Goal: Contribute content: Contribute content

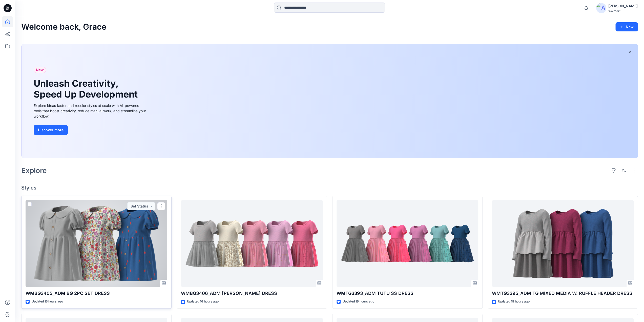
click at [104, 241] on div at bounding box center [97, 243] width 142 height 87
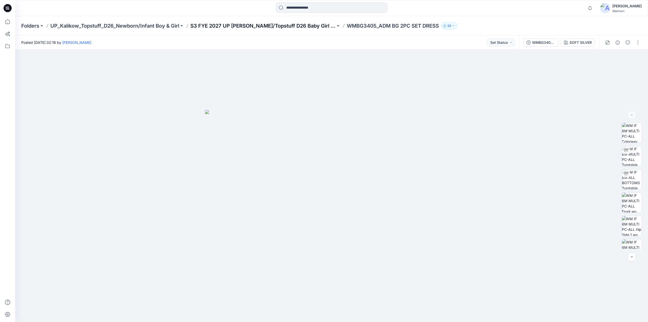
click at [261, 23] on p "S3 FYE 2027 UP [PERSON_NAME]/Topstuff D26 Baby Girl & Boy" at bounding box center [262, 25] width 145 height 7
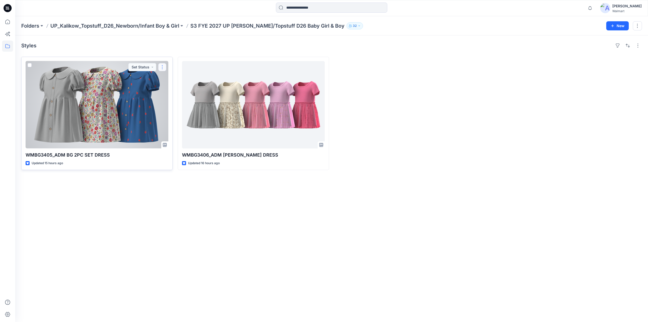
click at [165, 67] on button "button" at bounding box center [162, 67] width 8 height 8
click at [173, 80] on p "Edit" at bounding box center [171, 78] width 6 height 5
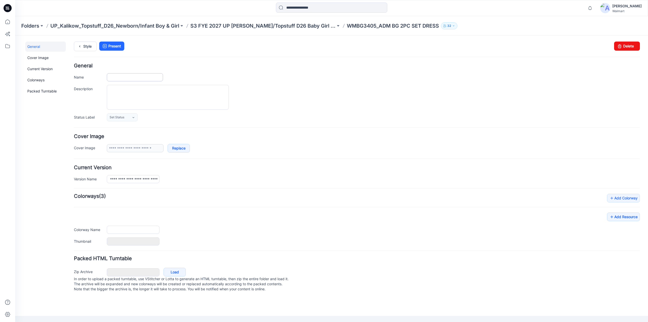
type input "**********"
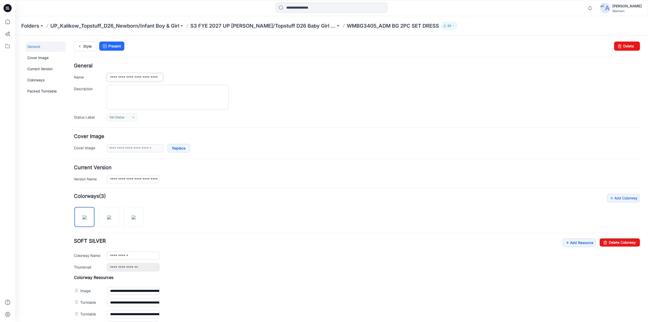
click at [152, 77] on input "**********" at bounding box center [135, 77] width 56 height 8
type input "**********"
click at [79, 45] on icon at bounding box center [79, 46] width 7 height 9
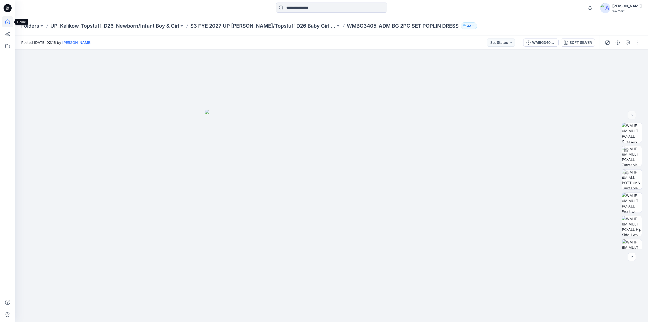
click at [7, 20] on icon at bounding box center [7, 21] width 11 height 11
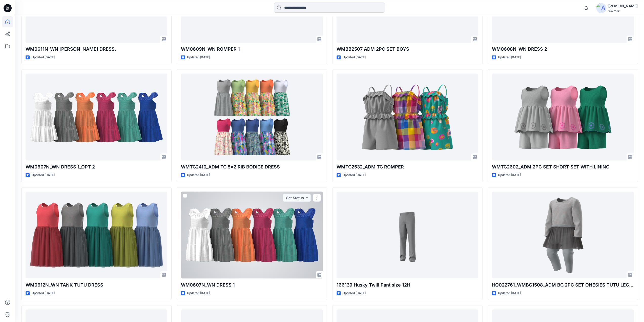
scroll to position [3070, 0]
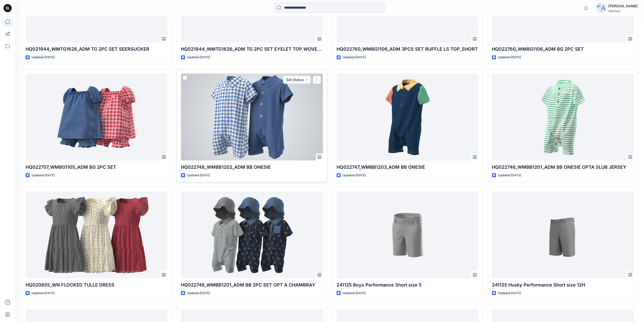
click at [260, 130] on div at bounding box center [252, 117] width 142 height 87
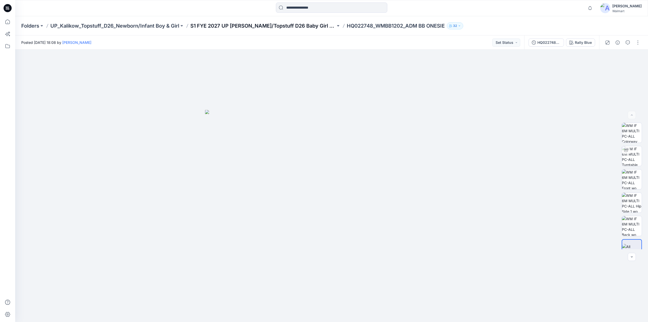
click at [287, 24] on p "S1 FYE 2027 UP Kalikow/Topstuff D26 Baby Girl & Boy" at bounding box center [262, 25] width 145 height 7
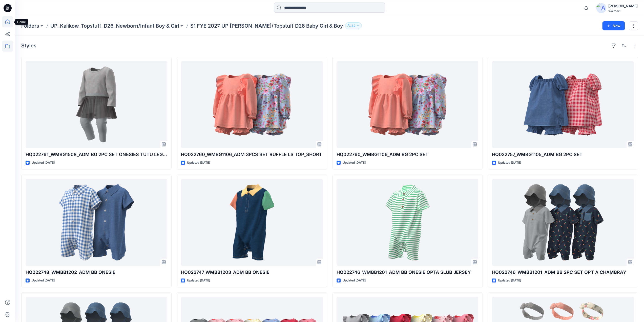
click at [7, 23] on icon at bounding box center [7, 21] width 11 height 11
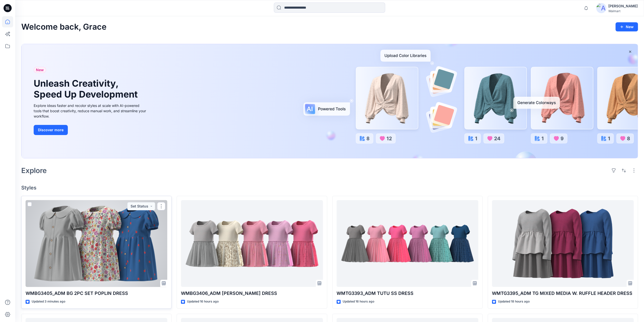
click at [96, 261] on div at bounding box center [97, 243] width 142 height 87
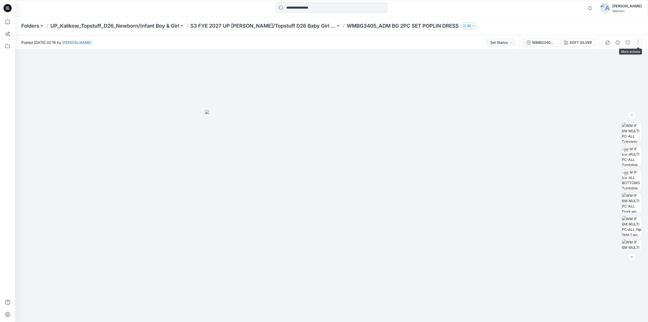
click at [636, 42] on button "button" at bounding box center [638, 42] width 8 height 8
click at [606, 68] on p "Edit" at bounding box center [605, 68] width 6 height 5
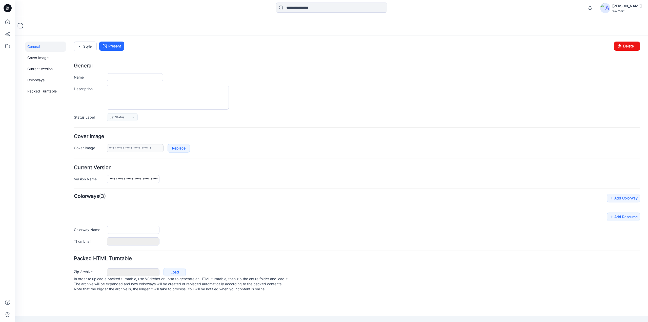
type input "**********"
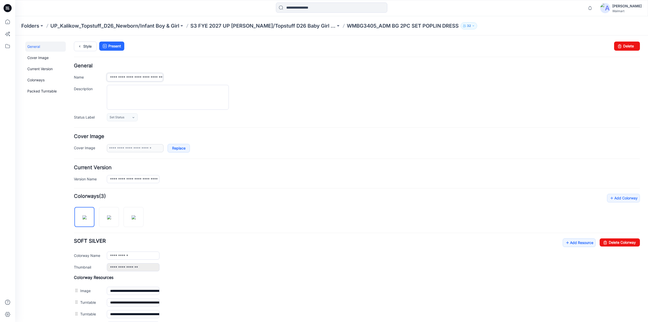
click at [137, 74] on input "**********" at bounding box center [135, 77] width 56 height 8
type input "**********"
click at [83, 46] on icon at bounding box center [79, 46] width 7 height 9
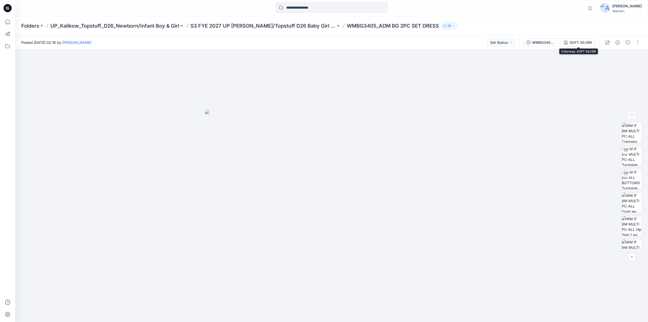
click at [578, 38] on div "WMBG3405_ADM BG 2PC SET DRESS SOFT SILVER" at bounding box center [559, 42] width 80 height 14
click at [576, 41] on div "SOFT SILVER" at bounding box center [580, 43] width 22 height 6
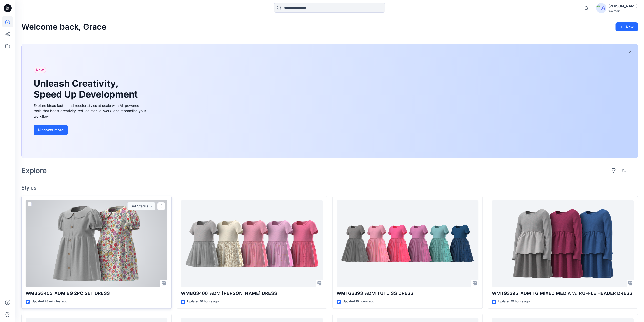
click at [116, 239] on div at bounding box center [97, 243] width 142 height 87
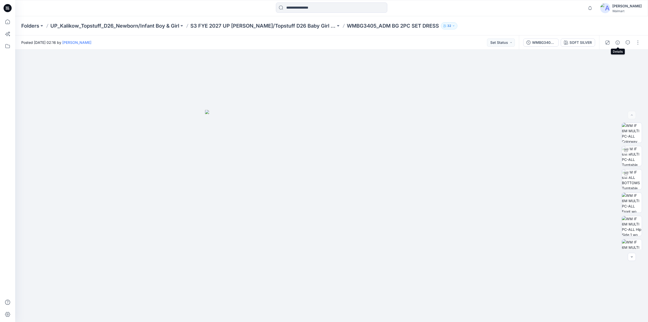
click at [618, 42] on icon "button" at bounding box center [618, 42] width 4 height 4
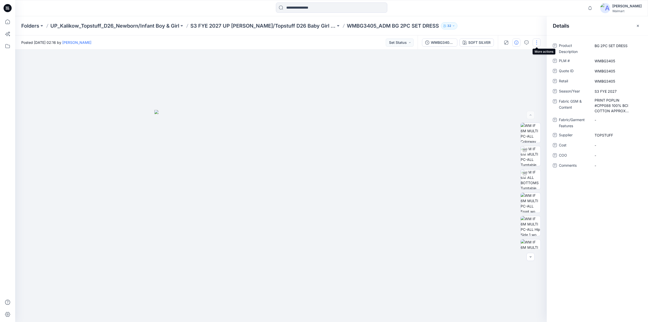
click at [536, 43] on button "button" at bounding box center [537, 42] width 8 height 8
click at [512, 69] on button "Edit" at bounding box center [515, 68] width 47 height 9
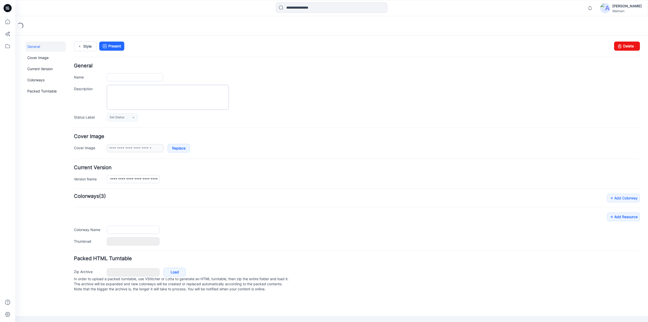
type input "**********"
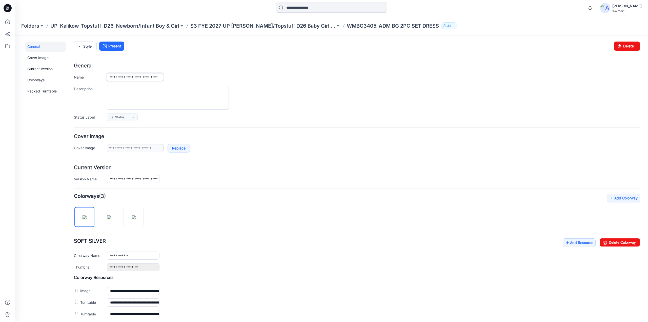
click at [161, 75] on input "**********" at bounding box center [135, 77] width 56 height 8
type input "**********"
click at [133, 215] on img at bounding box center [134, 217] width 4 height 4
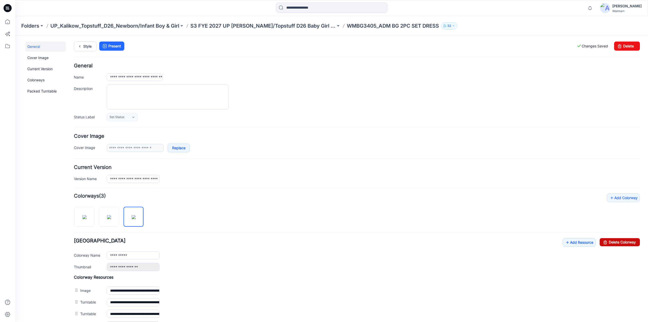
drag, startPoint x: 600, startPoint y: 239, endPoint x: 362, endPoint y: 55, distance: 300.5
click at [602, 239] on icon at bounding box center [605, 242] width 7 height 8
type input "**********"
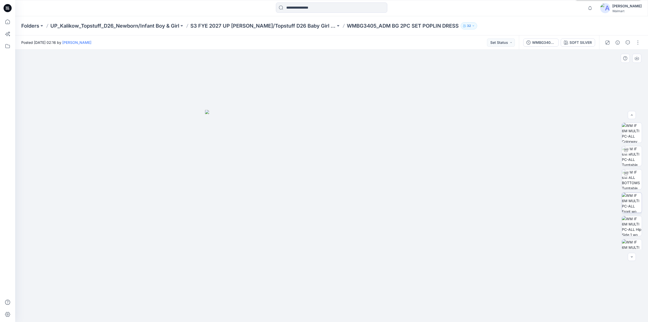
scroll to position [266, 0]
click at [632, 216] on img at bounding box center [632, 215] width 20 height 11
click at [285, 26] on p "S3 FYE 2027 UP [PERSON_NAME]/Topstuff D26 Baby Girl & Boy" at bounding box center [262, 25] width 145 height 7
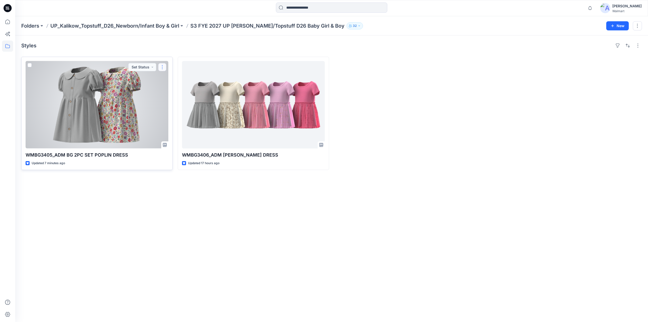
click at [162, 67] on button "button" at bounding box center [162, 67] width 8 height 8
click at [168, 75] on button "Edit" at bounding box center [186, 78] width 55 height 9
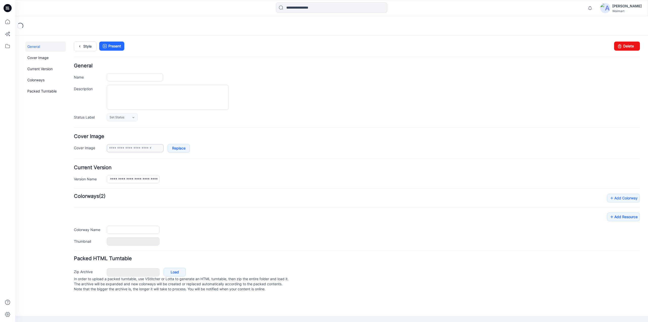
type input "**********"
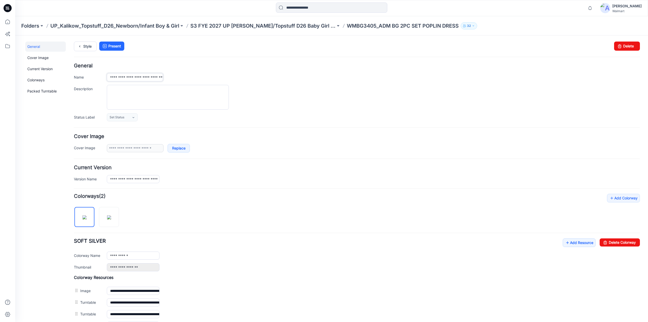
click at [158, 76] on input "**********" at bounding box center [135, 77] width 56 height 8
type input "**********"
drag, startPoint x: 109, startPoint y: 78, endPoint x: 180, endPoint y: 76, distance: 71.9
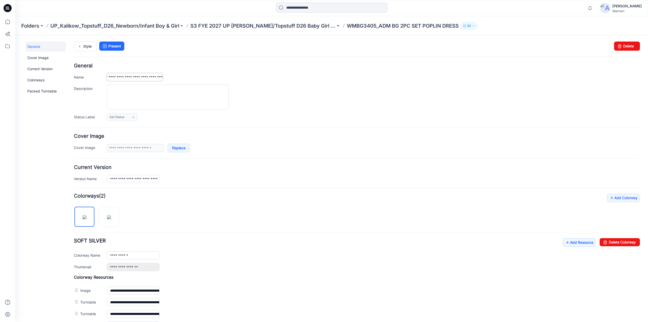
click at [180, 76] on div "**********" at bounding box center [373, 77] width 533 height 8
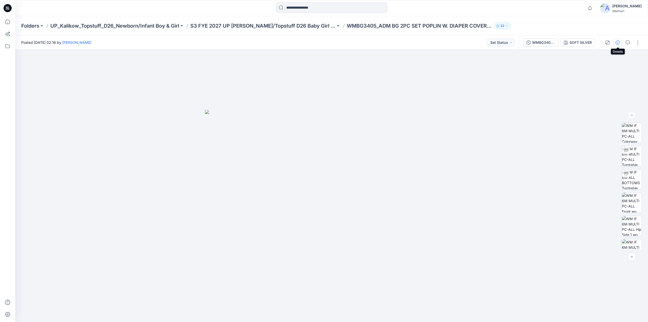
click at [618, 43] on icon "button" at bounding box center [618, 42] width 4 height 4
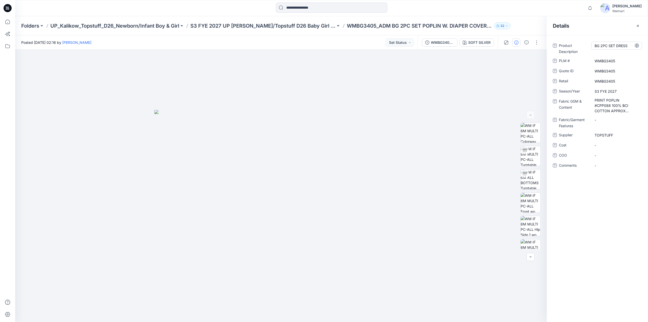
click at [616, 47] on Description "BG 2PC SET DRESS" at bounding box center [617, 45] width 44 height 5
type textarea "**********"
click at [625, 44] on Description "WMBG3405_ADM BG 2PC SET POPLIN W. DIAPER COVER DRESS" at bounding box center [617, 50] width 44 height 16
drag, startPoint x: 625, startPoint y: 44, endPoint x: 587, endPoint y: 43, distance: 38.0
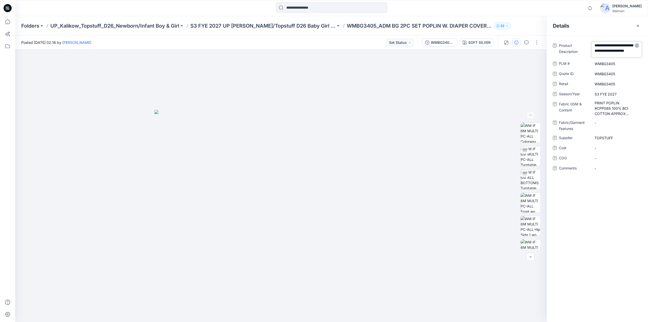
click at [587, 43] on div "**********" at bounding box center [597, 50] width 89 height 16
type textarea "**********"
click at [607, 181] on div "Product Description BG 2PC SET POPLIN W. DIAPER COVER DRESS PLM # WMBG3405 Quot…" at bounding box center [597, 178] width 101 height 286
click at [385, 159] on img at bounding box center [280, 216] width 253 height 212
click at [275, 22] on div "Folders UP_Kalikow_Topstuff_D26_Newborn/Infant Boy & Girl S3 FYE 2027 UP [PERSO…" at bounding box center [331, 25] width 633 height 19
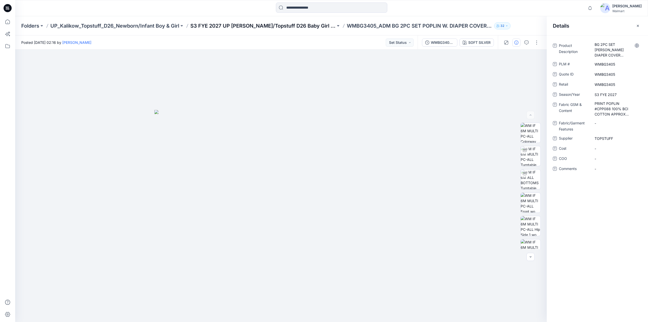
click at [273, 26] on p "S3 FYE 2027 UP [PERSON_NAME]/Topstuff D26 Baby Girl & Boy" at bounding box center [262, 25] width 145 height 7
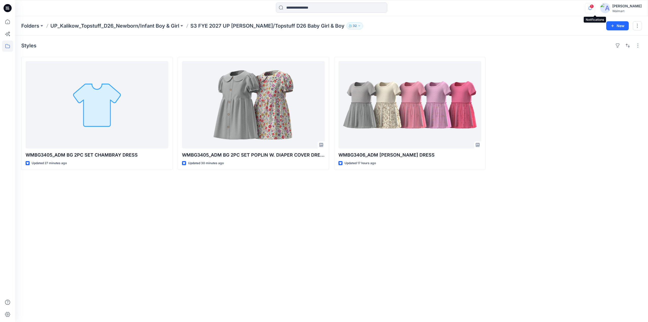
click at [595, 8] on icon "button" at bounding box center [590, 8] width 10 height 10
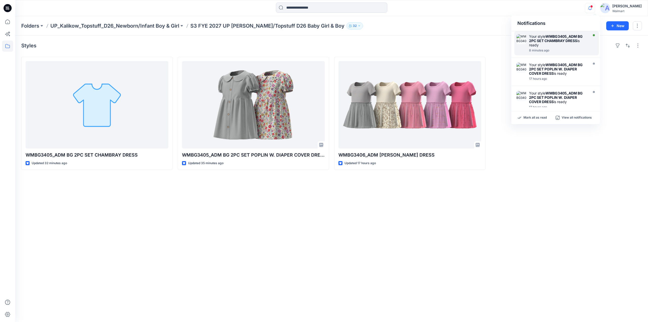
click at [560, 44] on div "Your style WMBG3405_ADM BG 2PC SET CHAMBRAY DRESS is ready" at bounding box center [558, 40] width 58 height 13
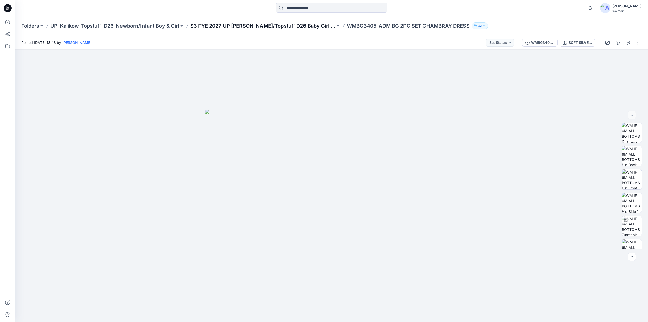
click at [263, 26] on p "S3 FYE 2027 UP [PERSON_NAME]/Topstuff D26 Baby Girl & Boy" at bounding box center [262, 25] width 145 height 7
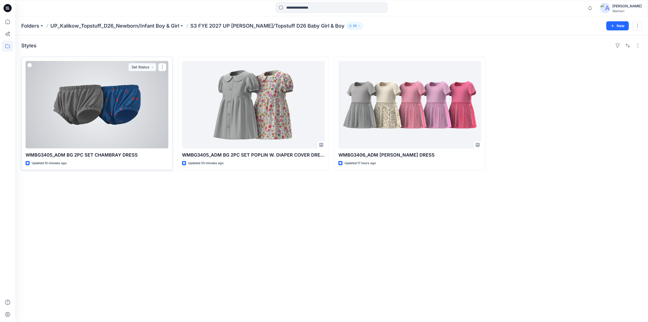
click at [100, 93] on div at bounding box center [97, 104] width 143 height 87
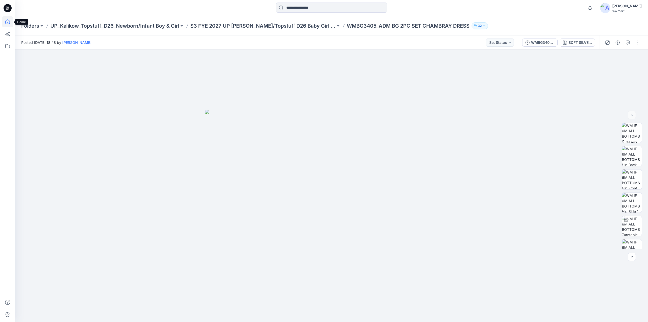
click at [7, 23] on icon at bounding box center [7, 21] width 11 height 11
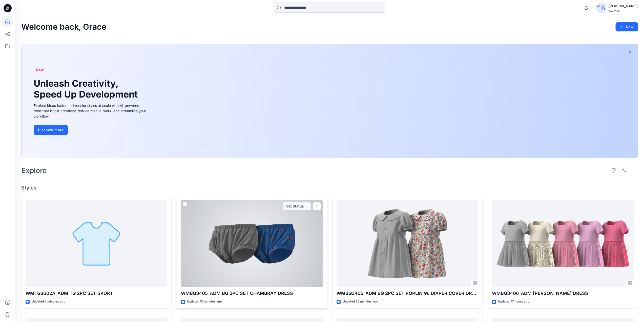
click at [276, 240] on div at bounding box center [252, 243] width 142 height 87
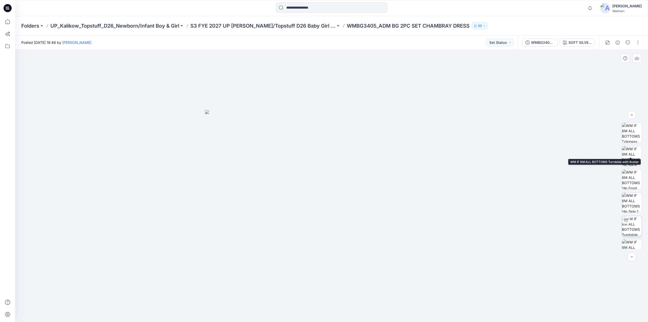
scroll to position [80, 0]
click at [618, 41] on icon "button" at bounding box center [618, 42] width 4 height 4
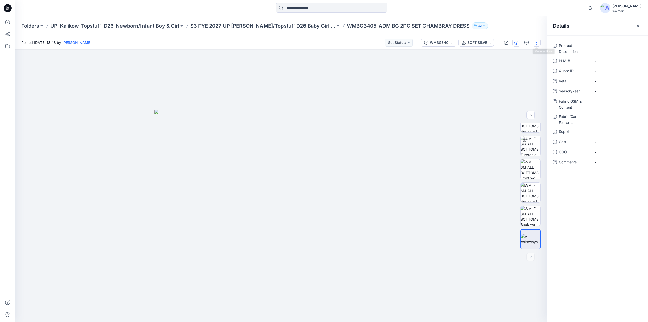
click at [537, 43] on button "button" at bounding box center [537, 42] width 8 height 8
click at [507, 65] on button "Edit" at bounding box center [515, 68] width 47 height 9
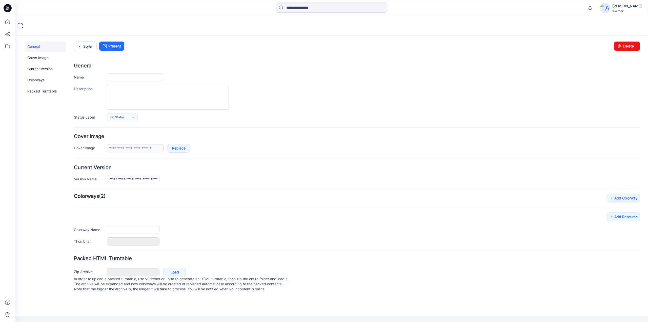
type input "**********"
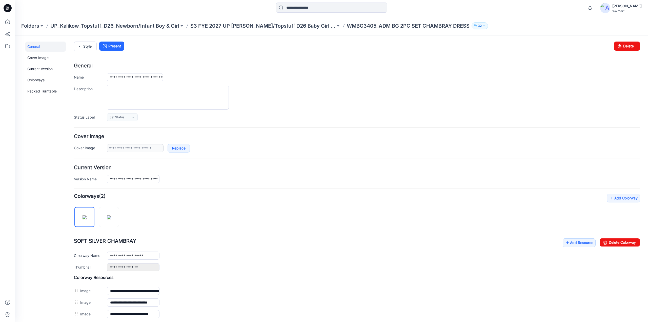
scroll to position [111, 0]
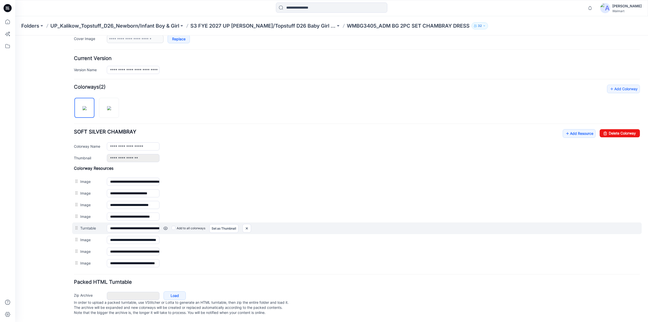
click at [165, 226] on link at bounding box center [165, 228] width 4 height 4
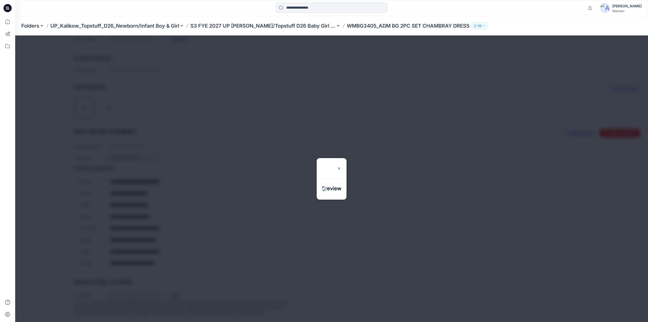
click at [341, 166] on img at bounding box center [339, 168] width 4 height 4
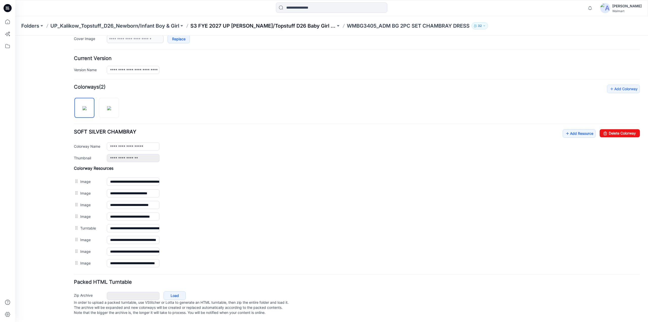
click at [252, 25] on p "S3 FYE 2027 UP [PERSON_NAME]/Topstuff D26 Baby Girl & Boy" at bounding box center [262, 25] width 145 height 7
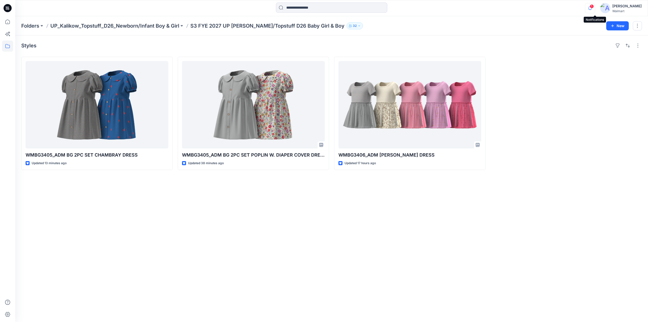
click at [595, 9] on icon "button" at bounding box center [590, 8] width 10 height 10
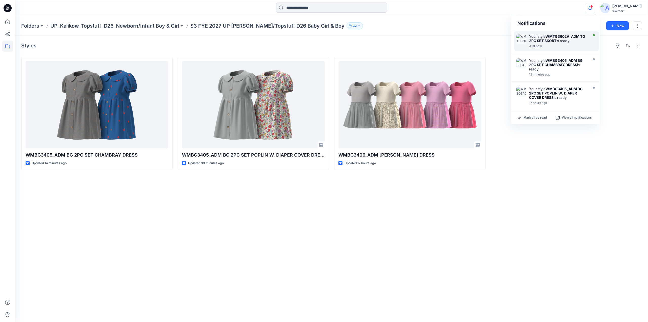
click at [560, 43] on div at bounding box center [558, 43] width 58 height 1
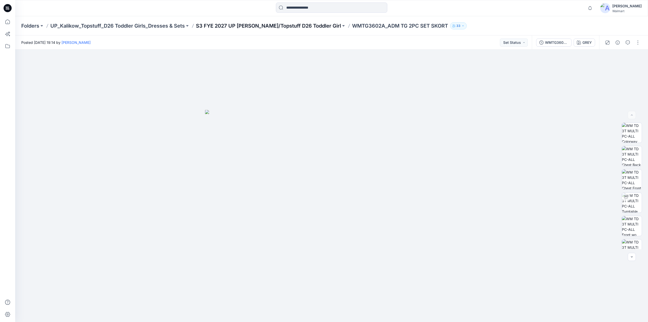
click at [276, 26] on p "S3 FYE 2027 UP [PERSON_NAME]/Topstuff D26 Toddler Girl" at bounding box center [268, 25] width 145 height 7
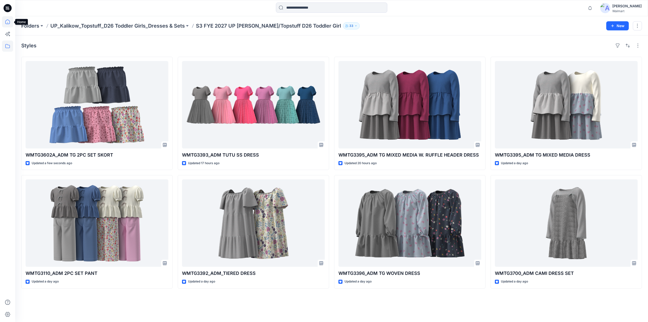
click at [5, 25] on icon at bounding box center [7, 21] width 11 height 11
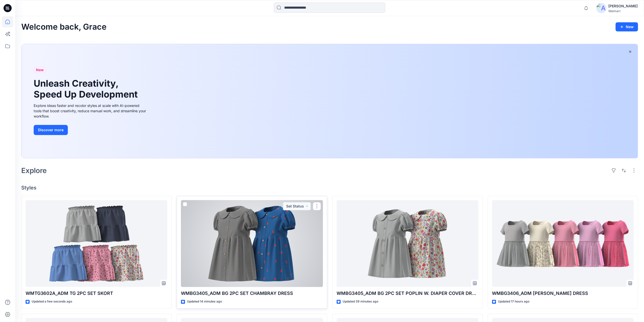
click at [265, 242] on div at bounding box center [252, 243] width 142 height 87
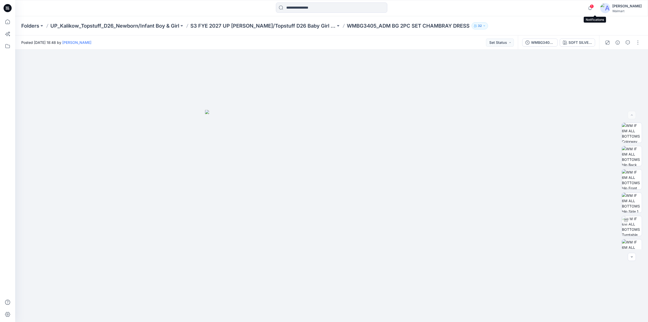
click at [594, 6] on span "1" at bounding box center [592, 6] width 4 height 4
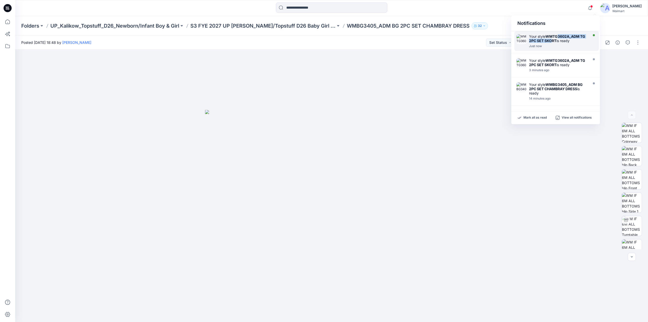
click at [559, 38] on strong "WMTG3602A_ADM TG 2PC SET SKORT" at bounding box center [557, 38] width 56 height 9
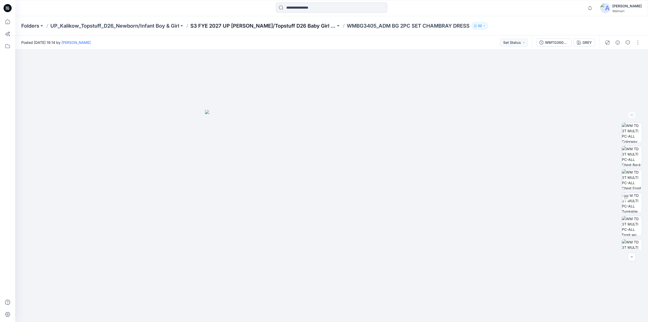
click at [298, 26] on p "S3 FYE 2027 UP [PERSON_NAME]/Topstuff D26 Baby Girl & Boy" at bounding box center [262, 25] width 145 height 7
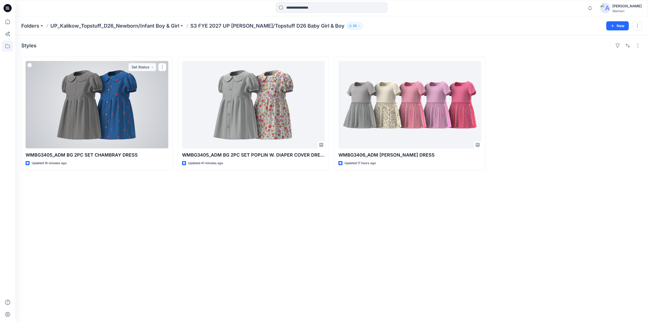
click at [90, 90] on div at bounding box center [97, 104] width 143 height 87
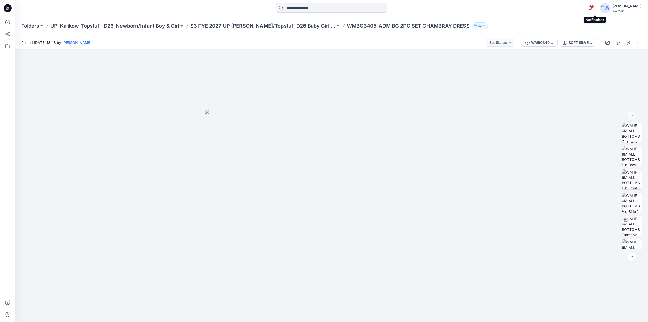
click at [594, 5] on span "1" at bounding box center [592, 6] width 4 height 4
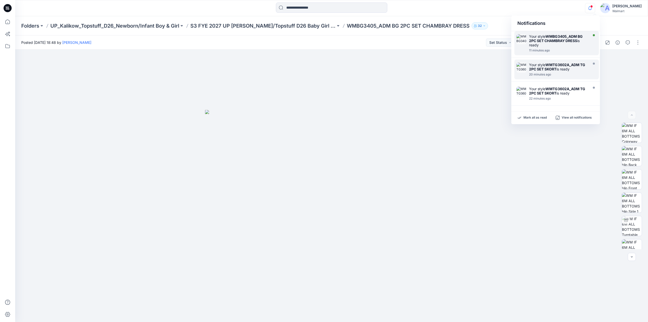
click at [560, 45] on div "Your style WMBG3405_ADM BG 2PC SET CHAMBRAY DRESS is ready" at bounding box center [558, 40] width 58 height 13
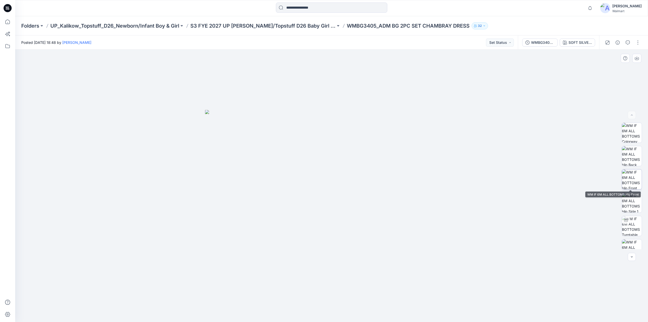
scroll to position [266, 0]
click at [577, 39] on button "SOFT SILVER CHAMBRAY" at bounding box center [577, 42] width 35 height 8
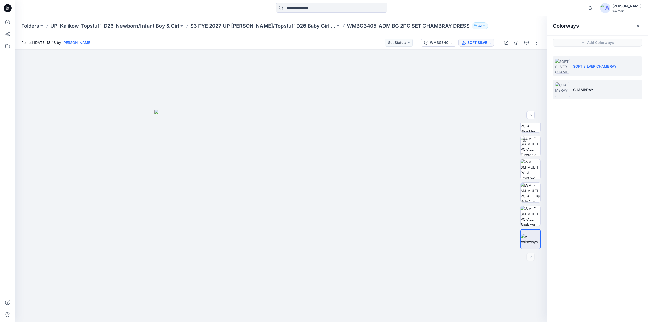
click at [598, 91] on li "CHAMBRAY" at bounding box center [597, 89] width 89 height 19
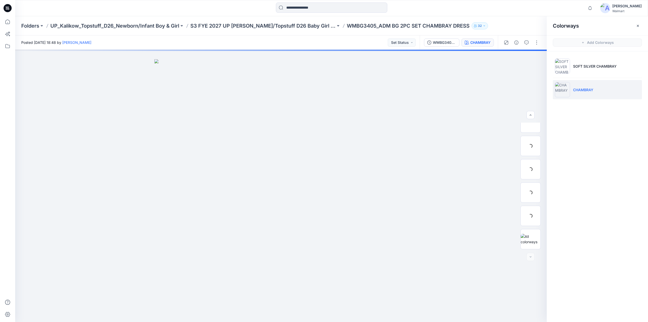
click at [587, 91] on p "CHAMBRAY" at bounding box center [583, 89] width 20 height 5
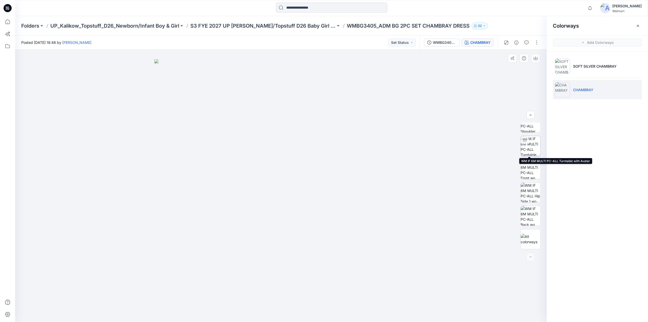
click at [531, 148] on img at bounding box center [531, 146] width 20 height 20
click at [267, 24] on p "S3 FYE 2027 UP [PERSON_NAME]/Topstuff D26 Baby Girl & Boy" at bounding box center [262, 25] width 145 height 7
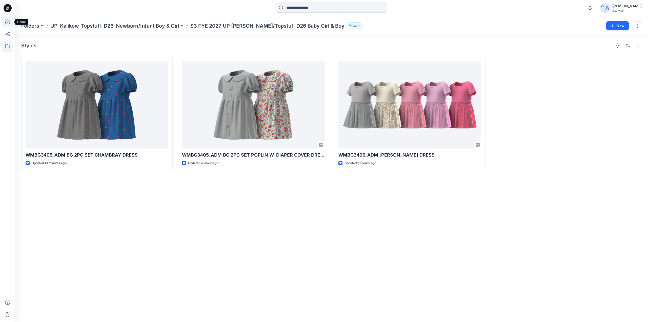
click at [9, 23] on icon at bounding box center [7, 21] width 11 height 11
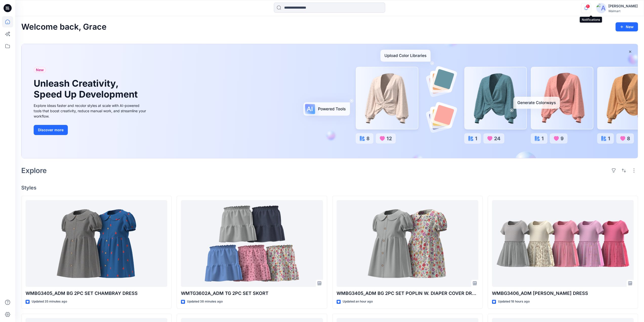
click at [590, 8] on icon "button" at bounding box center [586, 8] width 10 height 10
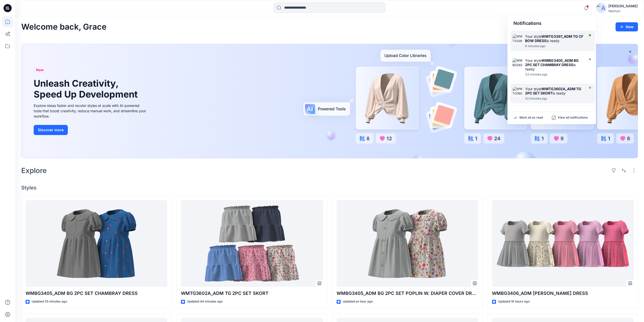
click at [539, 41] on strong "WMTG3397_ADM TG CF BOW DRESS" at bounding box center [554, 38] width 58 height 9
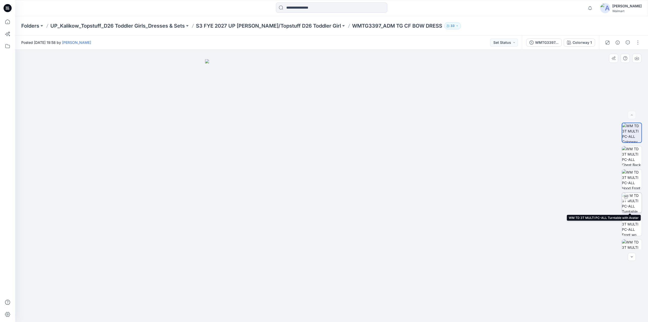
click at [633, 201] on img at bounding box center [632, 203] width 20 height 20
click at [241, 26] on p "S3 FYE 2027 UP [PERSON_NAME]/Topstuff D26 Toddler Girl" at bounding box center [268, 25] width 145 height 7
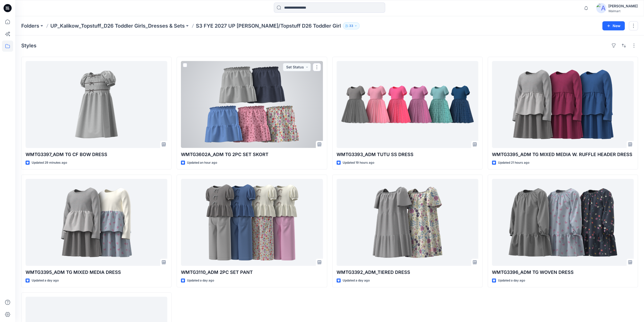
click at [276, 98] on div at bounding box center [252, 104] width 142 height 87
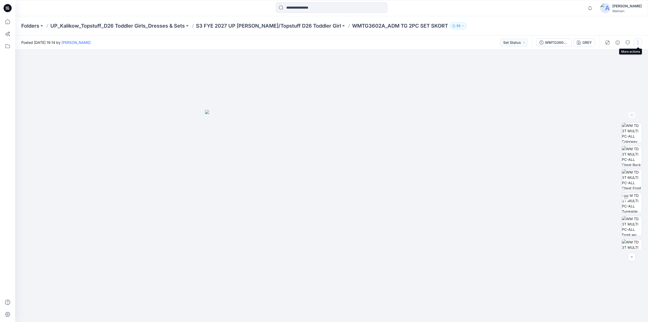
click at [636, 43] on button "button" at bounding box center [638, 42] width 8 height 8
click at [612, 69] on button "Edit" at bounding box center [616, 68] width 47 height 9
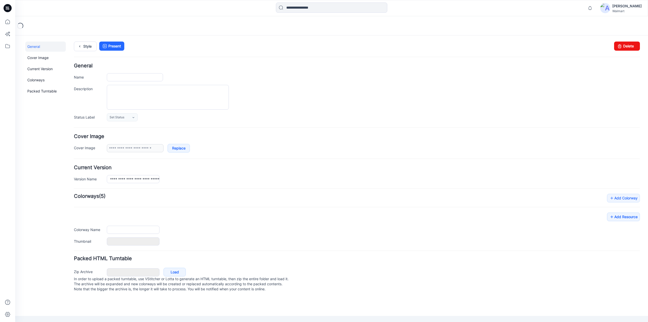
type input "**********"
type input "****"
type input "**********"
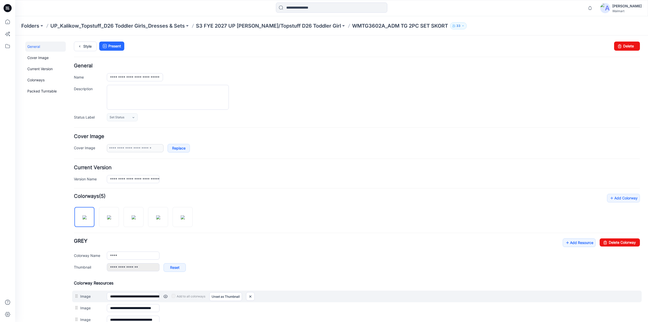
click at [165, 294] on link at bounding box center [165, 296] width 4 height 4
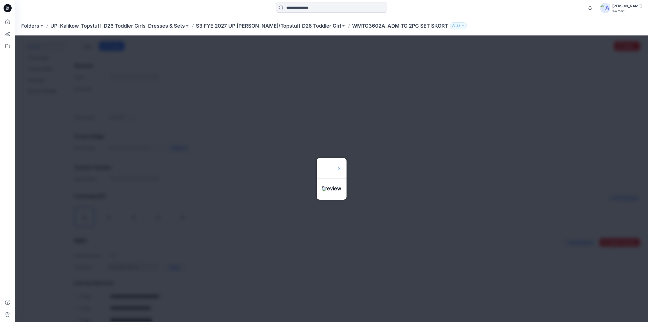
click at [341, 166] on img at bounding box center [339, 168] width 4 height 4
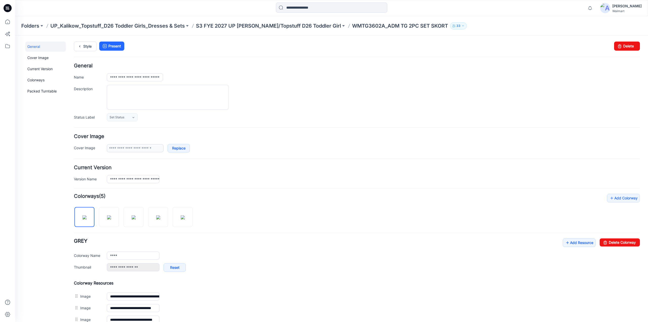
scroll to position [197, 0]
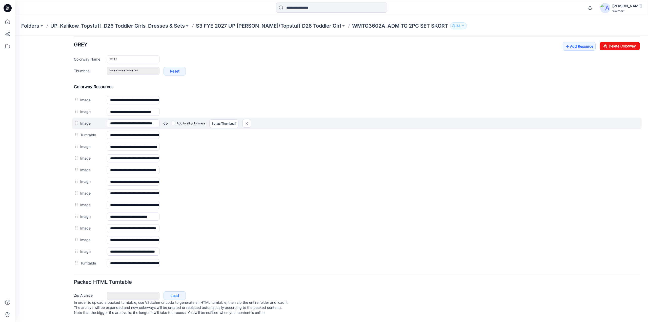
click at [165, 121] on link at bounding box center [165, 123] width 4 height 4
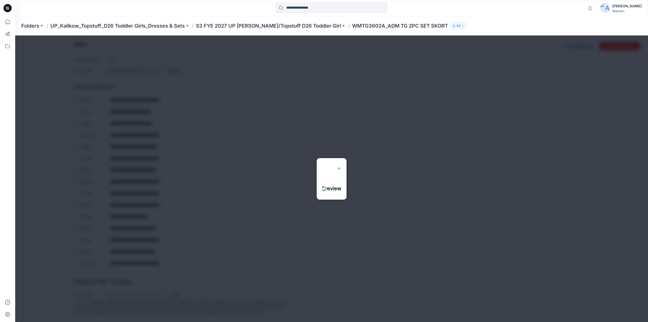
click at [341, 166] on img at bounding box center [339, 168] width 4 height 4
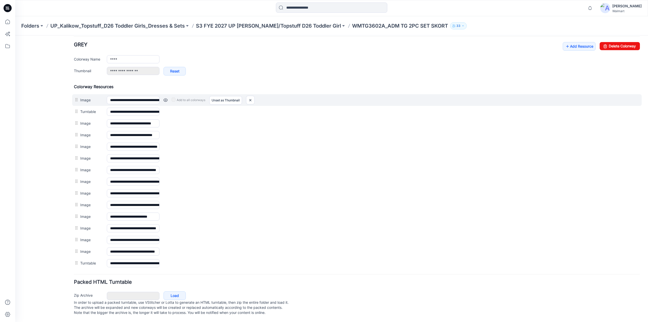
click at [167, 98] on link at bounding box center [165, 100] width 4 height 4
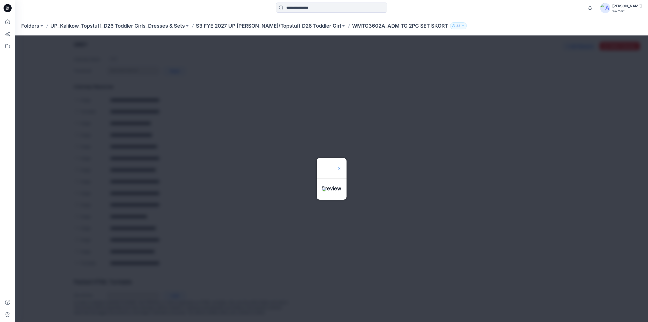
click at [341, 166] on img at bounding box center [339, 168] width 4 height 4
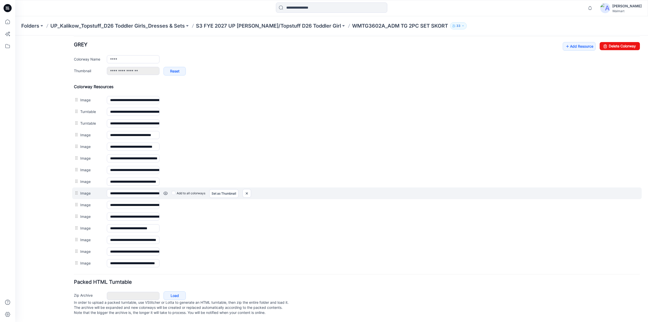
click at [166, 191] on link at bounding box center [165, 193] width 4 height 4
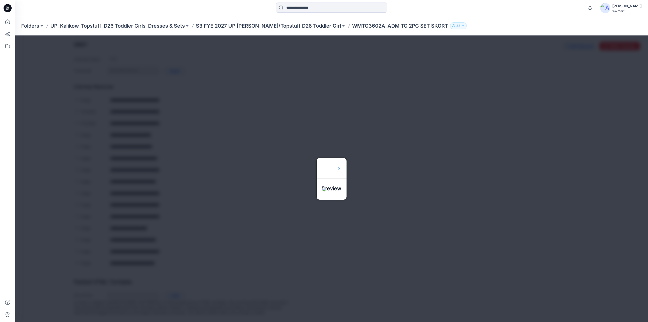
click at [341, 166] on img at bounding box center [339, 168] width 4 height 4
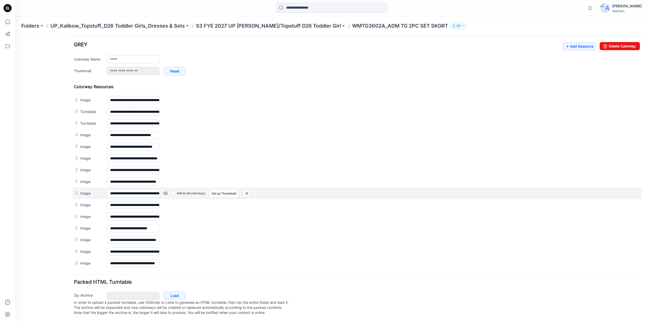
click at [247, 191] on img at bounding box center [247, 193] width 8 height 8
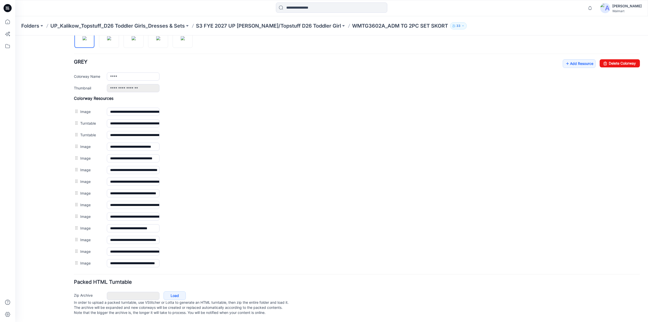
scroll to position [180, 0]
click at [111, 38] on img at bounding box center [109, 38] width 4 height 4
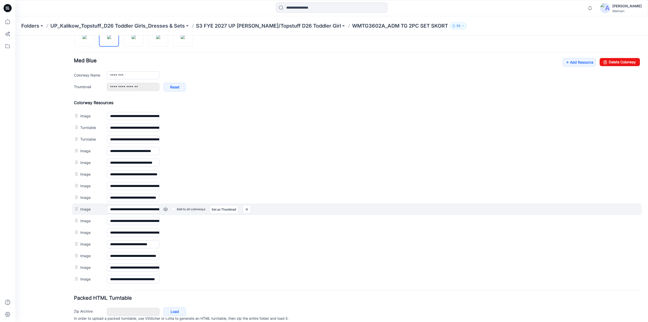
click at [166, 207] on link at bounding box center [165, 209] width 4 height 4
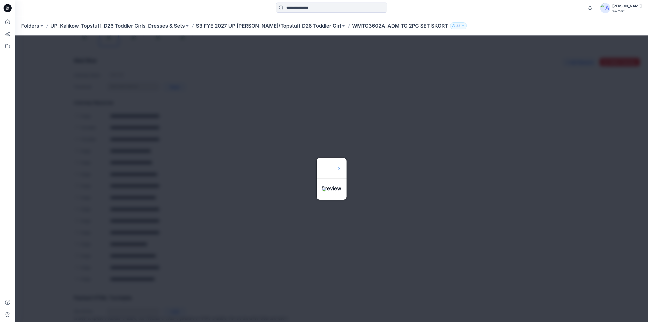
click at [341, 166] on img at bounding box center [339, 168] width 4 height 4
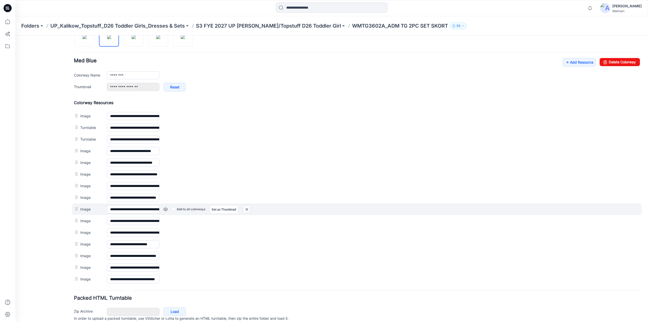
drag, startPoint x: 249, startPoint y: 205, endPoint x: 364, endPoint y: 60, distance: 184.7
click at [249, 205] on img at bounding box center [247, 209] width 8 height 8
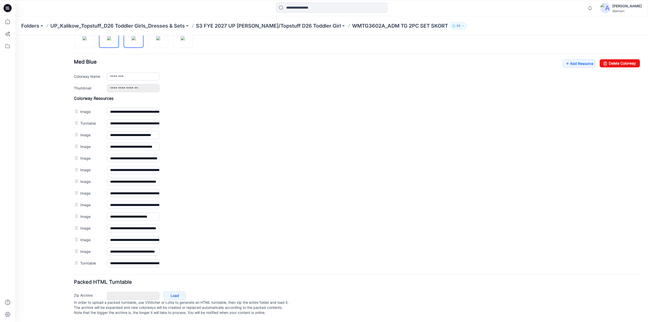
click at [132, 40] on img at bounding box center [134, 38] width 4 height 4
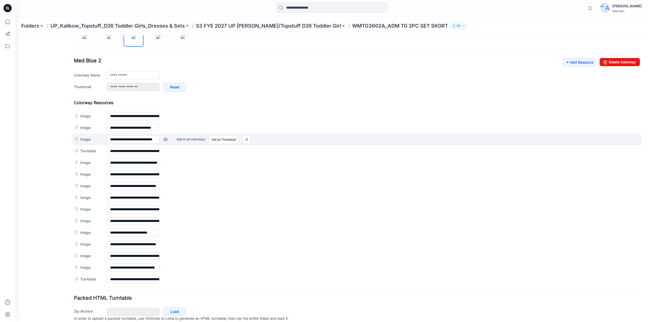
drag, startPoint x: 86, startPoint y: 148, endPoint x: 87, endPoint y: 139, distance: 8.9
click at [87, 142] on div "**********" at bounding box center [357, 192] width 566 height 185
drag, startPoint x: 87, startPoint y: 133, endPoint x: 84, endPoint y: 141, distance: 9.1
click at [84, 141] on div "**********" at bounding box center [356, 139] width 569 height 12
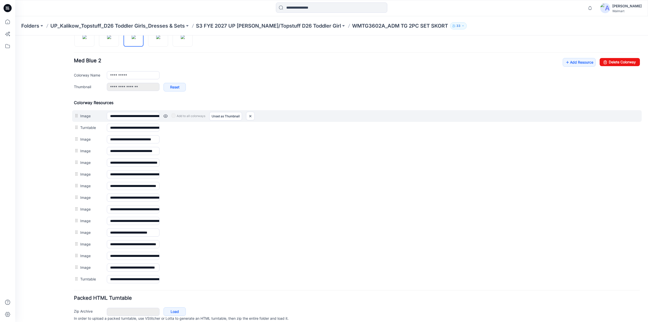
click at [165, 114] on link at bounding box center [165, 116] width 4 height 4
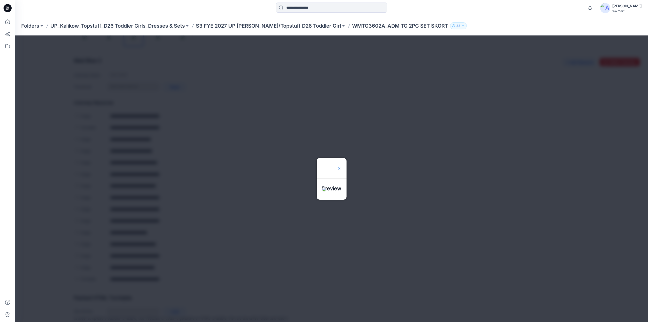
click at [341, 166] on img at bounding box center [339, 168] width 4 height 4
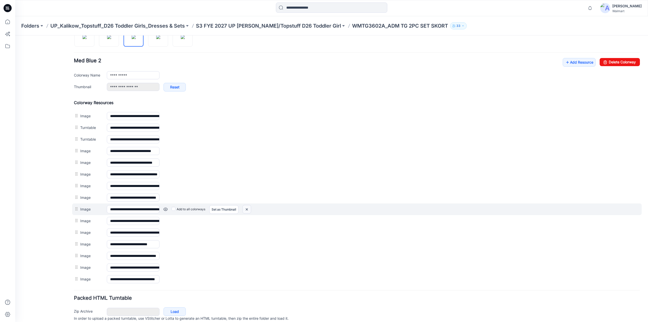
drag, startPoint x: 247, startPoint y: 208, endPoint x: 362, endPoint y: 56, distance: 190.9
click at [247, 208] on img at bounding box center [247, 209] width 8 height 8
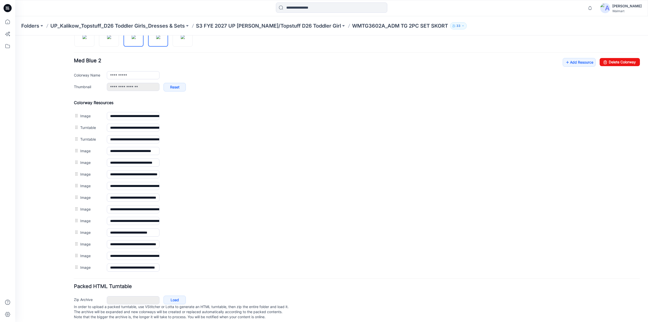
click at [156, 38] on img at bounding box center [158, 37] width 4 height 4
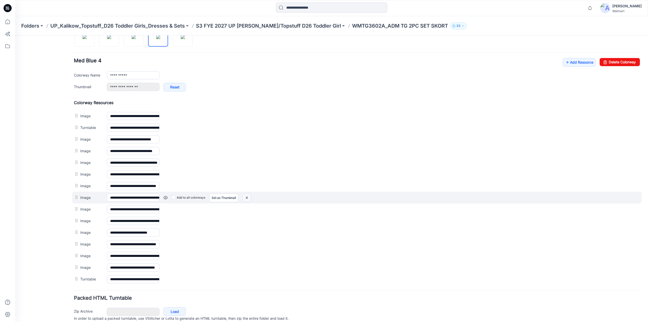
click at [248, 195] on img at bounding box center [247, 197] width 8 height 8
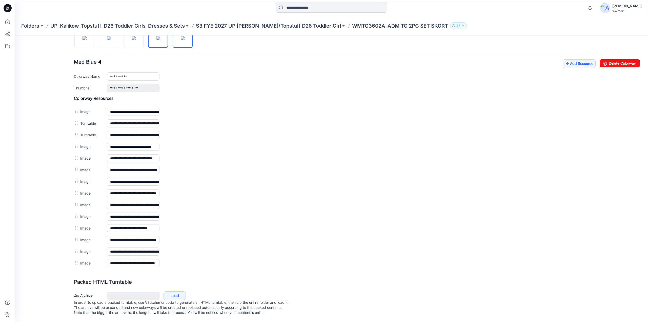
click at [181, 36] on img at bounding box center [183, 38] width 4 height 4
type input "**********"
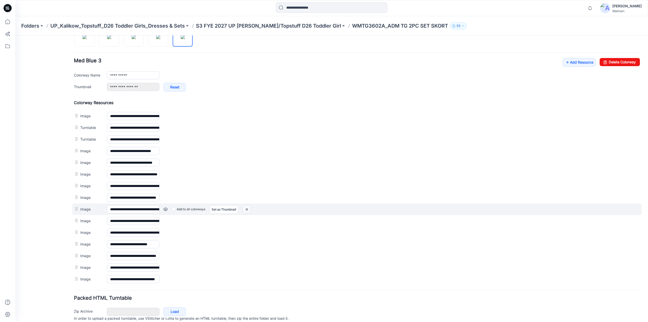
click at [247, 207] on img at bounding box center [247, 209] width 8 height 8
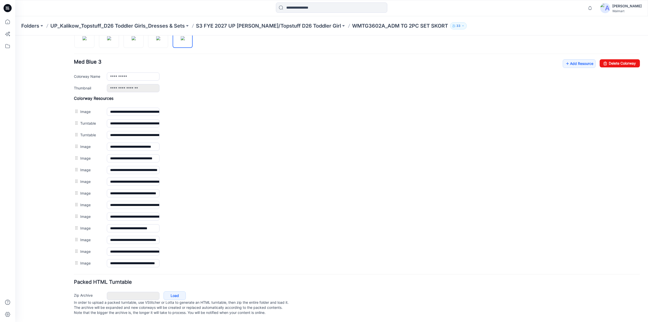
click at [167, 126] on div "**********" at bounding box center [357, 123] width 566 height 12
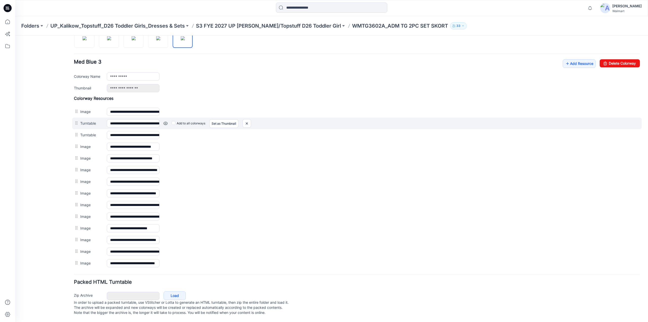
click at [165, 121] on link at bounding box center [165, 123] width 4 height 4
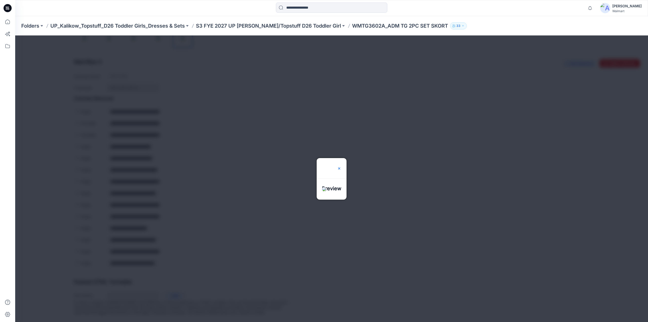
click at [341, 166] on img at bounding box center [339, 168] width 4 height 4
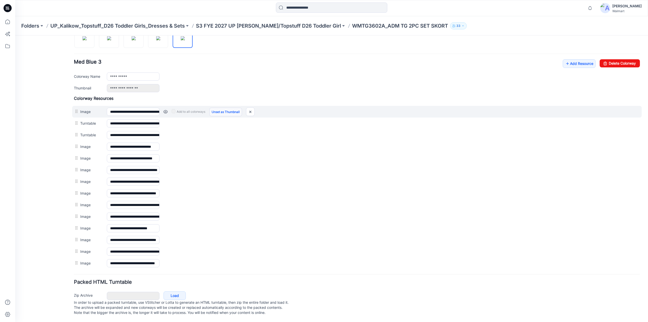
click at [228, 111] on link "Unset as Thumbnail" at bounding box center [225, 112] width 33 height 9
click at [228, 110] on link "Unset as Thumbnail" at bounding box center [225, 112] width 33 height 9
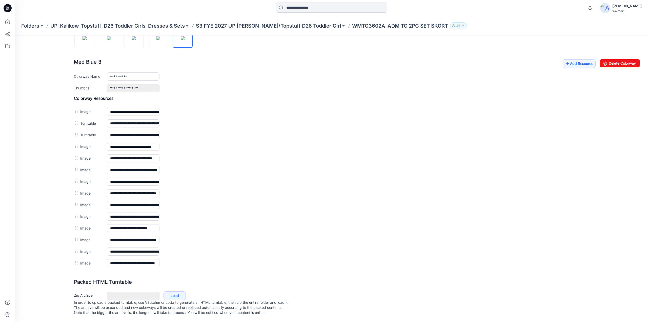
scroll to position [0, 0]
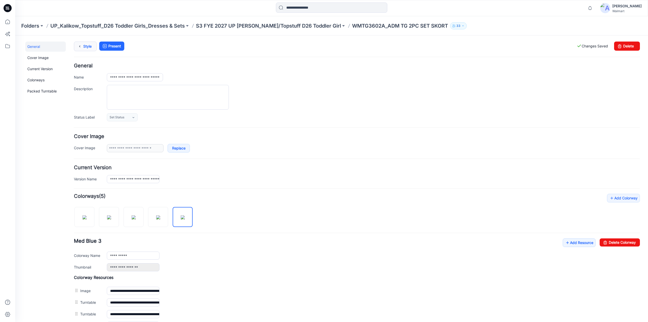
click at [86, 48] on link "Style" at bounding box center [85, 47] width 23 height 10
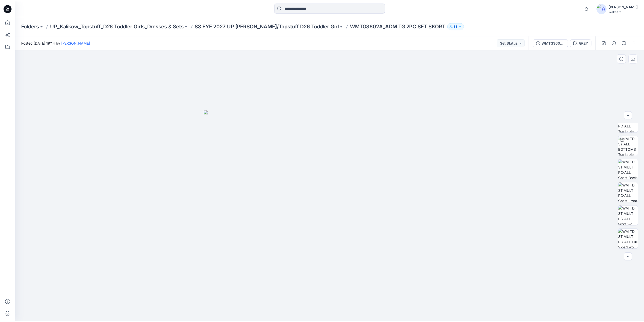
scroll to position [24, 0]
click at [234, 26] on p "S3 FYE 2027 UP [PERSON_NAME]/Topstuff D26 Toddler Girl" at bounding box center [268, 25] width 145 height 7
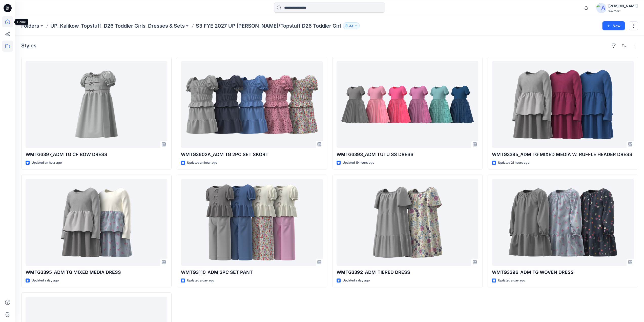
click at [10, 24] on icon at bounding box center [7, 21] width 11 height 11
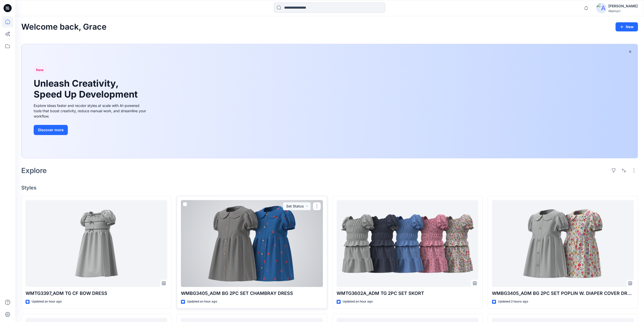
click at [258, 229] on div at bounding box center [252, 243] width 142 height 87
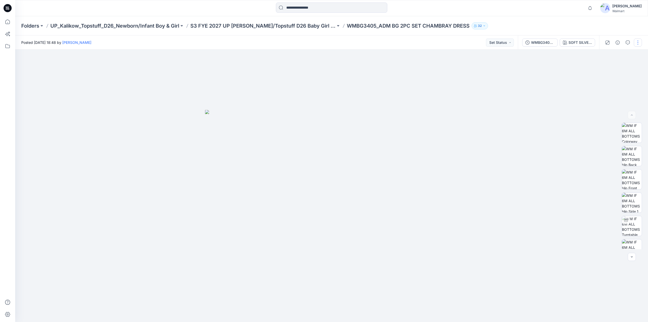
click at [637, 44] on button "button" at bounding box center [638, 42] width 8 height 8
click at [607, 67] on p "Edit" at bounding box center [605, 68] width 6 height 5
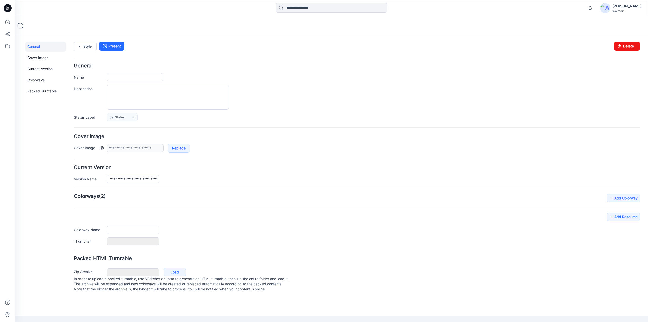
type input "**********"
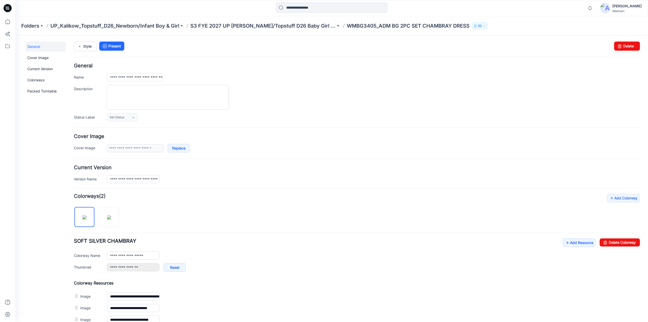
scroll to position [209, 0]
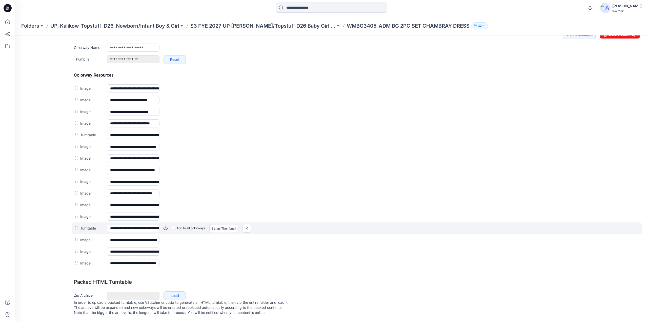
click at [165, 226] on link at bounding box center [165, 228] width 4 height 4
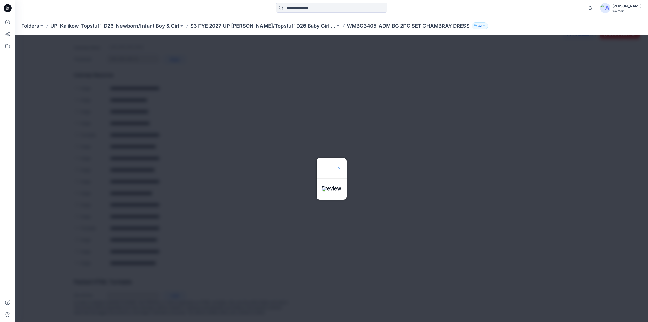
click at [341, 166] on img at bounding box center [339, 168] width 4 height 4
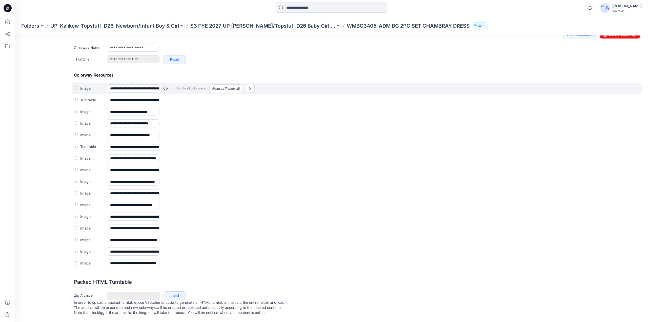
click at [167, 86] on link at bounding box center [165, 88] width 4 height 4
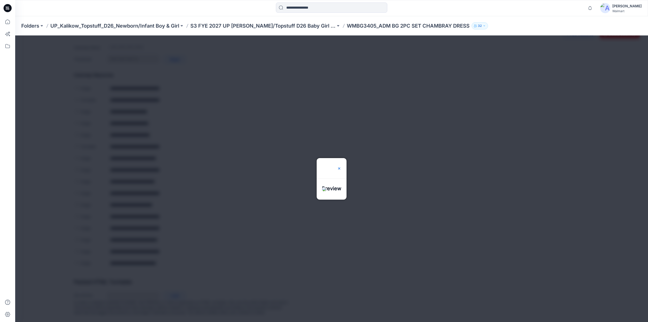
click at [341, 166] on img at bounding box center [339, 168] width 4 height 4
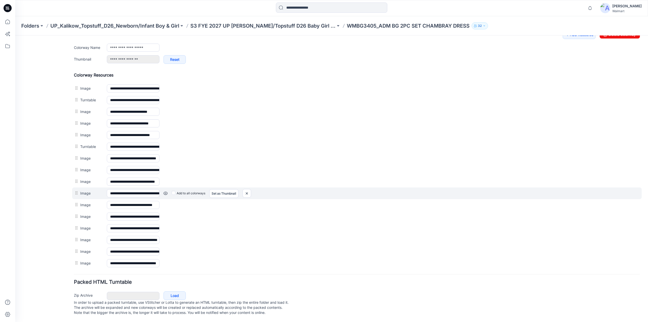
click at [165, 191] on link at bounding box center [165, 193] width 4 height 4
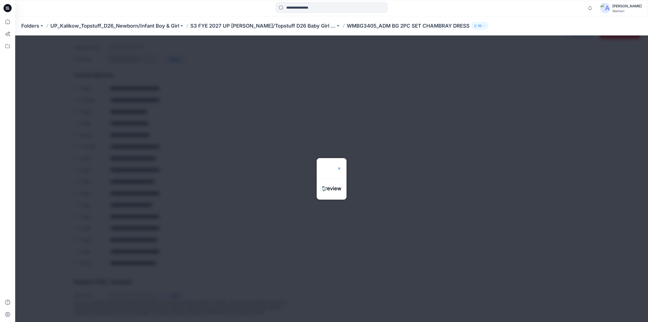
click at [341, 166] on img at bounding box center [339, 168] width 4 height 4
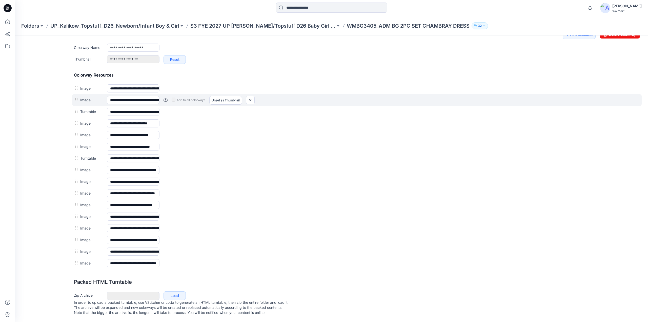
click at [166, 98] on link at bounding box center [165, 100] width 4 height 4
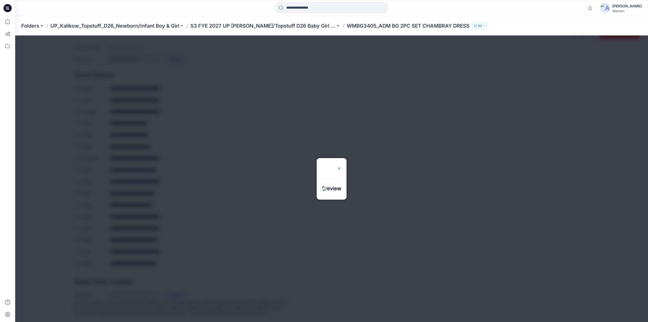
click at [341, 166] on img at bounding box center [339, 168] width 4 height 4
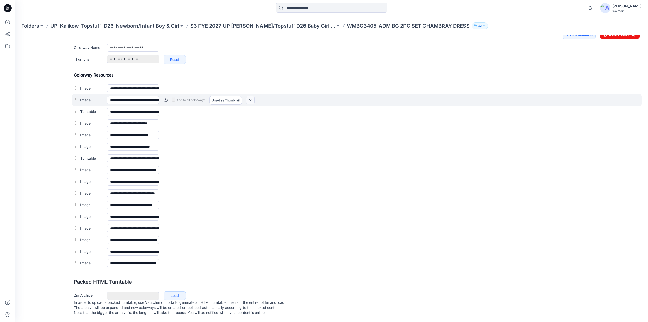
click at [250, 98] on img at bounding box center [250, 100] width 8 height 8
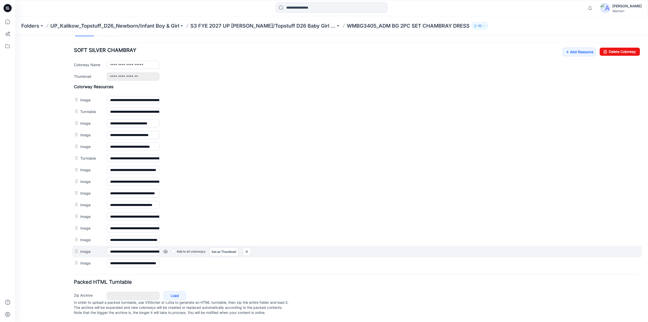
scroll to position [192, 0]
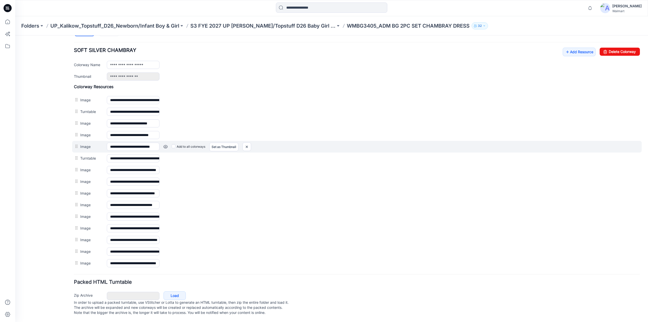
drag, startPoint x: 84, startPoint y: 153, endPoint x: 83, endPoint y: 144, distance: 9.1
click at [83, 144] on div "**********" at bounding box center [357, 176] width 566 height 185
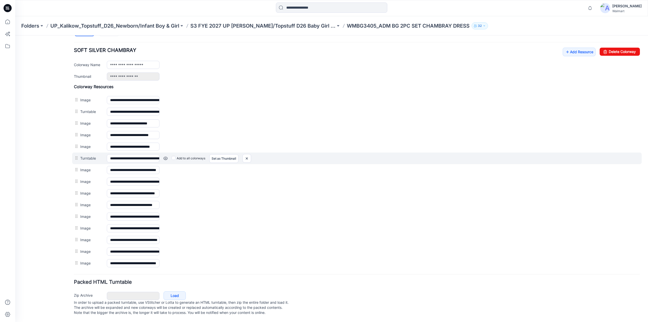
drag, startPoint x: 82, startPoint y: 153, endPoint x: 78, endPoint y: 152, distance: 3.4
click at [78, 152] on div "**********" at bounding box center [356, 158] width 569 height 12
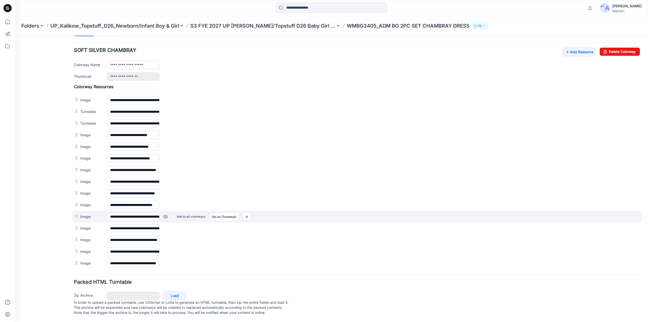
click at [165, 214] on link at bounding box center [165, 216] width 4 height 4
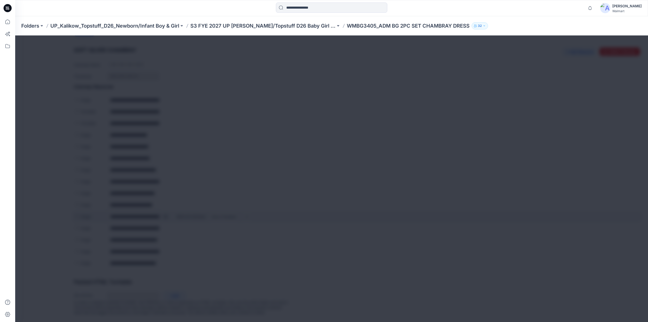
scroll to position [192, 0]
click at [341, 166] on img at bounding box center [339, 168] width 4 height 4
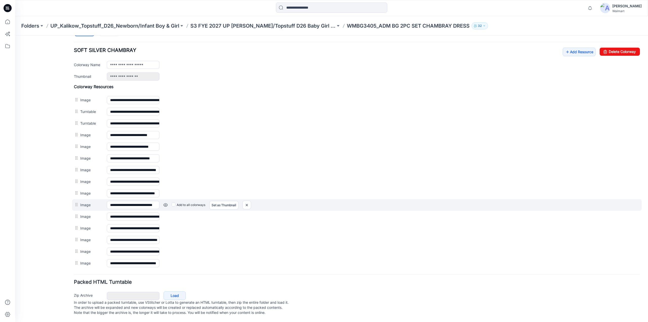
click at [165, 203] on link at bounding box center [165, 205] width 4 height 4
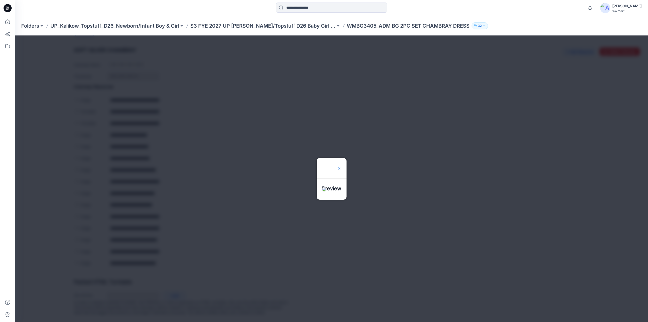
click at [341, 166] on img at bounding box center [339, 168] width 4 height 4
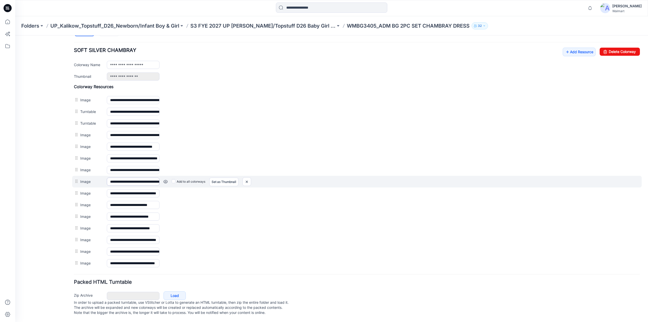
scroll to position [0, 0]
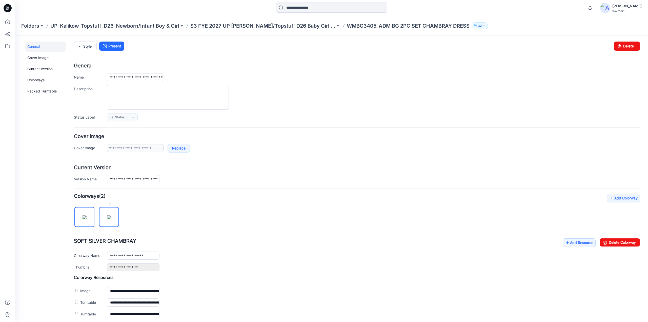
click at [108, 215] on img at bounding box center [109, 217] width 4 height 4
type input "********"
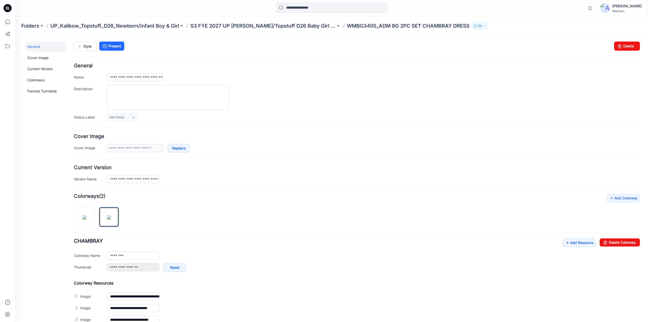
scroll to position [209, 0]
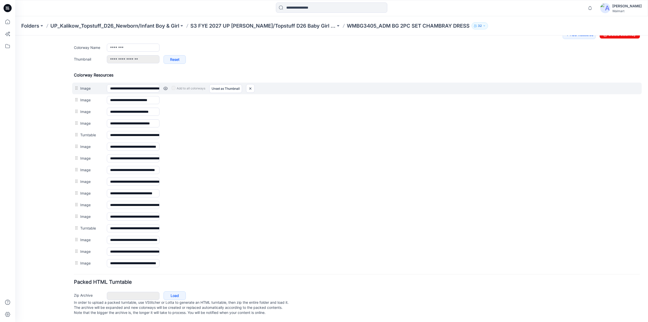
click at [165, 86] on link at bounding box center [165, 88] width 4 height 4
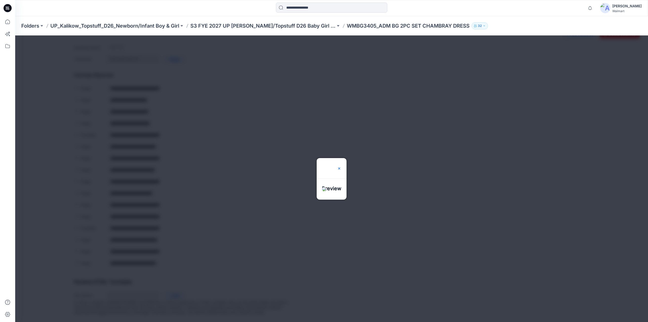
click at [341, 166] on img at bounding box center [339, 168] width 4 height 4
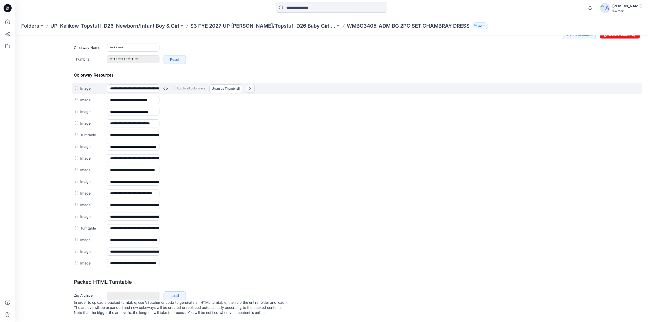
click at [247, 85] on img at bounding box center [250, 88] width 8 height 8
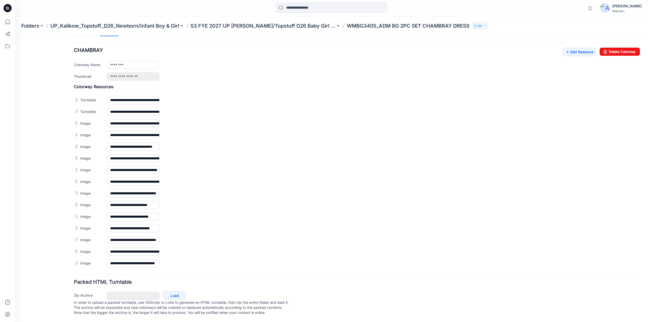
scroll to position [0, 0]
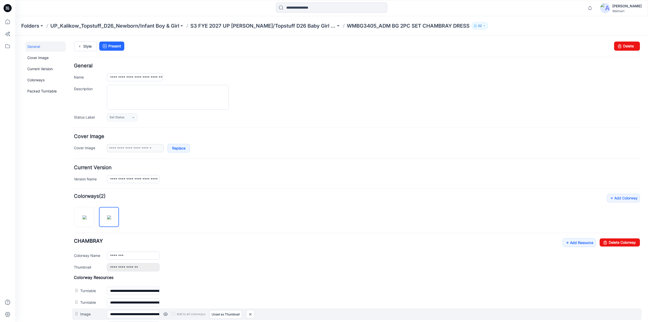
click at [164, 313] on link at bounding box center [165, 314] width 4 height 4
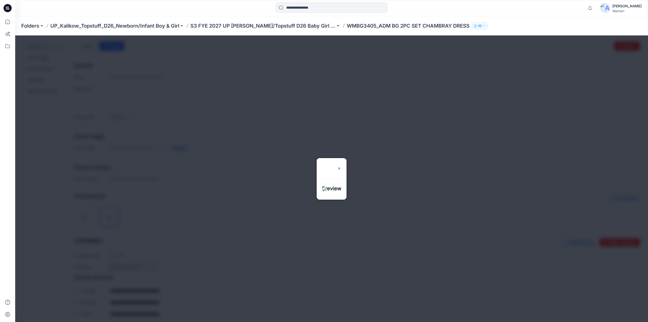
click at [341, 166] on img at bounding box center [339, 168] width 4 height 4
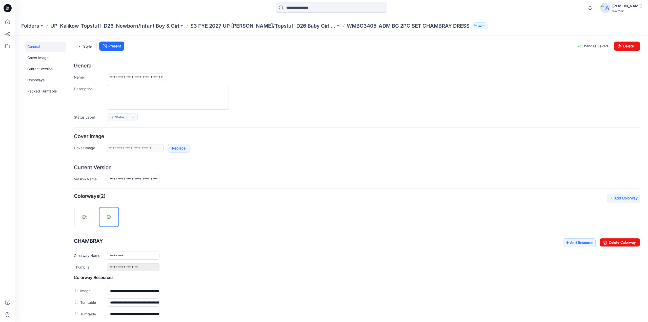
drag, startPoint x: 76, startPoint y: 313, endPoint x: 224, endPoint y: 290, distance: 149.6
click at [15, 35] on link "Unset as Thumbnail" at bounding box center [15, 35] width 0 height 0
click at [88, 43] on link "Style" at bounding box center [85, 47] width 23 height 10
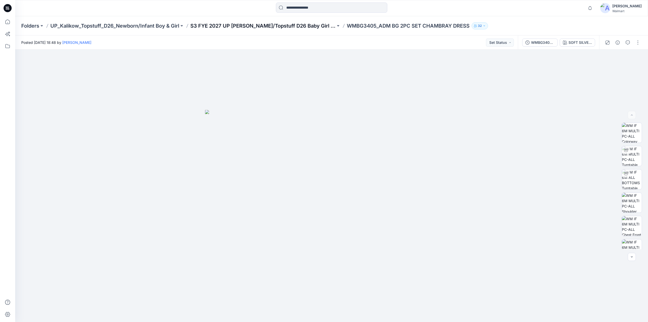
click at [296, 25] on p "S3 FYE 2027 UP Kalikow/Topstuff D26 Baby Girl & Boy" at bounding box center [262, 25] width 145 height 7
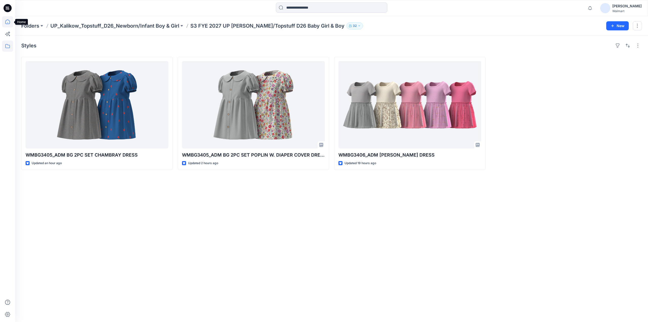
click icon
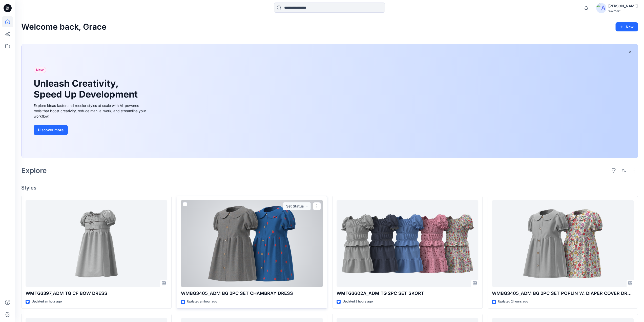
click div
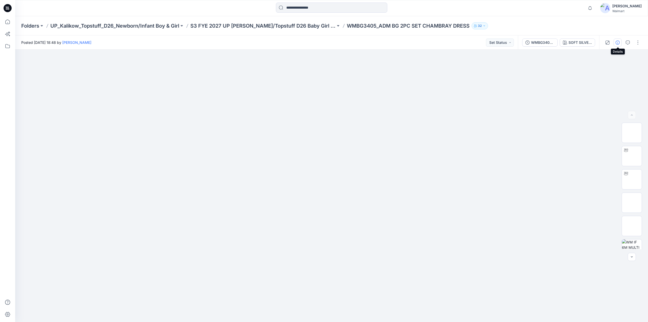
click icon "button"
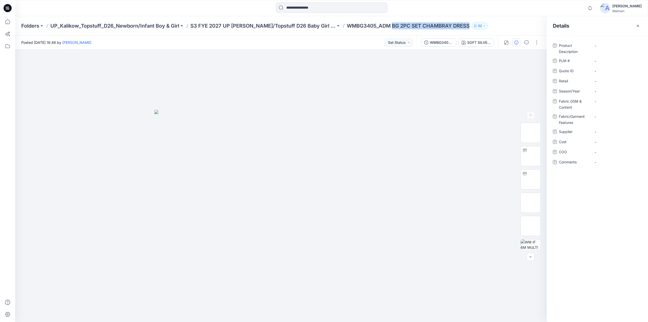
drag, startPoint x: 380, startPoint y: 28, endPoint x: 459, endPoint y: 29, distance: 79.0
click div "Folders UP_Kalikow_Topstuff_D26_Newborn/Infant Boy & Girl S3 FYE 2027 UP Kaliko…"
copy p "BG 2PC SET CHAMBRAY DRESS"
click Description "-"
type textarea "**********"
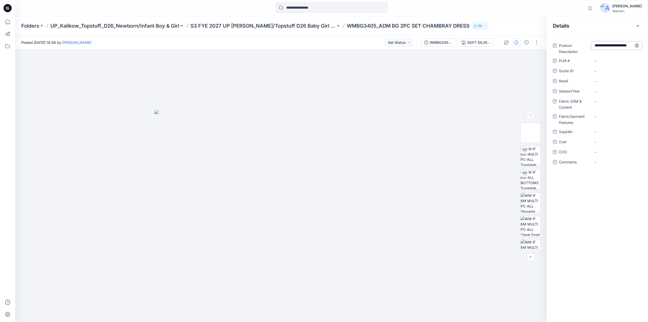
scroll to position [3, 0]
click div "Product Description BG 2PC SET CHAMBRAY DRESS PLM # - Quote ID - Retail - Seaso…"
drag, startPoint x: 335, startPoint y: 27, endPoint x: 364, endPoint y: 26, distance: 28.9
click p "WMBG3405_ADM BG 2PC SET CHAMBRAY DRESS"
copy p "WMBG3405"
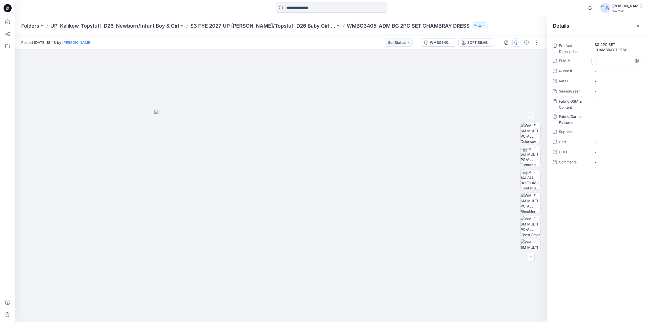
click \ "-"
type textarea "********"
click ID "-"
type textarea "********"
click span "-"
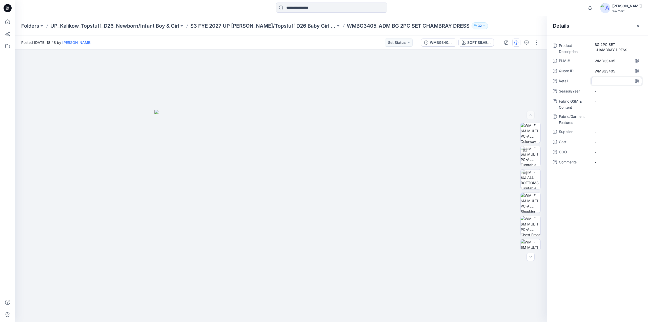
type textarea "********"
drag, startPoint x: 189, startPoint y: 26, endPoint x: 223, endPoint y: 24, distance: 34.2
click div "Folders UP_Kalikow_Topstuff_D26_Newborn/Infant Boy & Girl S3 FYE 2027 UP Kaliko…"
copy p "S3 FYE 2027"
click span "-"
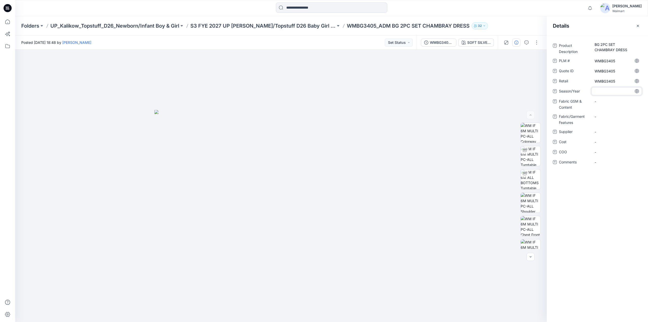
type textarea "**********"
click Content "-"
type textarea "**********"
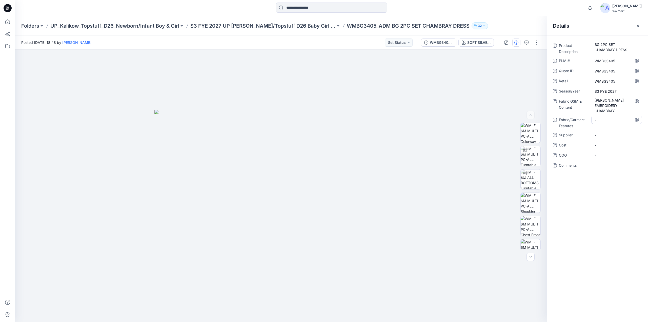
click div "-"
click span "-"
type textarea "********"
click img
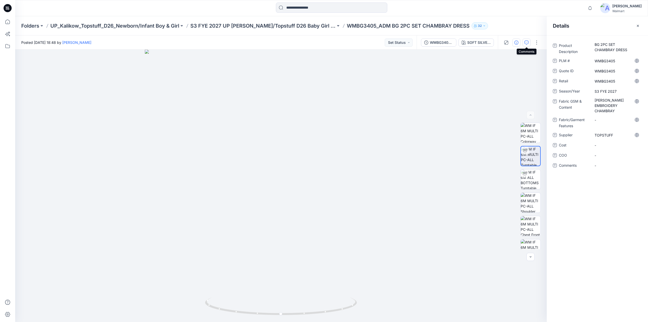
click icon "button"
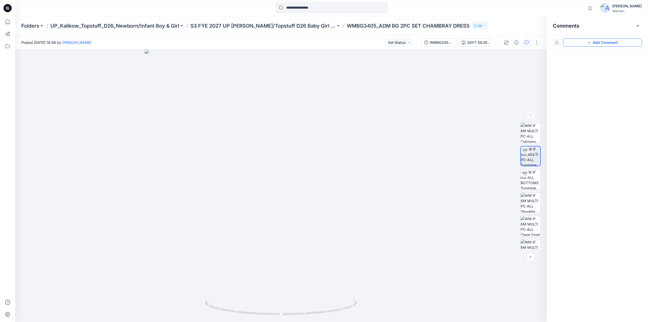
click button "Add Comment"
click div "1"
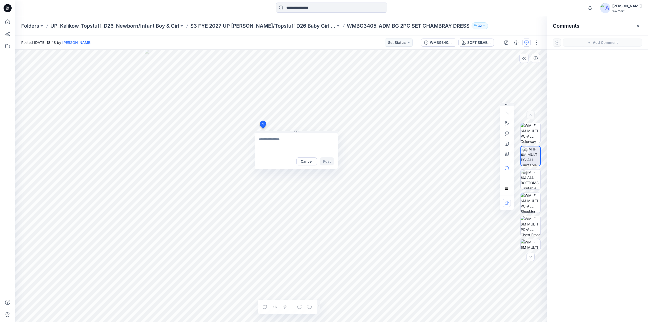
click textarea
click div "1 Cancel Post Layer 1"
click textarea
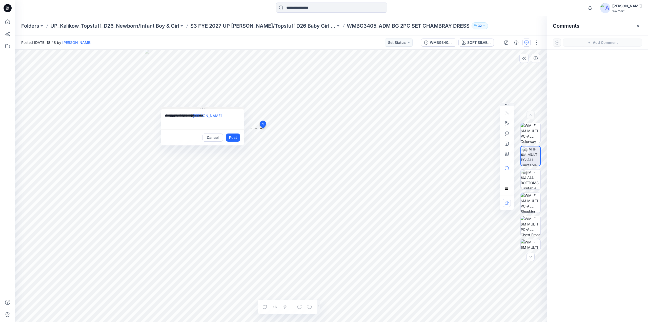
drag, startPoint x: 258, startPoint y: 132, endPoint x: 164, endPoint y: 108, distance: 96.9
click button
click textarea "**********"
type textarea "**********"
click icon "button"
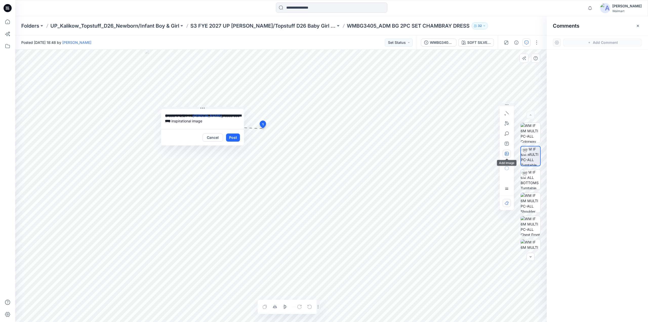
type input"] "**********"
click button "Post"
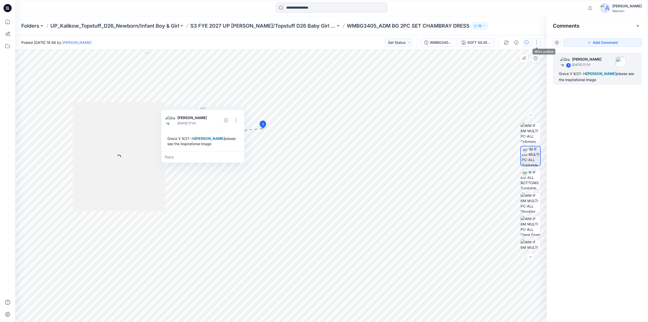
click button "button"
click p "Edit"
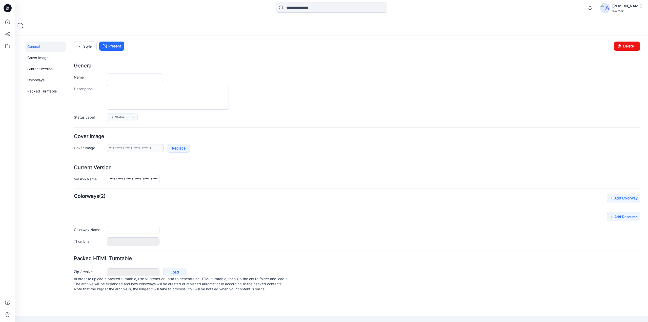
type input "**********"
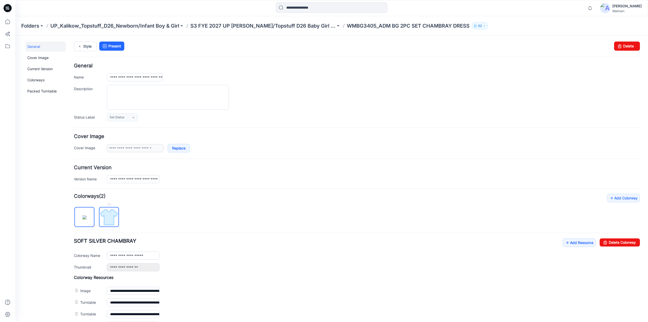
click at [106, 212] on img at bounding box center [108, 217] width 19 height 19
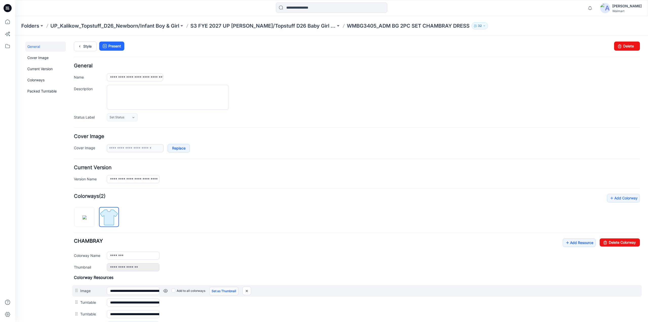
click at [217, 288] on link "Set as Thumbnail" at bounding box center [223, 291] width 29 height 9
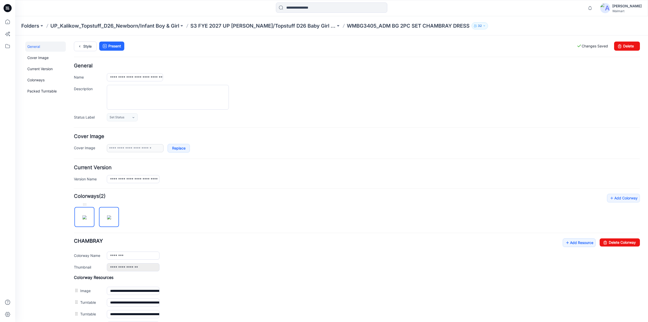
click at [85, 215] on img at bounding box center [85, 217] width 4 height 4
type input "**********"
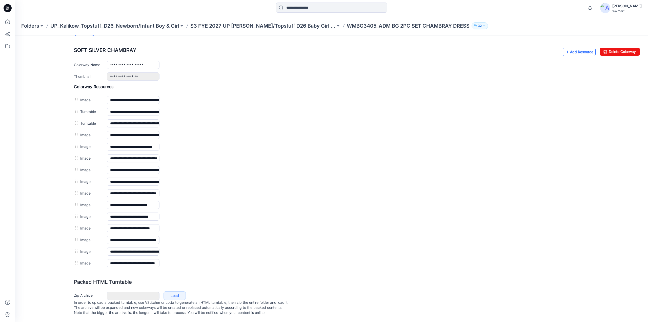
click at [565, 48] on icon at bounding box center [567, 52] width 5 height 8
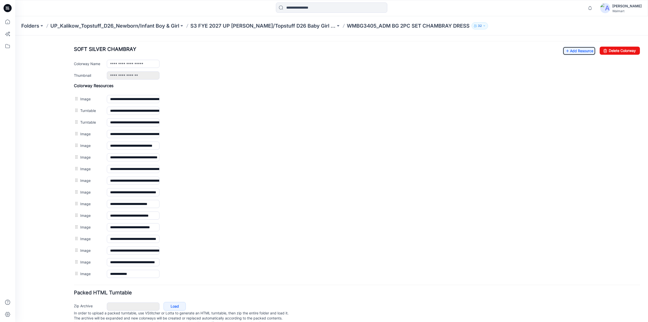
scroll to position [0, 0]
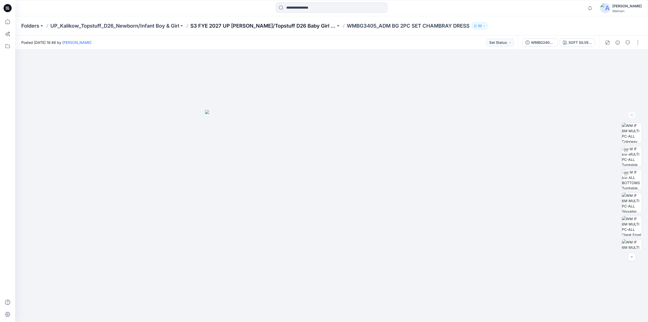
click at [278, 26] on p "S3 FYE 2027 UP [PERSON_NAME]/Topstuff D26 Baby Girl & Boy" at bounding box center [262, 25] width 145 height 7
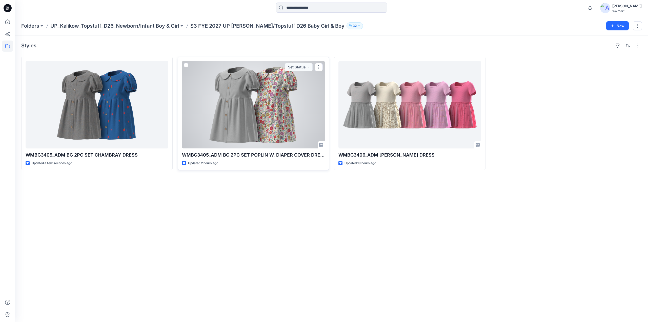
click at [272, 92] on div at bounding box center [253, 104] width 143 height 87
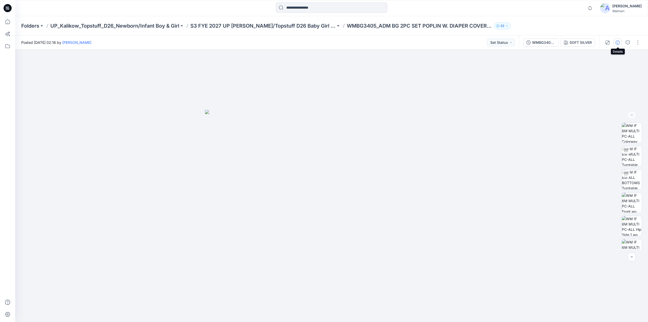
click at [617, 42] on icon "button" at bounding box center [618, 42] width 4 height 4
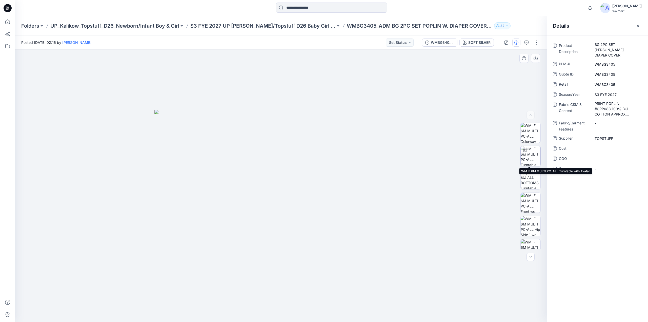
click at [529, 155] on img at bounding box center [531, 156] width 20 height 20
click at [528, 45] on button "button" at bounding box center [526, 42] width 8 height 8
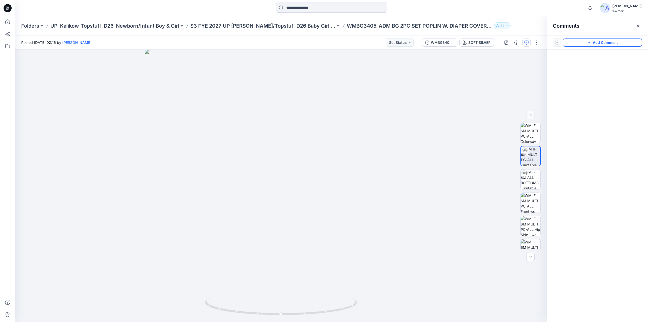
click at [587, 43] on button "Add Comment" at bounding box center [602, 42] width 79 height 8
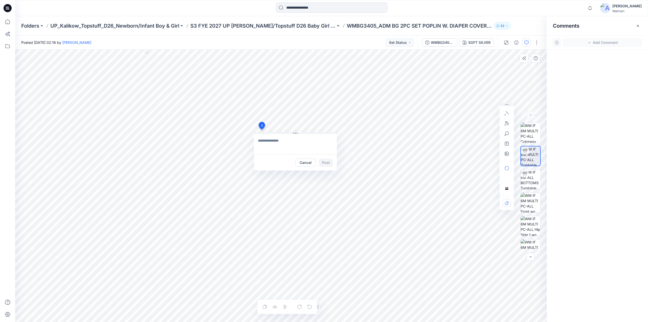
click at [261, 129] on div "1 Cancel Post Layer 1" at bounding box center [280, 186] width 531 height 272
click at [251, 145] on div "1 Cancel Post Layer 1" at bounding box center [280, 186] width 531 height 272
click at [268, 143] on textarea at bounding box center [295, 144] width 83 height 20
type textarea "**********"
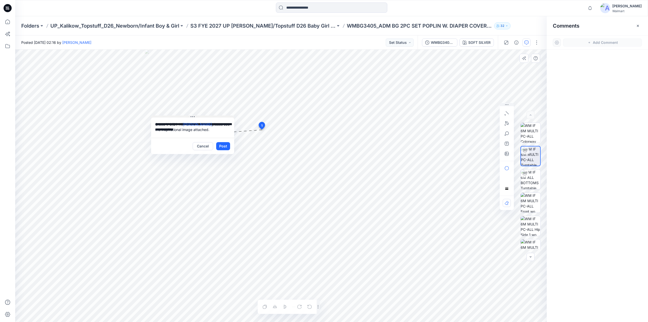
drag, startPoint x: 263, startPoint y: 132, endPoint x: 163, endPoint y: 115, distance: 101.2
click at [162, 115] on button at bounding box center [192, 116] width 83 height 3
click at [507, 153] on icon "button" at bounding box center [507, 154] width 4 height 4
type input"] "**********"
click at [222, 145] on button "Post" at bounding box center [224, 144] width 14 height 8
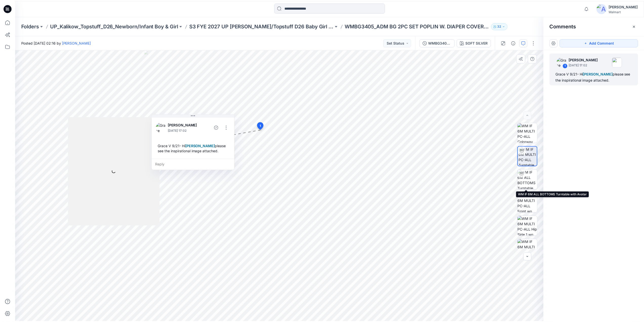
scroll to position [266, 0]
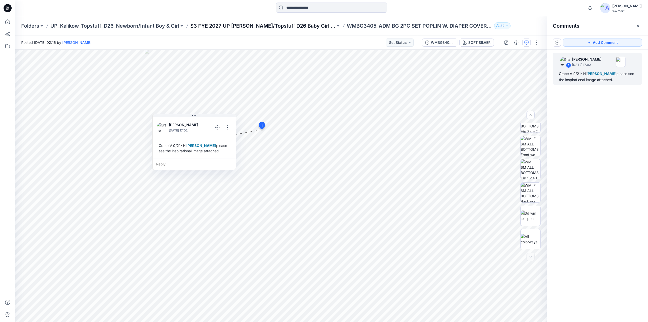
click at [256, 25] on p "S3 FYE 2027 UP [PERSON_NAME]/Topstuff D26 Baby Girl & Boy" at bounding box center [262, 25] width 145 height 7
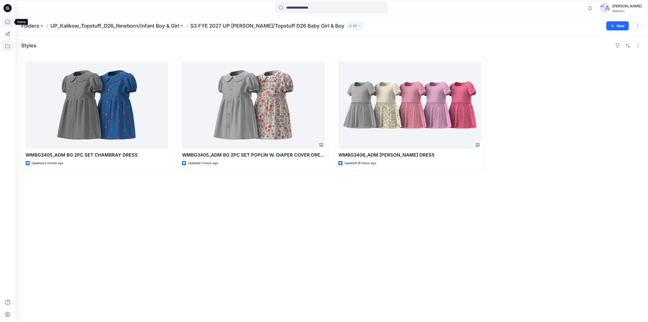
click at [6, 20] on icon at bounding box center [7, 21] width 11 height 11
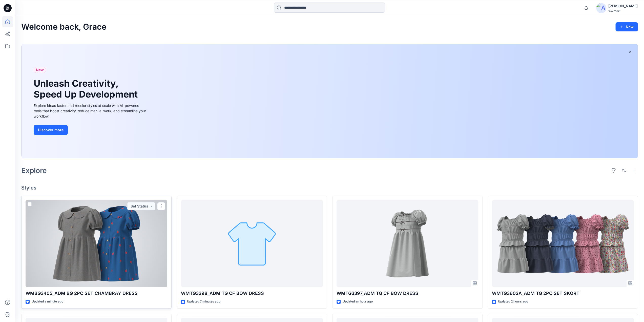
click at [104, 242] on div at bounding box center [97, 243] width 142 height 87
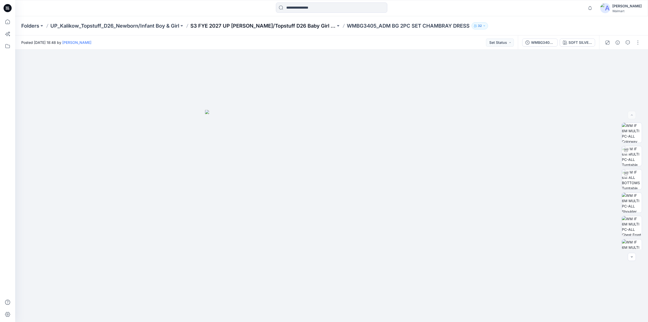
click at [232, 25] on p "S3 FYE 2027 UP Kalikow/Topstuff D26 Baby Girl & Boy" at bounding box center [262, 25] width 145 height 7
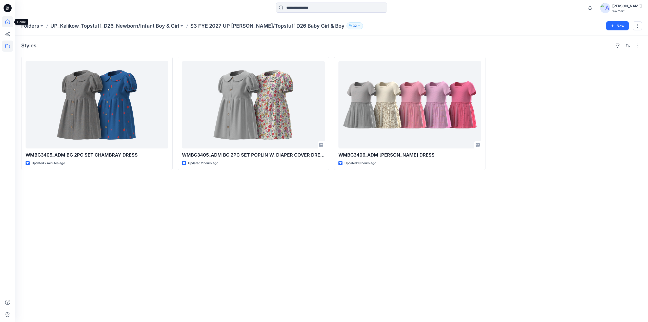
click at [4, 22] on icon at bounding box center [7, 21] width 11 height 11
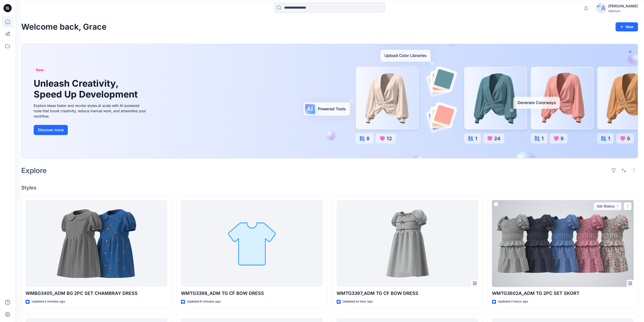
click at [582, 247] on div at bounding box center [563, 243] width 142 height 87
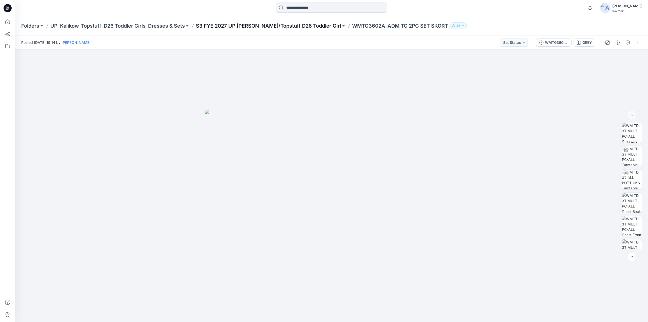
click at [262, 24] on p "S3 FYE 2027 UP [PERSON_NAME]/Topstuff D26 Toddler Girl" at bounding box center [268, 25] width 145 height 7
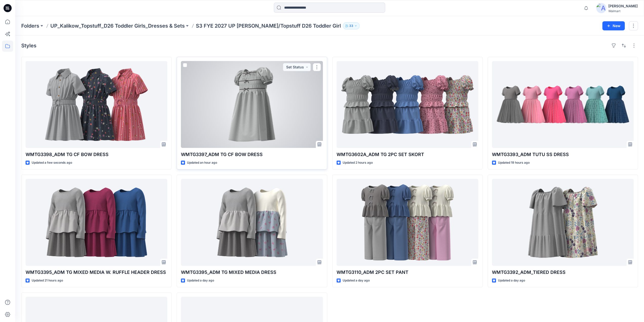
click at [253, 95] on div at bounding box center [252, 104] width 142 height 87
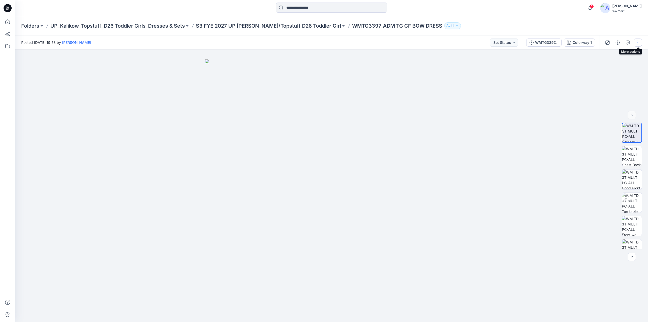
click at [637, 43] on button "button" at bounding box center [638, 42] width 8 height 8
click at [610, 68] on button "Edit" at bounding box center [616, 68] width 47 height 9
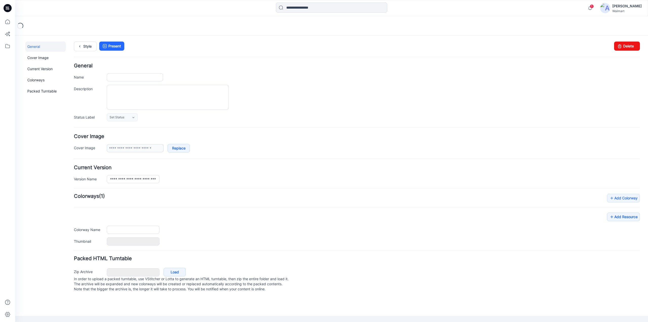
type input "**********"
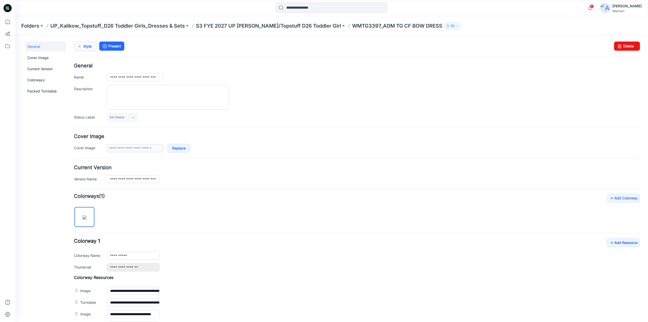
click at [84, 46] on link "Style" at bounding box center [85, 47] width 23 height 10
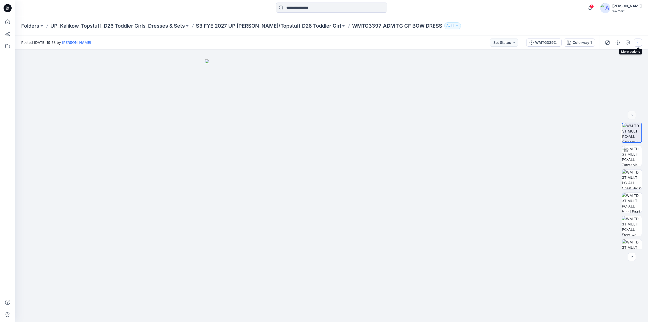
click at [638, 42] on button "button" at bounding box center [638, 42] width 8 height 8
click at [604, 68] on p "Edit" at bounding box center [605, 68] width 6 height 5
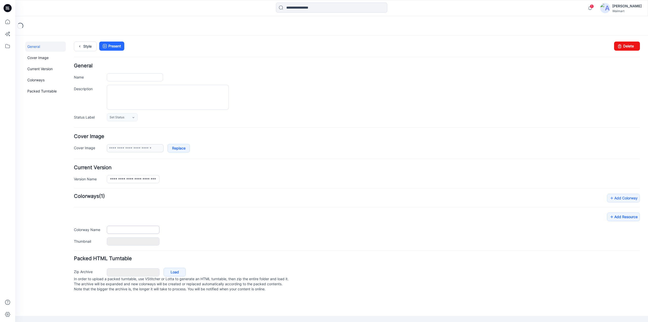
type input "**********"
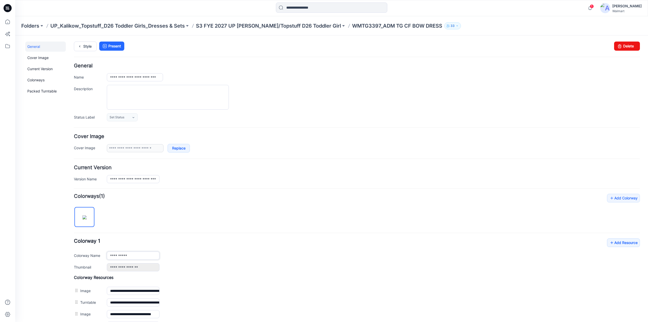
click at [107, 255] on div "**********" at bounding box center [357, 255] width 566 height 8
type input "**********"
click at [334, 245] on div "**********" at bounding box center [357, 254] width 566 height 33
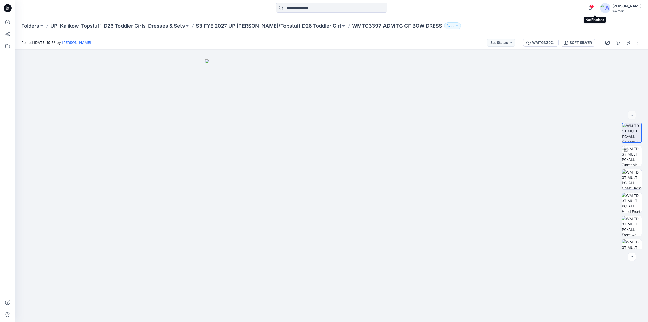
click at [594, 7] on span "1" at bounding box center [592, 6] width 4 height 4
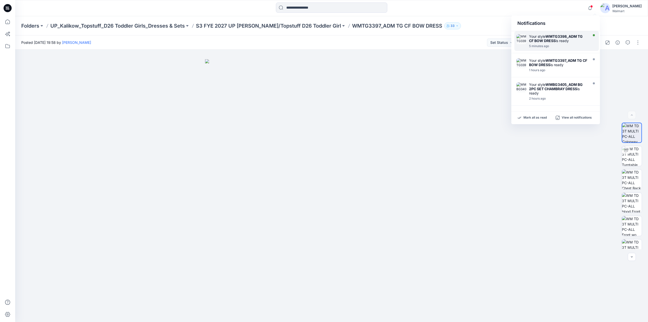
click at [552, 36] on strong "WMTG3398_ADM TG CF BOW DRESS" at bounding box center [556, 38] width 54 height 9
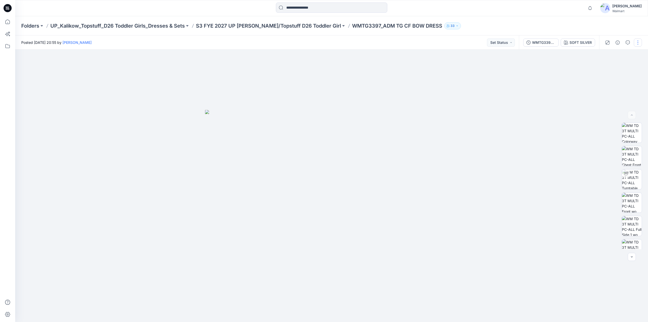
click at [635, 43] on button "button" at bounding box center [638, 42] width 8 height 8
click at [604, 67] on p "Edit" at bounding box center [605, 68] width 6 height 5
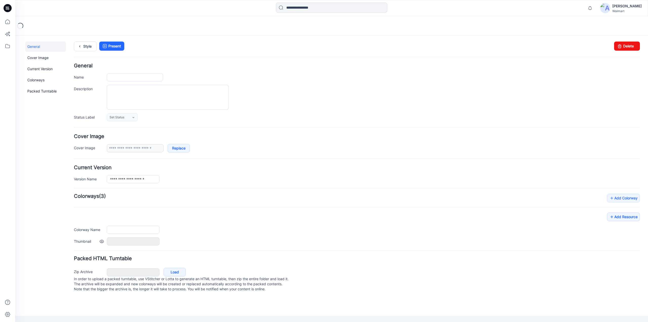
type input "**********"
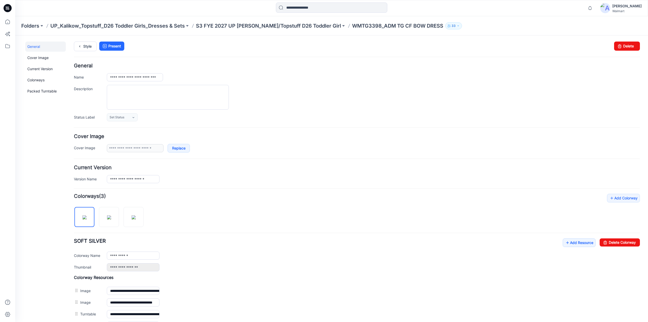
scroll to position [88, 0]
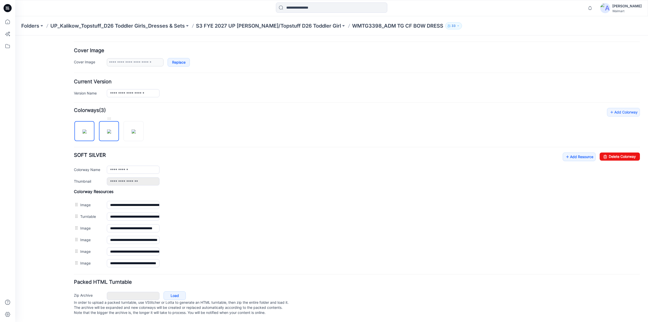
click at [111, 129] on img at bounding box center [109, 131] width 4 height 4
click at [136, 129] on img at bounding box center [134, 131] width 4 height 4
type input "**********"
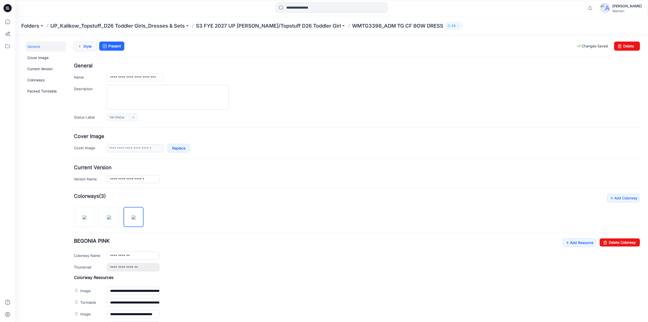
click at [87, 49] on link "Style" at bounding box center [85, 47] width 23 height 10
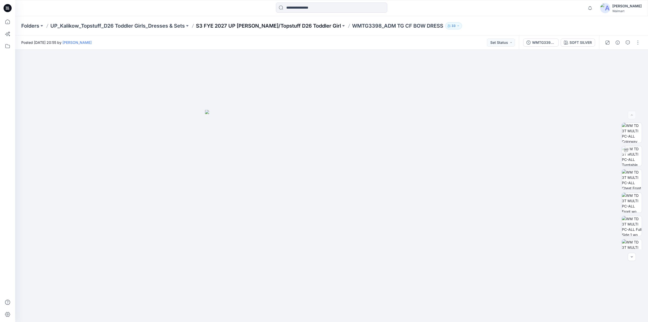
click at [221, 27] on p "S3 FYE 2027 UP [PERSON_NAME]/Topstuff D26 Toddler Girl" at bounding box center [268, 25] width 145 height 7
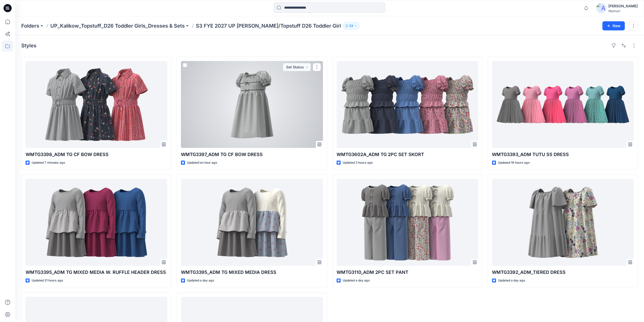
click at [241, 90] on div at bounding box center [252, 104] width 142 height 87
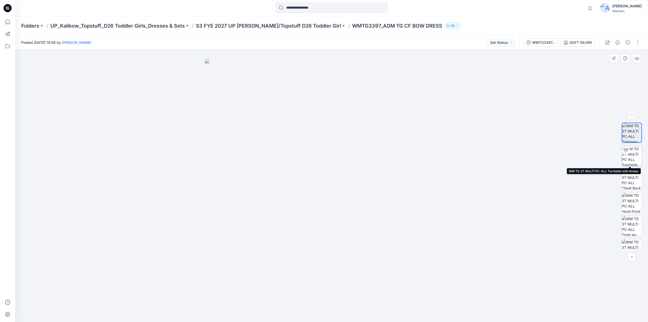
click at [631, 152] on img at bounding box center [632, 156] width 20 height 20
drag, startPoint x: 329, startPoint y: 317, endPoint x: 371, endPoint y: 315, distance: 42.8
click at [371, 315] on div at bounding box center [331, 186] width 633 height 272
click at [619, 41] on icon "button" at bounding box center [618, 42] width 4 height 4
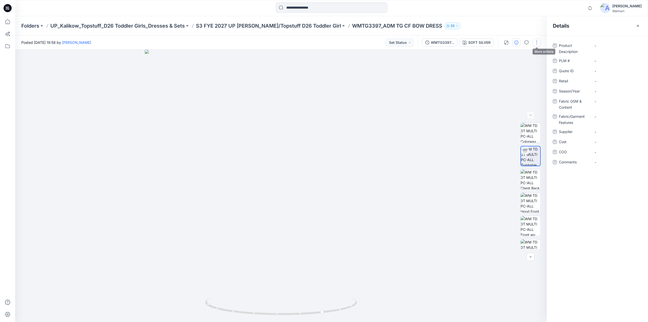
click at [533, 43] on button "button" at bounding box center [537, 42] width 8 height 8
click at [504, 69] on p "Edit" at bounding box center [504, 68] width 6 height 5
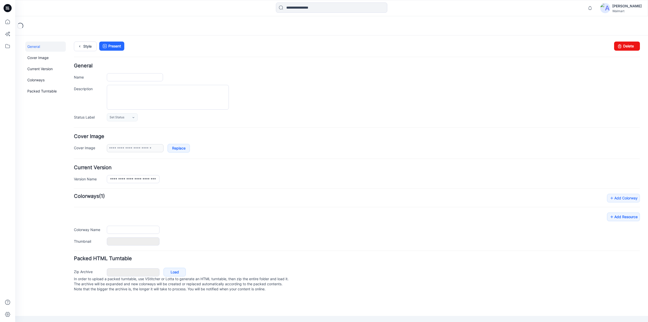
type input "**********"
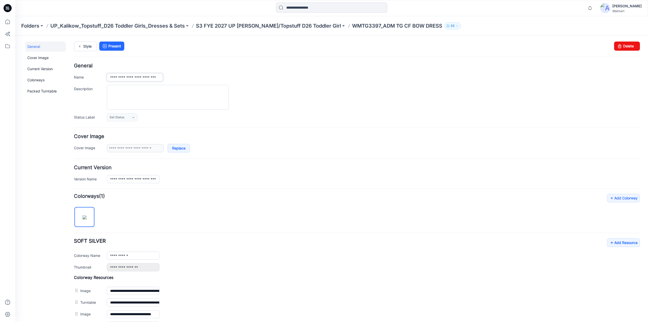
click at [150, 76] on input "**********" at bounding box center [135, 77] width 56 height 8
type input "**********"
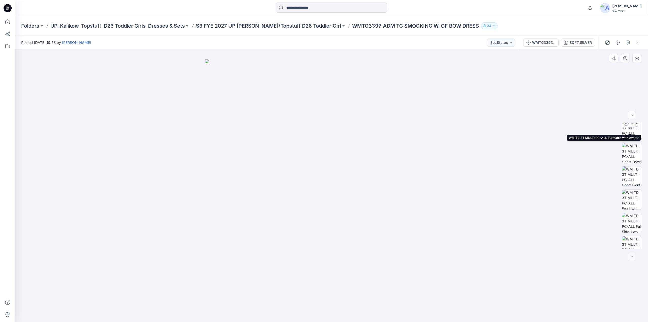
scroll to position [33, 0]
click at [631, 127] on img at bounding box center [632, 123] width 20 height 20
drag, startPoint x: 333, startPoint y: 313, endPoint x: 418, endPoint y: 289, distance: 88.2
click at [418, 289] on div at bounding box center [331, 186] width 633 height 272
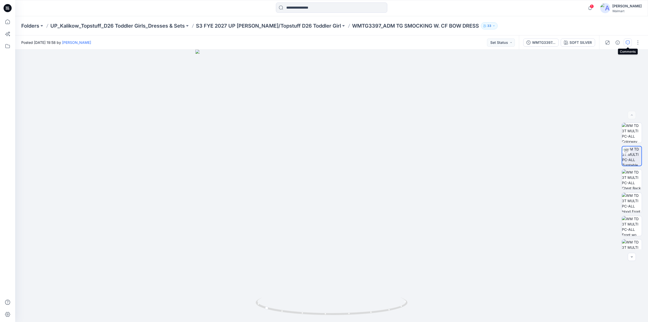
click at [628, 42] on icon "button" at bounding box center [628, 42] width 4 height 4
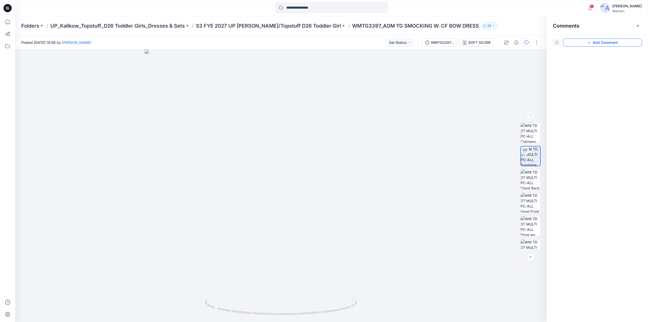
click at [603, 43] on button "Add Comment" at bounding box center [602, 42] width 79 height 8
click at [583, 43] on button "Click on the style to leave a comment" at bounding box center [602, 42] width 79 height 8
click at [639, 26] on icon "button" at bounding box center [638, 26] width 4 height 4
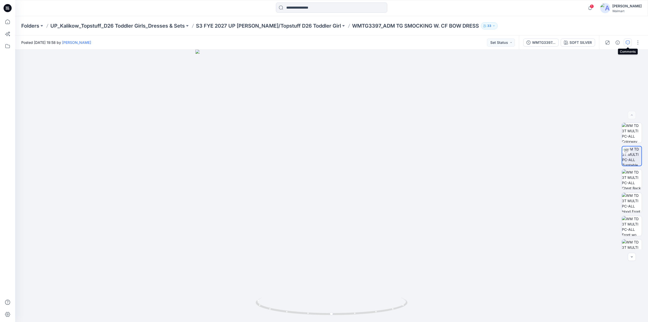
click at [630, 43] on icon "button" at bounding box center [628, 42] width 4 height 4
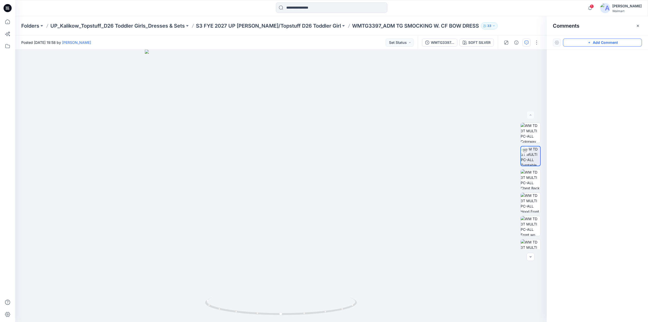
click at [583, 44] on button "Add Comment" at bounding box center [602, 42] width 79 height 8
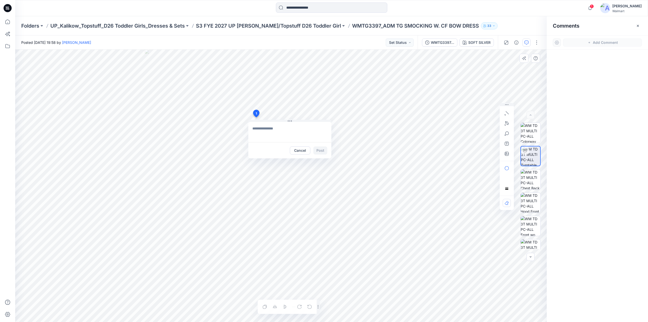
click at [256, 117] on div "1 Cancel Post Layer 1" at bounding box center [280, 186] width 531 height 272
click at [271, 129] on textarea at bounding box center [289, 132] width 83 height 20
type textarea "*"
type textarea "**********"
click at [505, 154] on icon "button" at bounding box center [507, 154] width 4 height 4
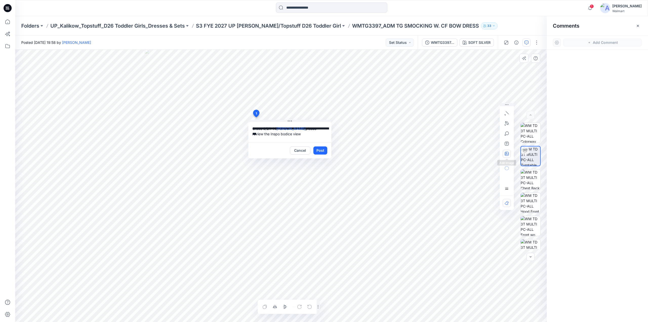
type input"] "**********"
click at [269, 136] on textarea "**********" at bounding box center [289, 132] width 83 height 20
click at [237, 125] on div "**********" at bounding box center [280, 186] width 531 height 272
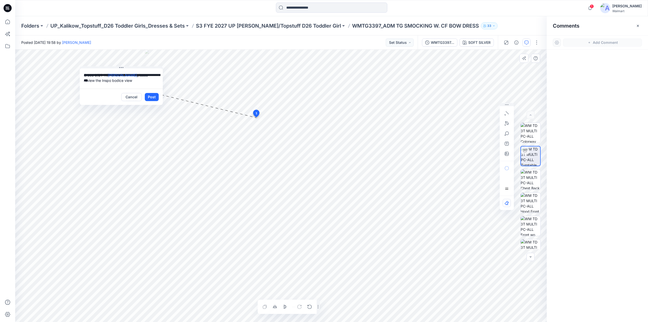
drag, startPoint x: 311, startPoint y: 121, endPoint x: 143, endPoint y: 68, distance: 176.8
click at [143, 68] on button at bounding box center [121, 67] width 83 height 3
click at [152, 96] on button "Post" at bounding box center [152, 97] width 14 height 8
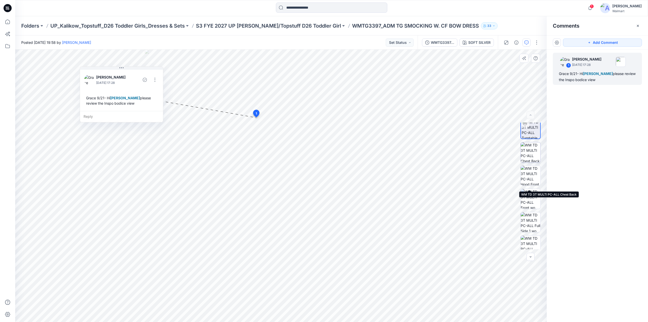
scroll to position [33, 0]
click at [518, 42] on icon "button" at bounding box center [516, 42] width 4 height 4
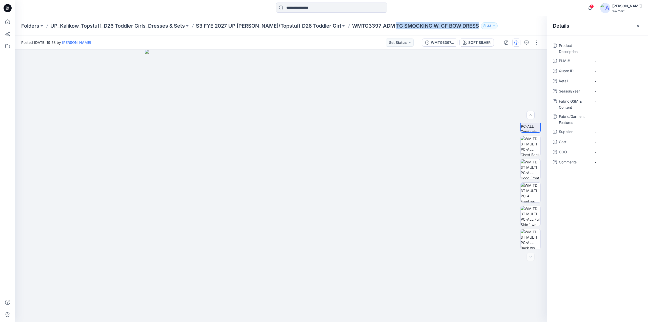
drag, startPoint x: 377, startPoint y: 29, endPoint x: 460, endPoint y: 27, distance: 82.8
click at [460, 27] on div "Folders UP_Kalikow_Topstuff_D26 Toddler Girls_Dresses & Sets S3 FYE 2027 UP Kal…" at bounding box center [311, 25] width 581 height 7
copy p "TG SMOCKING W. CF BOW DRESS"
click at [606, 44] on Description "-" at bounding box center [617, 45] width 44 height 5
type textarea "**********"
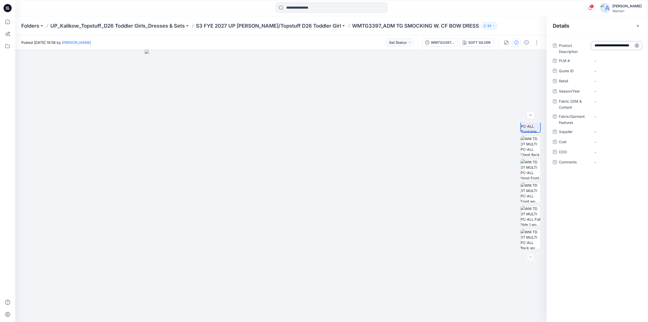
scroll to position [3, 0]
drag, startPoint x: 332, startPoint y: 28, endPoint x: 360, endPoint y: 28, distance: 28.1
click at [360, 28] on div "Folders UP_Kalikow_Topstuff_D26 Toddler Girls_Dresses & Sets S3 FYE 2027 UP Kal…" at bounding box center [311, 25] width 581 height 7
copy p "WMTG3397"
click at [610, 62] on \ "-" at bounding box center [617, 64] width 44 height 5
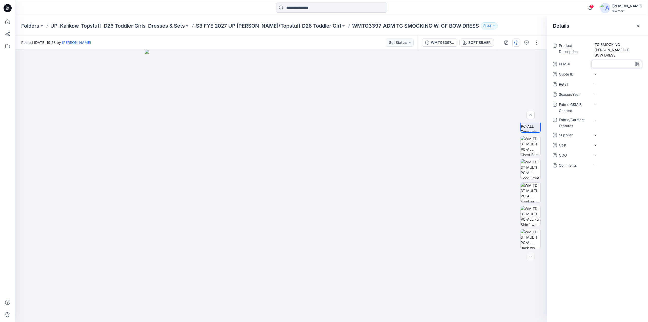
type textarea "********"
click at [609, 72] on ID "-" at bounding box center [617, 74] width 44 height 5
type textarea "********"
click at [605, 80] on div "-" at bounding box center [616, 84] width 51 height 8
drag, startPoint x: 198, startPoint y: 30, endPoint x: 228, endPoint y: 31, distance: 29.6
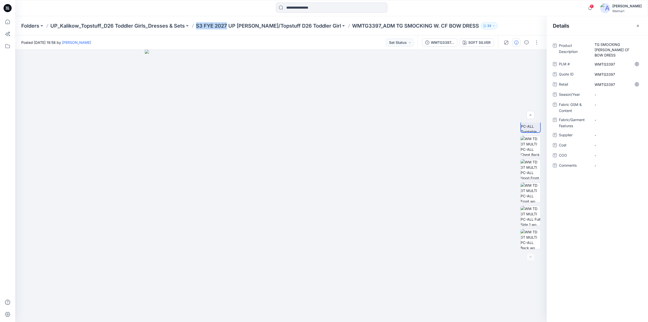
click at [228, 31] on div "Folders UP_Kalikow_Topstuff_D26 Toddler Girls_Dresses & Sets S3 FYE 2027 UP Kal…" at bounding box center [331, 25] width 633 height 19
copy p "S3 FYE 2027"
click at [603, 92] on span "-" at bounding box center [617, 94] width 44 height 5
type textarea "**********"
click at [602, 104] on Content "-" at bounding box center [617, 104] width 44 height 5
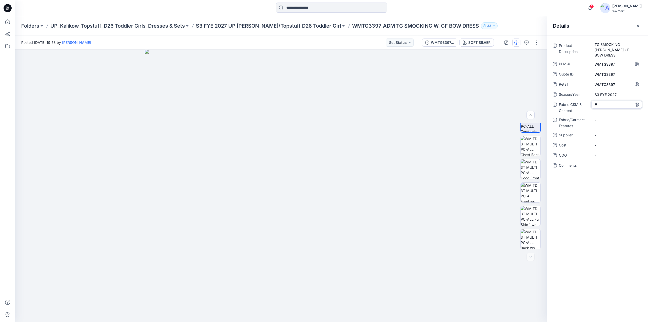
type textarea "*"
type textarea "*********"
click at [607, 132] on span "-" at bounding box center [617, 134] width 44 height 5
type textarea "********"
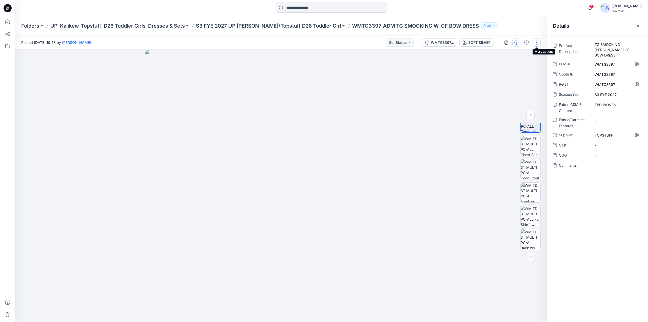
click at [537, 41] on button "button" at bounding box center [537, 42] width 8 height 8
click at [513, 69] on button "Edit" at bounding box center [515, 68] width 47 height 9
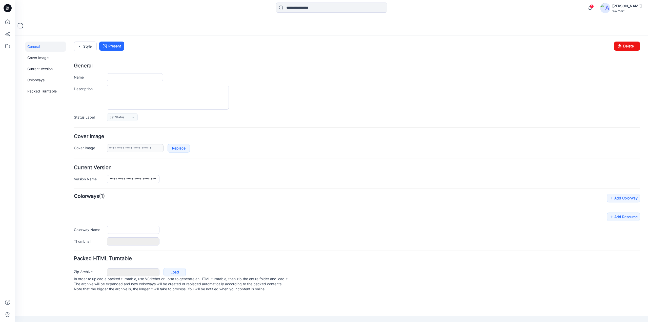
type input "**********"
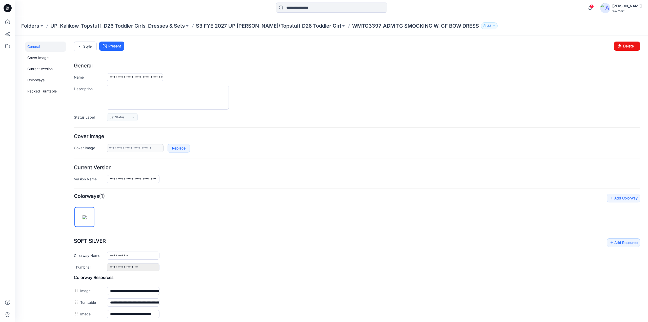
scroll to position [100, 0]
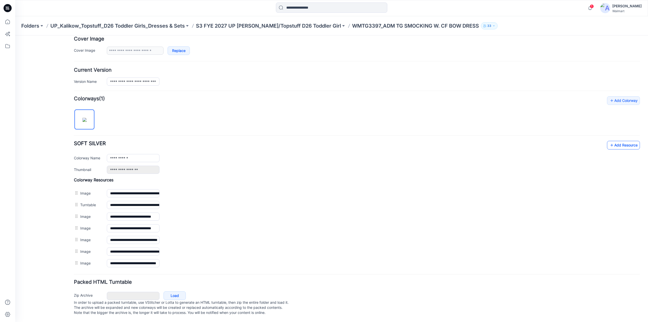
click at [617, 141] on link "Add Resource" at bounding box center [623, 145] width 33 height 9
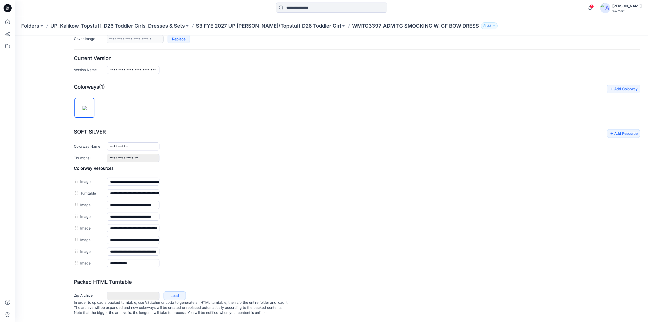
scroll to position [0, 0]
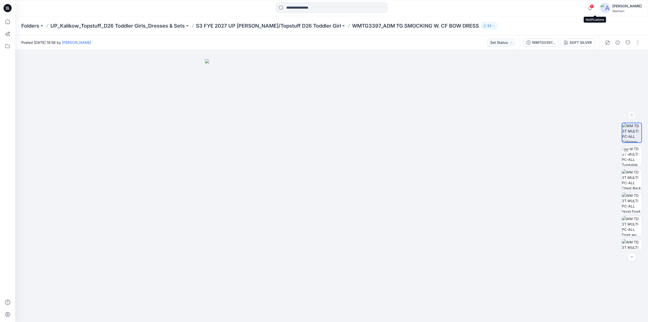
click at [594, 7] on span "1" at bounding box center [592, 6] width 4 height 4
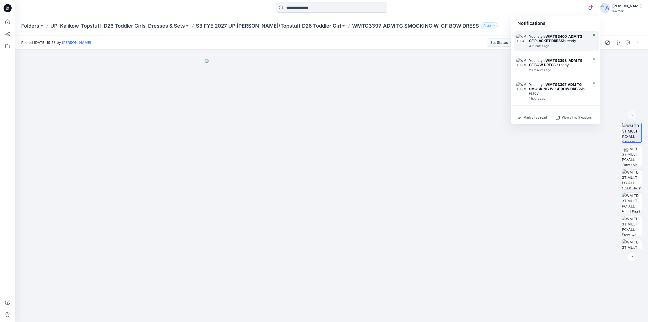
click at [538, 42] on strong "WMTG3400_ADM TG CF PLACKET DRESS" at bounding box center [555, 38] width 53 height 9
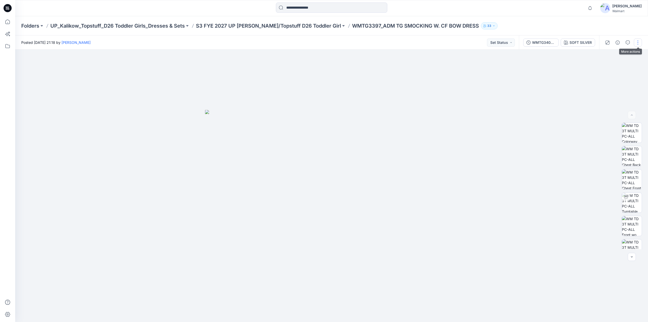
click at [637, 41] on button "button" at bounding box center [638, 42] width 8 height 8
click at [606, 67] on p "Edit" at bounding box center [605, 68] width 6 height 5
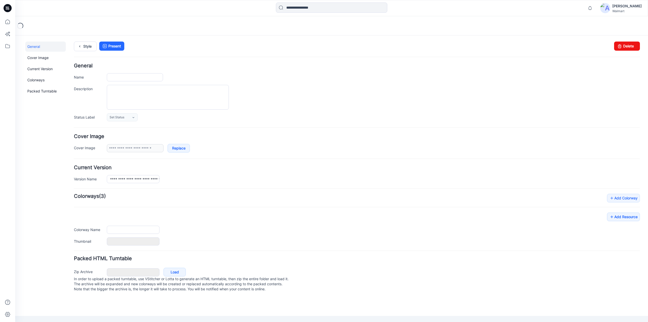
type input "**********"
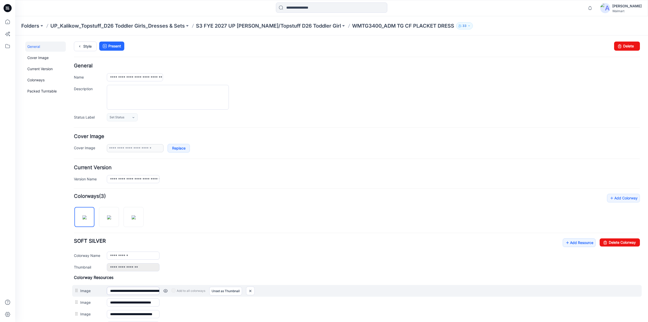
scroll to position [100, 0]
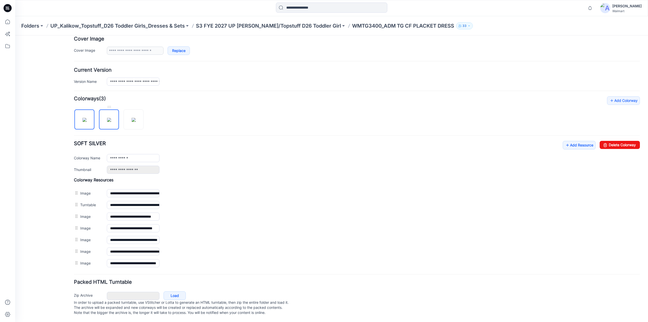
click at [111, 118] on img at bounding box center [109, 120] width 4 height 4
click at [132, 120] on img at bounding box center [134, 120] width 4 height 4
type input "**********"
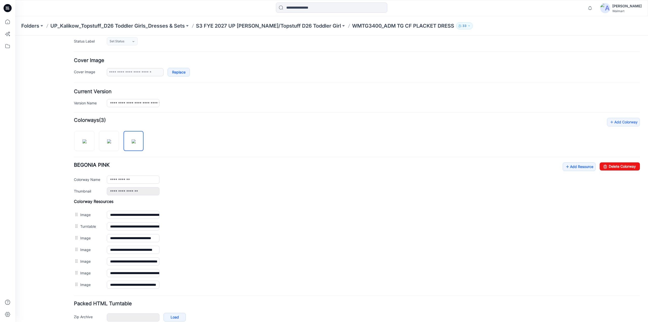
scroll to position [0, 0]
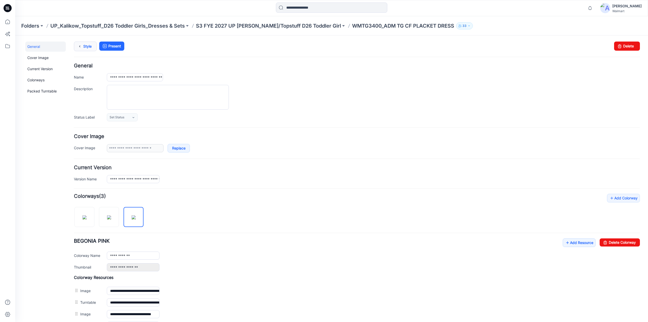
click at [88, 49] on link "Style" at bounding box center [85, 47] width 23 height 10
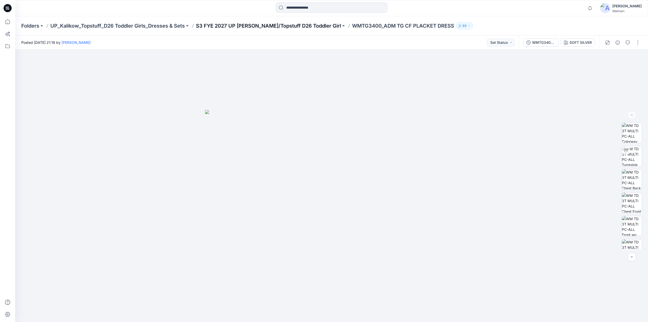
click at [281, 24] on p "S3 FYE 2027 UP [PERSON_NAME]/Topstuff D26 Toddler Girl" at bounding box center [268, 25] width 145 height 7
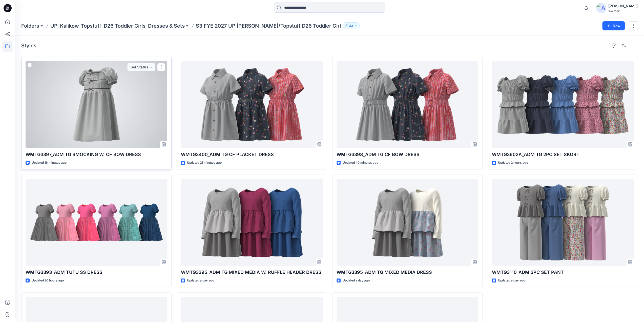
click at [100, 118] on div at bounding box center [97, 104] width 142 height 87
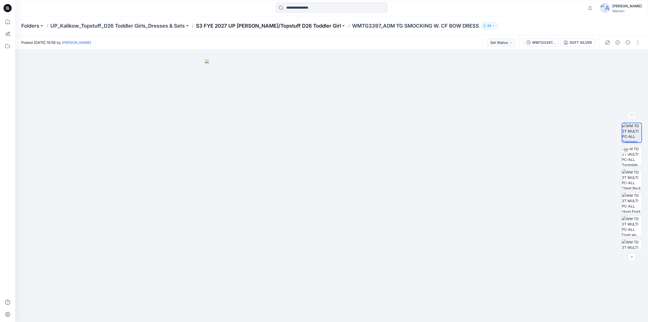
click at [291, 25] on p "S3 FYE 2027 UP [PERSON_NAME]/Topstuff D26 Toddler Girl" at bounding box center [268, 25] width 145 height 7
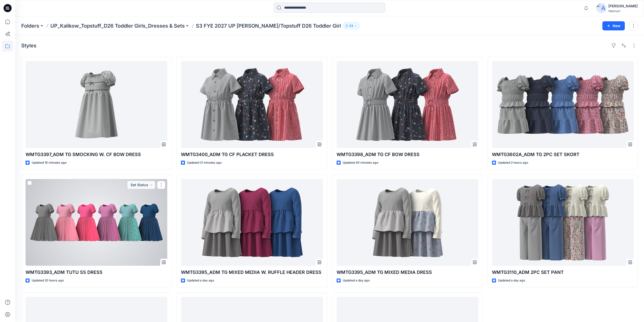
click at [104, 225] on div at bounding box center [97, 222] width 142 height 87
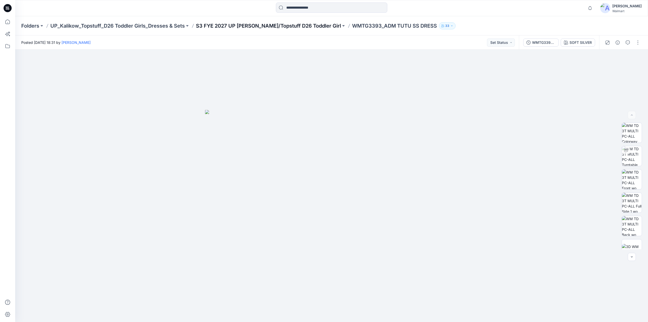
click at [263, 25] on p "S3 FYE 2027 UP [PERSON_NAME]/Topstuff D26 Toddler Girl" at bounding box center [268, 25] width 145 height 7
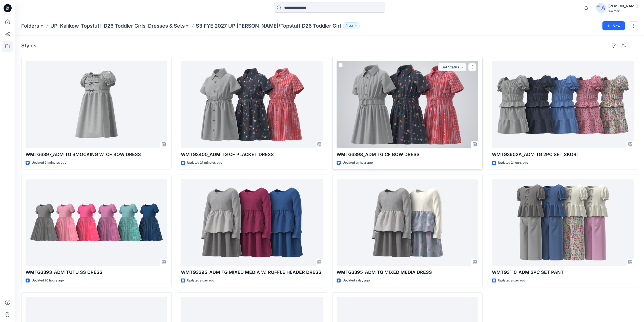
click at [405, 107] on div at bounding box center [408, 104] width 142 height 87
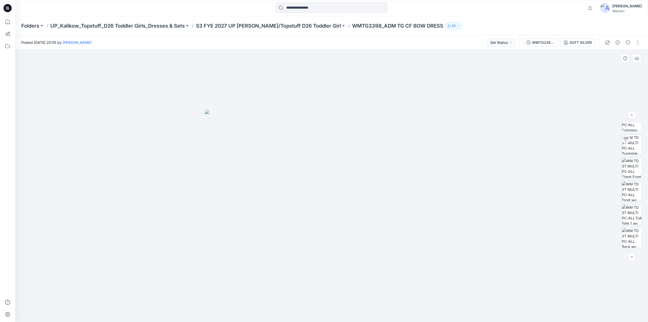
scroll to position [5, 0]
drag, startPoint x: 378, startPoint y: 25, endPoint x: 423, endPoint y: 24, distance: 45.6
click at [423, 24] on p "WMTG3398_ADM TG CF BOW DRESS" at bounding box center [397, 25] width 91 height 7
copy p "TG CF BOW DRESS"
click at [287, 27] on p "S3 FYE 2027 UP [PERSON_NAME]/Topstuff D26 Toddler Girl" at bounding box center [268, 25] width 145 height 7
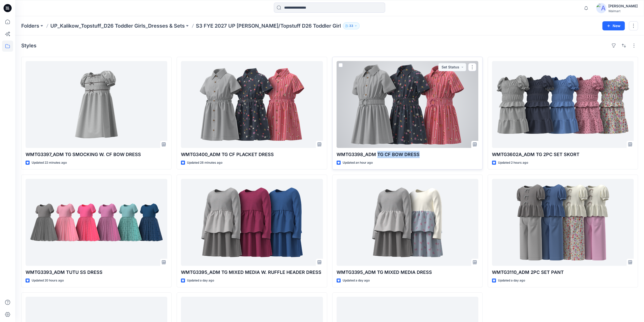
drag, startPoint x: 422, startPoint y: 154, endPoint x: 378, endPoint y: 157, distance: 43.4
click at [378, 157] on p "WMTG3398_ADM TG CF BOW DRESS" at bounding box center [408, 154] width 142 height 7
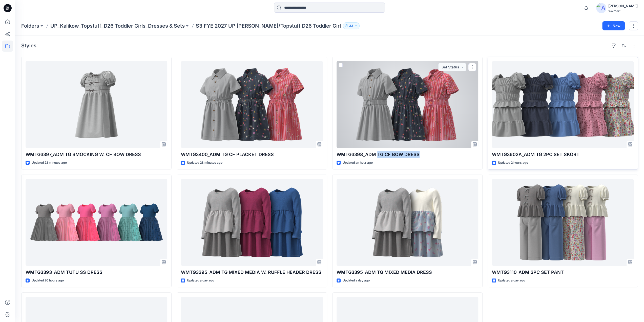
copy p "TG CF BOW DRESS"
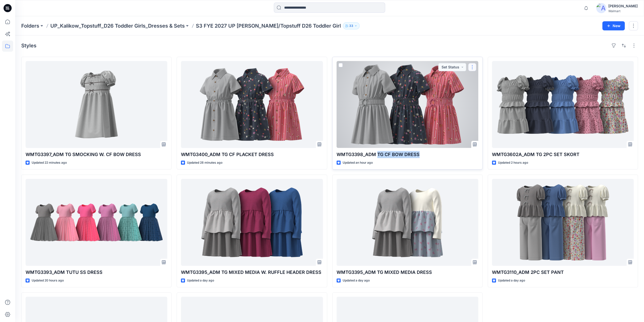
click at [472, 64] on button "button" at bounding box center [472, 67] width 8 height 8
click at [487, 79] on button "Edit" at bounding box center [496, 78] width 55 height 9
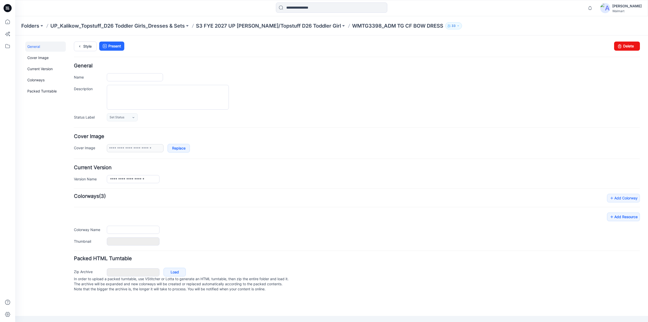
type input "**********"
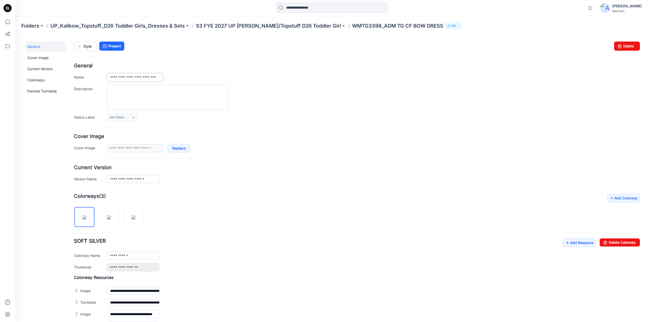
click at [160, 76] on input "**********" at bounding box center [135, 77] width 56 height 8
type input "**********"
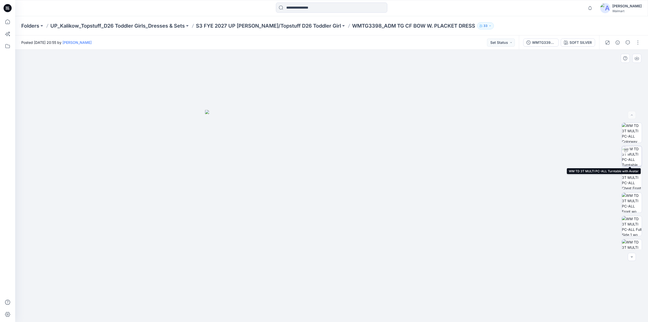
click at [628, 153] on div at bounding box center [626, 150] width 8 height 8
drag, startPoint x: 333, startPoint y: 312, endPoint x: 382, endPoint y: 310, distance: 49.1
click at [382, 310] on icon at bounding box center [332, 306] width 153 height 19
drag, startPoint x: 378, startPoint y: 311, endPoint x: 416, endPoint y: 301, distance: 39.3
click at [416, 301] on div at bounding box center [331, 186] width 633 height 272
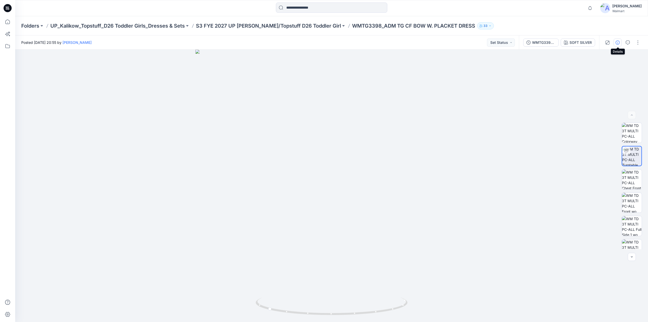
click at [620, 45] on button "button" at bounding box center [618, 42] width 8 height 8
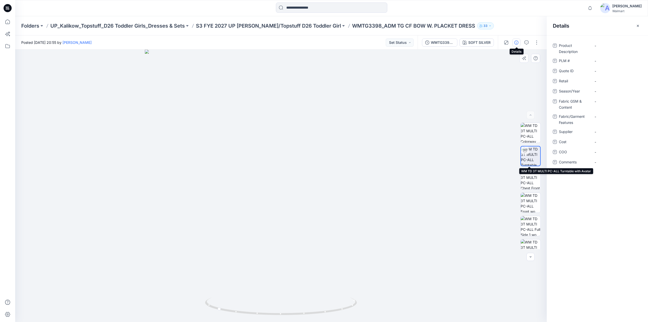
click at [529, 158] on img at bounding box center [530, 155] width 19 height 19
drag, startPoint x: 220, startPoint y: 310, endPoint x: 298, endPoint y: 313, distance: 77.8
click at [298, 313] on icon at bounding box center [281, 306] width 153 height 19
click at [268, 25] on p "S3 FYE 2027 UP [PERSON_NAME]/Topstuff D26 Toddler Girl" at bounding box center [268, 25] width 145 height 7
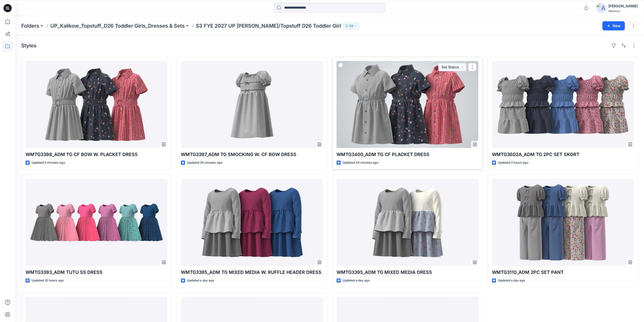
click at [379, 112] on div at bounding box center [408, 104] width 142 height 87
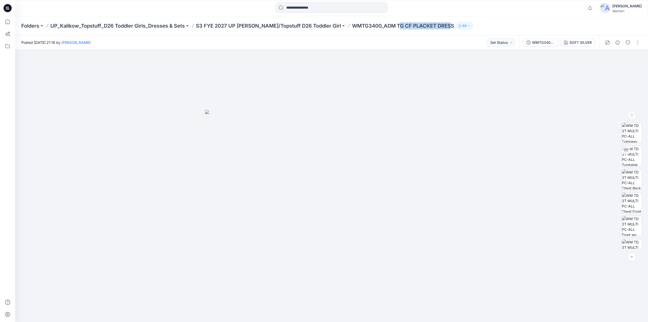
drag, startPoint x: 379, startPoint y: 27, endPoint x: 430, endPoint y: 30, distance: 51.2
click at [430, 30] on div "Folders UP_Kalikow_Topstuff_D26 Toddler Girls_Dresses & Sets S3 FYE 2027 UP [PE…" at bounding box center [331, 25] width 633 height 19
drag, startPoint x: 435, startPoint y: 29, endPoint x: 373, endPoint y: 33, distance: 62.1
click at [377, 31] on div "Folders UP_Kalikow_Topstuff_D26 Toddler Girls_Dresses & Sets S3 FYE 2027 UP [PE…" at bounding box center [331, 25] width 633 height 19
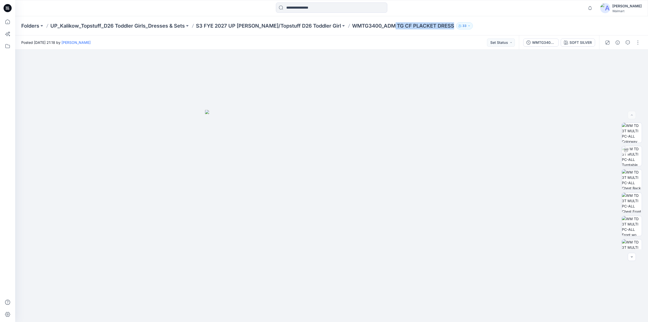
copy p "TG CF PLACKET DRESS"
click at [627, 149] on div at bounding box center [626, 150] width 8 height 8
drag, startPoint x: 330, startPoint y: 313, endPoint x: 353, endPoint y: 311, distance: 23.4
click at [353, 311] on icon at bounding box center [332, 306] width 153 height 19
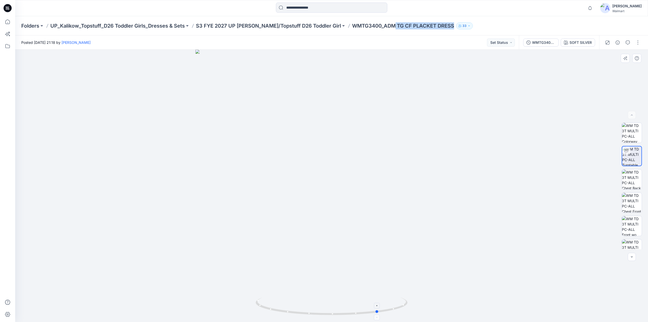
drag, startPoint x: 355, startPoint y: 315, endPoint x: 379, endPoint y: 310, distance: 24.4
click at [379, 310] on icon at bounding box center [332, 306] width 153 height 19
drag, startPoint x: 378, startPoint y: 312, endPoint x: 409, endPoint y: 305, distance: 31.8
click at [409, 305] on div at bounding box center [331, 186] width 633 height 272
click at [255, 25] on p "S3 FYE 2027 UP [PERSON_NAME]/Topstuff D26 Toddler Girl" at bounding box center [268, 25] width 145 height 7
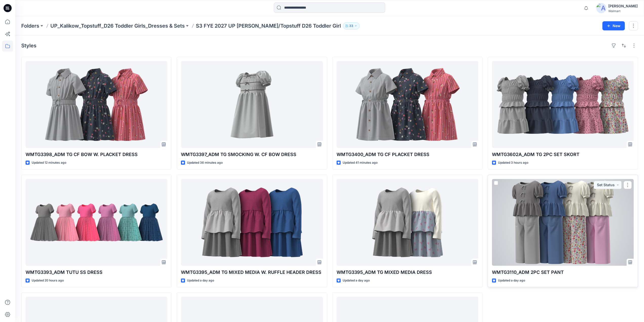
click at [564, 227] on div at bounding box center [563, 222] width 142 height 87
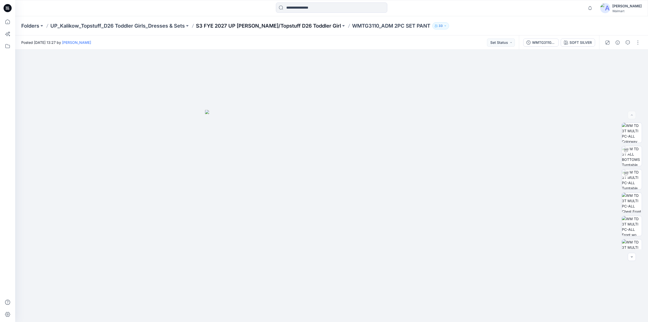
click at [266, 26] on p "S3 FYE 2027 UP [PERSON_NAME]/Topstuff D26 Toddler Girl" at bounding box center [268, 25] width 145 height 7
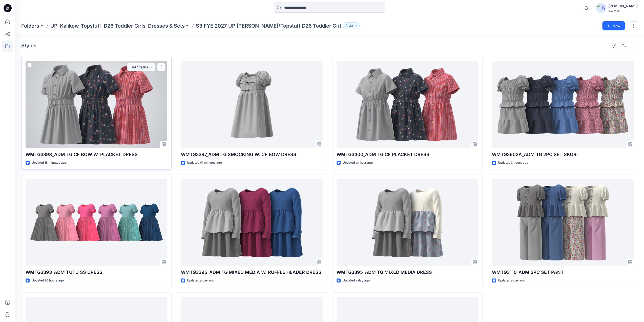
click at [121, 108] on div at bounding box center [97, 104] width 142 height 87
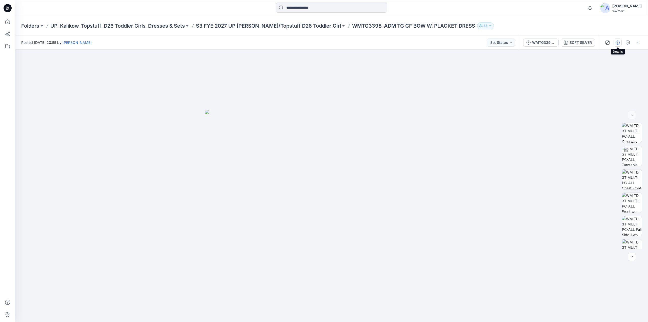
click at [620, 42] on icon "button" at bounding box center [618, 42] width 4 height 4
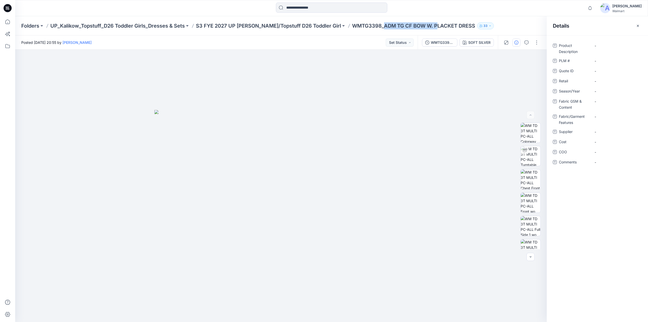
drag, startPoint x: 364, startPoint y: 28, endPoint x: 417, endPoint y: 28, distance: 52.9
click at [417, 28] on p "WMTG3398_ADM TG CF BOW W. PLACKET DRESS" at bounding box center [413, 25] width 123 height 7
click at [394, 33] on div "Folders UP_Kalikow_Topstuff_D26 Toddler Girls_Dresses & Sets S3 FYE 2027 UP [PE…" at bounding box center [331, 25] width 633 height 19
click at [380, 29] on p "WMTG3398_ADM TG CF BOW W. PLACKET DRESS" at bounding box center [413, 25] width 123 height 7
click at [390, 28] on div "Folders UP_Kalikow_Topstuff_D26 Toddler Girls_Dresses & Sets S3 FYE 2027 UP [PE…" at bounding box center [331, 25] width 633 height 19
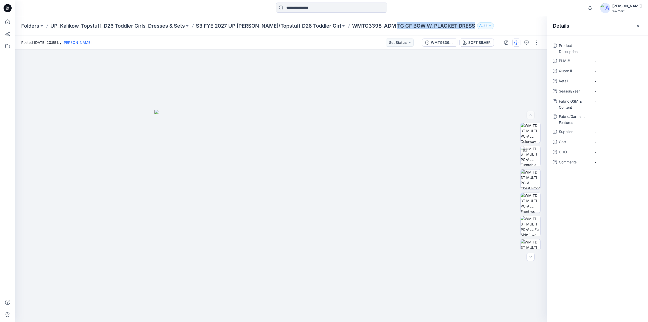
drag, startPoint x: 377, startPoint y: 31, endPoint x: 455, endPoint y: 30, distance: 78.0
click at [455, 30] on div "Folders UP_Kalikow_Topstuff_D26 Toddler Girls_Dresses & Sets S3 FYE 2027 UP [PE…" at bounding box center [331, 25] width 633 height 19
copy p "TG CF BOW W. PLACKET DRESS"
click at [602, 45] on Description "-" at bounding box center [617, 45] width 44 height 5
type textarea "**********"
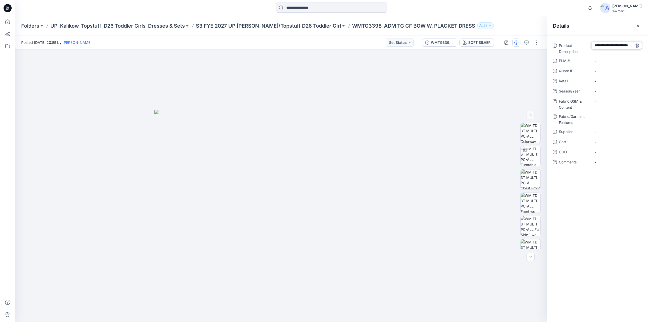
scroll to position [3, 0]
drag, startPoint x: 331, startPoint y: 29, endPoint x: 360, endPoint y: 29, distance: 29.4
click at [361, 28] on div "Folders UP_Kalikow_Topstuff_D26 Toddler Girls_Dresses & Sets S3 FYE 2027 UP [PE…" at bounding box center [311, 25] width 581 height 7
copy p "WMTG3398"
click at [606, 60] on \ "-" at bounding box center [617, 60] width 44 height 5
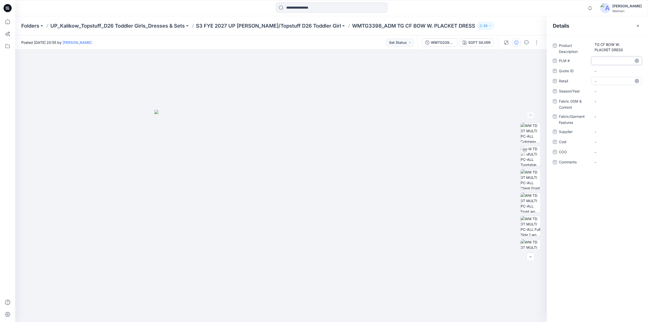
type textarea "********"
click at [606, 68] on ID "-" at bounding box center [617, 70] width 44 height 5
type textarea "********"
click at [607, 80] on span "-" at bounding box center [617, 80] width 44 height 5
type textarea "********"
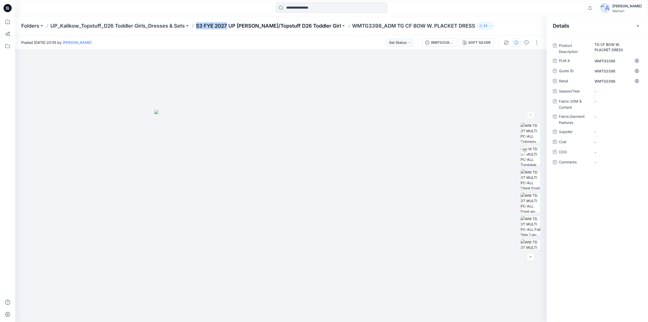
drag, startPoint x: 198, startPoint y: 30, endPoint x: 224, endPoint y: 27, distance: 26.1
click at [227, 26] on div "Folders UP_Kalikow_Topstuff_D26 Toddler Girls_Dresses & Sets S3 FYE 2027 UP [PE…" at bounding box center [331, 25] width 633 height 19
copy p "S3 FYE 2027"
click at [601, 91] on span "-" at bounding box center [617, 91] width 44 height 5
type textarea "**********"
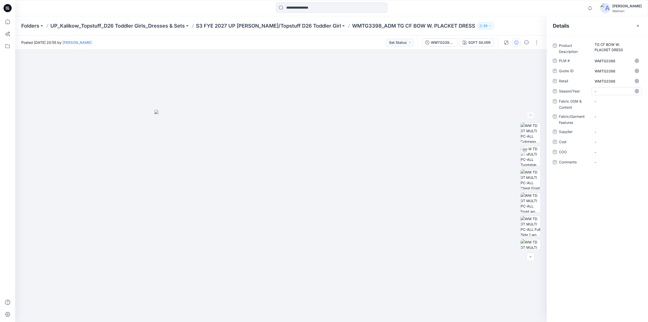
click at [598, 91] on span "-" at bounding box center [617, 91] width 44 height 5
type textarea "**********"
click at [598, 103] on Content "-" at bounding box center [617, 101] width 44 height 5
type textarea "*********"
click at [601, 133] on span "-" at bounding box center [617, 131] width 44 height 5
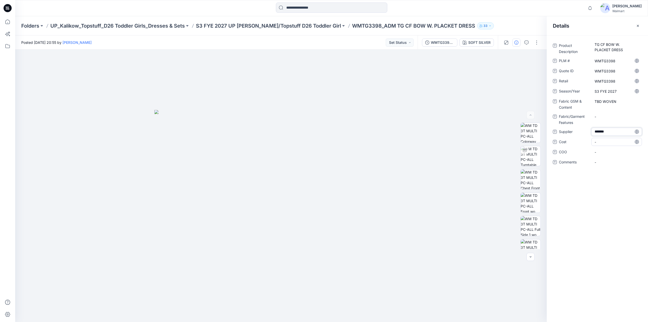
type textarea "********"
click at [615, 103] on Content "TBD WOVEN" at bounding box center [617, 101] width 44 height 5
click at [615, 103] on textarea "*********" at bounding box center [616, 101] width 51 height 8
click at [618, 101] on textarea "*********" at bounding box center [616, 101] width 51 height 8
type textarea "**********"
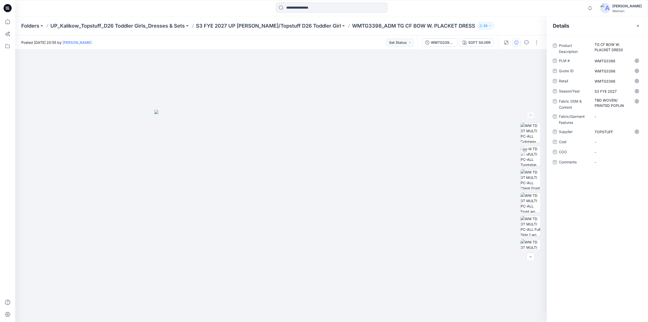
click at [608, 237] on div "Product Description TG CF BOW W. PLACKET DRESS PLM # WMTG3398 Quote ID WMTG3398…" at bounding box center [597, 178] width 101 height 286
click at [530, 155] on img at bounding box center [531, 156] width 20 height 20
click at [528, 46] on button "button" at bounding box center [526, 42] width 8 height 8
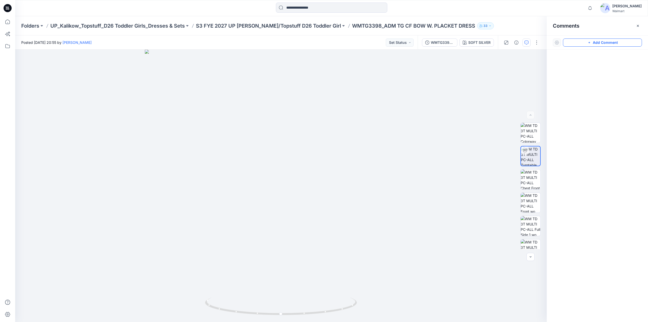
click at [596, 43] on button "Add Comment" at bounding box center [602, 42] width 79 height 8
click at [257, 119] on div "1" at bounding box center [280, 186] width 531 height 272
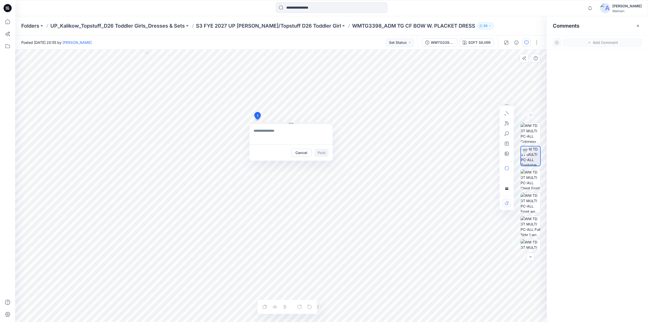
click at [267, 130] on textarea at bounding box center [291, 134] width 83 height 20
click at [278, 131] on textarea "**********" at bounding box center [291, 134] width 83 height 20
type textarea "**********"
click at [507, 152] on icon "button" at bounding box center [507, 154] width 4 height 4
type input"] "**********"
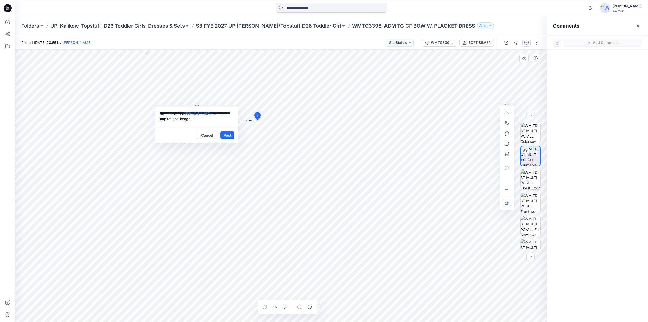
drag, startPoint x: 256, startPoint y: 122, endPoint x: 162, endPoint y: 105, distance: 95.8
click at [162, 105] on button at bounding box center [196, 106] width 83 height 3
click at [228, 135] on button "Post" at bounding box center [227, 135] width 14 height 8
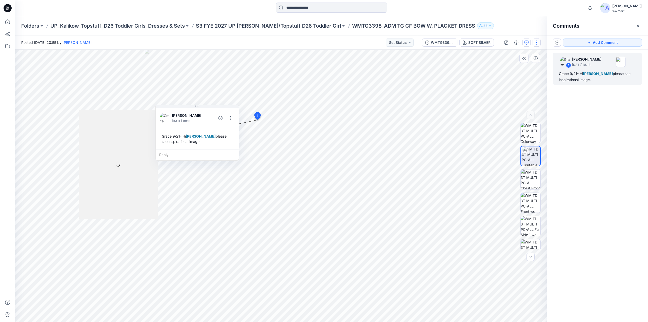
click at [537, 42] on button "button" at bounding box center [537, 42] width 8 height 8
click at [508, 70] on button "Edit" at bounding box center [515, 68] width 47 height 9
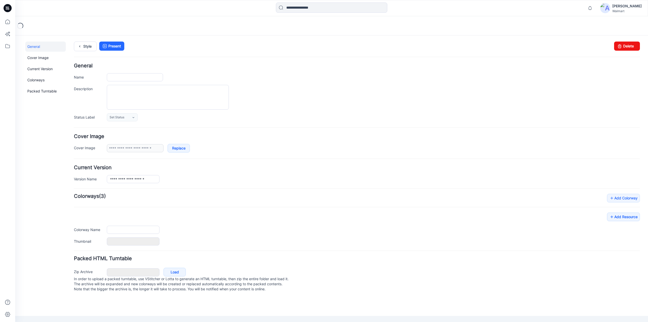
type input "**********"
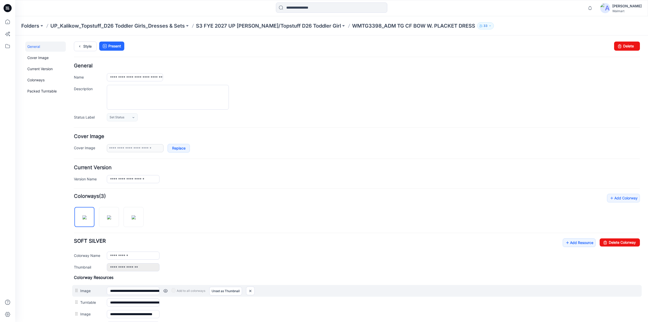
scroll to position [88, 0]
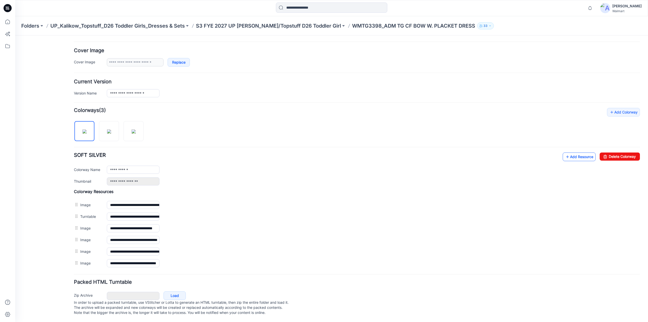
click at [580, 153] on link "Add Resource" at bounding box center [579, 156] width 33 height 9
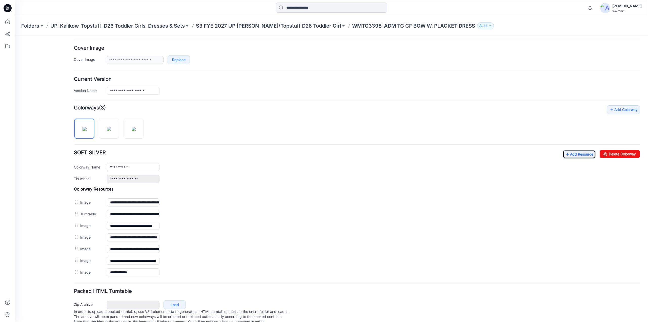
scroll to position [0, 0]
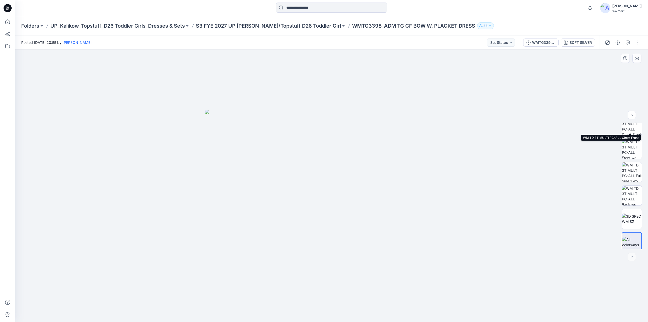
scroll to position [57, 0]
click at [617, 43] on icon "button" at bounding box center [618, 42] width 4 height 4
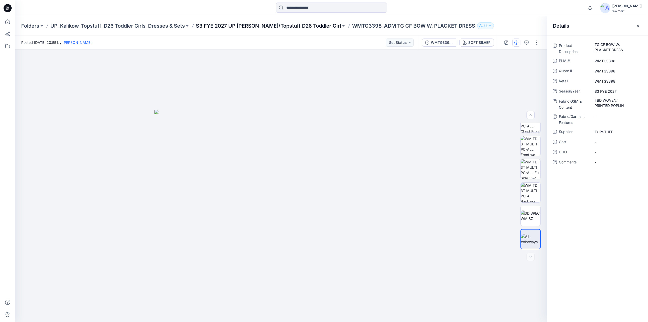
click at [301, 26] on p "S3 FYE 2027 UP [PERSON_NAME]/Topstuff D26 Toddler Girl" at bounding box center [268, 25] width 145 height 7
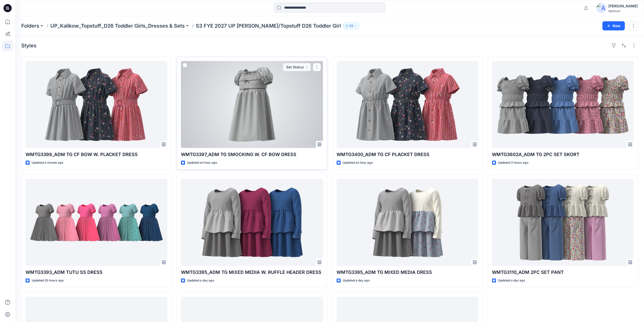
click at [244, 106] on div at bounding box center [252, 104] width 142 height 87
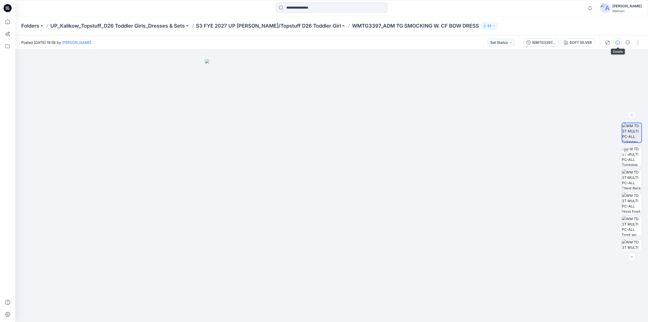
click at [618, 43] on icon "button" at bounding box center [618, 42] width 4 height 4
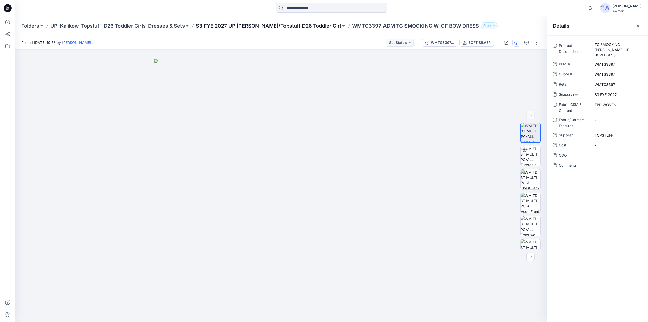
click at [280, 26] on p "S3 FYE 2027 UP [PERSON_NAME]/Topstuff D26 Toddler Girl" at bounding box center [268, 25] width 145 height 7
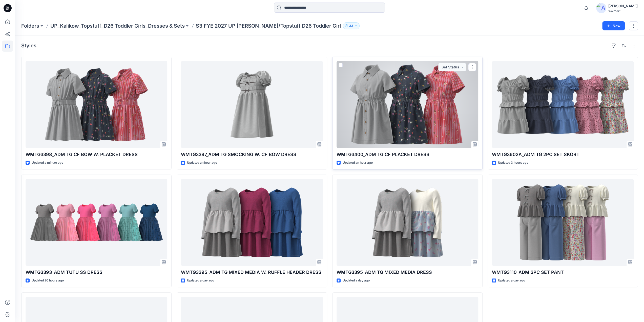
click at [397, 96] on div at bounding box center [408, 104] width 142 height 87
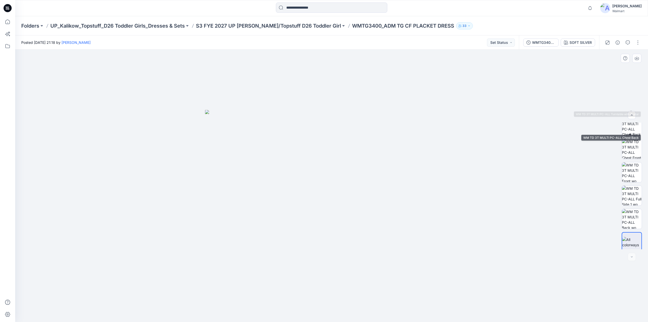
scroll to position [57, 0]
click at [618, 41] on icon "button" at bounding box center [618, 42] width 4 height 4
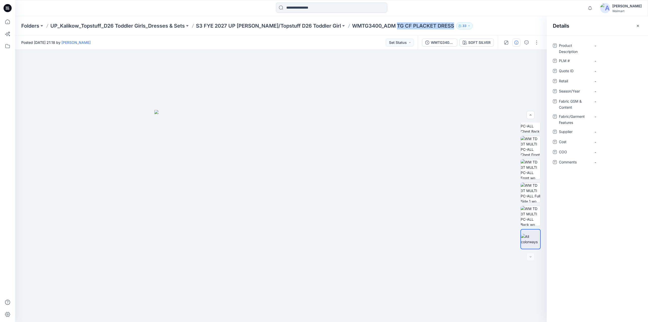
drag, startPoint x: 378, startPoint y: 28, endPoint x: 434, endPoint y: 28, distance: 56.2
click at [434, 28] on p "WMTG3400_ADM TG CF PLACKET DRESS" at bounding box center [403, 25] width 102 height 7
copy p "TG CF PLACKET DRESS"
click at [614, 47] on Description "-" at bounding box center [617, 45] width 44 height 5
type textarea "**********"
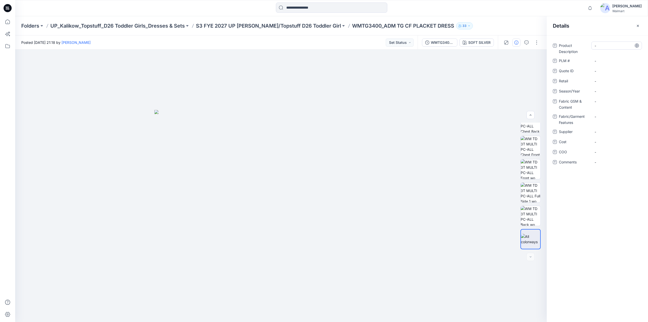
click at [601, 47] on Description "-" at bounding box center [617, 45] width 44 height 5
type textarea "**********"
drag, startPoint x: 332, startPoint y: 25, endPoint x: 360, endPoint y: 27, distance: 28.1
click at [360, 27] on p "WMTG3400_ADM TG CF PLACKET DRESS" at bounding box center [403, 25] width 102 height 7
copy p "WMTG3400"
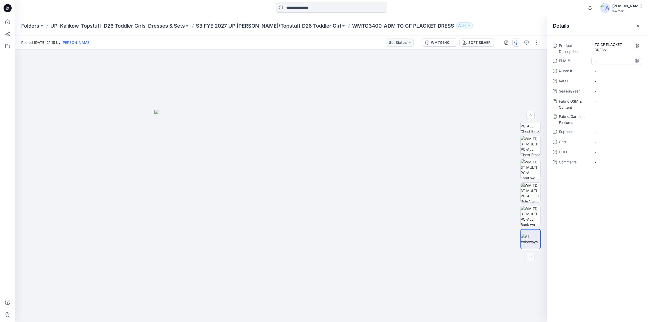
click at [599, 63] on \ "-" at bounding box center [617, 60] width 44 height 5
type textarea "********"
click at [610, 73] on ID "-" at bounding box center [617, 70] width 44 height 5
type textarea "********"
click at [607, 78] on span "-" at bounding box center [617, 80] width 44 height 5
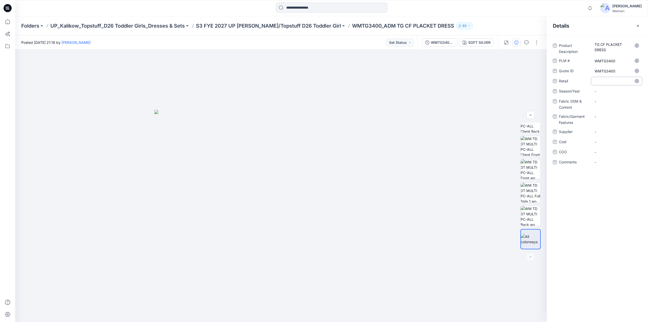
type textarea "********"
click at [219, 11] on div at bounding box center [331, 8] width 316 height 11
drag, startPoint x: 197, startPoint y: 22, endPoint x: 226, endPoint y: 25, distance: 28.7
click at [228, 23] on div "Folders UP_Kalikow_Topstuff_D26 Toddler Girls_Dresses & Sets S3 FYE 2027 UP Kal…" at bounding box center [331, 25] width 633 height 19
copy p "S3 FYE 2027"
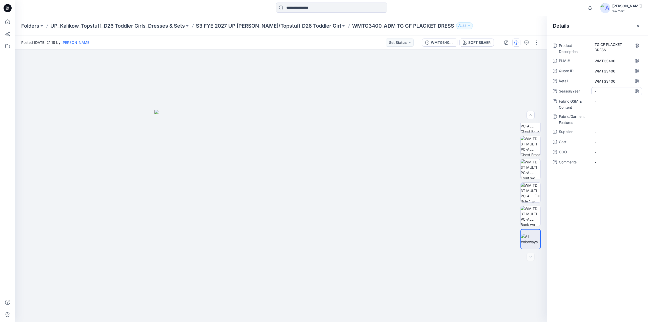
click at [604, 94] on div "-" at bounding box center [616, 91] width 51 height 8
type textarea "**********"
click at [601, 104] on Content "-" at bounding box center [617, 101] width 44 height 5
type textarea "**********"
drag, startPoint x: 205, startPoint y: 21, endPoint x: 228, endPoint y: 23, distance: 22.8
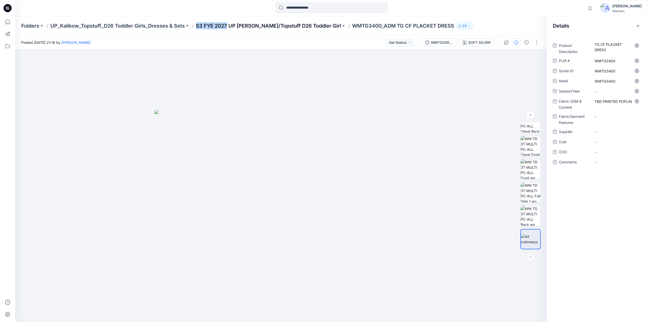
click at [228, 22] on div "Folders UP_Kalikow_Topstuff_D26 Toddler Girls_Dresses & Sets S3 FYE 2027 UP Kal…" at bounding box center [331, 25] width 633 height 19
copy p "S3 FYE 2027"
click at [605, 93] on span "-" at bounding box center [617, 91] width 44 height 5
type textarea "**********"
click at [601, 131] on span "-" at bounding box center [617, 131] width 44 height 5
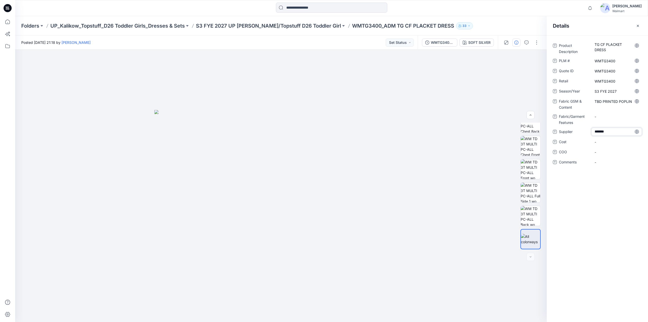
type textarea "********"
click at [611, 129] on span "topstuff" at bounding box center [617, 131] width 44 height 5
drag, startPoint x: 611, startPoint y: 129, endPoint x: 546, endPoint y: 128, distance: 65.8
click at [546, 128] on div "SOFT SILVER Loading... Material Properties Loading... Details Product Descripti…" at bounding box center [331, 186] width 633 height 272
type textarea "********"
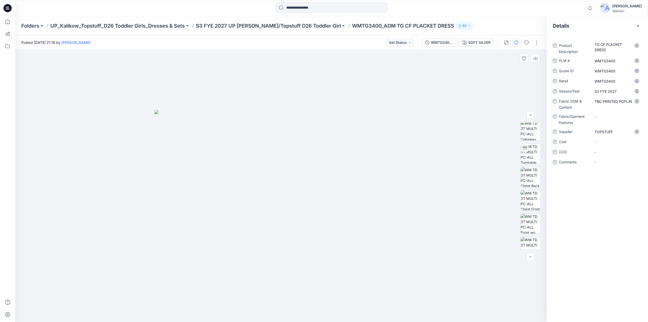
scroll to position [0, 0]
click at [529, 155] on img at bounding box center [531, 156] width 20 height 20
click at [526, 42] on icon "button" at bounding box center [526, 42] width 4 height 4
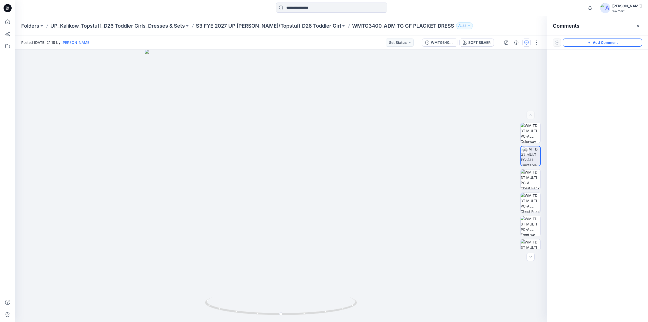
click at [614, 41] on button "Add Comment" at bounding box center [602, 42] width 79 height 8
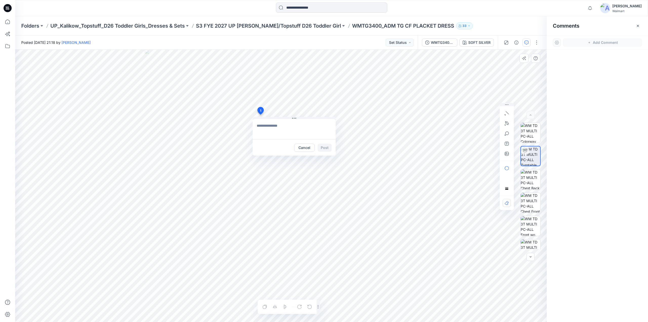
click at [260, 114] on div "1 Cancel Post Layer 1" at bounding box center [280, 186] width 531 height 272
click at [270, 127] on textarea at bounding box center [294, 129] width 83 height 20
type textarea "**********"
click at [505, 152] on icon "button" at bounding box center [507, 154] width 4 height 4
type input"] "**********"
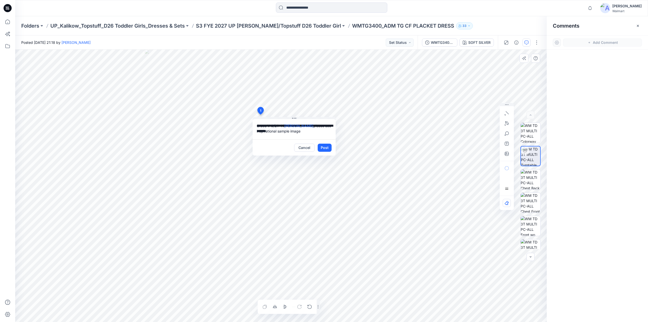
click at [267, 122] on textarea "**********" at bounding box center [294, 129] width 83 height 20
click at [269, 120] on textarea "**********" at bounding box center [294, 129] width 83 height 20
click at [281, 122] on textarea "**********" at bounding box center [294, 129] width 83 height 20
click at [220, 122] on div "**********" at bounding box center [280, 186] width 531 height 272
drag, startPoint x: 331, startPoint y: 127, endPoint x: 300, endPoint y: 137, distance: 32.1
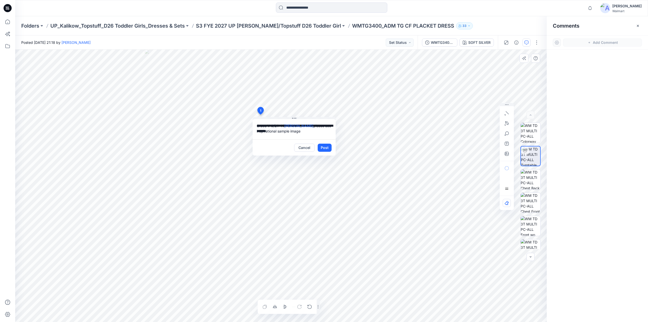
click at [300, 137] on textarea "**********" at bounding box center [294, 129] width 83 height 20
click at [329, 148] on button "Post" at bounding box center [325, 148] width 14 height 8
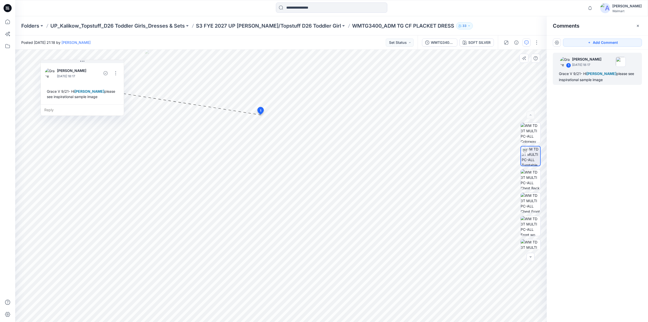
drag, startPoint x: 286, startPoint y: 121, endPoint x: 74, endPoint y: 63, distance: 220.0
click at [74, 63] on div "Grace Vergara September 21, 2025 18:17 Grace V 9/21- Hi Kristin Veit please see…" at bounding box center [82, 83] width 83 height 42
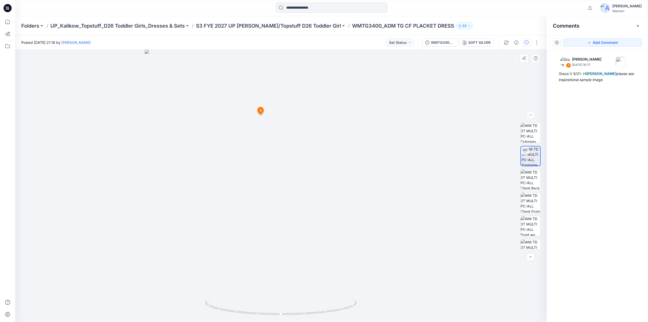
click at [263, 115] on icon at bounding box center [260, 112] width 8 height 10
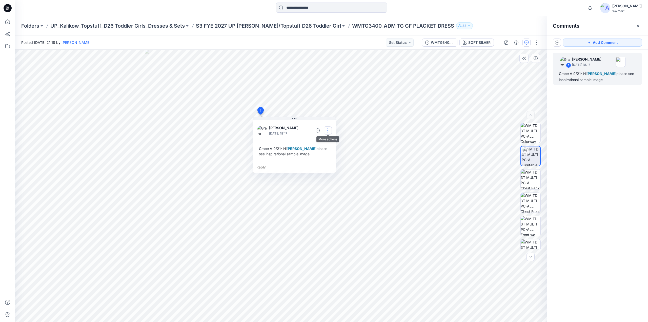
click at [328, 130] on button "button" at bounding box center [328, 130] width 8 height 8
click at [323, 140] on p "Edit comment" at bounding box center [329, 141] width 23 height 5
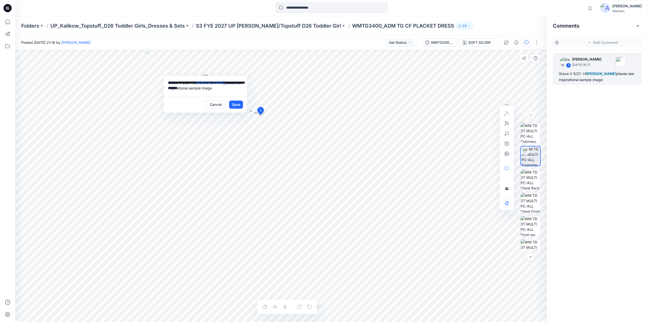
drag, startPoint x: 267, startPoint y: 118, endPoint x: 179, endPoint y: 75, distance: 98.5
click at [179, 75] on button at bounding box center [205, 75] width 83 height 3
click at [236, 105] on button "Save" at bounding box center [236, 104] width 14 height 8
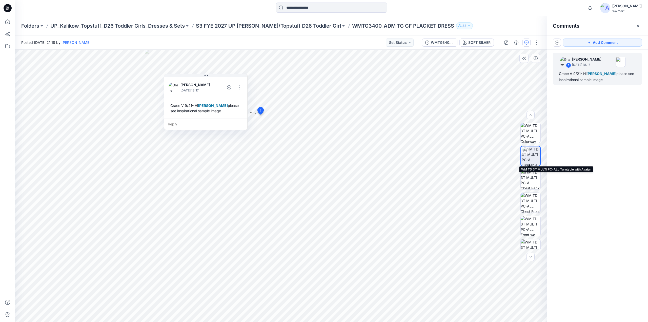
scroll to position [57, 0]
click at [537, 40] on button "button" at bounding box center [537, 42] width 8 height 8
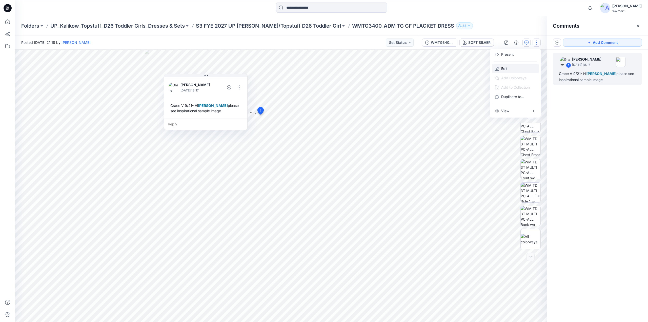
click at [513, 68] on button "Edit" at bounding box center [515, 68] width 47 height 9
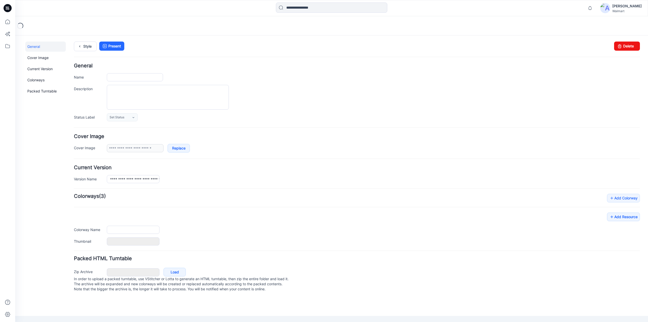
type input "**********"
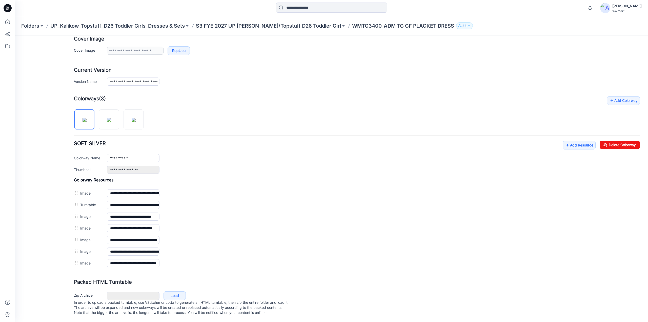
scroll to position [100, 0]
click at [577, 141] on link "Add Resource" at bounding box center [579, 145] width 33 height 9
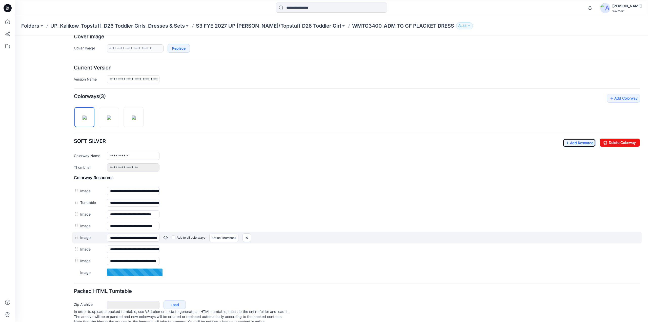
scroll to position [0, 0]
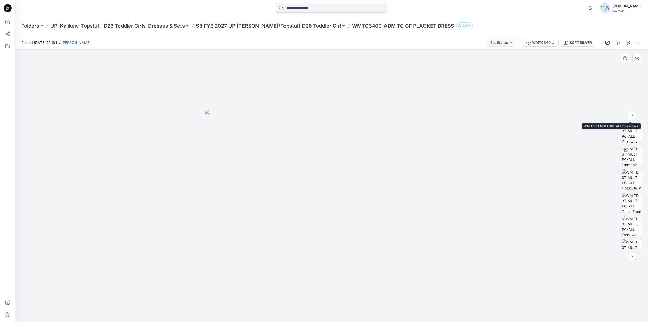
scroll to position [80, 0]
click at [244, 23] on p "S3 FYE 2027 UP [PERSON_NAME]/Topstuff D26 Toddler Girl" at bounding box center [268, 25] width 145 height 7
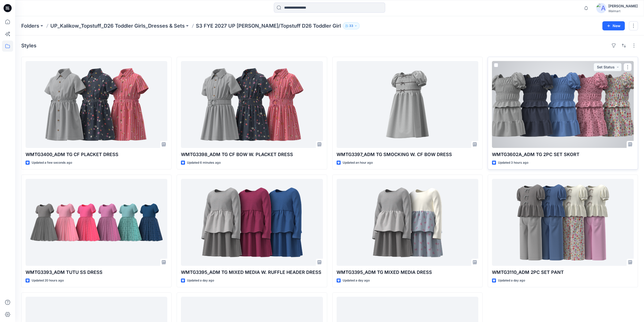
click at [539, 93] on div at bounding box center [563, 104] width 142 height 87
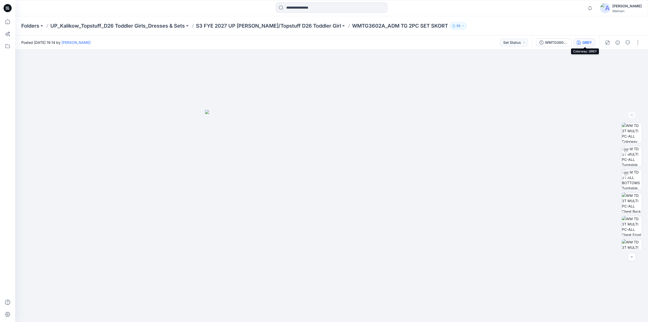
click at [585, 43] on div "GREY" at bounding box center [586, 43] width 9 height 6
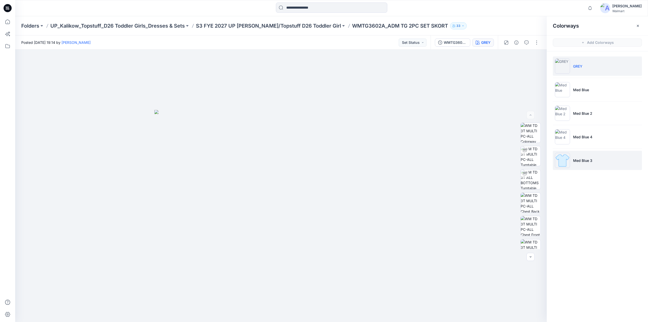
click at [583, 161] on p "Med Blue 3" at bounding box center [582, 160] width 19 height 5
click at [536, 39] on button "button" at bounding box center [537, 42] width 8 height 8
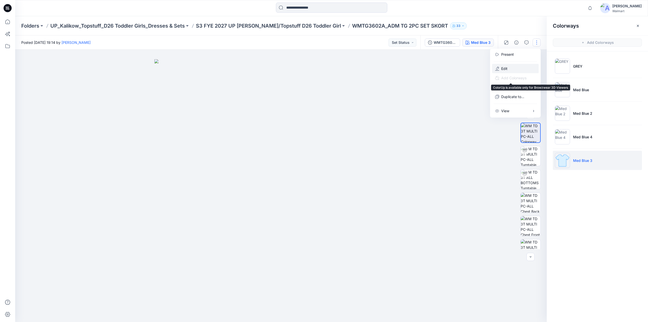
click at [507, 69] on p "Edit" at bounding box center [504, 68] width 6 height 5
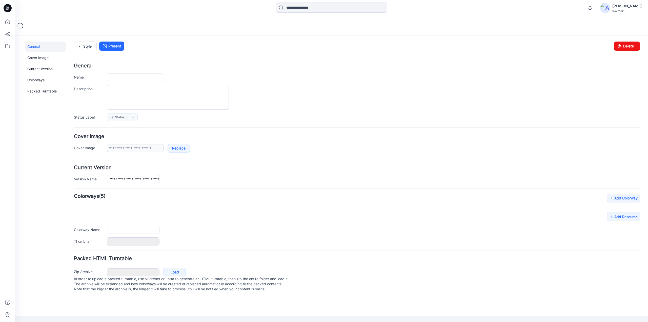
type input "**********"
type input "****"
type input "**********"
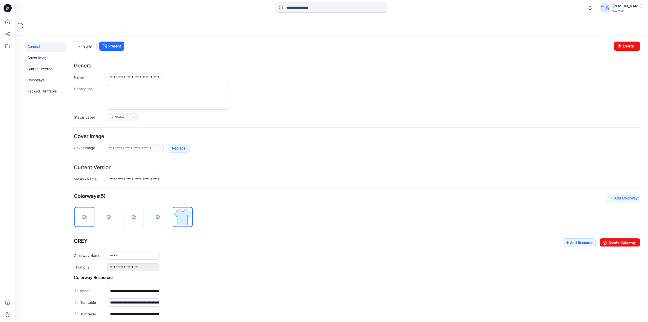
click at [180, 220] on img at bounding box center [182, 217] width 19 height 19
type input "**********"
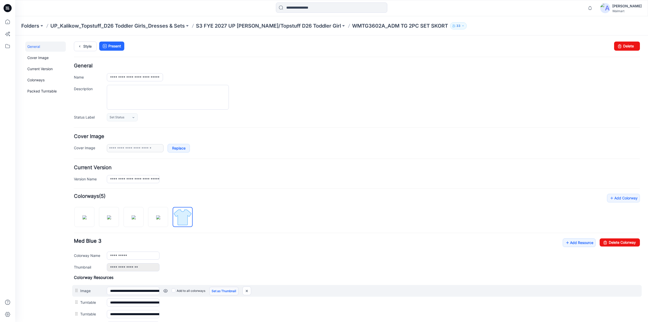
click at [216, 289] on link "Set as Thumbnail" at bounding box center [223, 291] width 29 height 9
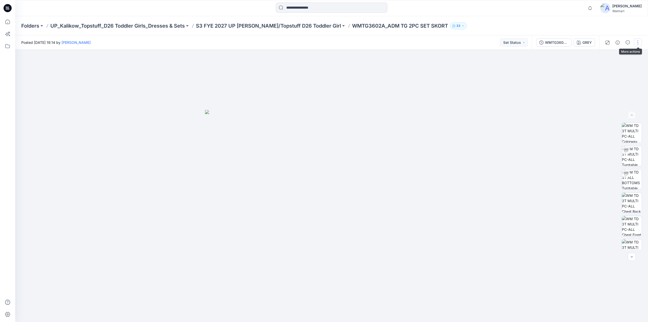
click at [637, 42] on button "button" at bounding box center [638, 42] width 8 height 8
click at [606, 66] on p "Edit" at bounding box center [605, 68] width 6 height 5
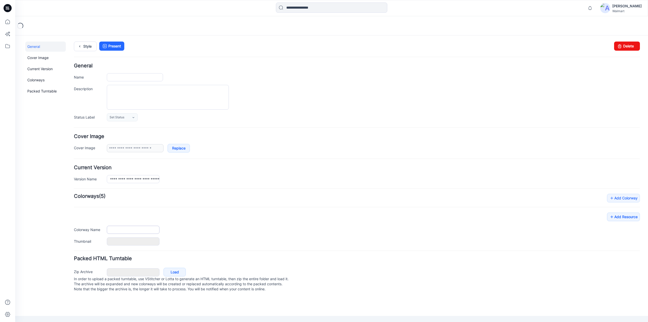
type input "**********"
type input "****"
type input "**********"
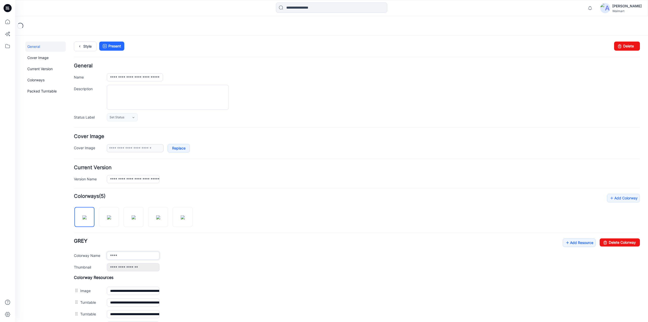
drag, startPoint x: 117, startPoint y: 255, endPoint x: 87, endPoint y: 257, distance: 30.4
click at [87, 257] on div "Colorway Name ****" at bounding box center [357, 255] width 566 height 8
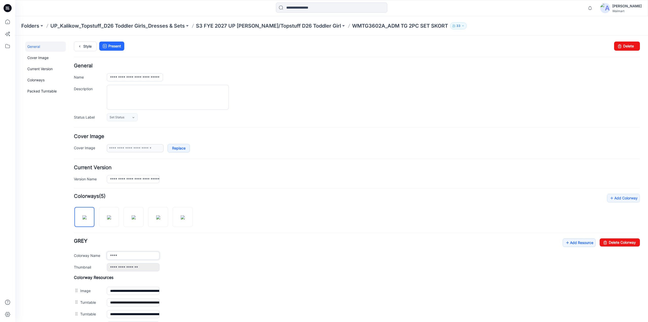
type input "**********"
click at [272, 277] on h4 "Colorway Resources" at bounding box center [357, 277] width 566 height 5
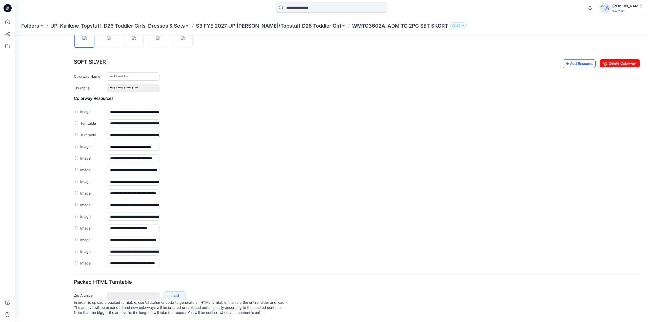
click at [571, 62] on link "Add Resource" at bounding box center [579, 63] width 33 height 9
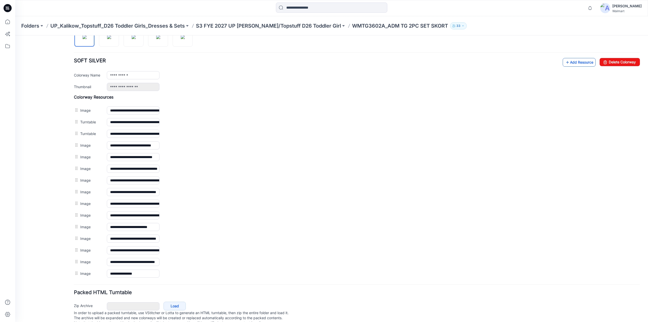
click at [582, 59] on link "Add Resource" at bounding box center [579, 62] width 33 height 9
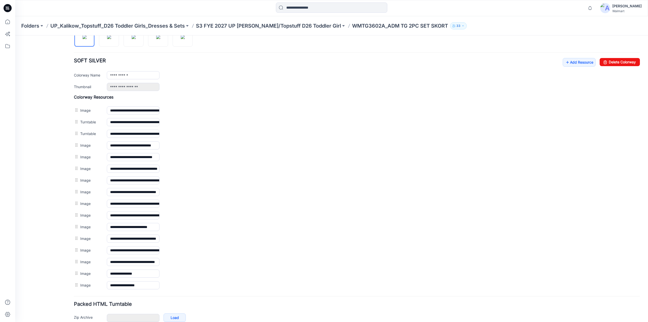
scroll to position [0, 0]
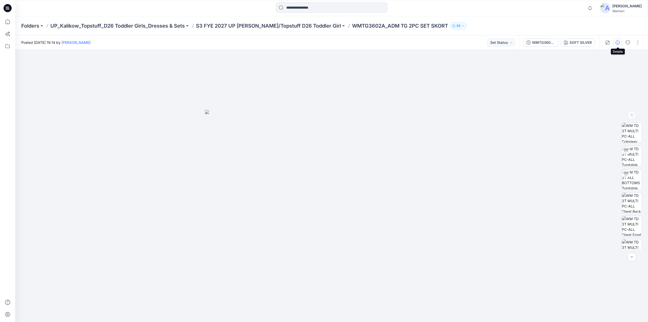
click at [618, 40] on button "button" at bounding box center [618, 42] width 8 height 8
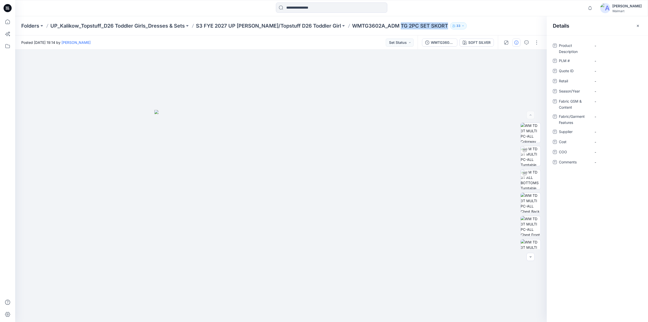
drag, startPoint x: 382, startPoint y: 28, endPoint x: 428, endPoint y: 28, distance: 46.1
click at [428, 28] on p "WMTG3602A_ADM TG 2PC SET SKORT" at bounding box center [400, 25] width 96 height 7
copy p "TG 2PC SET SKORT"
click at [606, 45] on Description "-" at bounding box center [617, 45] width 44 height 5
type textarea "**********"
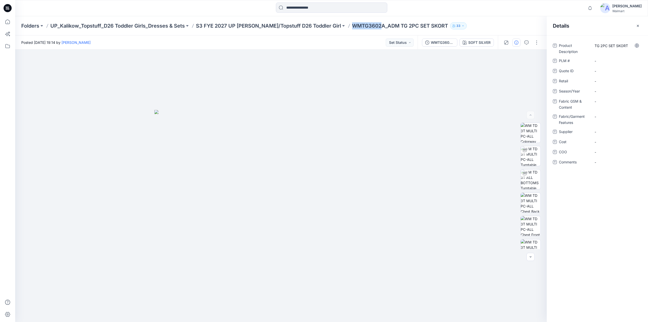
drag, startPoint x: 333, startPoint y: 26, endPoint x: 360, endPoint y: 27, distance: 27.9
click at [363, 25] on p "WMTG3602A_ADM TG 2PC SET SKORT" at bounding box center [400, 25] width 96 height 7
copy p "WMTG3602"
click at [612, 58] on div "-" at bounding box center [616, 61] width 51 height 8
type textarea "********"
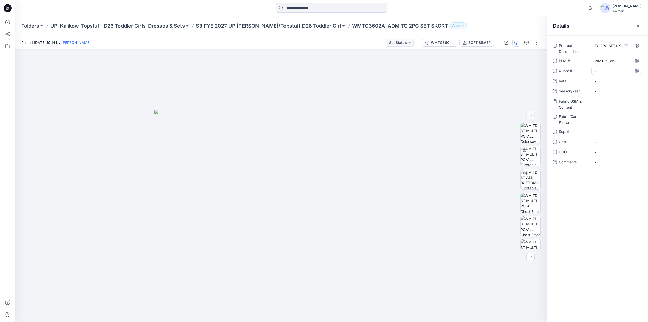
click at [611, 71] on ID "-" at bounding box center [617, 70] width 44 height 5
type textarea "********"
click at [610, 80] on span "-" at bounding box center [617, 80] width 44 height 5
type textarea "********"
drag, startPoint x: 197, startPoint y: 30, endPoint x: 228, endPoint y: 24, distance: 31.8
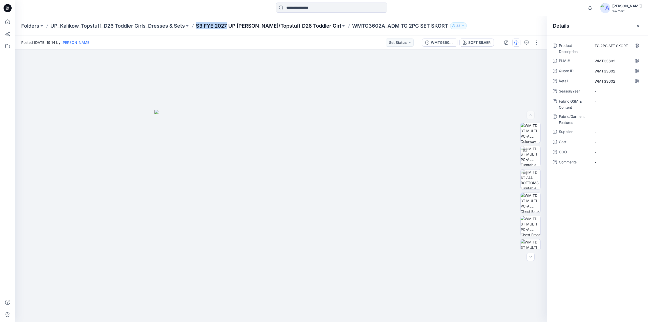
click at [228, 24] on div "Folders UP_Kalikow_Topstuff_D26 Toddler Girls_Dresses & Sets S3 FYE 2027 UP [PE…" at bounding box center [331, 25] width 633 height 19
copy p "S3 FYE 2027"
click at [601, 90] on span "-" at bounding box center [617, 91] width 44 height 5
type textarea "**********"
click at [604, 102] on Content "-" at bounding box center [617, 101] width 44 height 5
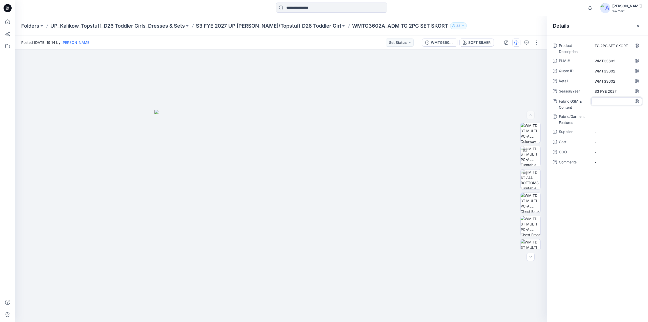
type textarea "**********"
click at [604, 104] on Content "100% RAYON CHALLIS (PRINT) 140 GSM" at bounding box center [617, 105] width 44 height 16
click at [594, 101] on textarea "**********" at bounding box center [616, 105] width 51 height 16
type textarea "**********"
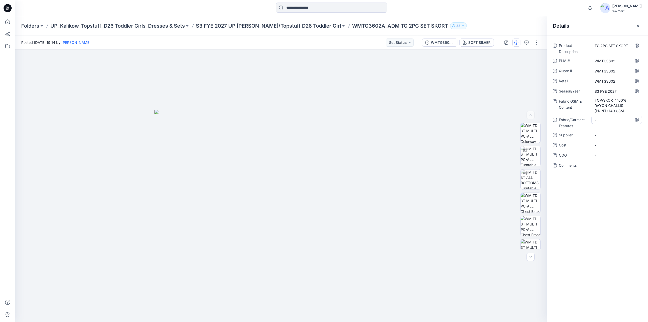
click at [609, 119] on Features "-" at bounding box center [617, 119] width 44 height 5
type textarea "**********"
click at [625, 119] on Features "SHORT LINING" at bounding box center [617, 119] width 44 height 5
type textarea "**********"
click at [600, 136] on span "-" at bounding box center [617, 138] width 44 height 5
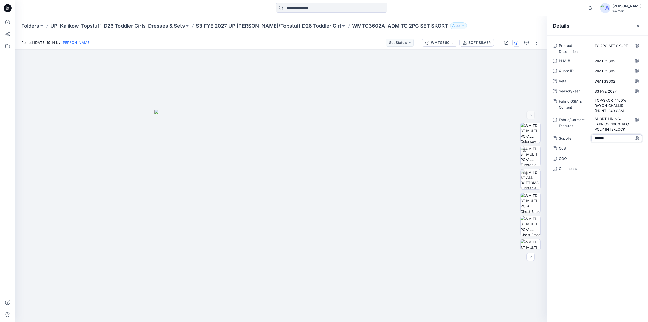
type textarea "********"
click at [484, 41] on div "SOFT SILVER" at bounding box center [479, 43] width 22 height 6
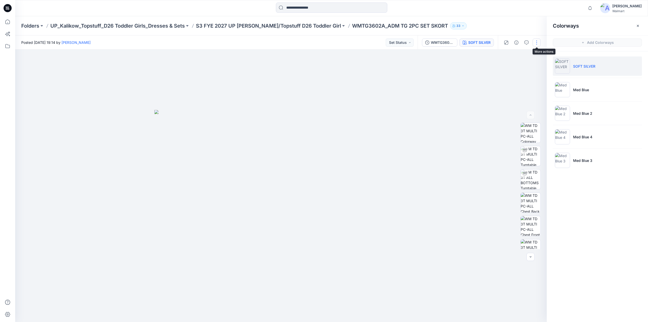
click at [537, 43] on button "button" at bounding box center [537, 42] width 8 height 8
click at [509, 69] on button "Edit" at bounding box center [515, 68] width 47 height 9
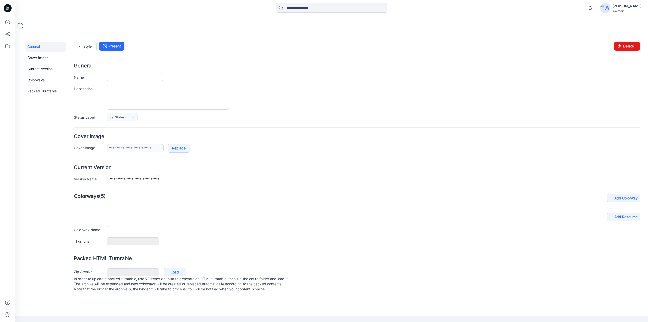
type input "**********"
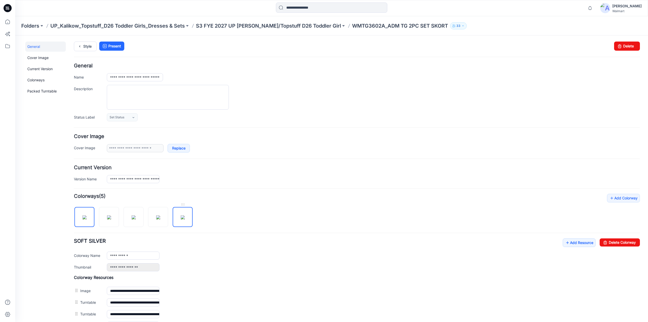
click at [182, 215] on img at bounding box center [183, 217] width 4 height 4
drag, startPoint x: 139, startPoint y: 254, endPoint x: 94, endPoint y: 254, distance: 45.1
click at [94, 254] on div "**********" at bounding box center [357, 255] width 566 height 8
click at [160, 215] on img at bounding box center [158, 217] width 4 height 4
click at [621, 242] on link "Delete Colorway" at bounding box center [620, 242] width 40 height 8
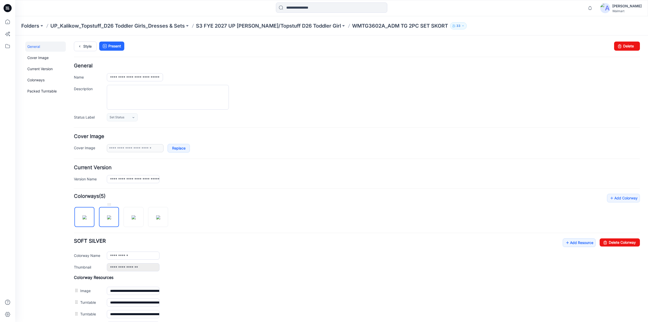
click at [108, 215] on img at bounding box center [109, 217] width 4 height 4
drag, startPoint x: 606, startPoint y: 239, endPoint x: 359, endPoint y: 55, distance: 307.9
click at [606, 239] on link "Delete Colorway" at bounding box center [620, 242] width 40 height 8
click at [109, 215] on img at bounding box center [109, 217] width 4 height 4
click at [616, 241] on link "Delete Colorway" at bounding box center [620, 242] width 40 height 8
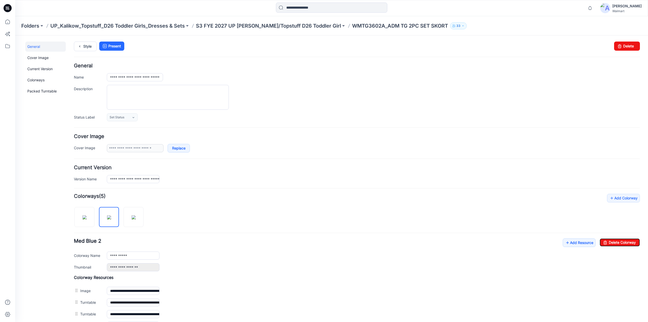
type input "**********"
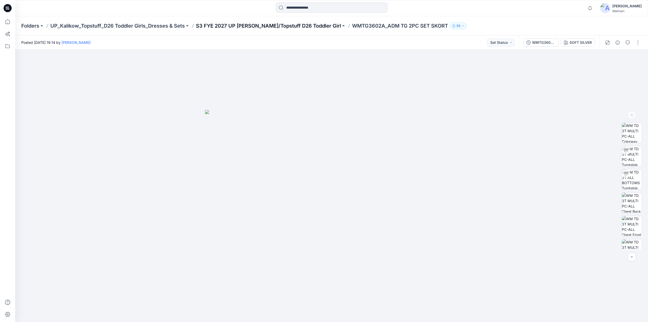
click at [283, 26] on p "S3 FYE 2027 UP [PERSON_NAME]/Topstuff D26 Toddler Girl" at bounding box center [268, 25] width 145 height 7
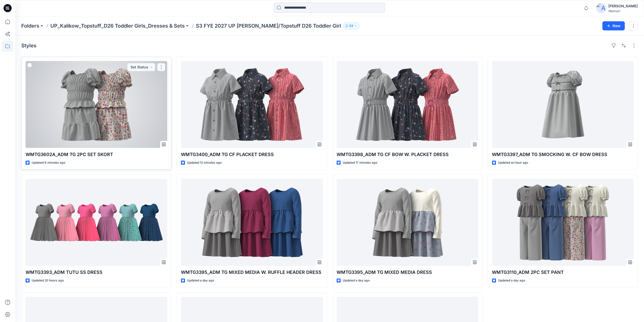
click at [160, 67] on button "button" at bounding box center [161, 67] width 8 height 8
click at [169, 80] on p "Edit" at bounding box center [170, 78] width 6 height 5
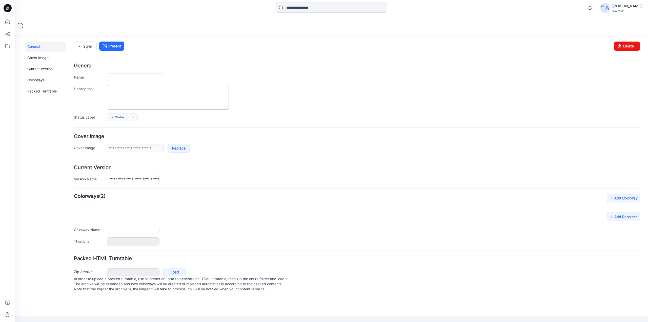
type input "**********"
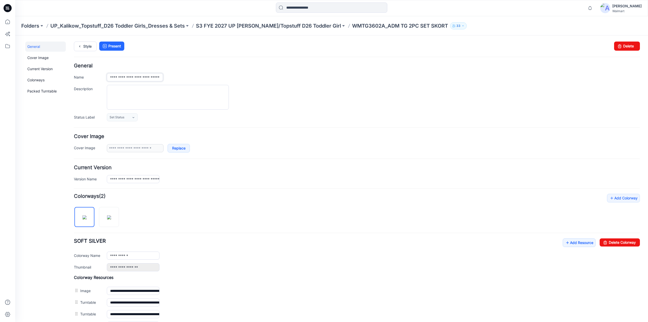
click at [153, 76] on input "**********" at bounding box center [135, 77] width 56 height 8
type input "**********"
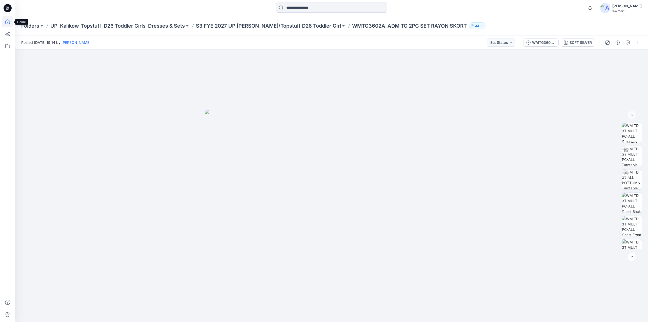
click at [5, 23] on icon at bounding box center [7, 21] width 11 height 11
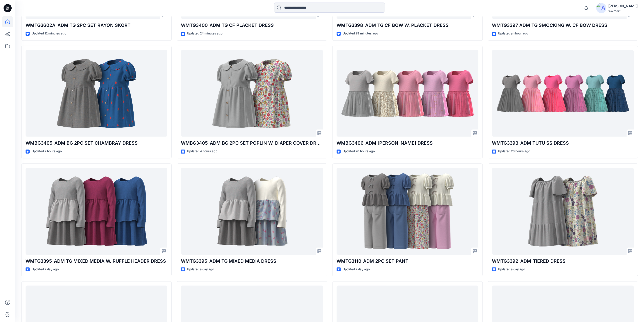
scroll to position [273, 0]
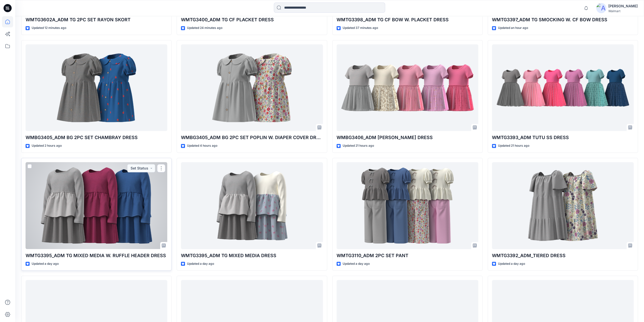
click at [127, 190] on div at bounding box center [97, 205] width 142 height 87
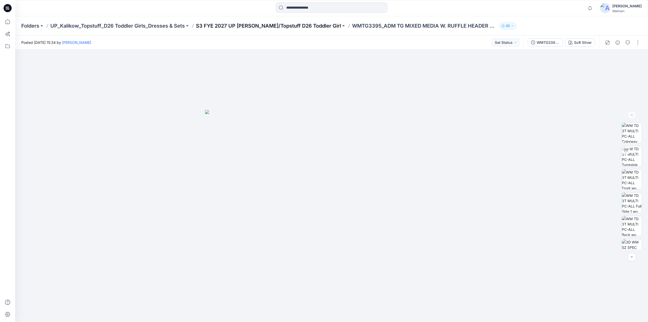
click at [252, 26] on p "S3 FYE 2027 UP [PERSON_NAME]/Topstuff D26 Toddler Girl" at bounding box center [268, 25] width 145 height 7
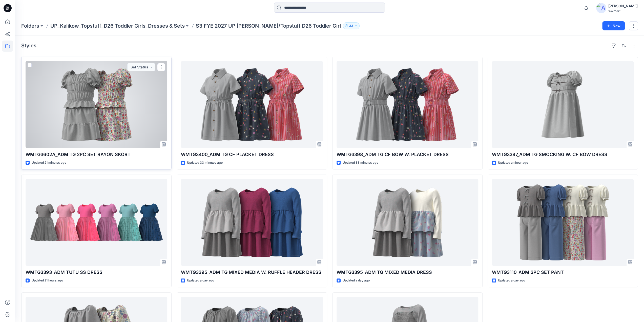
click at [117, 89] on div at bounding box center [97, 104] width 142 height 87
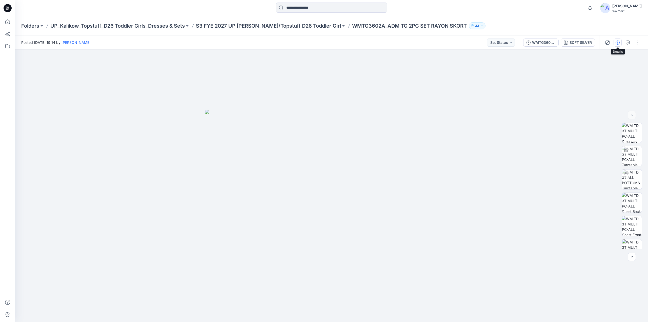
click at [616, 44] on icon "button" at bounding box center [618, 42] width 4 height 4
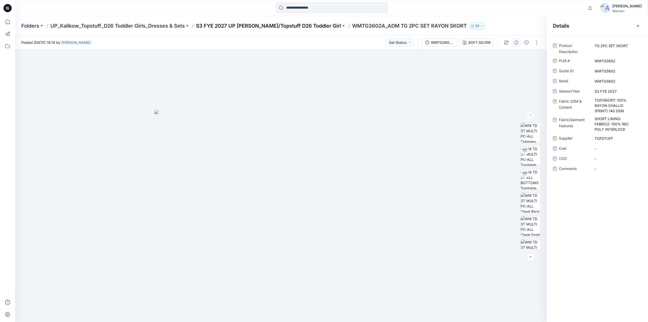
click at [278, 26] on p "S3 FYE 2027 UP [PERSON_NAME]/Topstuff D26 Toddler Girl" at bounding box center [268, 25] width 145 height 7
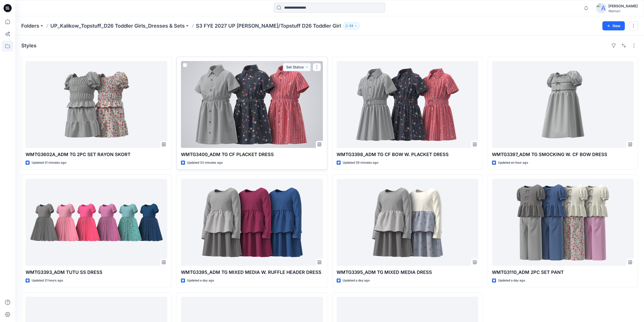
click at [272, 96] on div at bounding box center [252, 104] width 142 height 87
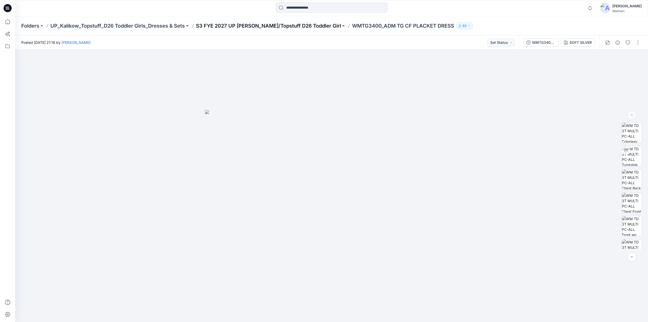
click at [292, 27] on p "S3 FYE 2027 UP [PERSON_NAME]/Topstuff D26 Toddler Girl" at bounding box center [268, 25] width 145 height 7
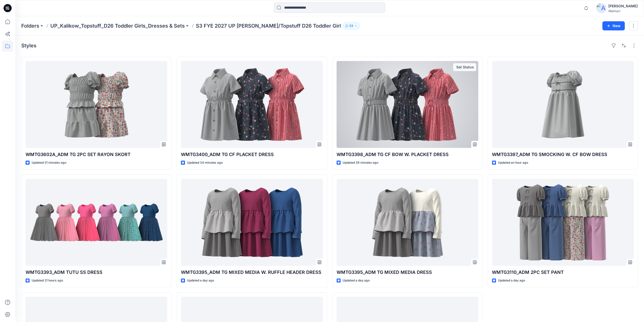
click at [396, 91] on div at bounding box center [408, 104] width 142 height 87
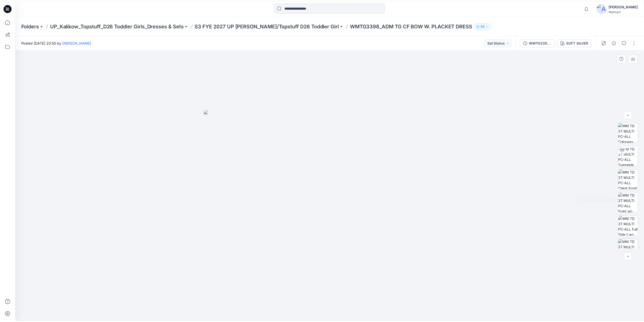
scroll to position [57, 0]
click at [294, 22] on div "Folders UP_Kalikow_Topstuff_D26 Toddler Girls_Dresses & Sets S3 FYE 2027 UP Kal…" at bounding box center [331, 25] width 633 height 19
click at [617, 42] on icon "button" at bounding box center [618, 42] width 4 height 4
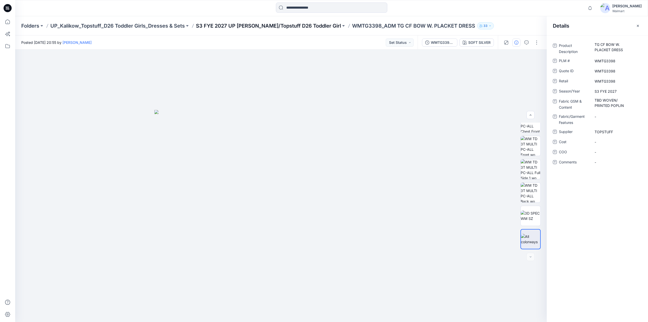
click at [289, 24] on p "S3 FYE 2027 UP [PERSON_NAME]/Topstuff D26 Toddler Girl" at bounding box center [268, 25] width 145 height 7
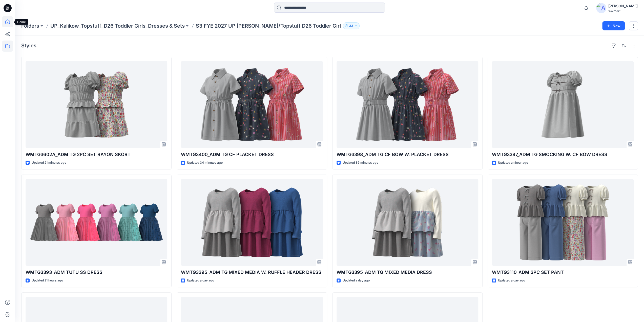
click at [8, 21] on icon at bounding box center [7, 21] width 11 height 11
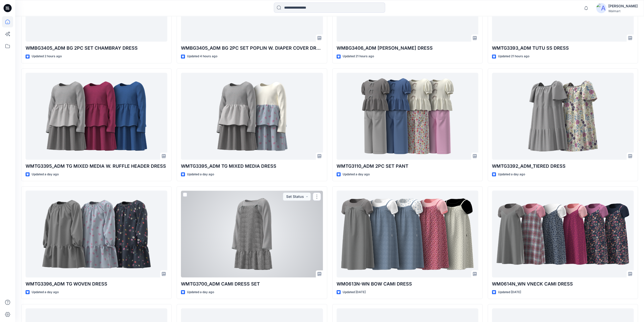
scroll to position [599, 0]
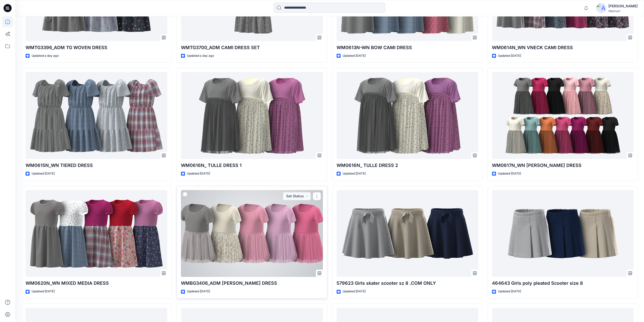
click at [254, 216] on div at bounding box center [252, 233] width 142 height 87
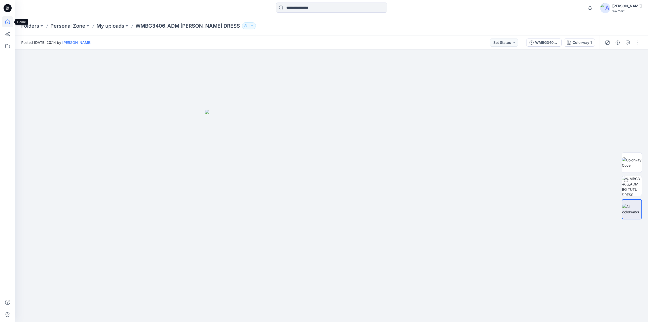
click at [9, 23] on icon at bounding box center [7, 21] width 11 height 11
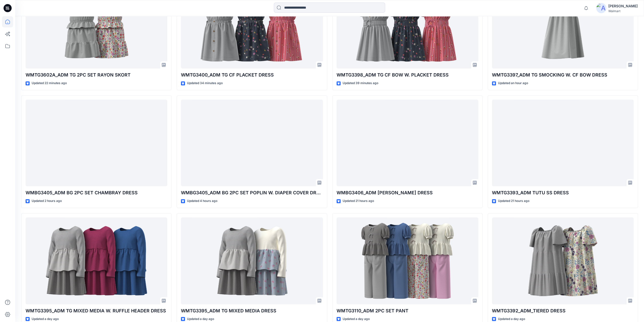
scroll to position [228, 0]
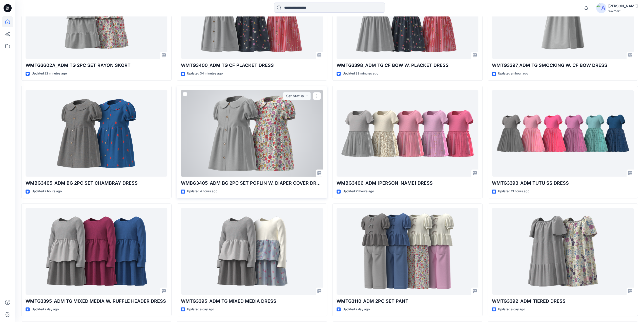
click at [247, 140] on div at bounding box center [252, 133] width 142 height 87
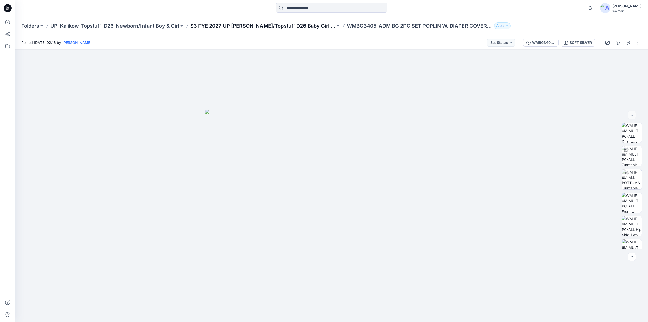
click at [297, 25] on p "S3 FYE 2027 UP Kalikow/Topstuff D26 Baby Girl & Boy" at bounding box center [262, 25] width 145 height 7
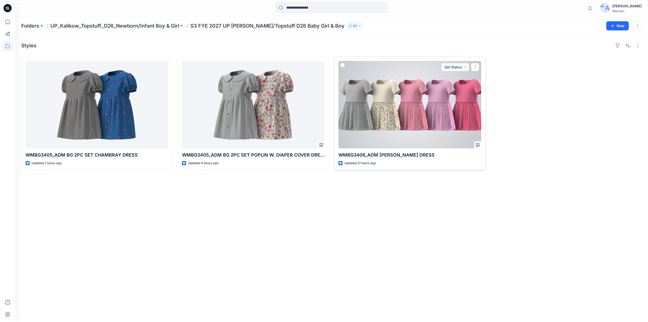
click at [418, 100] on div at bounding box center [409, 104] width 143 height 87
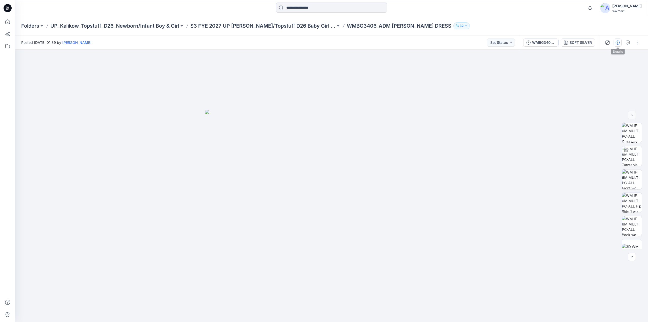
click at [618, 43] on icon "button" at bounding box center [618, 42] width 4 height 4
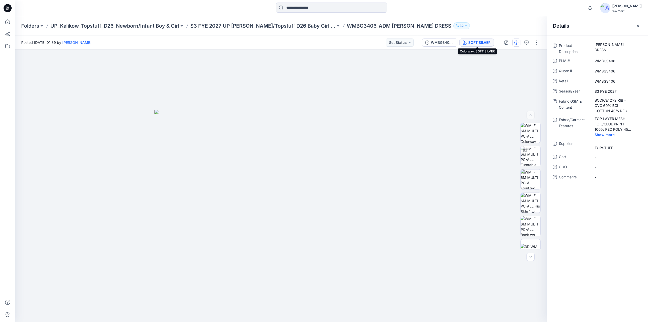
click at [486, 42] on div "SOFT SILVER" at bounding box center [479, 43] width 22 height 6
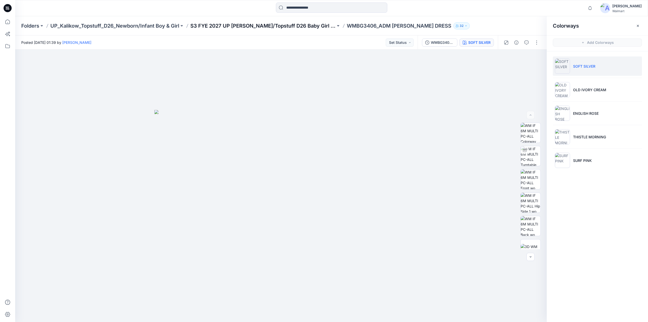
click at [315, 24] on p "S3 FYE 2027 UP Kalikow/Topstuff D26 Baby Girl & Boy" at bounding box center [262, 25] width 145 height 7
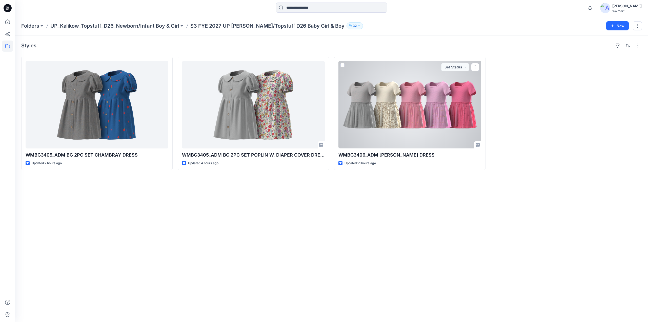
click at [430, 107] on div at bounding box center [409, 104] width 143 height 87
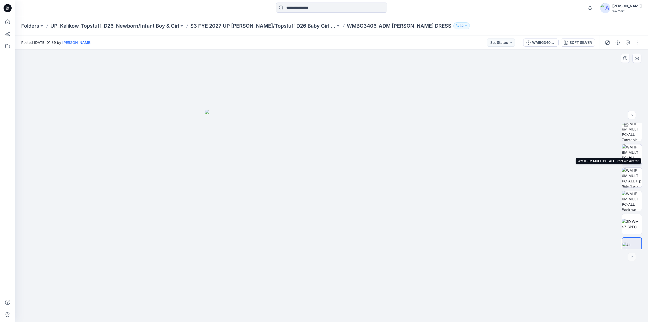
scroll to position [33, 0]
click at [216, 23] on p "S3 FYE 2027 UP Kalikow/Topstuff D26 Baby Girl & Boy" at bounding box center [262, 25] width 145 height 7
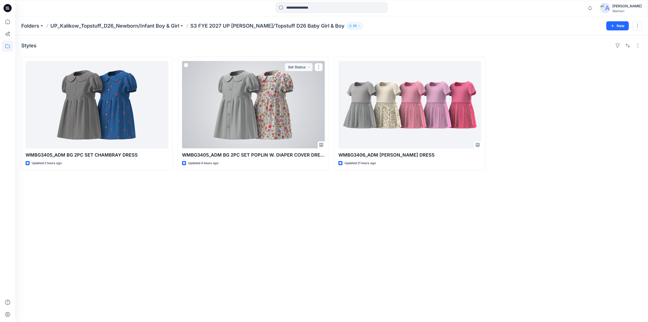
click at [254, 101] on div at bounding box center [253, 104] width 143 height 87
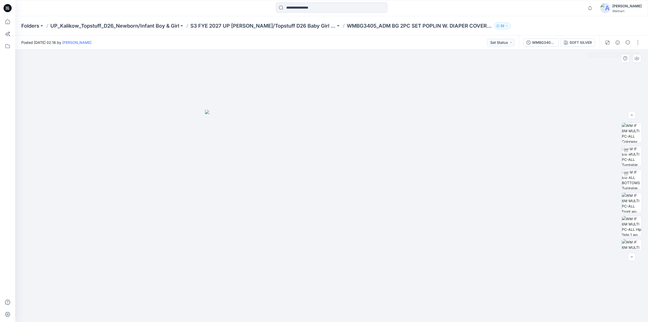
scroll to position [266, 0]
click at [618, 40] on button "button" at bounding box center [618, 42] width 8 height 8
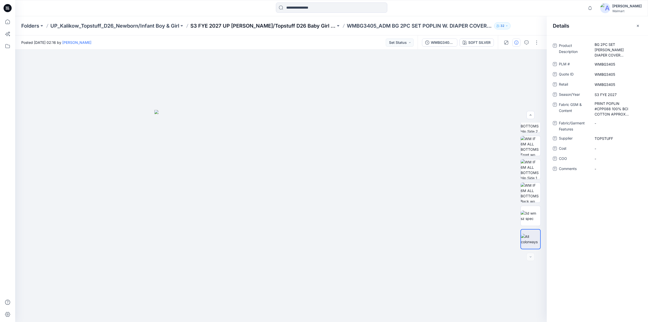
click at [214, 26] on p "S3 FYE 2027 UP Kalikow/Topstuff D26 Baby Girl & Boy" at bounding box center [262, 25] width 145 height 7
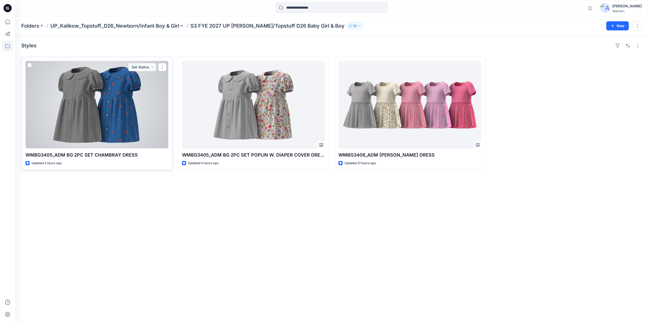
click at [115, 114] on div at bounding box center [97, 104] width 143 height 87
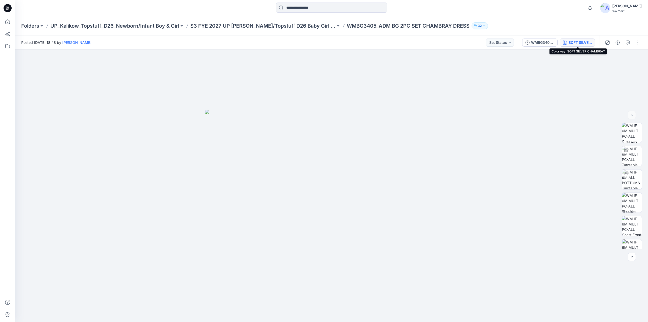
click at [579, 42] on div "SOFT SILVER CHAMBRAY" at bounding box center [579, 43] width 23 height 6
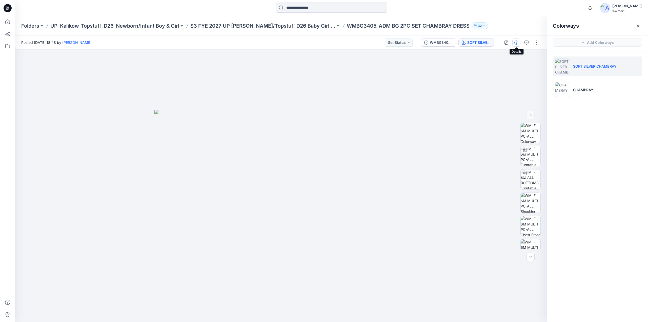
click at [516, 44] on icon "button" at bounding box center [516, 42] width 4 height 4
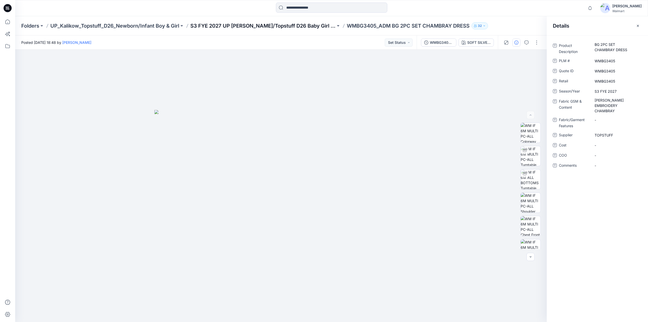
click at [236, 26] on p "S3 FYE 2027 UP Kalikow/Topstuff D26 Baby Girl & Boy" at bounding box center [262, 25] width 145 height 7
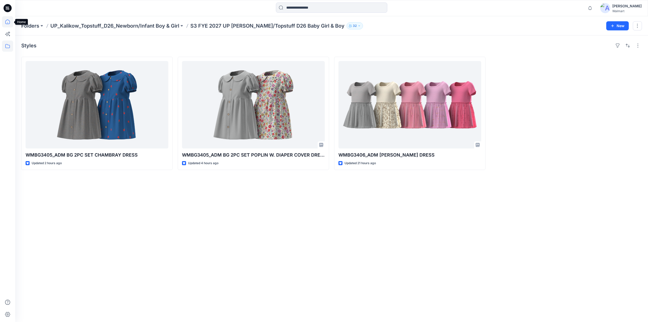
click at [12, 21] on icon at bounding box center [7, 21] width 11 height 11
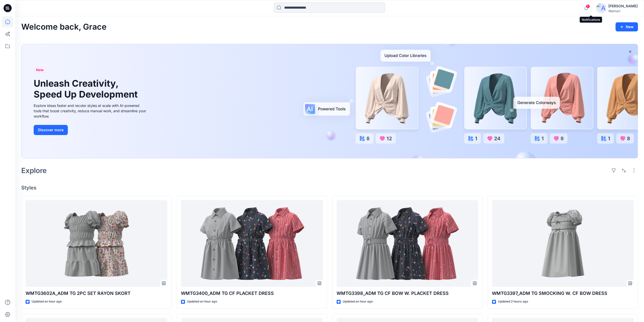
click at [591, 9] on icon "button" at bounding box center [586, 8] width 10 height 10
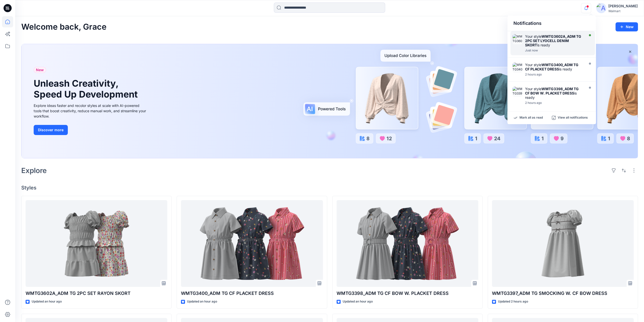
click at [550, 40] on strong "WMTG3602A_ADM TG 2PC SET LYOCELL DENIM SKORT" at bounding box center [553, 40] width 56 height 13
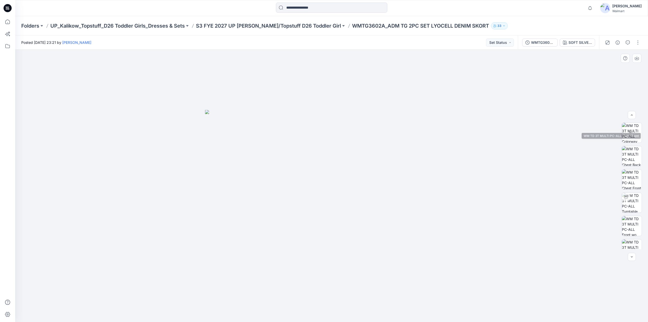
scroll to position [220, 0]
click at [632, 239] on img at bounding box center [631, 239] width 19 height 11
click at [594, 7] on span "1" at bounding box center [592, 6] width 4 height 4
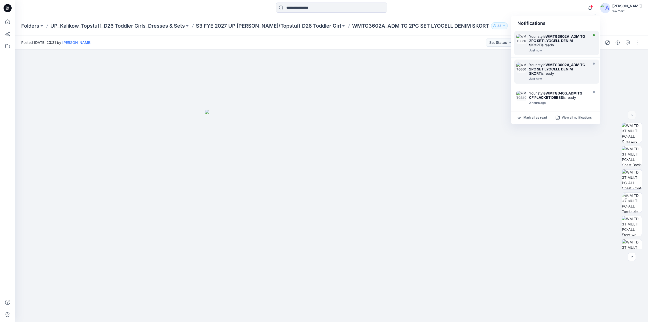
click at [559, 41] on strong "WMTG3602A_ADM TG 2PC SET LYOCELL DENIM SKORT" at bounding box center [557, 40] width 56 height 13
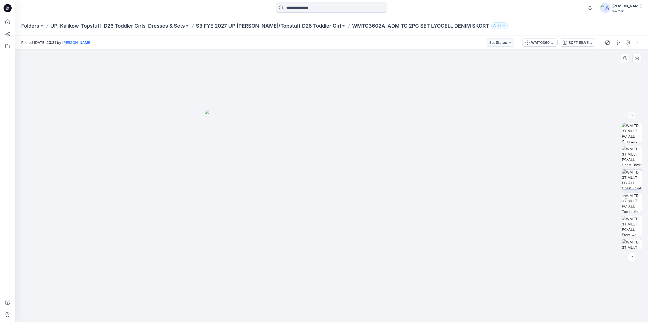
scroll to position [243, 0]
click at [577, 44] on div "SOFT SILVER LYOCELL DENIM" at bounding box center [579, 43] width 23 height 6
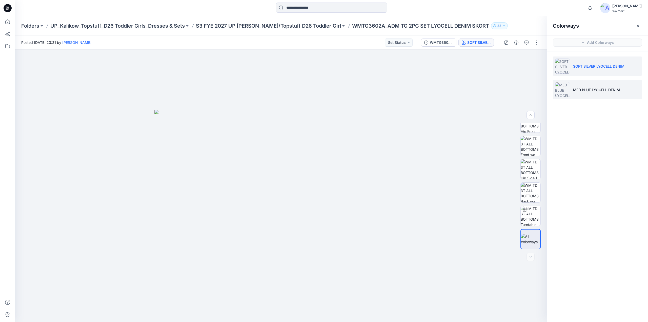
click at [588, 84] on li "MED BLUE LYOCELL DENIM" at bounding box center [597, 89] width 89 height 19
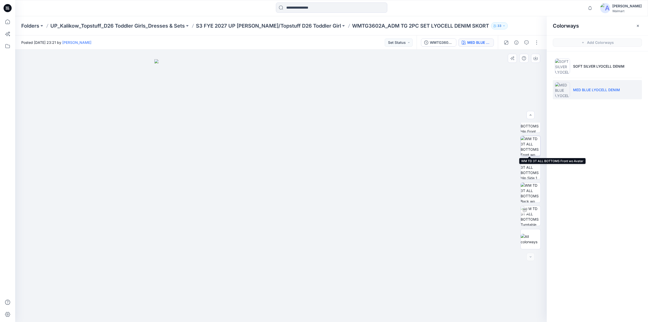
scroll to position [0, 0]
click at [529, 134] on img at bounding box center [530, 132] width 19 height 19
click at [530, 157] on img at bounding box center [531, 156] width 20 height 20
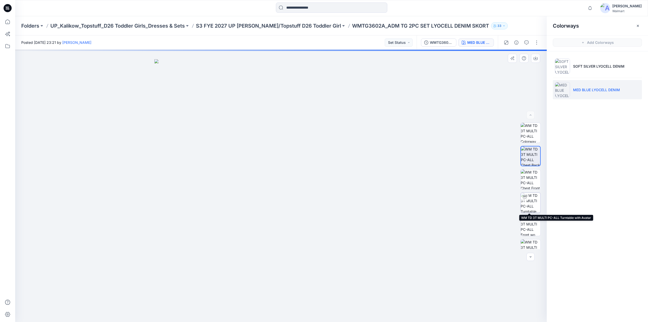
click at [529, 197] on img at bounding box center [531, 203] width 20 height 20
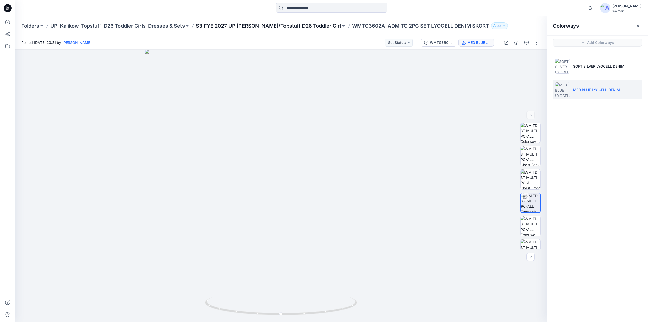
click at [297, 24] on p "S3 FYE 2027 UP [PERSON_NAME]/Topstuff D26 Toddler Girl" at bounding box center [268, 25] width 145 height 7
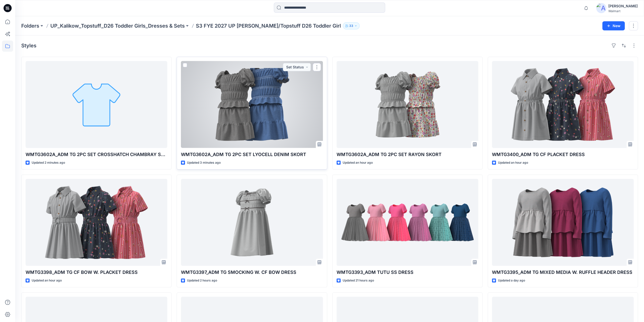
click at [250, 95] on div at bounding box center [252, 104] width 142 height 87
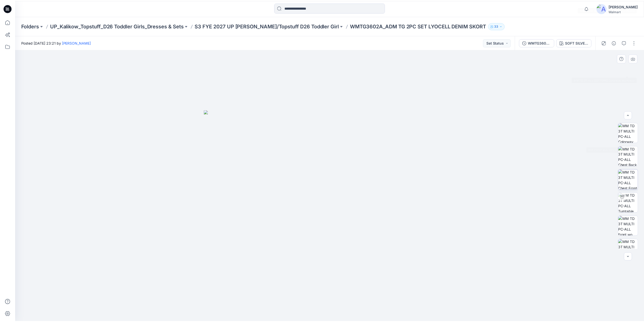
scroll to position [243, 0]
click at [253, 24] on p "S3 FYE 2027 UP [PERSON_NAME]/Topstuff D26 Toddler Girl" at bounding box center [268, 25] width 145 height 7
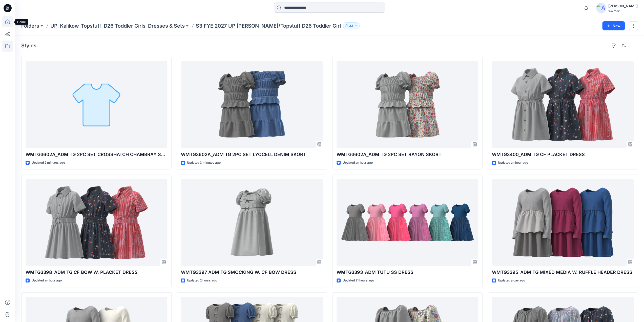
click at [8, 22] on icon at bounding box center [7, 21] width 11 height 11
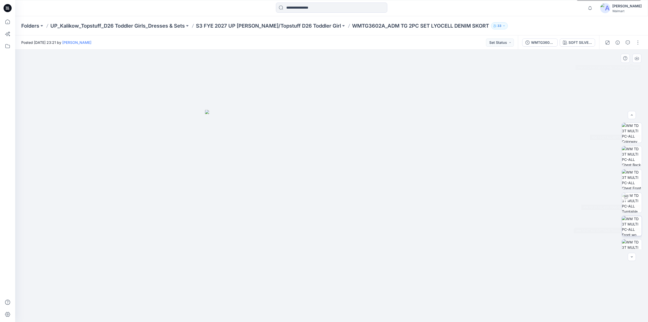
scroll to position [243, 0]
click at [300, 28] on p "S3 FYE 2027 UP [PERSON_NAME]/Topstuff D26 Toddler Girl" at bounding box center [268, 25] width 145 height 7
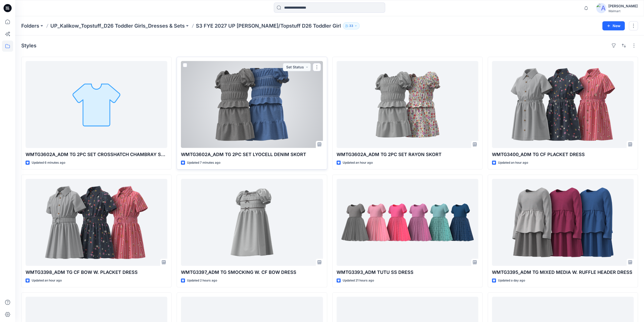
click at [284, 100] on div at bounding box center [252, 104] width 142 height 87
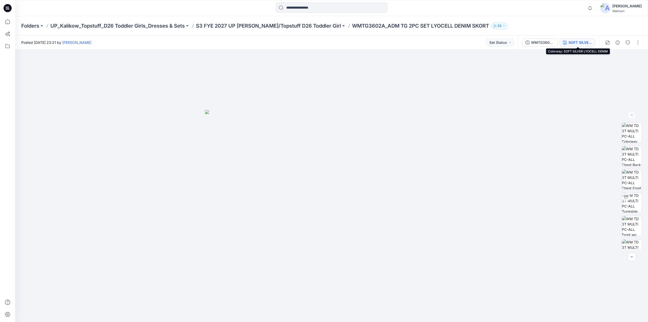
click at [583, 45] on div "SOFT SILVER LYOCELL DENIM" at bounding box center [579, 43] width 23 height 6
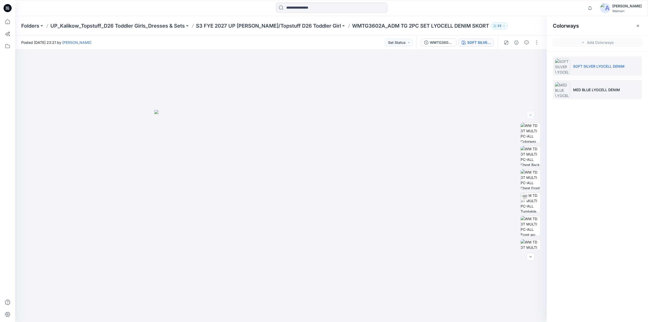
click at [594, 92] on li "MED BLUE LYOCELL DENIM" at bounding box center [597, 89] width 89 height 19
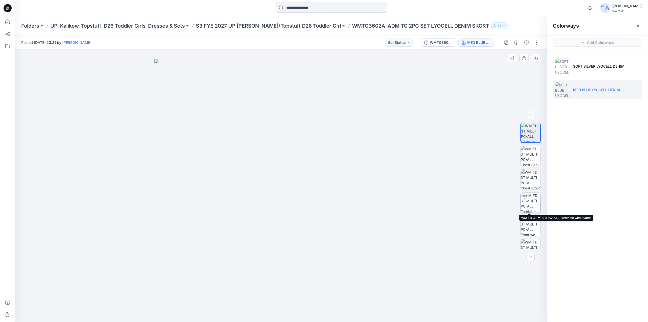
click at [530, 201] on img at bounding box center [531, 203] width 20 height 20
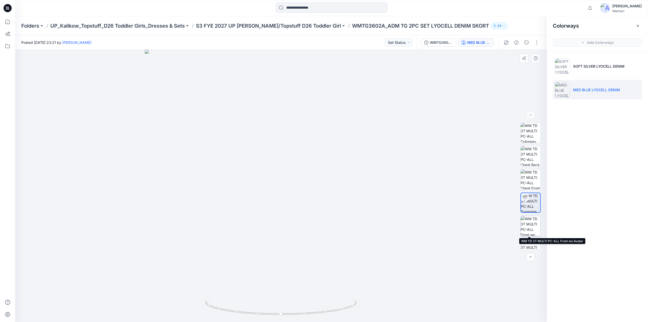
click at [532, 221] on img at bounding box center [531, 226] width 20 height 20
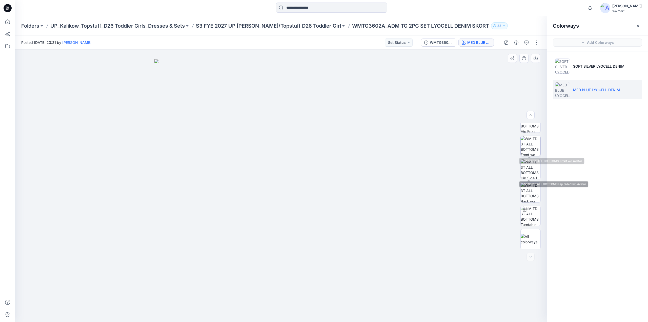
click at [526, 142] on img at bounding box center [531, 146] width 20 height 20
click at [527, 168] on img at bounding box center [531, 169] width 20 height 20
click at [527, 188] on img at bounding box center [531, 192] width 20 height 20
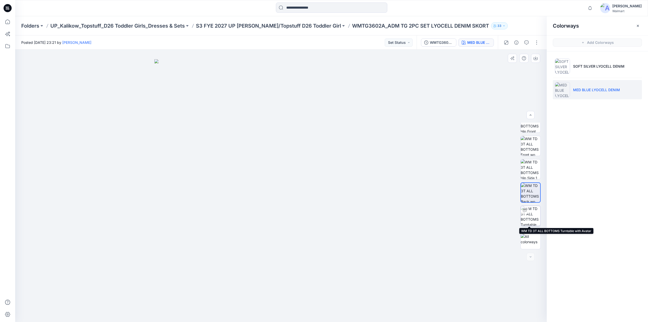
click at [531, 216] on img at bounding box center [531, 216] width 20 height 20
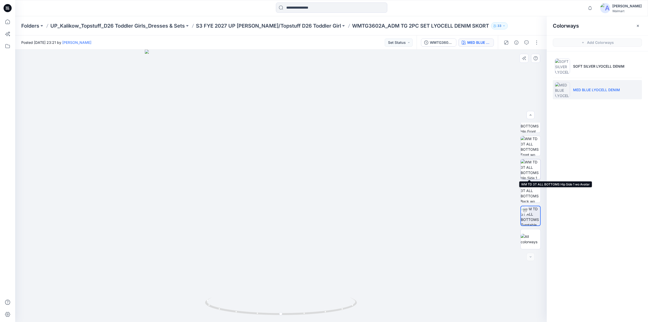
click at [531, 170] on img at bounding box center [531, 169] width 20 height 20
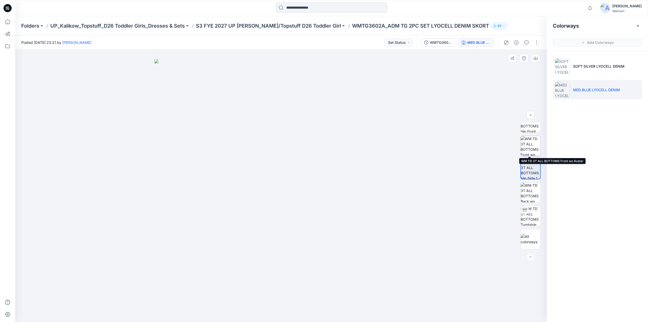
click at [533, 144] on img at bounding box center [531, 146] width 20 height 20
click at [535, 42] on button "button" at bounding box center [537, 42] width 8 height 8
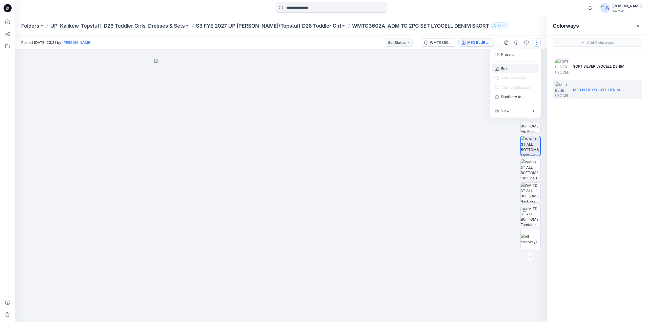
click at [510, 69] on button "Edit" at bounding box center [515, 68] width 47 height 9
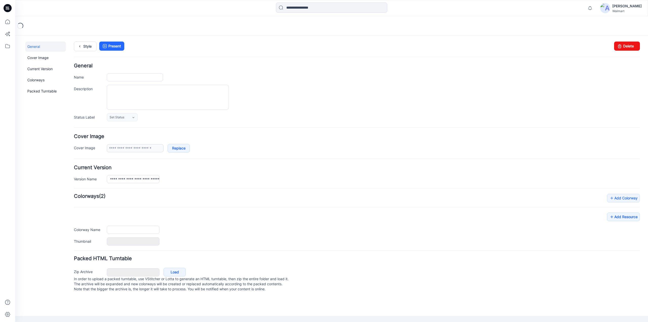
type input "**********"
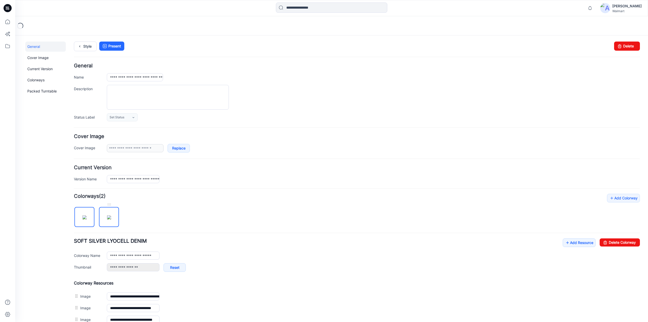
click at [111, 219] on img at bounding box center [109, 217] width 4 height 4
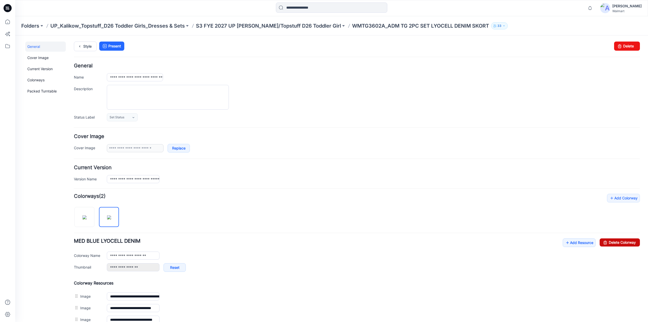
click at [607, 242] on link "Delete Colorway" at bounding box center [620, 242] width 40 height 8
type input "**********"
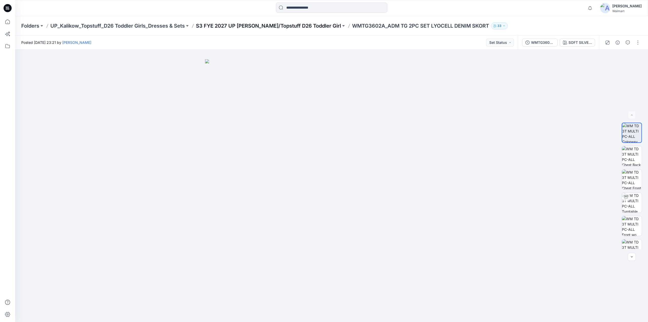
click at [274, 27] on p "S3 FYE 2027 UP [PERSON_NAME]/Topstuff D26 Toddler Girl" at bounding box center [268, 25] width 145 height 7
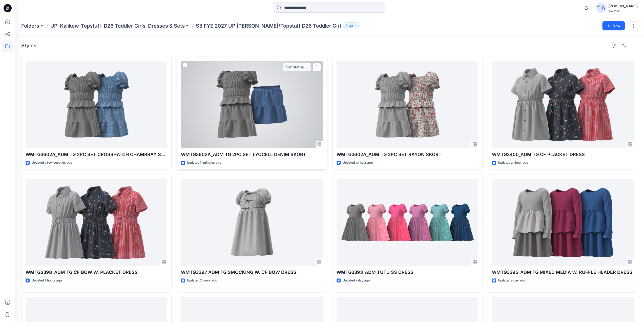
click at [251, 124] on div at bounding box center [252, 104] width 142 height 87
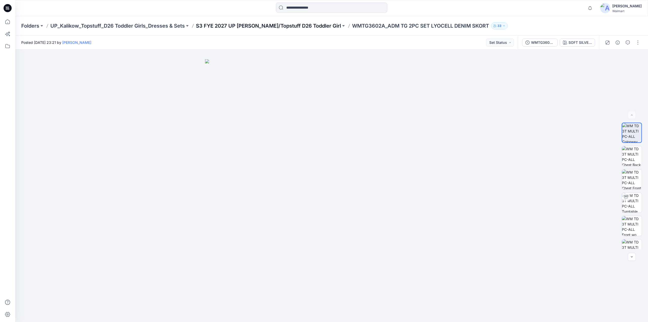
click at [252, 25] on p "S3 FYE 2027 UP [PERSON_NAME]/Topstuff D26 Toddler Girl" at bounding box center [268, 25] width 145 height 7
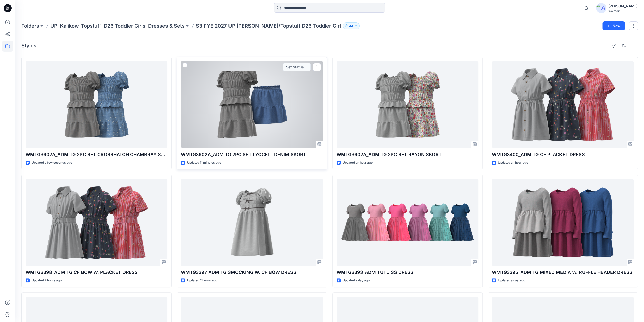
click at [248, 123] on div at bounding box center [252, 104] width 142 height 87
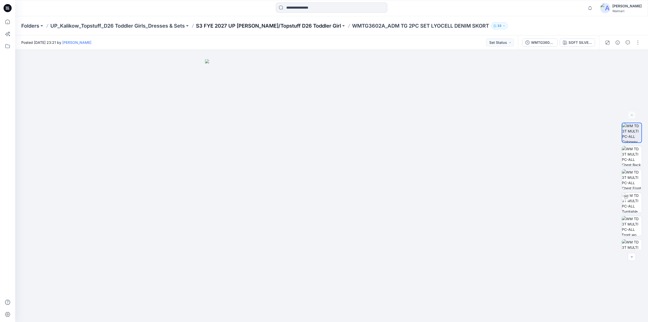
click at [251, 27] on p "S3 FYE 2027 UP [PERSON_NAME]/Topstuff D26 Toddler Girl" at bounding box center [268, 25] width 145 height 7
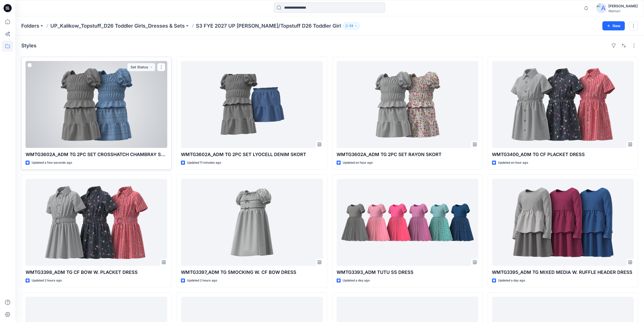
click at [135, 132] on div at bounding box center [97, 104] width 142 height 87
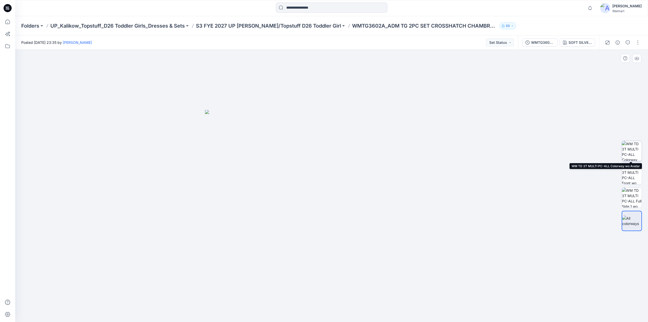
click at [634, 146] on img at bounding box center [632, 151] width 20 height 20
click at [305, 26] on p "S3 FYE 2027 UP [PERSON_NAME]/Topstuff D26 Toddler Girl" at bounding box center [268, 25] width 145 height 7
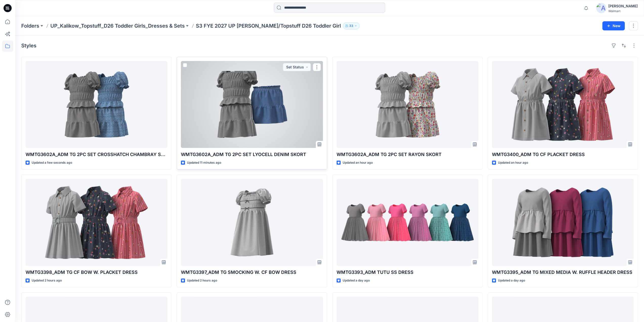
click at [250, 118] on div at bounding box center [252, 104] width 142 height 87
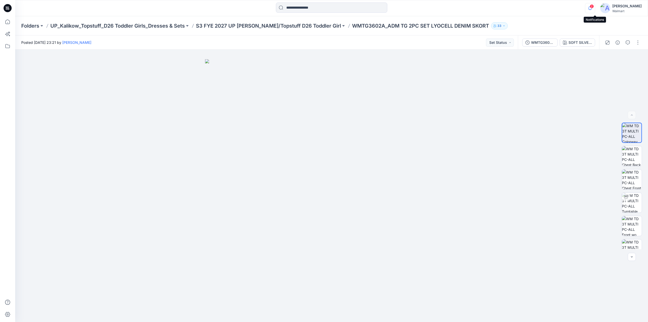
click at [592, 9] on icon "button" at bounding box center [590, 7] width 4 height 3
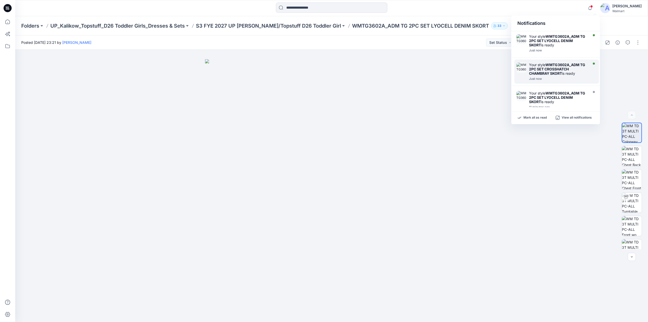
click at [545, 71] on strong "WMTG3602A_ADM TG 2PC SET CROSSHATCH CHAMBRAY SKORT" at bounding box center [557, 69] width 56 height 13
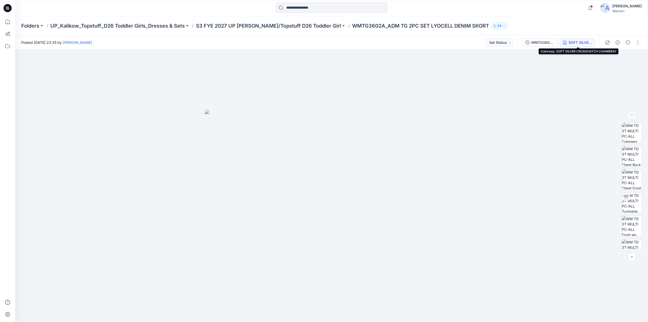
click at [580, 42] on div "SOFT SILVER CROSSHATCH CHAMBRAY" at bounding box center [579, 43] width 23 height 6
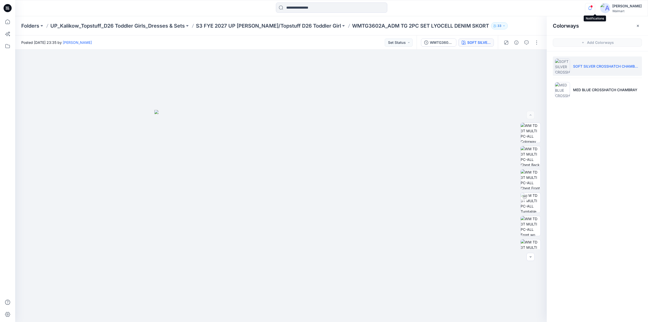
click at [594, 8] on icon "button" at bounding box center [590, 8] width 10 height 10
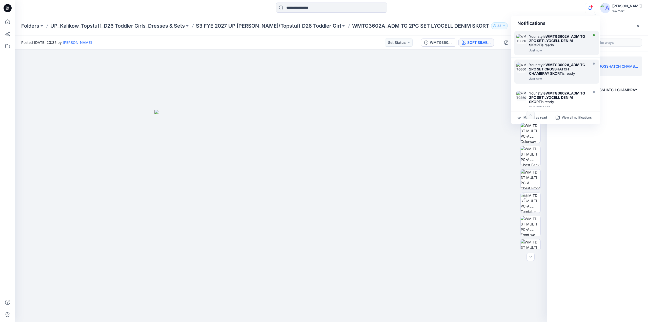
click at [556, 45] on div "Your style WMTG3602A_ADM TG 2PC SET LYOCELL DENIM SKORT is ready" at bounding box center [558, 40] width 58 height 13
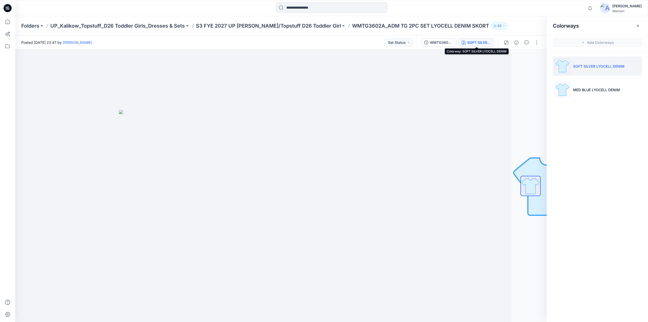
click at [477, 42] on div "SOFT SILVER LYOCELL DENIM" at bounding box center [478, 43] width 23 height 6
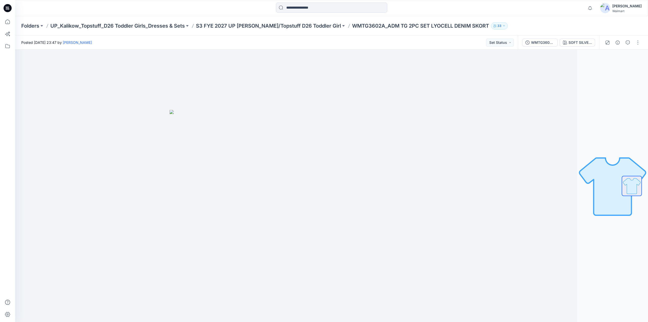
click at [294, 30] on div "Folders UP_Kalikow_Topstuff_D26 Toddler Girls_Dresses & Sets S3 FYE 2027 UP Kal…" at bounding box center [331, 25] width 633 height 19
click at [294, 26] on p "S3 FYE 2027 UP [PERSON_NAME]/Topstuff D26 Toddler Girl" at bounding box center [268, 25] width 145 height 7
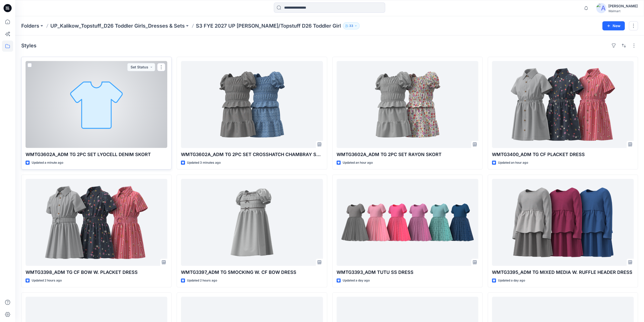
click at [113, 114] on div at bounding box center [97, 104] width 142 height 87
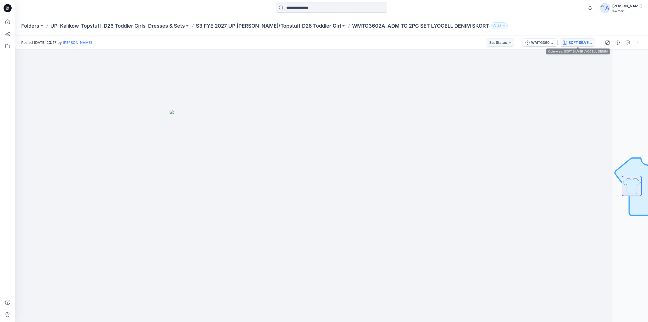
click at [582, 44] on div "SOFT SILVER LYOCELL DENIM" at bounding box center [579, 43] width 23 height 6
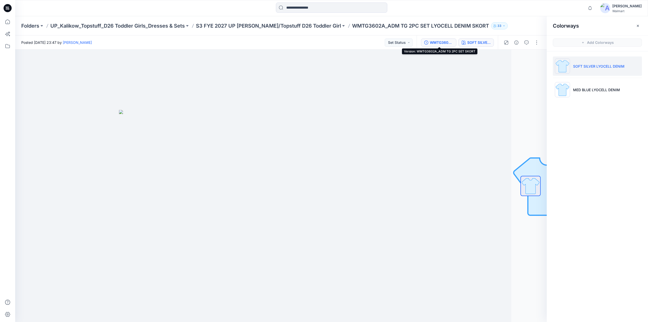
click at [438, 42] on div "WMTG3602A_ADM TG 2PC SET SKORT" at bounding box center [441, 43] width 23 height 6
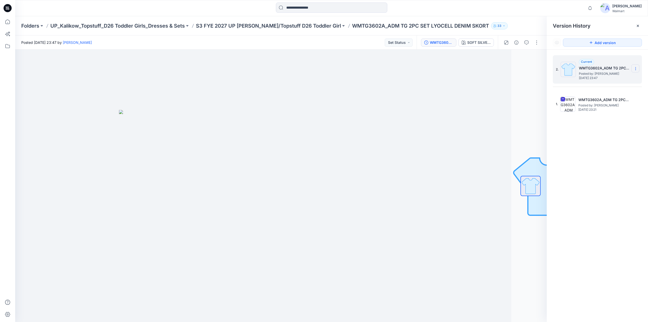
click at [635, 71] on section at bounding box center [635, 68] width 8 height 8
click at [626, 64] on div "Current WMTG3602A_ADM TG 2PC SET SKORT Posted by: Grace Vergara Sunday, Septemb…" at bounding box center [604, 69] width 51 height 21
click at [636, 66] on section at bounding box center [635, 68] width 8 height 8
click at [566, 104] on img at bounding box center [567, 103] width 15 height 15
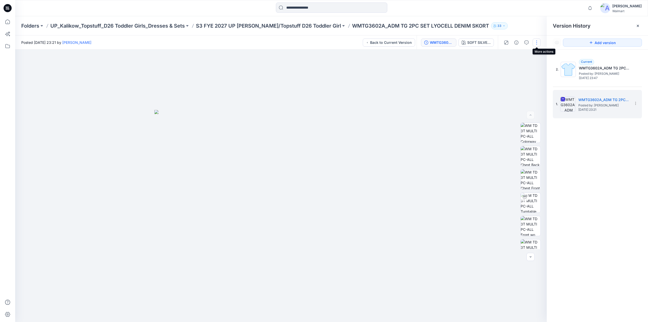
click at [536, 45] on button "button" at bounding box center [537, 42] width 8 height 8
click at [469, 91] on div at bounding box center [280, 186] width 531 height 272
click at [631, 105] on section at bounding box center [635, 103] width 8 height 8
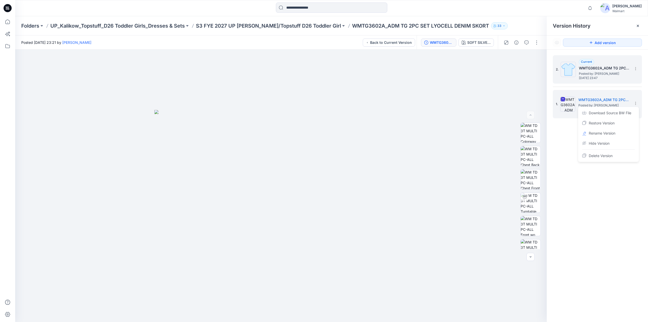
click at [590, 70] on h5 "WMTG3602A_ADM TG 2PC SET SKORT" at bounding box center [604, 68] width 51 height 6
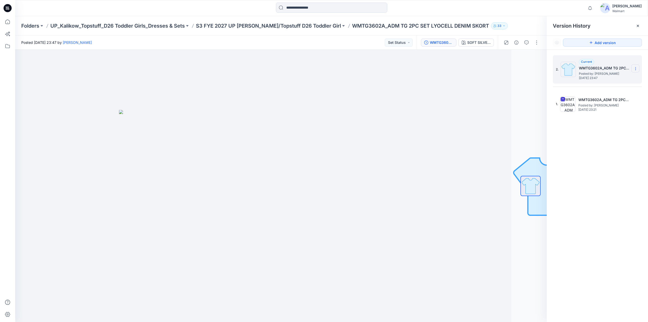
click at [636, 68] on icon at bounding box center [635, 69] width 4 height 4
click at [599, 99] on span "Delete Version" at bounding box center [601, 101] width 24 height 6
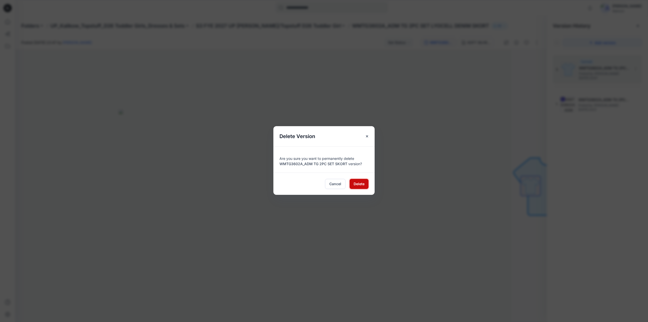
click at [361, 184] on span "Delete" at bounding box center [359, 183] width 11 height 5
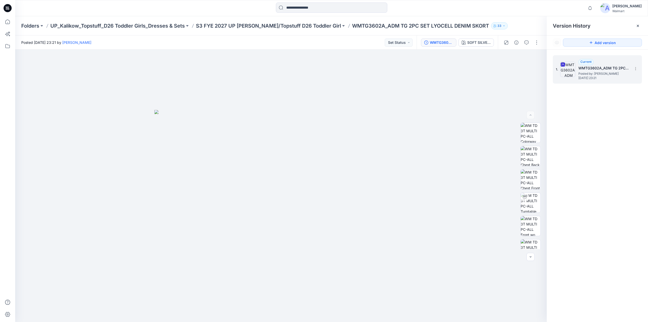
click at [593, 76] on span "[DATE] 23:21" at bounding box center [603, 78] width 51 height 4
click at [539, 42] on button "button" at bounding box center [537, 42] width 8 height 8
click at [509, 69] on button "Edit" at bounding box center [515, 68] width 47 height 9
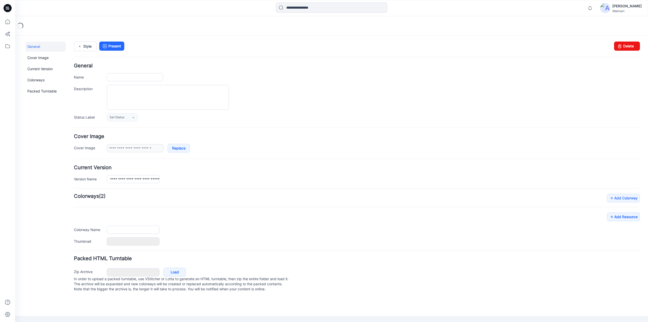
type input "**********"
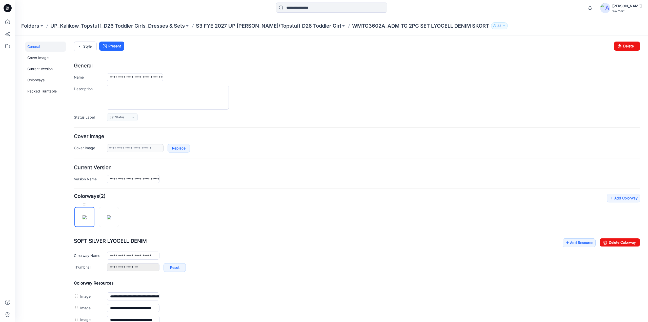
click at [86, 219] on img at bounding box center [85, 217] width 4 height 4
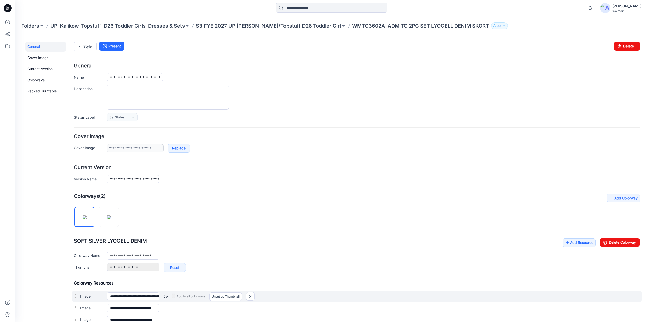
click at [165, 296] on link at bounding box center [165, 296] width 4 height 4
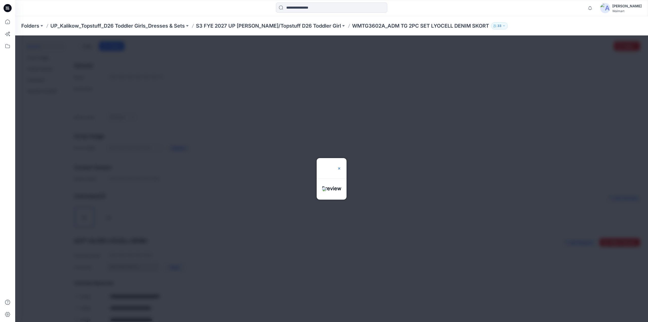
click at [341, 166] on img at bounding box center [339, 168] width 4 height 4
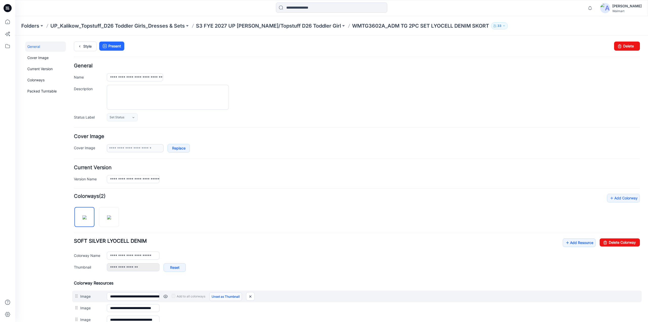
click at [227, 294] on link "Unset as Thumbnail" at bounding box center [225, 296] width 33 height 9
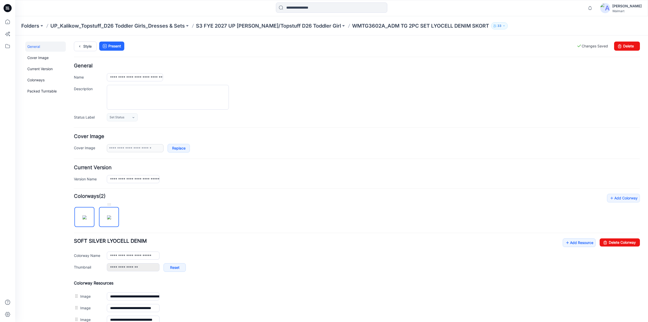
click at [110, 219] on img at bounding box center [109, 217] width 4 height 4
type input "**********"
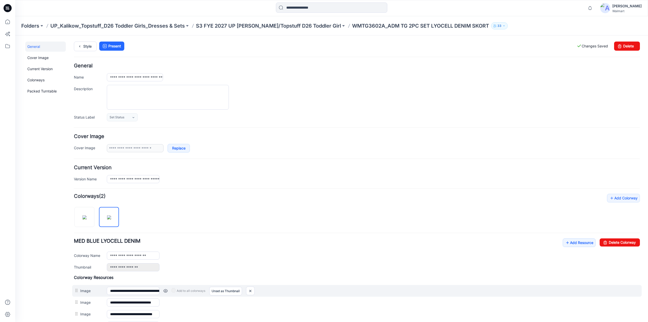
click at [165, 289] on link at bounding box center [165, 291] width 4 height 4
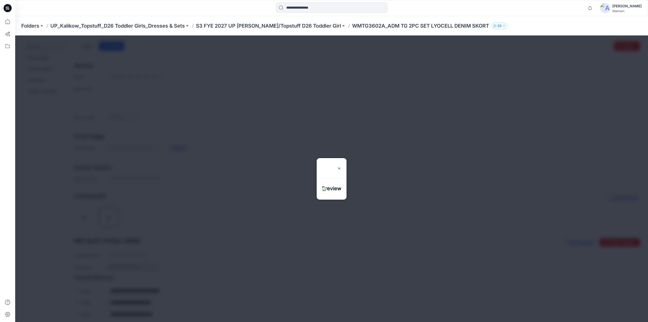
click at [341, 166] on img at bounding box center [339, 168] width 4 height 4
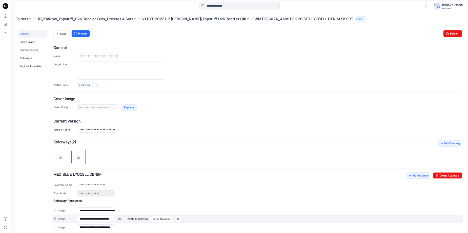
scroll to position [100, 0]
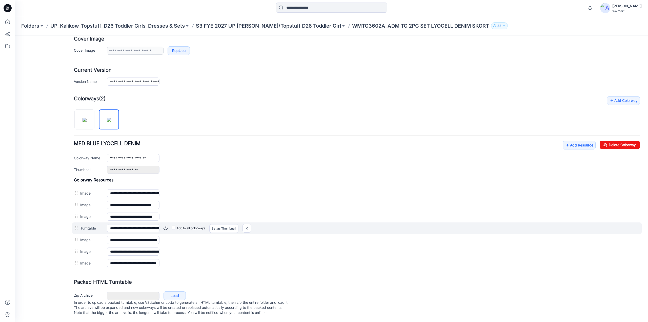
click at [166, 226] on link at bounding box center [165, 228] width 4 height 4
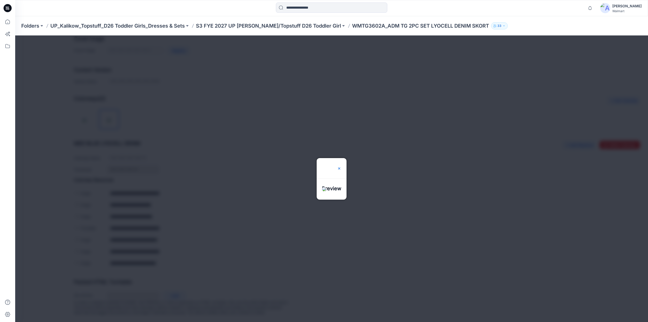
click at [341, 166] on img at bounding box center [339, 168] width 4 height 4
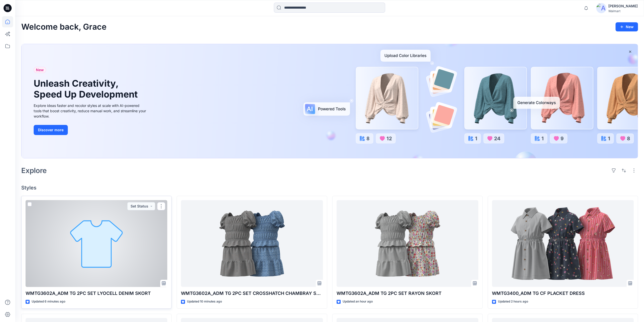
click at [109, 258] on div at bounding box center [97, 243] width 142 height 87
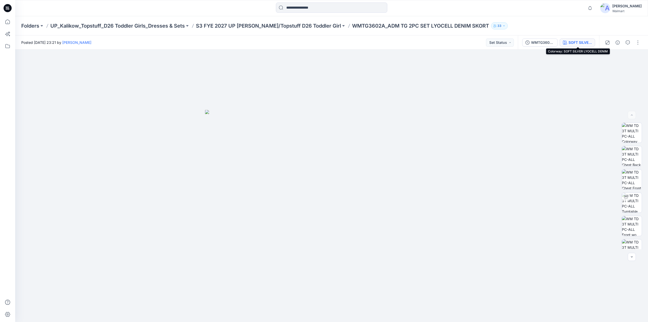
click at [581, 40] on div "SOFT SILVER LYOCELL DENIM" at bounding box center [579, 43] width 23 height 6
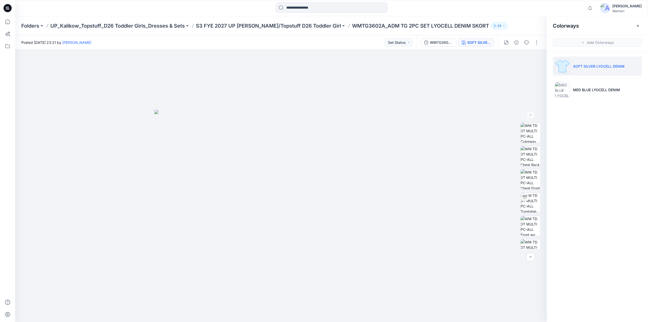
click at [586, 70] on li "SOFT SILVER LYOCELL DENIM" at bounding box center [597, 65] width 89 height 19
click at [528, 239] on img at bounding box center [531, 239] width 20 height 20
click at [582, 91] on p "MED BLUE LYOCELL DENIM" at bounding box center [596, 89] width 47 height 5
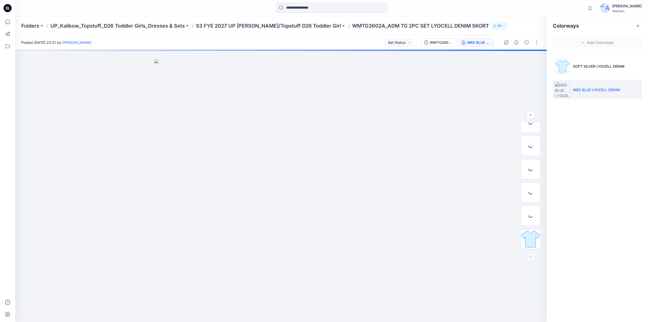
scroll to position [57, 0]
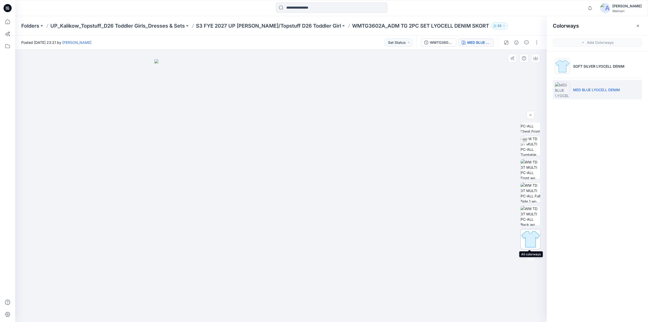
click at [529, 233] on img at bounding box center [531, 239] width 20 height 20
click at [245, 27] on p "S3 FYE 2027 UP [PERSON_NAME]/Topstuff D26 Toddler Girl" at bounding box center [268, 25] width 145 height 7
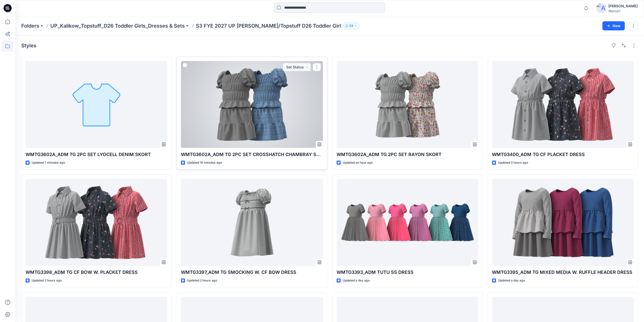
click at [267, 100] on div at bounding box center [252, 104] width 142 height 87
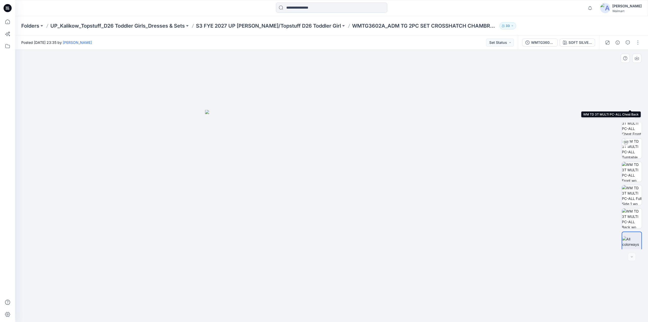
scroll to position [57, 0]
click at [286, 23] on p "S3 FYE 2027 UP [PERSON_NAME]/Topstuff D26 Toddler Girl" at bounding box center [268, 25] width 145 height 7
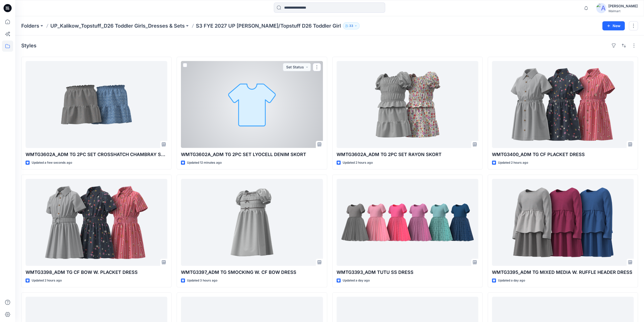
click at [259, 112] on div at bounding box center [252, 104] width 142 height 87
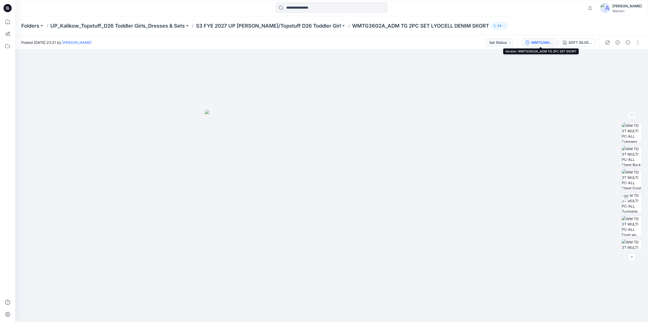
click at [548, 43] on div "WMTG3602A_ADM TG 2PC SET SKORT" at bounding box center [542, 43] width 23 height 6
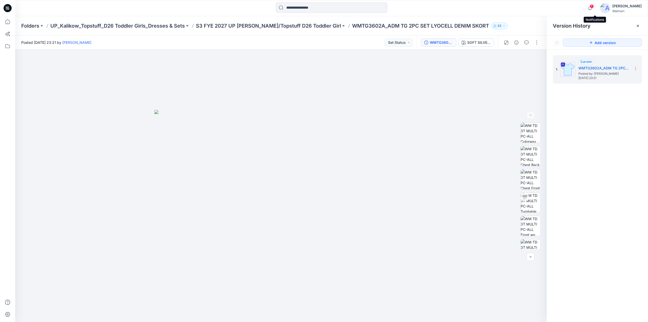
click at [594, 7] on span "1" at bounding box center [592, 6] width 4 height 4
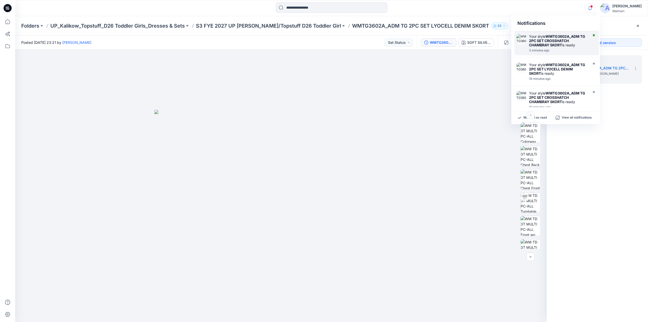
click at [555, 42] on strong "WMTG3602A_ADM TG 2PC SET CROSSHATCH CHAMBRAY SKORT" at bounding box center [557, 40] width 56 height 13
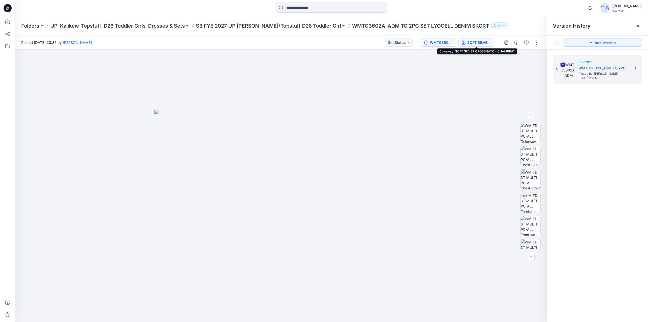
click at [484, 43] on div "SOFT SILVER CROSSHATCH CHAMBRAY" at bounding box center [478, 43] width 23 height 6
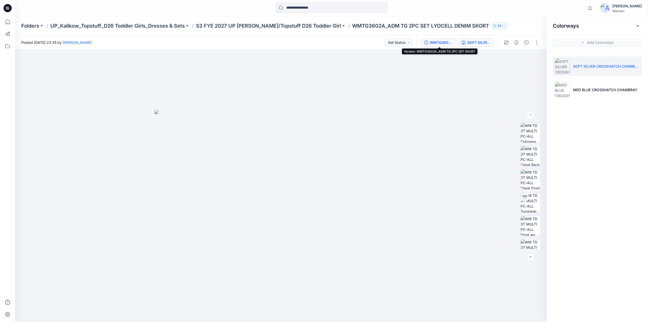
click at [439, 44] on div "WMTG3602A_ADM TG 2PC SET SKORT" at bounding box center [441, 43] width 23 height 6
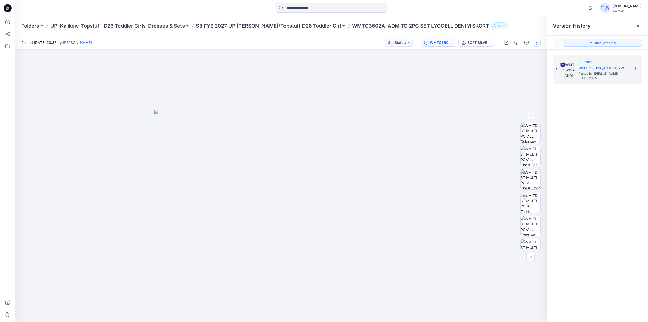
click at [537, 43] on button "button" at bounding box center [537, 42] width 8 height 8
click at [505, 67] on p "Edit" at bounding box center [504, 68] width 6 height 5
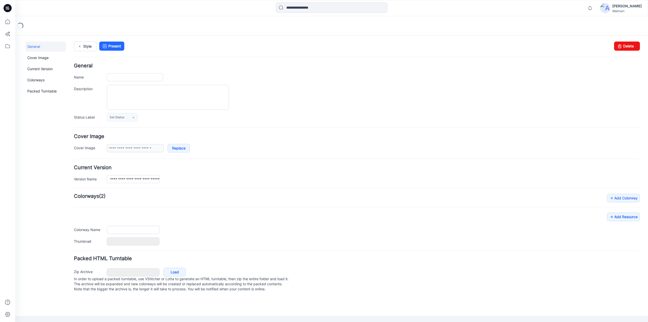
type input "**********"
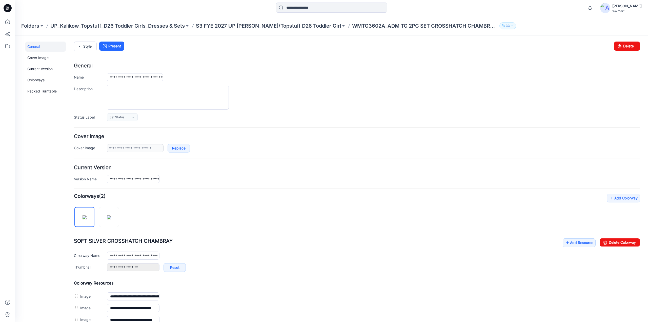
scroll to position [197, 0]
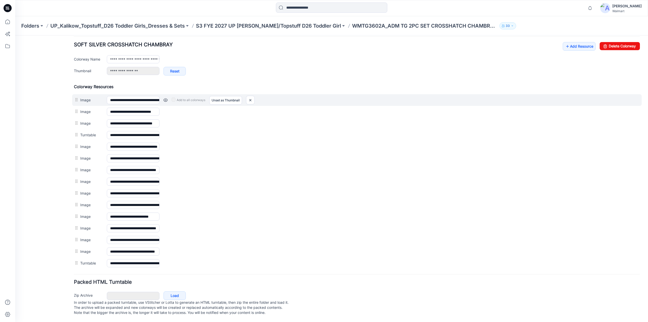
click at [165, 98] on link at bounding box center [165, 100] width 4 height 4
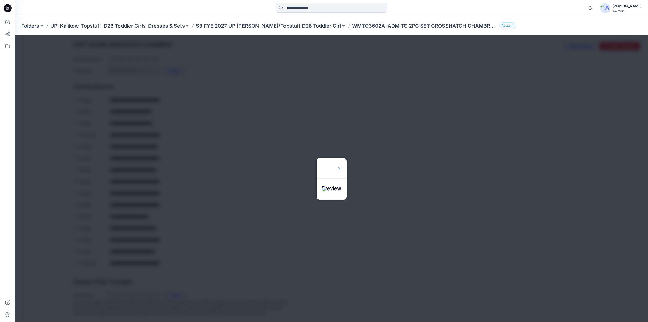
click at [341, 166] on img at bounding box center [339, 168] width 4 height 4
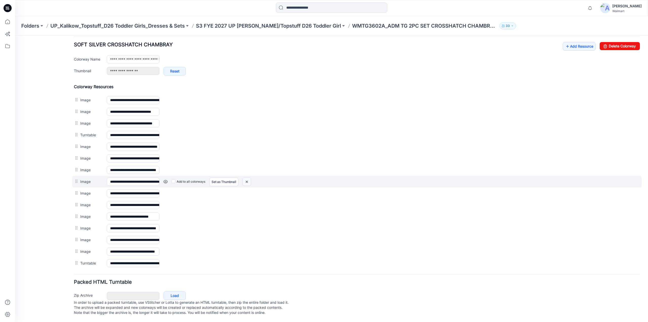
drag, startPoint x: 249, startPoint y: 178, endPoint x: 369, endPoint y: 56, distance: 171.5
click at [249, 178] on img at bounding box center [247, 181] width 8 height 8
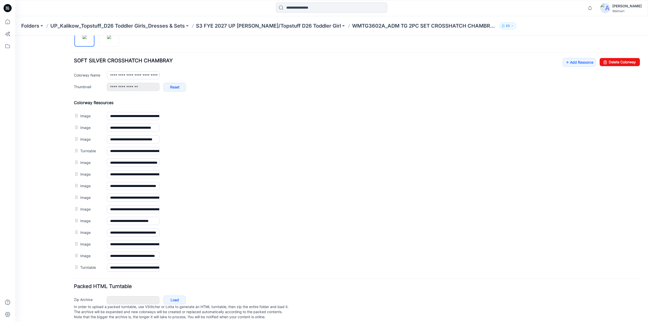
scroll to position [180, 0]
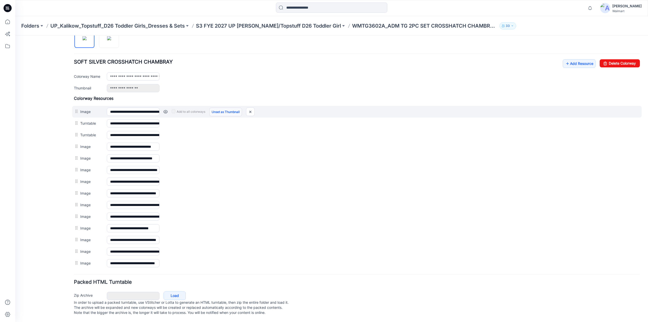
click at [233, 109] on link "Unset as Thumbnail" at bounding box center [225, 112] width 33 height 9
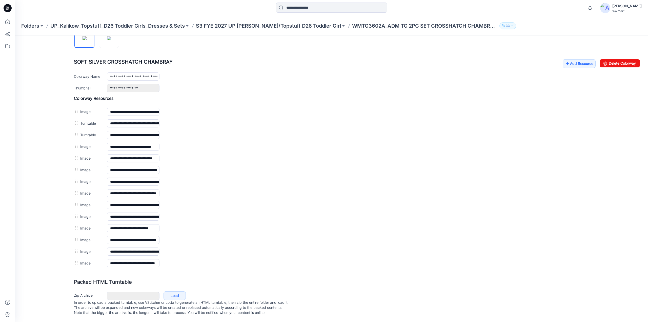
click at [15, 35] on link "Unset as Thumbnail" at bounding box center [15, 35] width 0 height 0
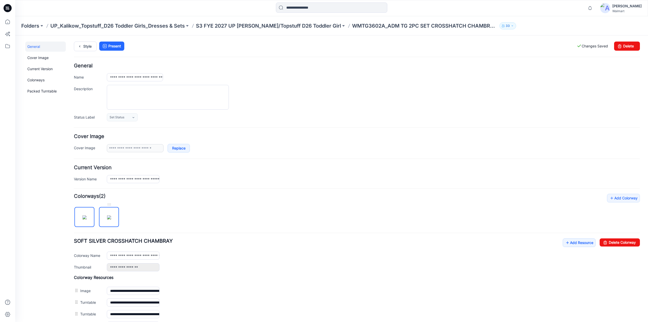
click at [111, 215] on img at bounding box center [109, 217] width 4 height 4
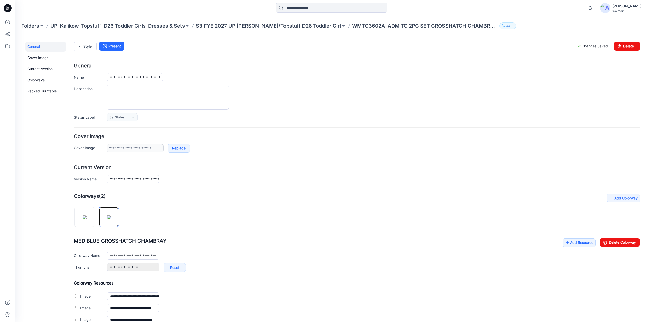
scroll to position [197, 0]
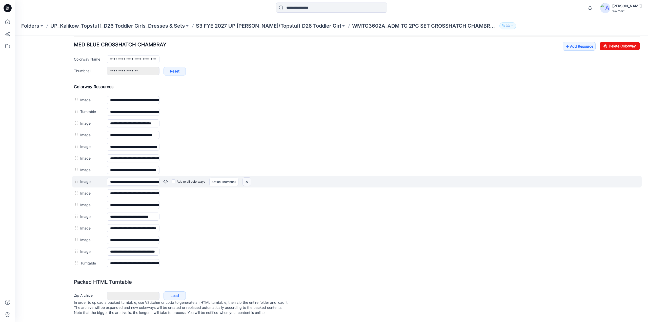
click at [247, 177] on img at bounding box center [247, 181] width 8 height 8
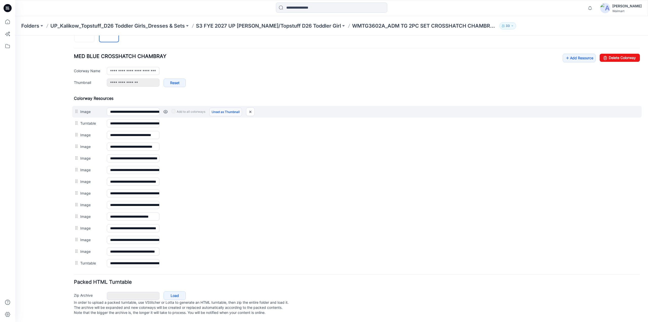
click at [221, 109] on link "Unset as Thumbnail" at bounding box center [225, 112] width 33 height 9
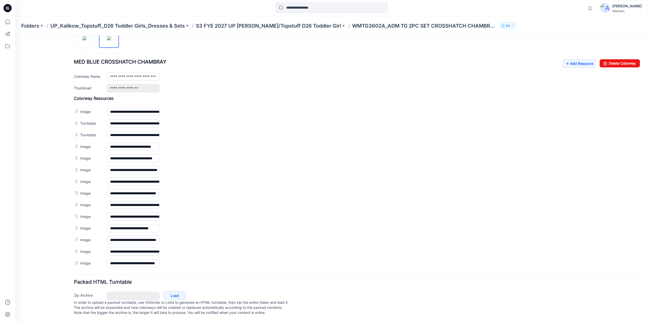
scroll to position [180, 0]
click at [87, 39] on img at bounding box center [85, 38] width 4 height 4
type input "**********"
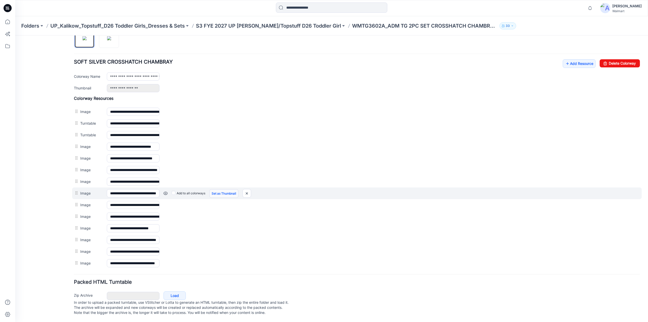
scroll to position [0, 0]
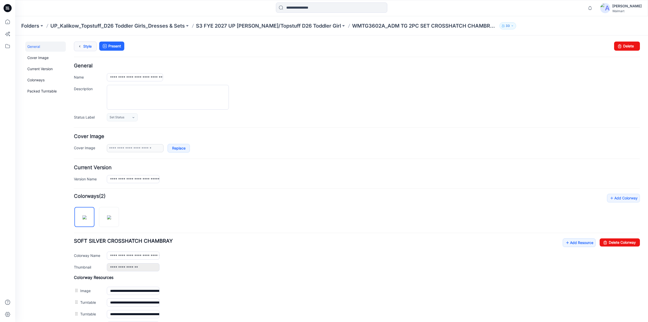
click at [90, 46] on link "Style" at bounding box center [85, 47] width 23 height 10
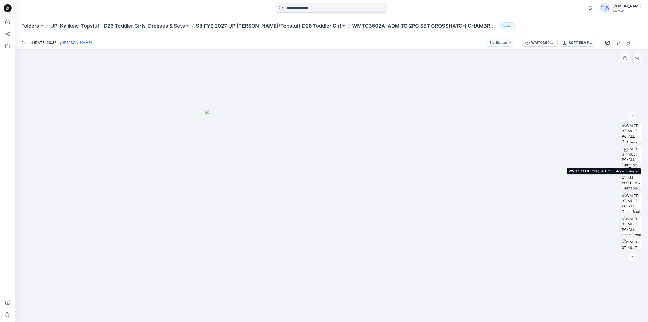
scroll to position [220, 0]
click at [633, 236] on img at bounding box center [631, 238] width 19 height 19
click at [638, 42] on button "button" at bounding box center [638, 42] width 8 height 8
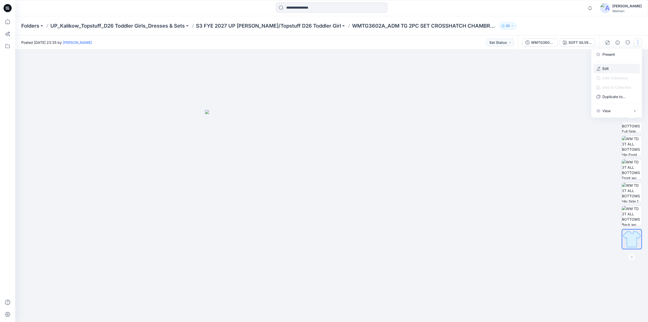
click at [604, 70] on p "Edit" at bounding box center [605, 68] width 6 height 5
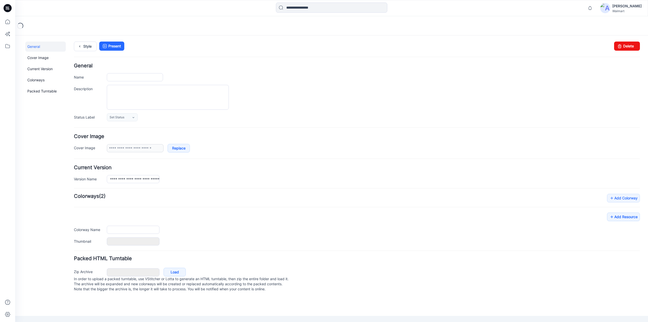
type input "**********"
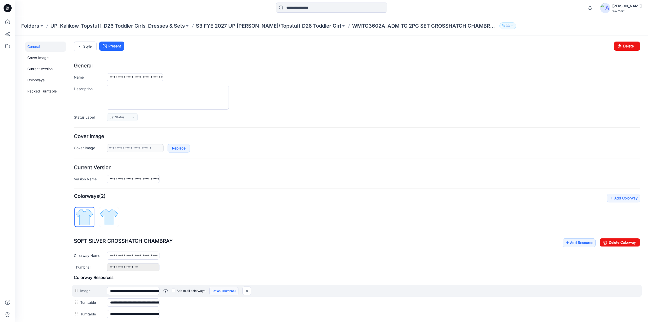
click at [223, 290] on link "Set as Thumbnail" at bounding box center [223, 291] width 29 height 9
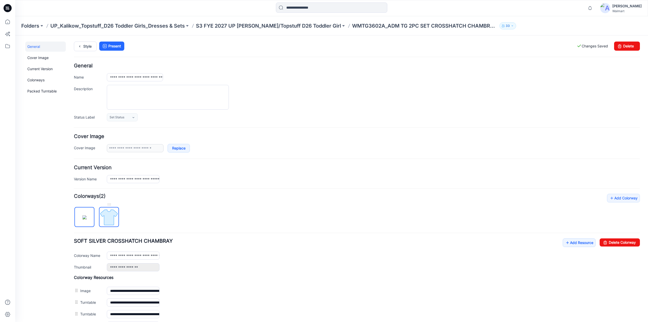
click at [107, 213] on img at bounding box center [108, 217] width 19 height 19
type input "**********"
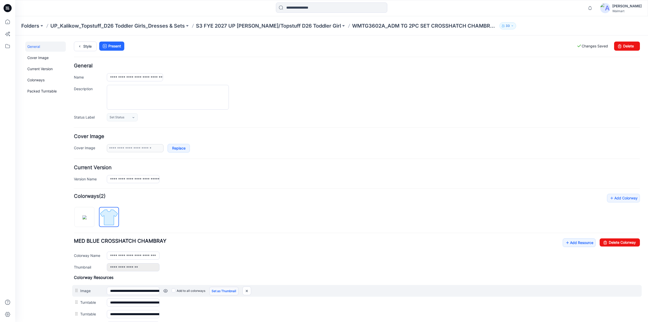
click at [230, 291] on link "Set as Thumbnail" at bounding box center [223, 291] width 29 height 9
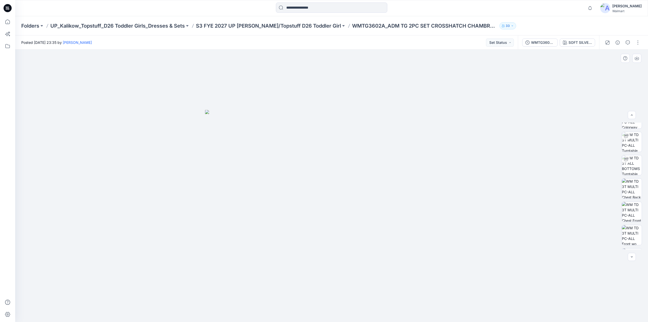
scroll to position [13, 0]
click at [630, 140] on img at bounding box center [632, 143] width 20 height 20
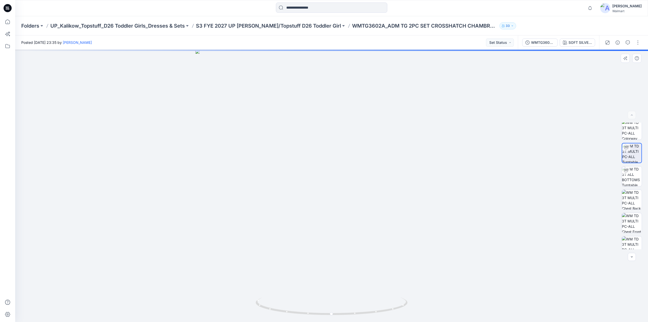
scroll to position [0, 0]
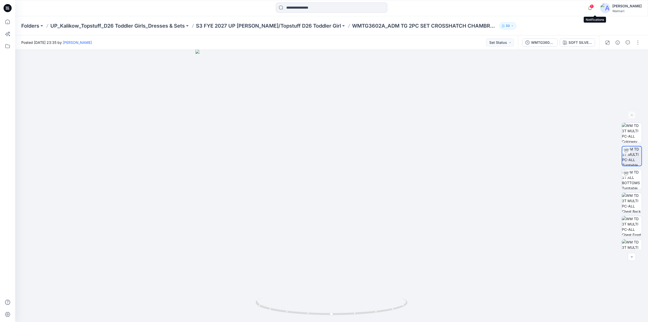
click at [594, 6] on span "1" at bounding box center [592, 6] width 4 height 4
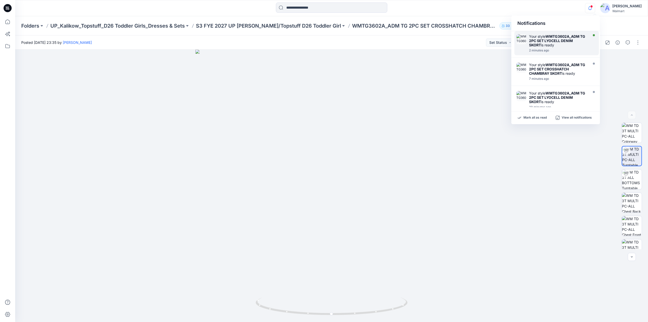
click at [552, 41] on strong "WMTG3602A_ADM TG 2PC SET LYOCELL DENIM SKORT" at bounding box center [557, 40] width 56 height 13
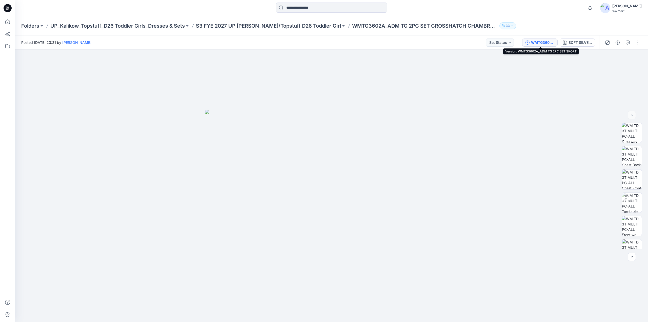
click at [544, 43] on div "WMTG3602A_ADM TG 2PC SET SKORT" at bounding box center [542, 43] width 23 height 6
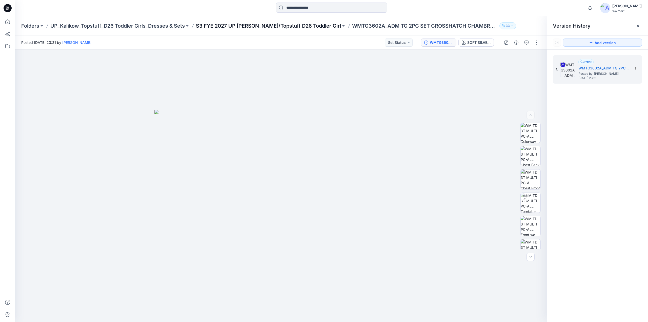
click at [257, 24] on p "S3 FYE 2027 UP [PERSON_NAME]/Topstuff D26 Toddler Girl" at bounding box center [268, 25] width 145 height 7
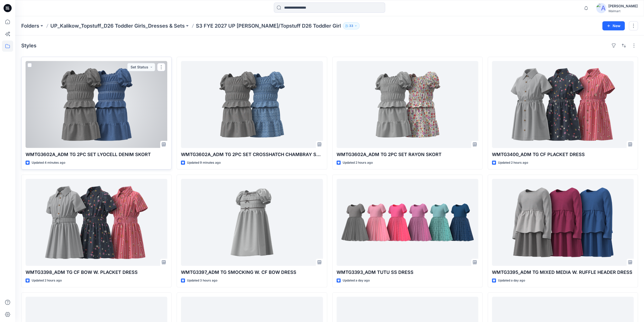
click at [103, 95] on div at bounding box center [97, 104] width 142 height 87
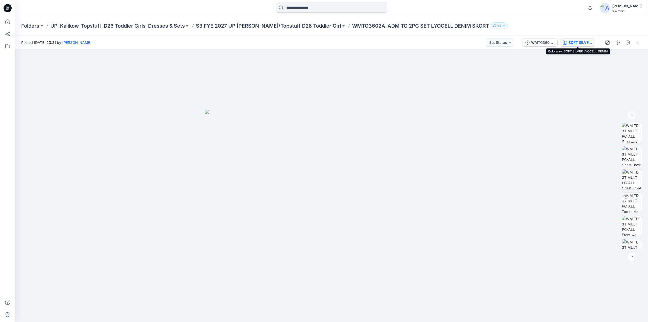
click at [580, 41] on div "SOFT SILVER LYOCELL DENIM" at bounding box center [579, 43] width 23 height 6
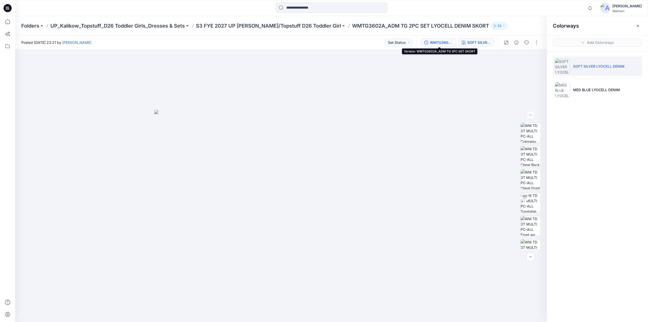
click at [438, 40] on div "WMTG3602A_ADM TG 2PC SET SKORT" at bounding box center [441, 43] width 23 height 6
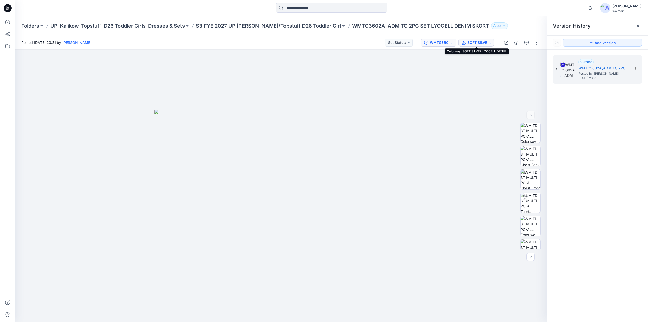
click at [479, 42] on div "SOFT SILVER LYOCELL DENIM" at bounding box center [478, 43] width 23 height 6
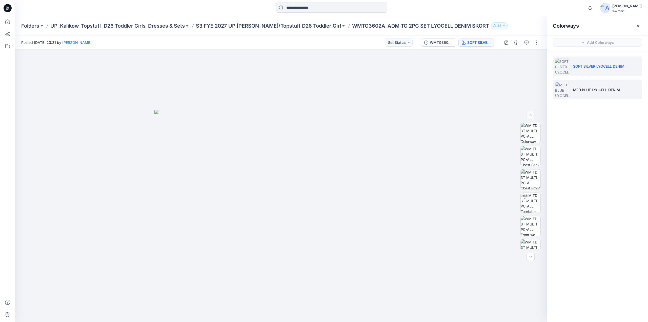
click at [578, 87] on p "MED BLUE LYOCELL DENIM" at bounding box center [596, 89] width 47 height 5
click at [535, 42] on button "button" at bounding box center [537, 42] width 8 height 8
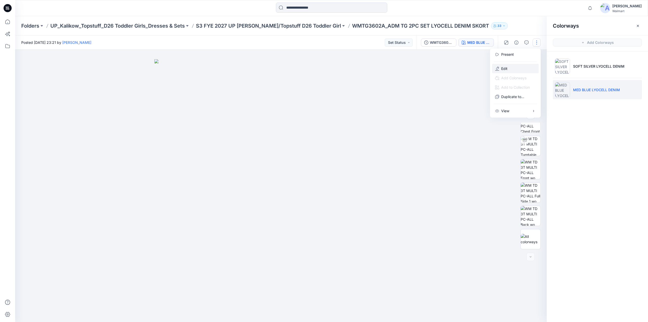
click at [502, 68] on p "Edit" at bounding box center [504, 68] width 6 height 5
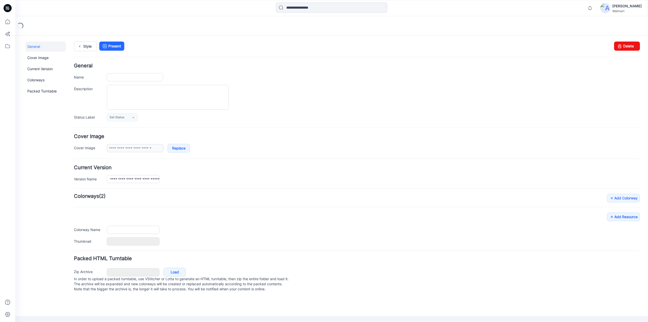
type input "**********"
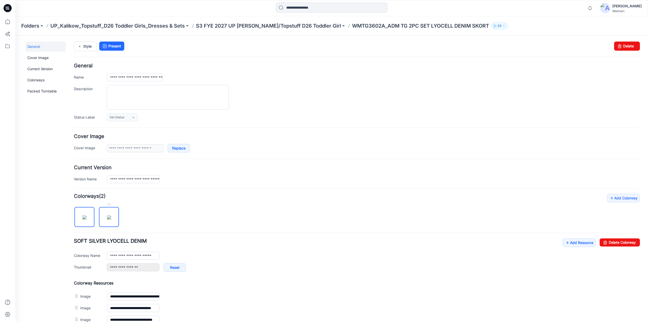
click at [109, 217] on img at bounding box center [109, 217] width 4 height 4
type input "**********"
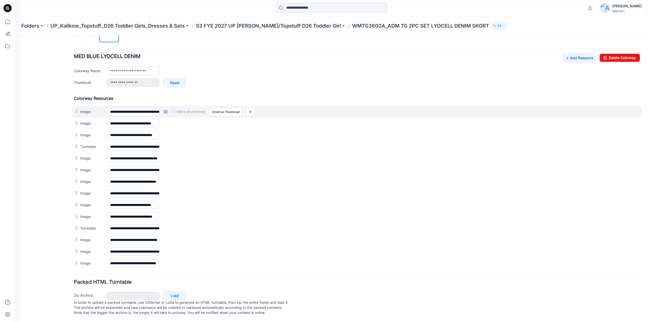
click at [164, 110] on link at bounding box center [165, 112] width 4 height 4
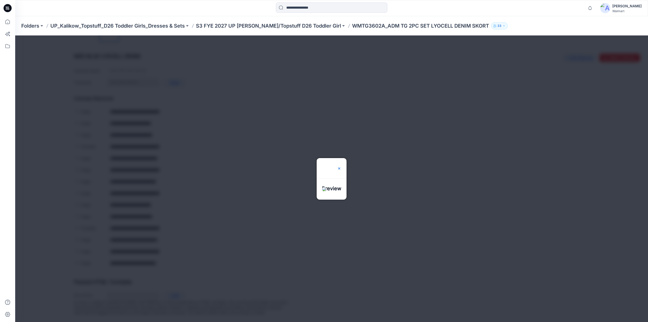
click at [341, 166] on img at bounding box center [339, 168] width 4 height 4
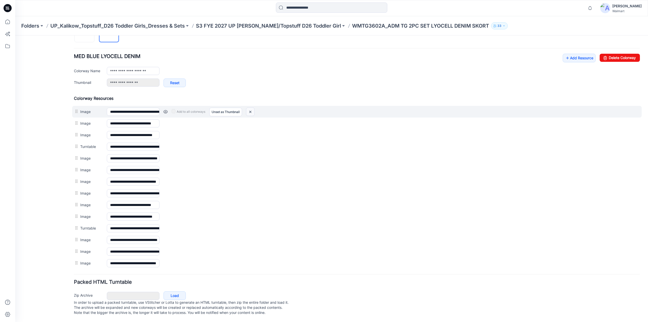
drag, startPoint x: 368, startPoint y: 57, endPoint x: 252, endPoint y: 110, distance: 127.3
click at [252, 110] on img at bounding box center [250, 112] width 8 height 8
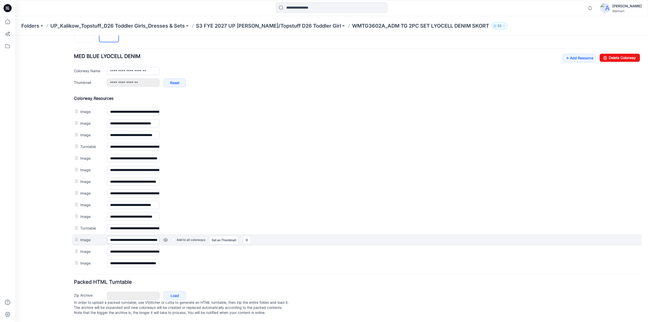
scroll to position [169, 0]
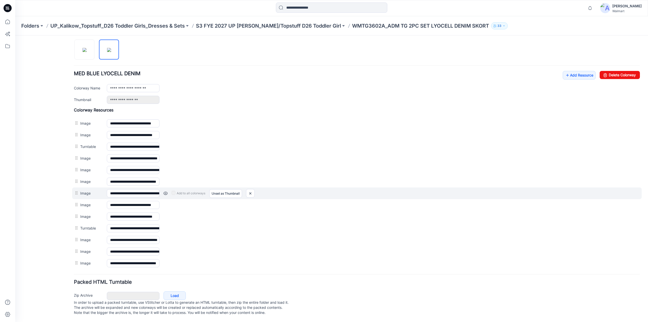
click at [165, 191] on link at bounding box center [165, 193] width 4 height 4
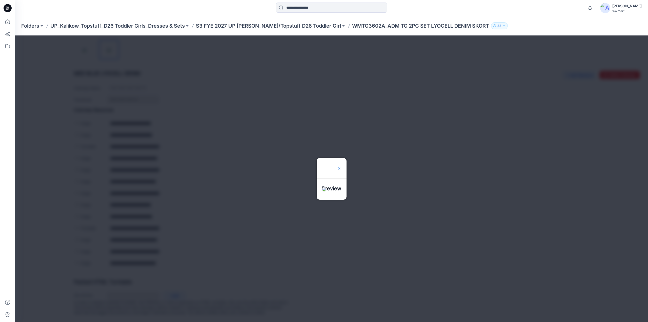
click at [341, 166] on img at bounding box center [339, 168] width 4 height 4
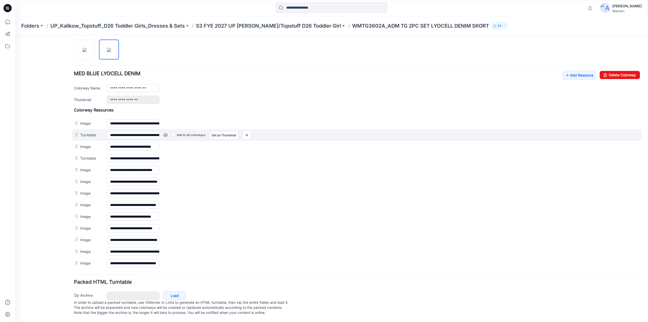
click at [166, 133] on link at bounding box center [165, 135] width 4 height 4
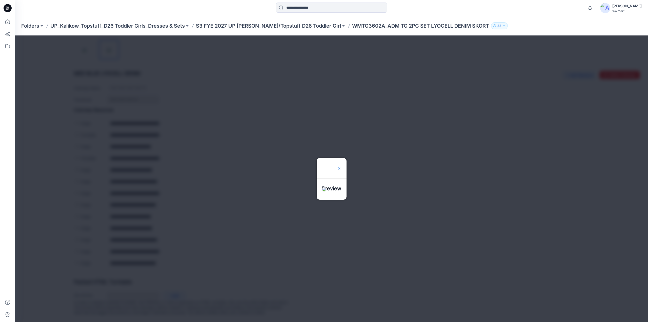
click at [341, 166] on img at bounding box center [339, 168] width 4 height 4
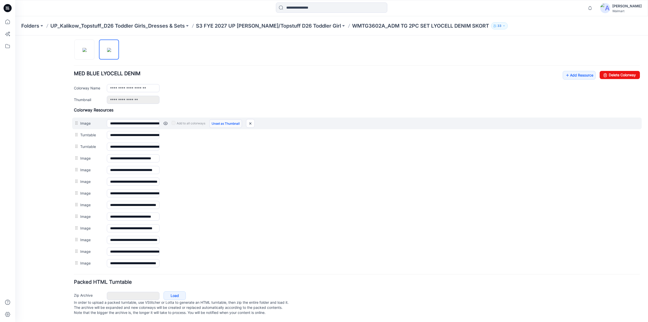
click at [224, 119] on link "Unset as Thumbnail" at bounding box center [225, 123] width 33 height 9
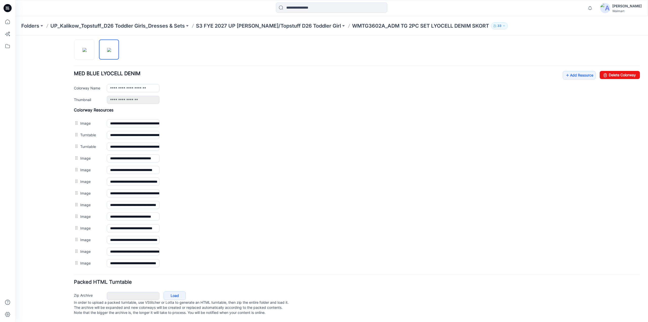
scroll to position [0, 0]
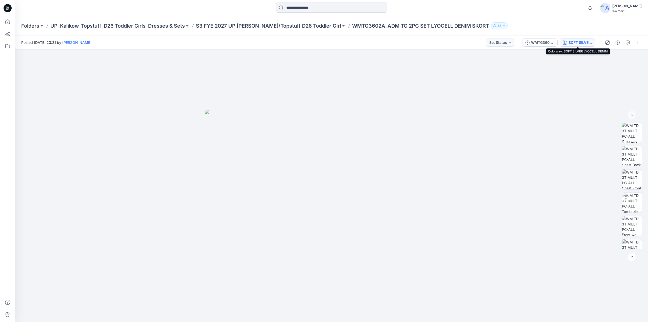
click at [575, 44] on div "SOFT SILVER LYOCELL DENIM" at bounding box center [579, 43] width 23 height 6
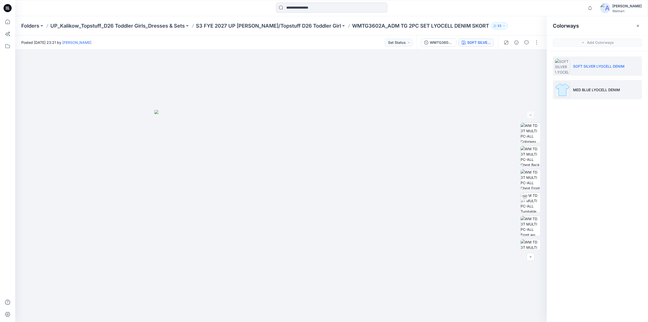
click at [584, 90] on p "MED BLUE LYOCELL DENIM" at bounding box center [596, 89] width 47 height 5
click at [536, 40] on button "button" at bounding box center [537, 42] width 8 height 8
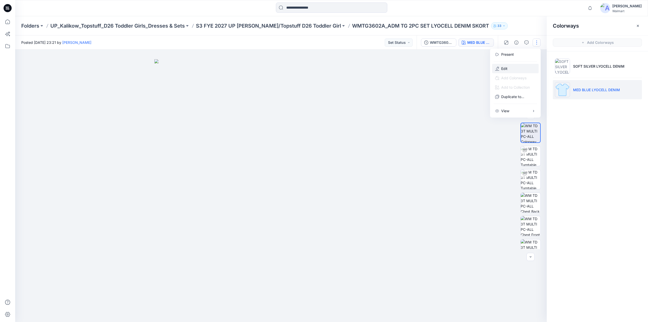
click at [508, 68] on button "Edit" at bounding box center [515, 68] width 47 height 9
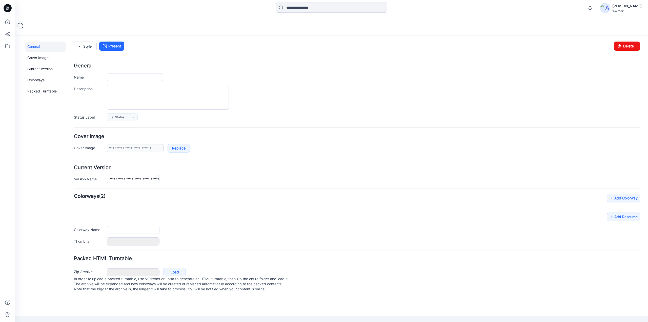
type input "**********"
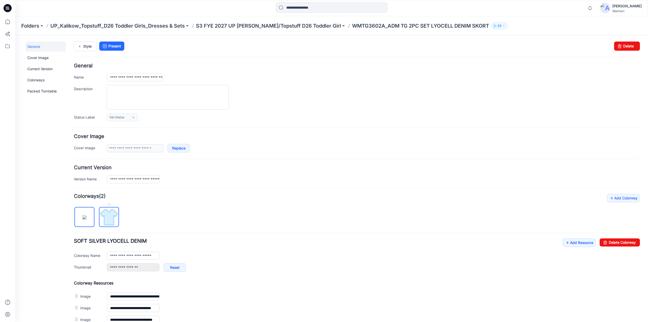
click at [114, 218] on img at bounding box center [108, 217] width 19 height 19
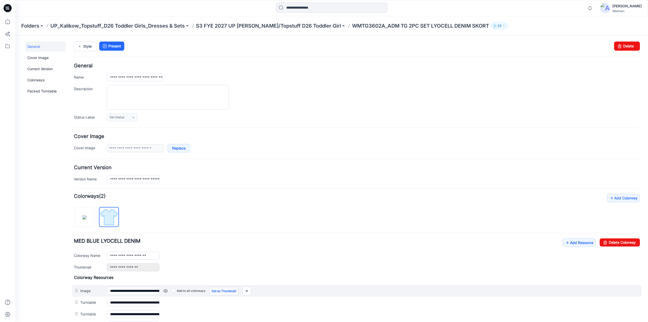
click at [221, 291] on link "Set as Thumbnail" at bounding box center [223, 291] width 29 height 9
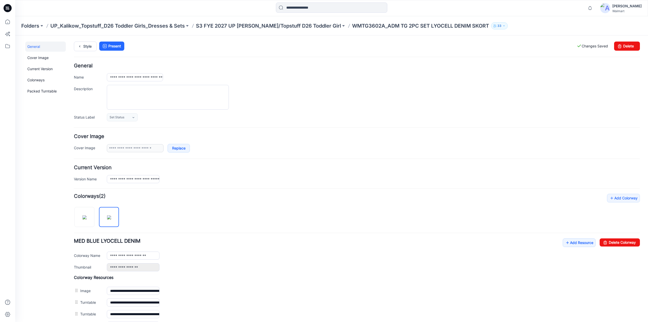
scroll to position [169, 0]
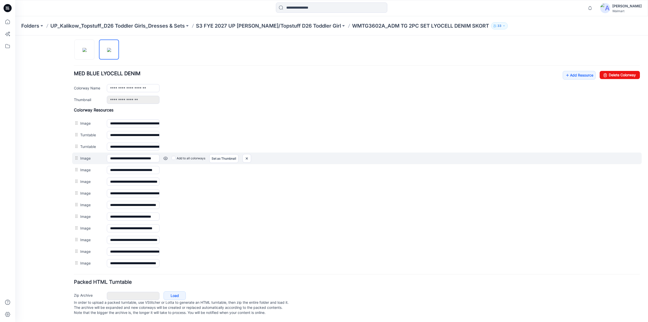
click at [166, 156] on link at bounding box center [165, 158] width 4 height 4
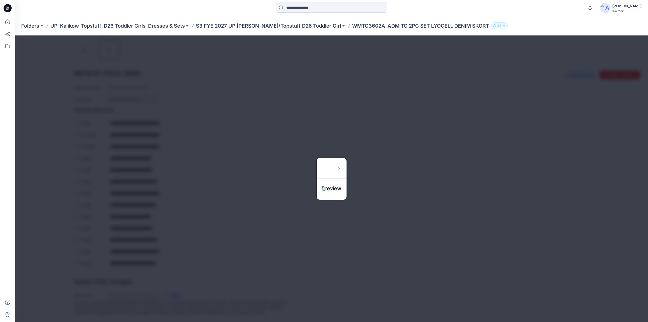
click at [341, 166] on img at bounding box center [339, 168] width 4 height 4
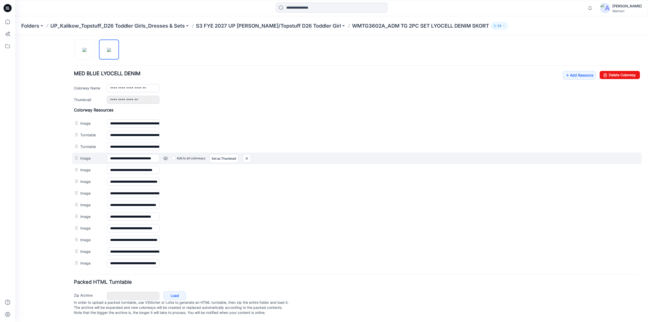
click at [166, 156] on link at bounding box center [165, 158] width 4 height 4
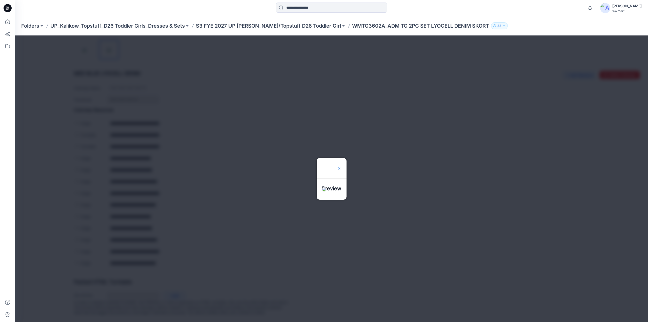
click at [341, 166] on img at bounding box center [339, 168] width 4 height 4
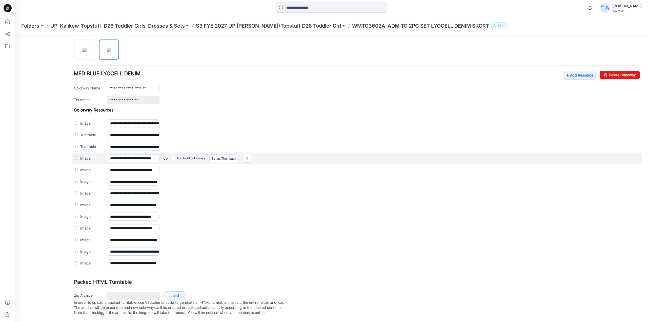
click at [165, 156] on link at bounding box center [165, 158] width 4 height 4
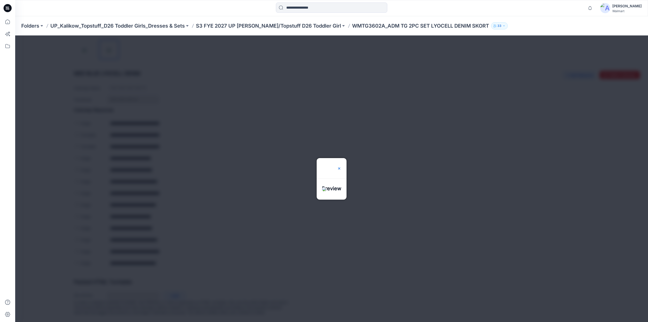
click at [341, 166] on img at bounding box center [339, 168] width 4 height 4
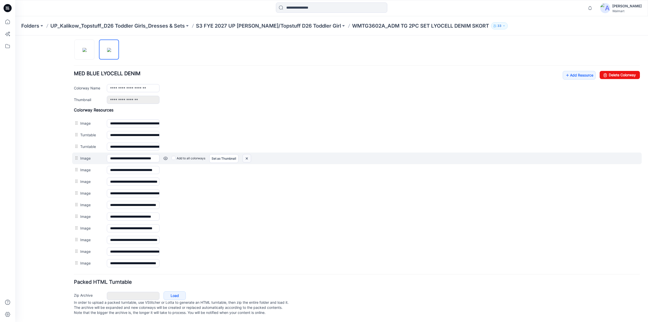
click at [246, 155] on img at bounding box center [247, 158] width 8 height 8
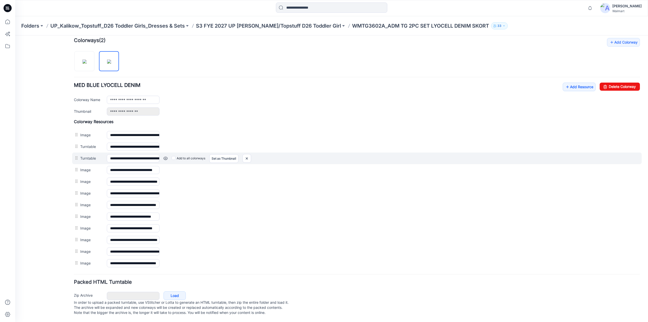
scroll to position [157, 0]
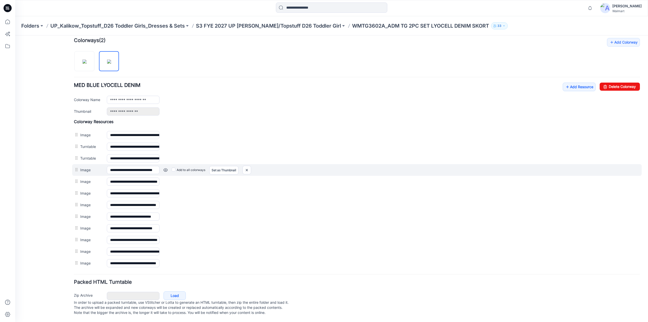
click at [166, 168] on link at bounding box center [165, 170] width 4 height 4
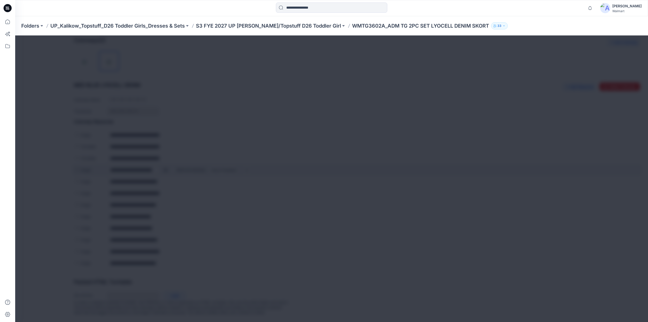
scroll to position [157, 0]
click at [341, 166] on img at bounding box center [339, 168] width 4 height 4
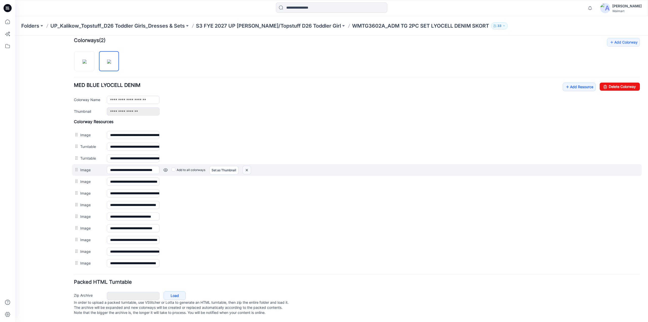
drag, startPoint x: 250, startPoint y: 167, endPoint x: 366, endPoint y: 57, distance: 159.7
click at [250, 167] on img at bounding box center [247, 170] width 8 height 8
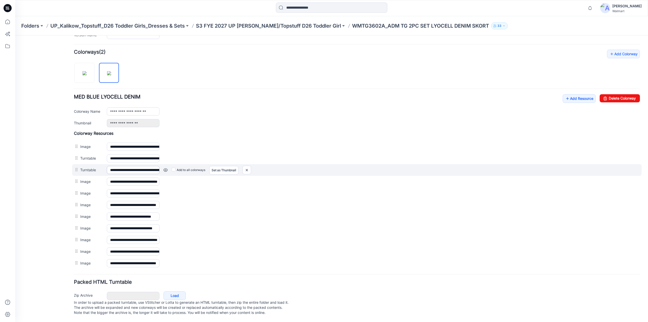
scroll to position [146, 0]
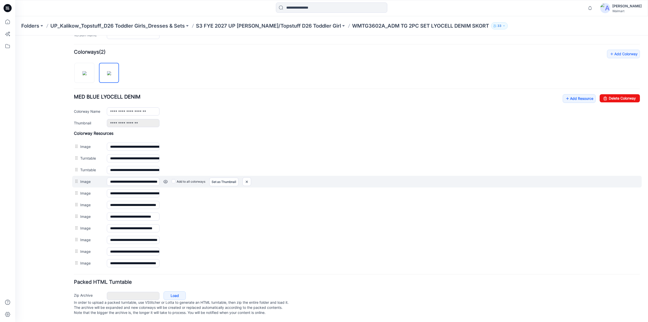
click at [166, 179] on link at bounding box center [165, 181] width 4 height 4
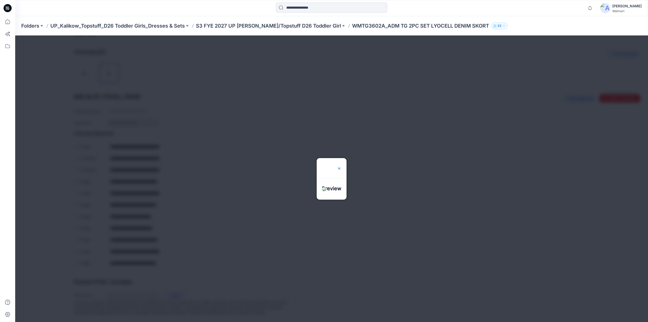
click at [341, 166] on img at bounding box center [339, 168] width 4 height 4
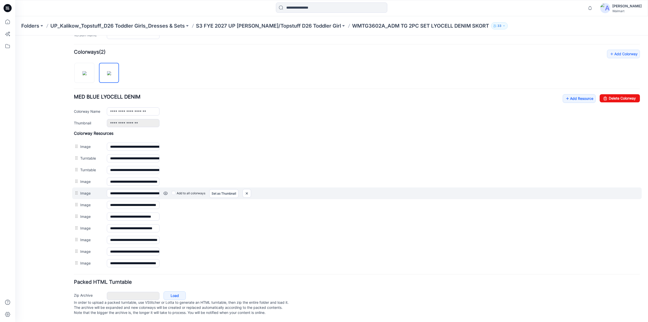
click at [165, 191] on link at bounding box center [165, 193] width 4 height 4
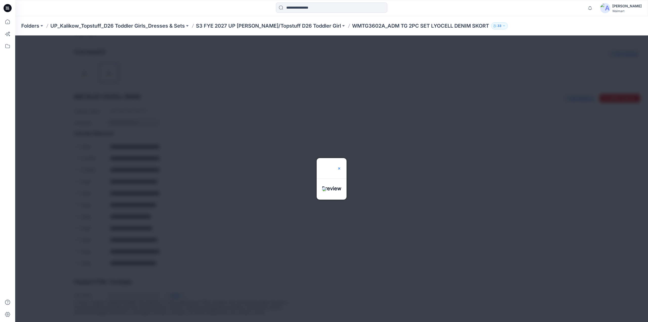
click at [341, 166] on img at bounding box center [339, 168] width 4 height 4
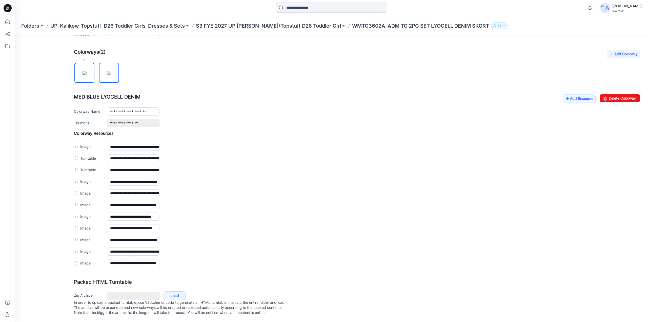
click at [87, 71] on img at bounding box center [85, 73] width 4 height 4
type input "**********"
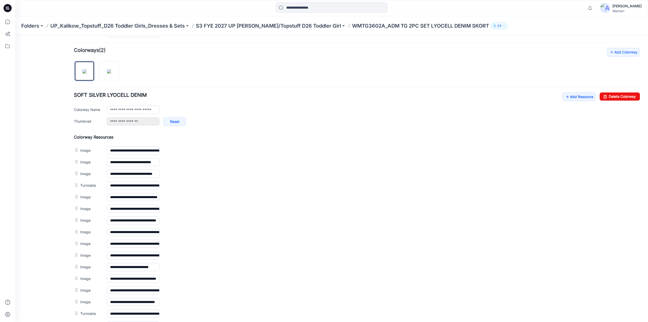
scroll to position [0, 0]
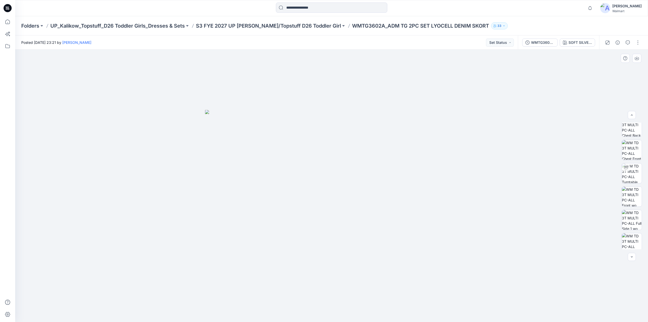
scroll to position [29, 0]
click at [638, 40] on button "button" at bounding box center [638, 42] width 8 height 8
click at [604, 67] on p "Edit" at bounding box center [605, 68] width 6 height 5
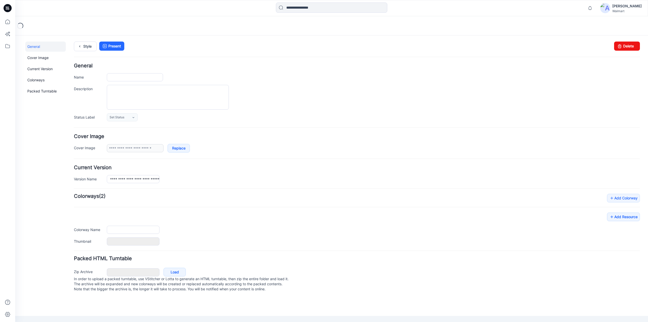
type input "**********"
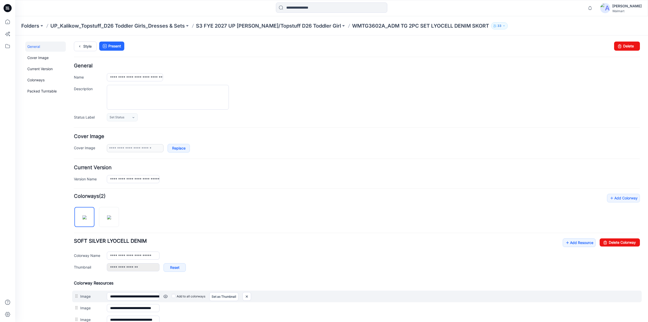
click at [165, 297] on link at bounding box center [165, 296] width 4 height 4
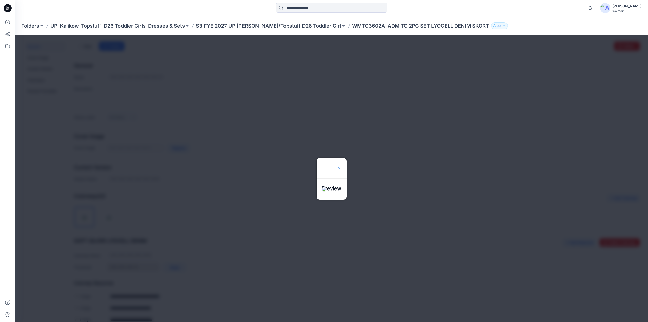
click at [341, 166] on img at bounding box center [339, 168] width 4 height 4
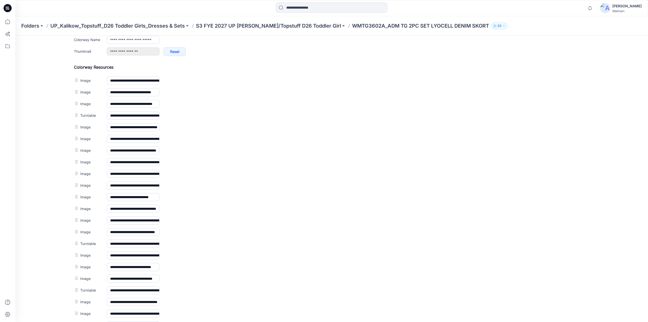
scroll to position [278, 0]
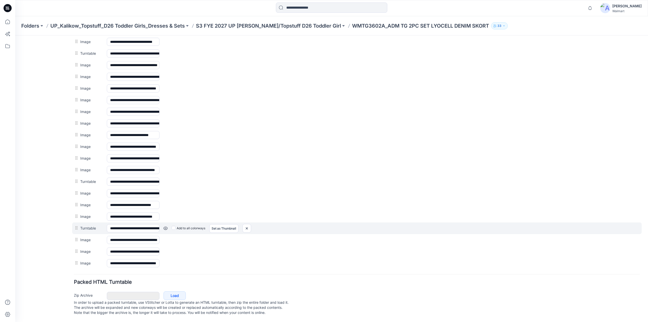
click at [165, 226] on link at bounding box center [165, 228] width 4 height 4
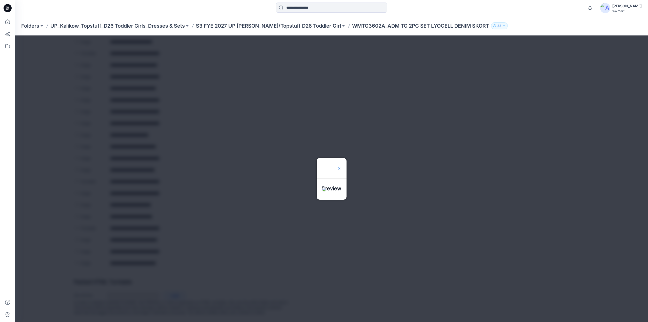
click at [341, 158] on div at bounding box center [339, 168] width 4 height 20
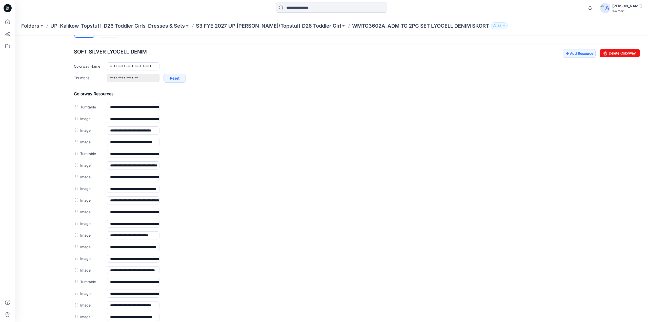
scroll to position [185, 0]
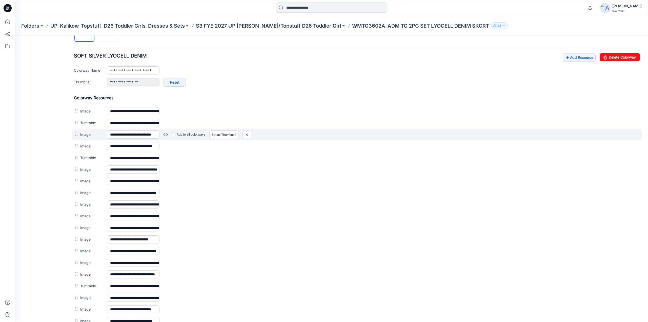
drag, startPoint x: 78, startPoint y: 224, endPoint x: 164, endPoint y: 133, distance: 125.5
click at [164, 133] on link at bounding box center [165, 134] width 4 height 4
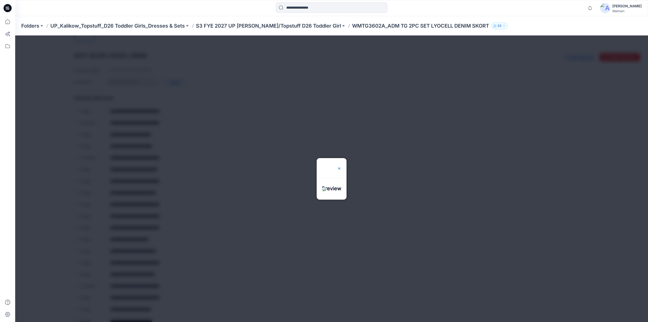
click at [341, 166] on img at bounding box center [339, 168] width 4 height 4
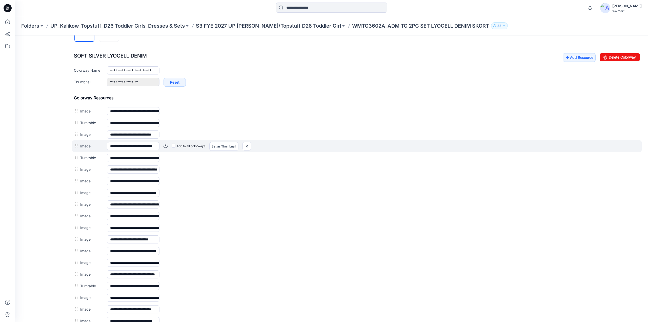
click at [167, 144] on link at bounding box center [165, 146] width 4 height 4
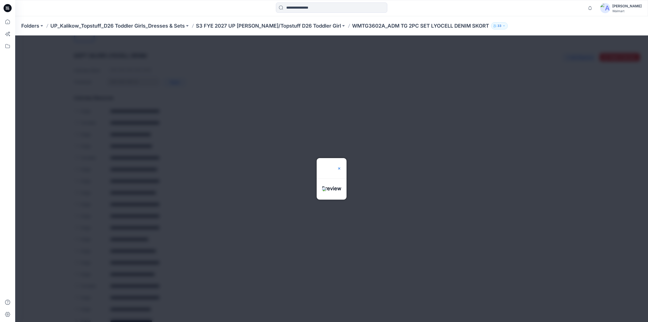
click at [341, 166] on img at bounding box center [339, 168] width 4 height 4
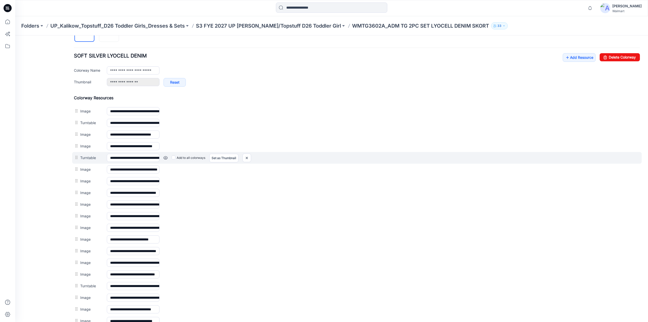
click at [166, 156] on link at bounding box center [165, 158] width 4 height 4
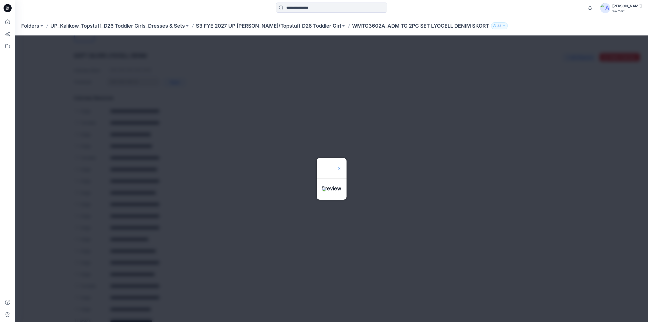
click at [341, 166] on img at bounding box center [339, 168] width 4 height 4
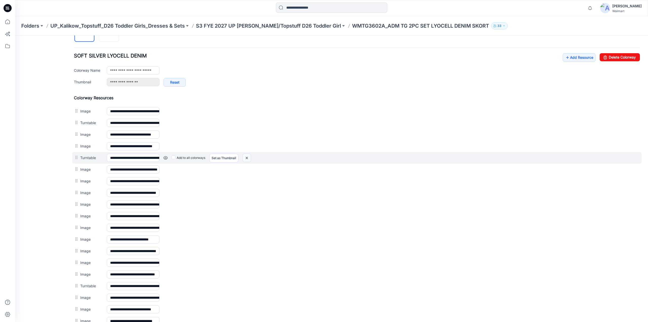
click at [247, 156] on img at bounding box center [247, 158] width 8 height 8
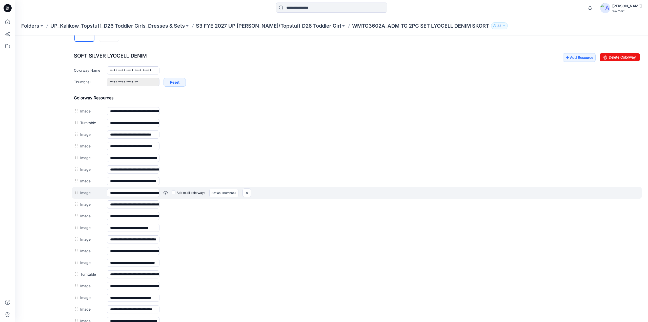
click at [166, 191] on link at bounding box center [165, 193] width 4 height 4
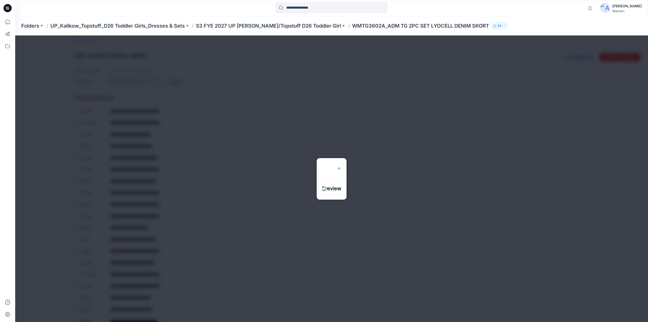
click at [341, 166] on img at bounding box center [339, 168] width 4 height 4
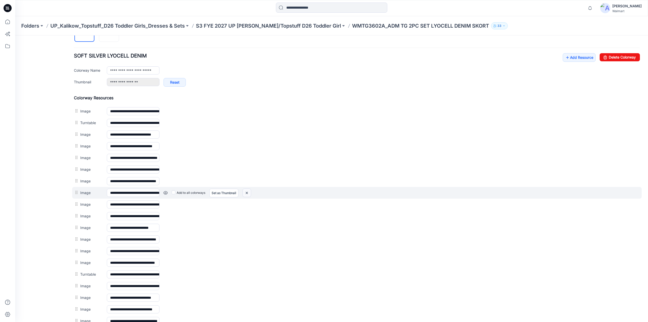
drag, startPoint x: 360, startPoint y: 59, endPoint x: 247, endPoint y: 190, distance: 172.3
click at [247, 190] on img at bounding box center [247, 193] width 8 height 8
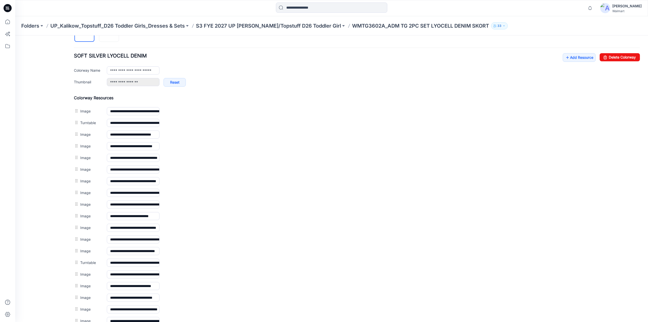
click at [15, 35] on link at bounding box center [15, 35] width 0 height 0
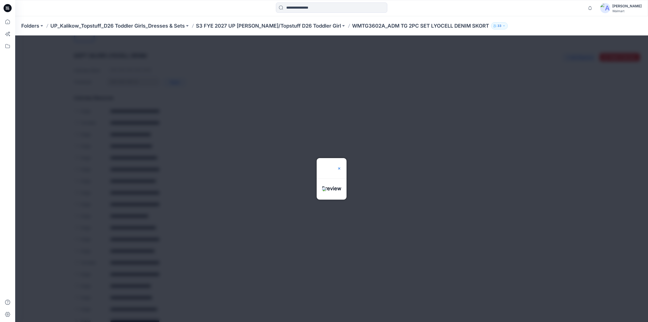
click at [341, 166] on img at bounding box center [339, 168] width 4 height 4
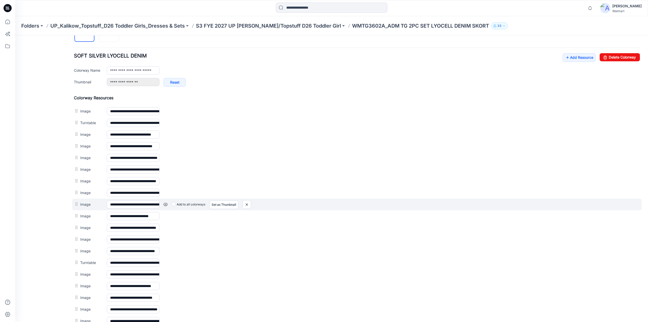
click at [167, 202] on link at bounding box center [165, 204] width 4 height 4
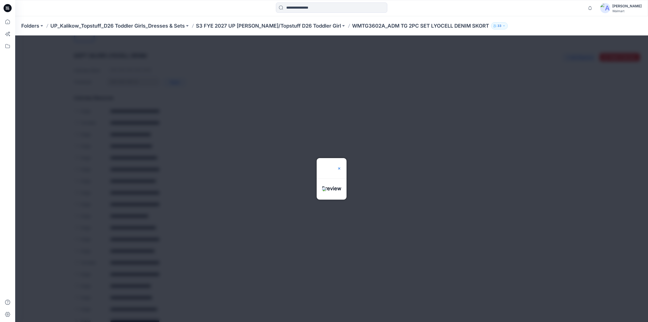
click at [341, 166] on img at bounding box center [339, 168] width 4 height 4
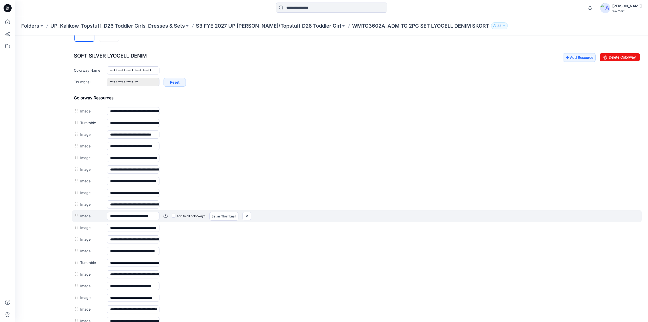
click at [167, 214] on link at bounding box center [165, 216] width 4 height 4
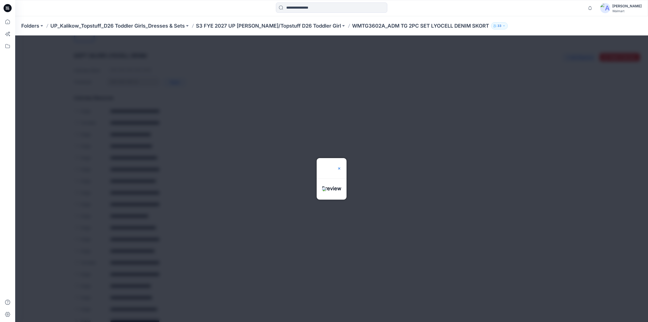
click at [341, 166] on img at bounding box center [339, 168] width 4 height 4
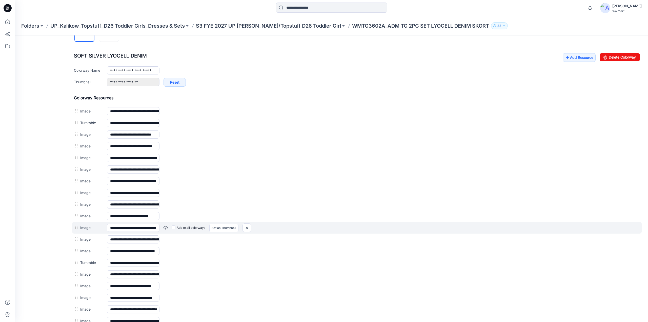
click at [166, 226] on link at bounding box center [165, 228] width 4 height 4
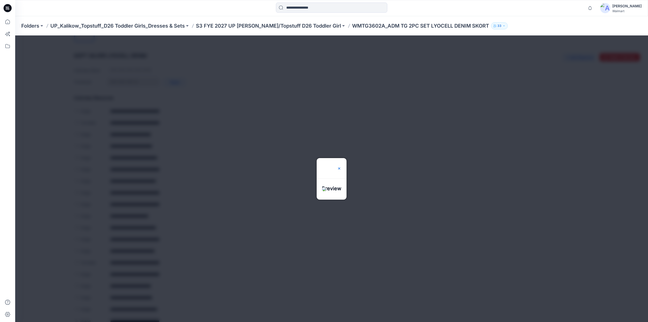
click at [341, 166] on img at bounding box center [339, 168] width 4 height 4
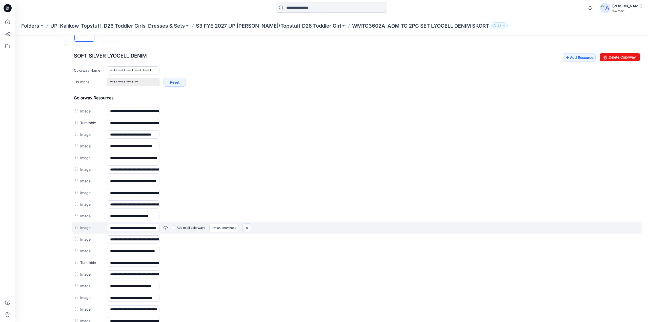
drag, startPoint x: 248, startPoint y: 224, endPoint x: 363, endPoint y: 59, distance: 201.4
click at [248, 224] on img at bounding box center [247, 227] width 8 height 8
click at [165, 226] on link at bounding box center [165, 228] width 4 height 4
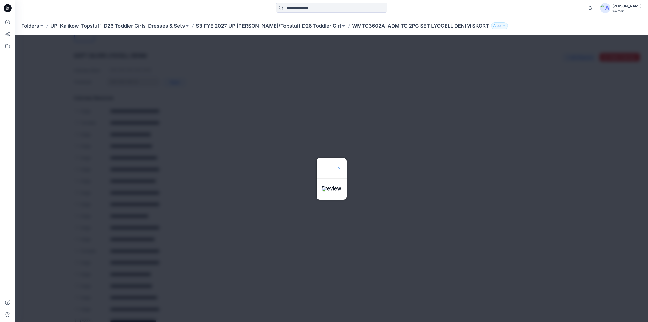
click at [341, 166] on img at bounding box center [339, 168] width 4 height 4
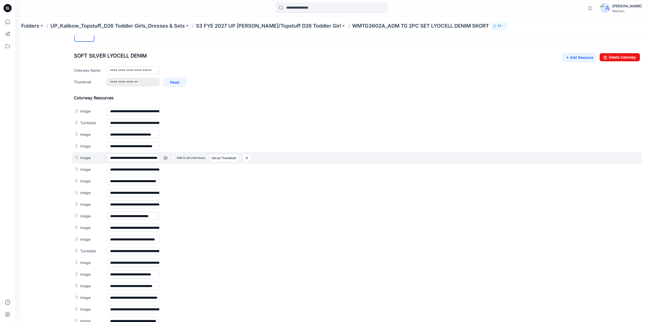
click at [167, 156] on link at bounding box center [165, 158] width 4 height 4
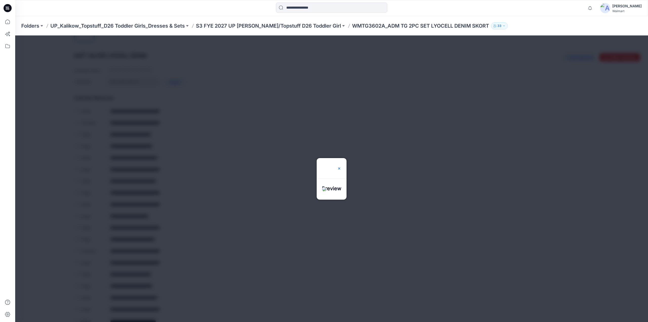
click at [341, 166] on img at bounding box center [339, 168] width 4 height 4
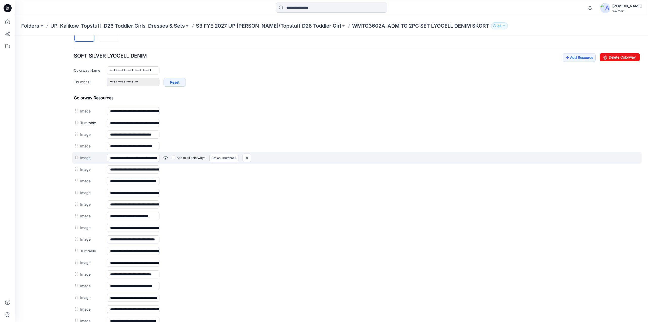
click at [165, 156] on link at bounding box center [165, 158] width 4 height 4
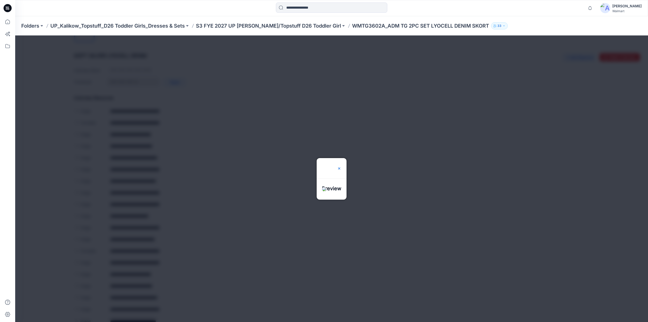
click at [341, 166] on img at bounding box center [339, 168] width 4 height 4
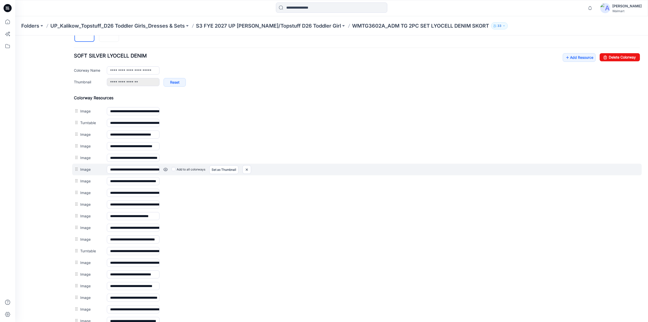
click at [166, 167] on link at bounding box center [165, 169] width 4 height 4
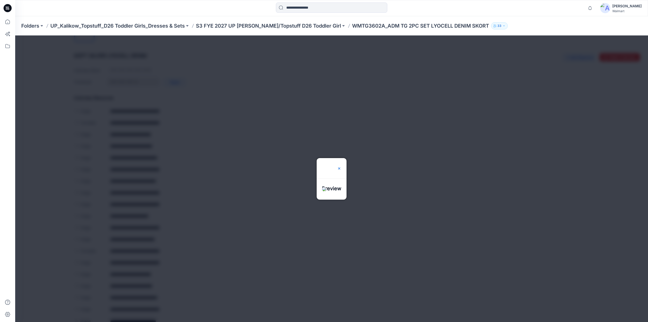
click at [341, 166] on img at bounding box center [339, 168] width 4 height 4
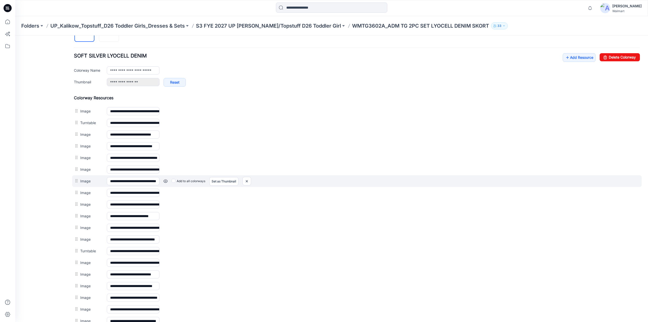
click at [166, 179] on link at bounding box center [165, 181] width 4 height 4
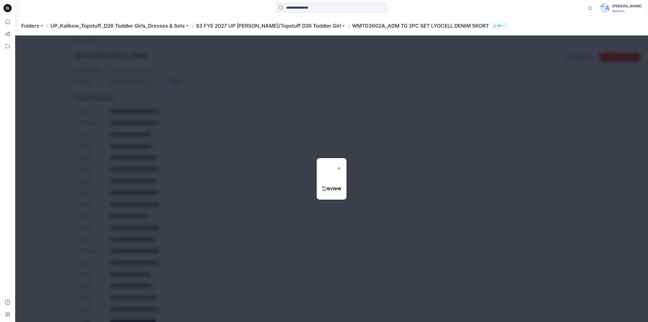
drag, startPoint x: 346, startPoint y: 153, endPoint x: 344, endPoint y: 153, distance: 2.5
click at [341, 166] on img at bounding box center [339, 168] width 4 height 4
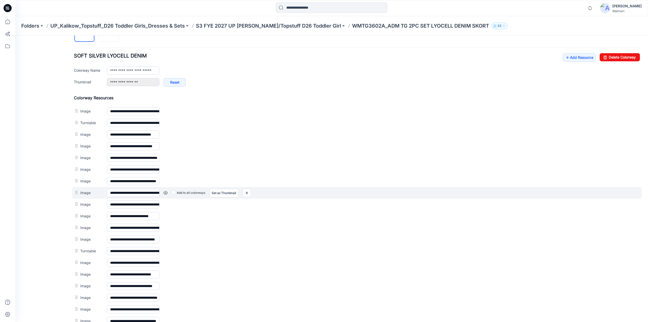
click at [165, 191] on link at bounding box center [165, 193] width 4 height 4
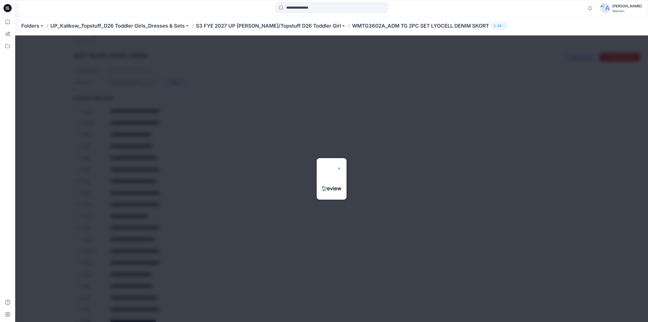
click at [341, 166] on img at bounding box center [339, 168] width 4 height 4
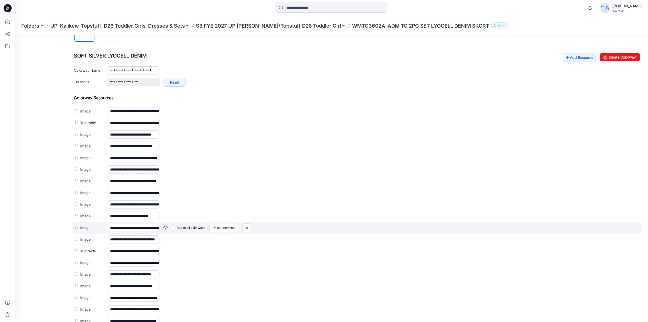
click at [163, 226] on link at bounding box center [165, 228] width 4 height 4
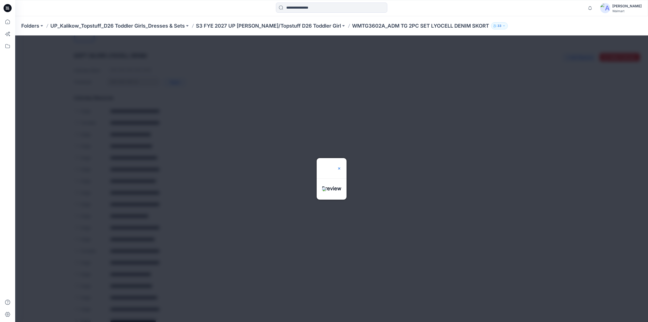
click at [341, 166] on img at bounding box center [339, 168] width 4 height 4
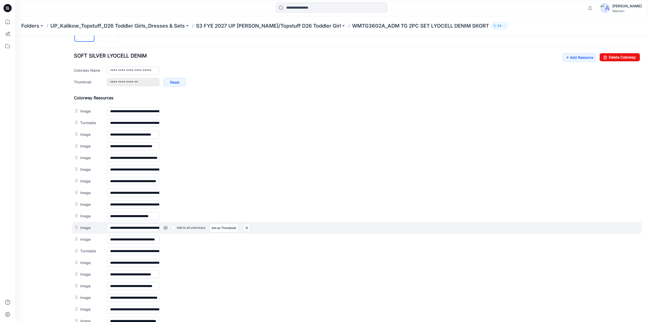
click at [247, 223] on img at bounding box center [247, 227] width 8 height 8
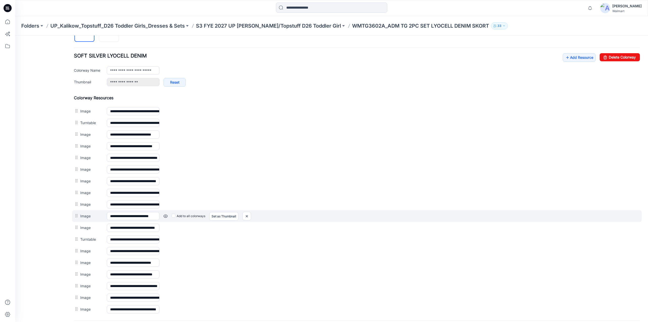
click at [166, 214] on link at bounding box center [165, 216] width 4 height 4
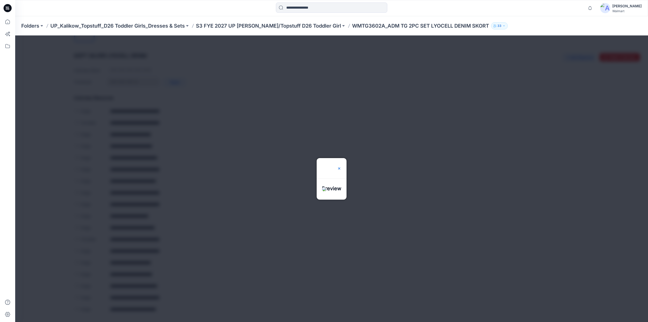
click at [341, 166] on img at bounding box center [339, 168] width 4 height 4
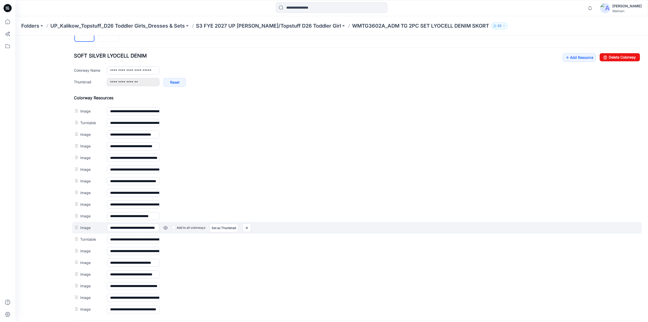
click at [167, 226] on link at bounding box center [165, 228] width 4 height 4
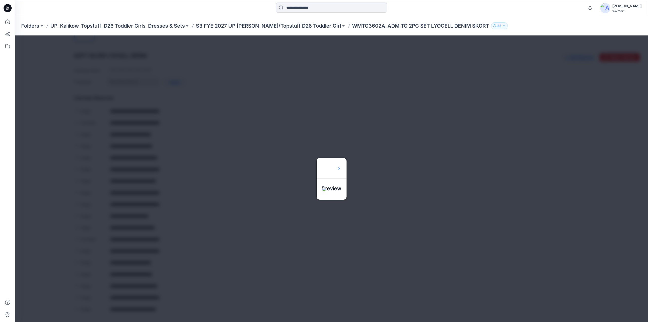
click at [341, 166] on img at bounding box center [339, 168] width 4 height 4
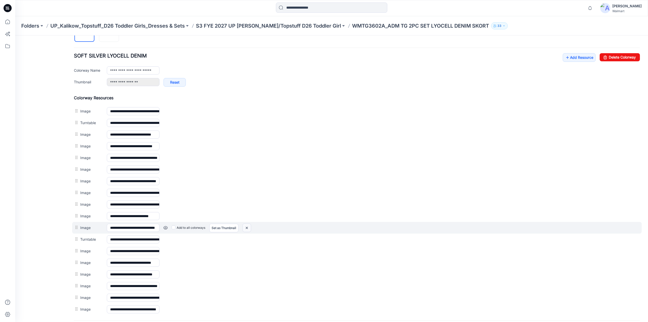
click at [246, 224] on img at bounding box center [247, 227] width 8 height 8
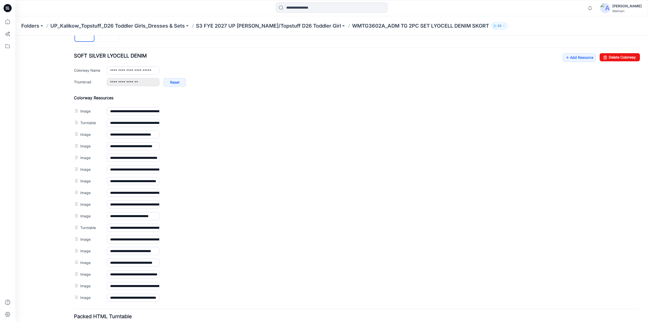
click at [15, 35] on link at bounding box center [15, 35] width 0 height 0
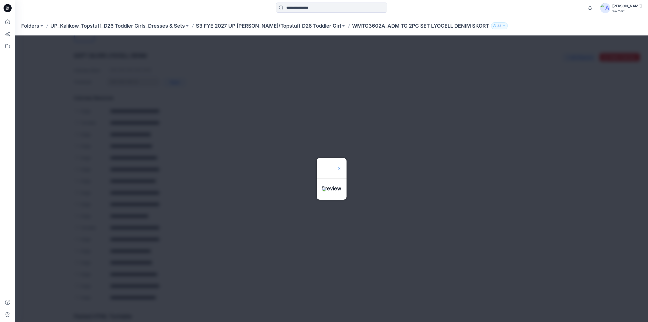
drag, startPoint x: 345, startPoint y: 151, endPoint x: 313, endPoint y: 159, distance: 33.3
click at [341, 166] on img at bounding box center [339, 168] width 4 height 4
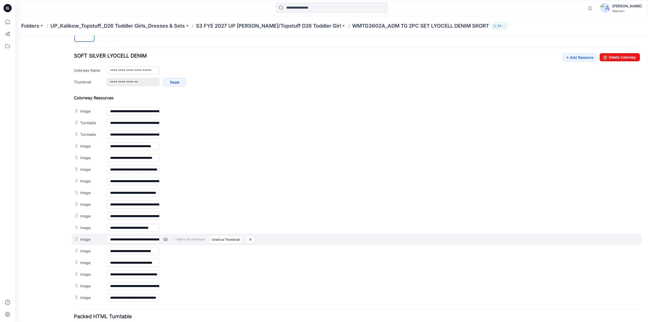
click at [166, 237] on link at bounding box center [165, 239] width 4 height 4
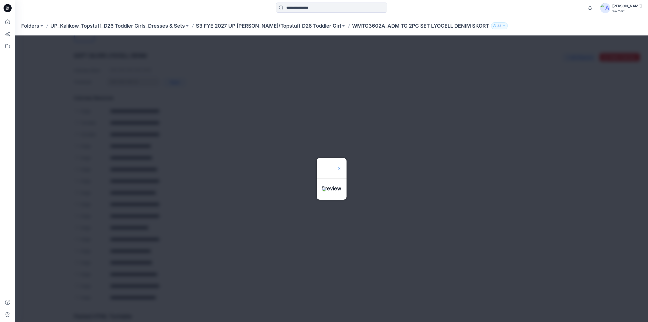
click at [341, 166] on img at bounding box center [339, 168] width 4 height 4
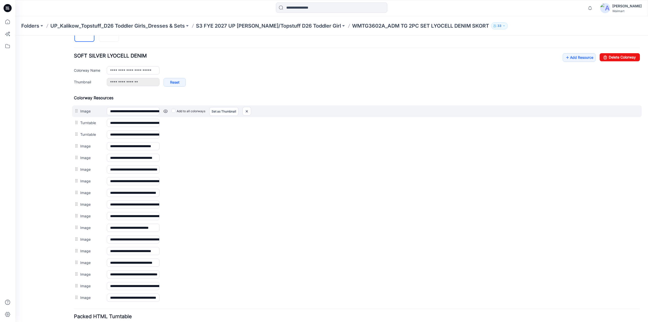
click at [166, 109] on link at bounding box center [165, 111] width 4 height 4
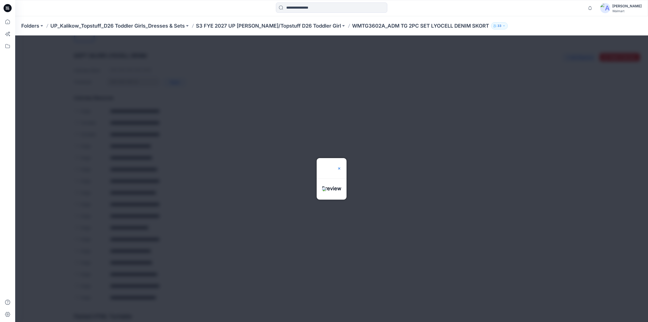
click at [341, 166] on img at bounding box center [339, 168] width 4 height 4
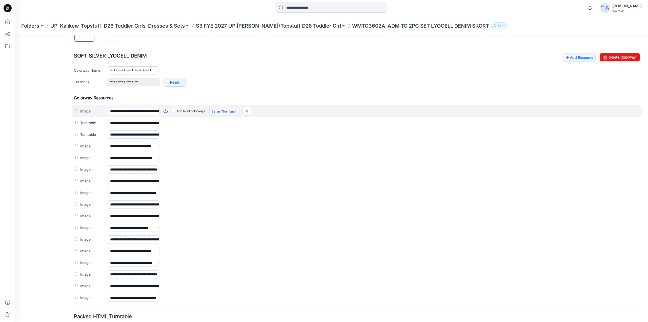
click at [223, 109] on link "Set as Thumbnail" at bounding box center [223, 111] width 29 height 9
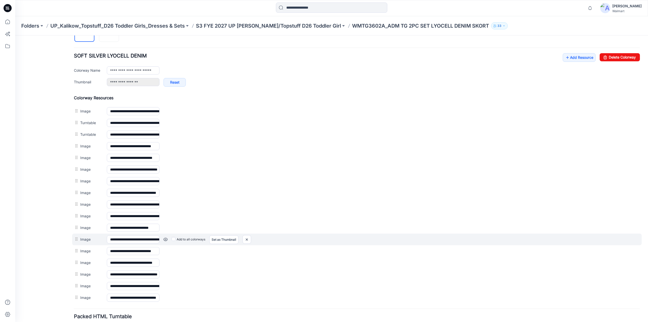
click at [165, 237] on link at bounding box center [165, 239] width 4 height 4
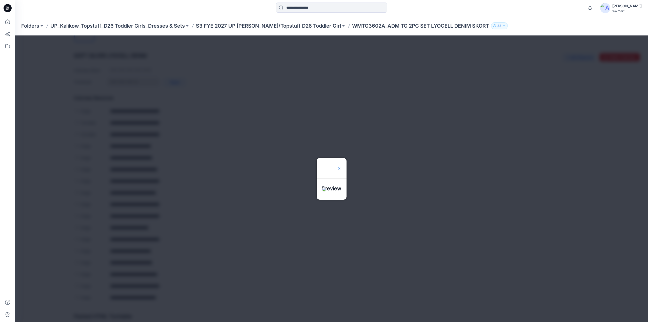
click at [341, 166] on img at bounding box center [339, 168] width 4 height 4
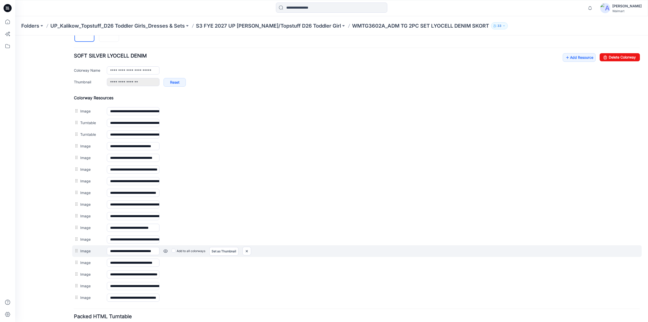
click at [166, 249] on link at bounding box center [165, 251] width 4 height 4
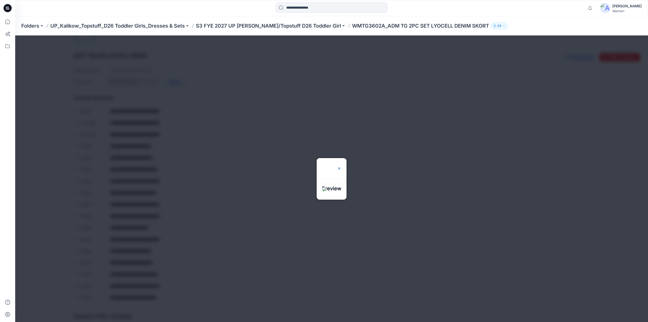
click at [341, 166] on img at bounding box center [339, 168] width 4 height 4
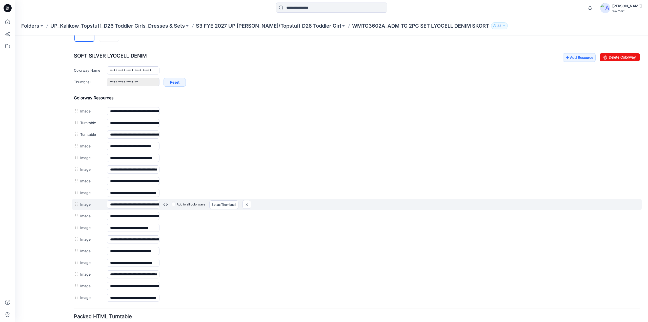
click at [165, 202] on link at bounding box center [165, 204] width 4 height 4
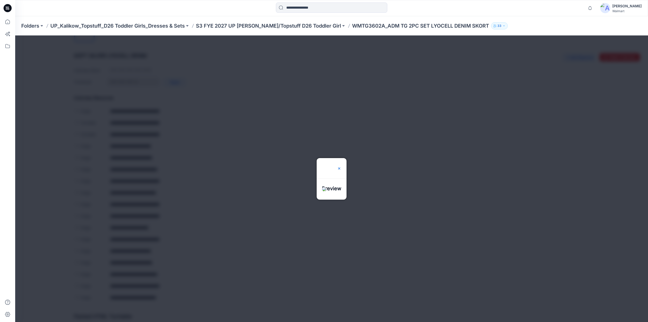
click at [341, 166] on img at bounding box center [339, 168] width 4 height 4
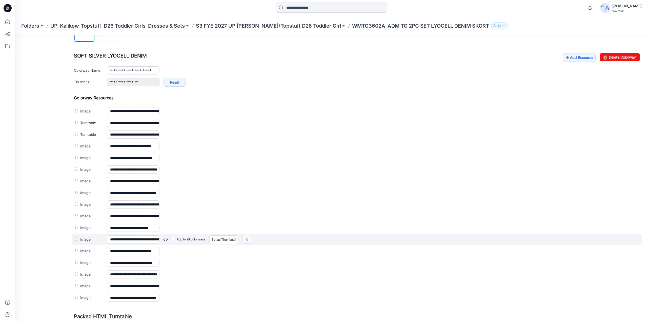
drag, startPoint x: 248, startPoint y: 235, endPoint x: 357, endPoint y: 58, distance: 208.0
click at [248, 235] on img at bounding box center [247, 239] width 8 height 8
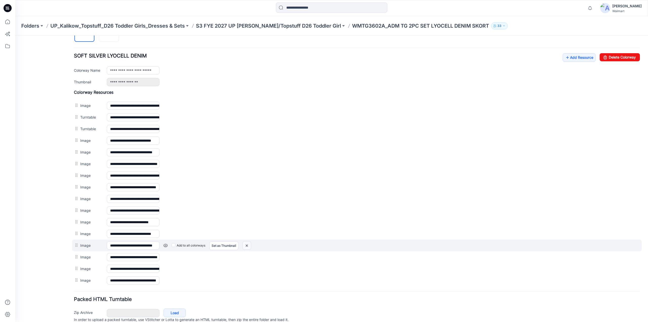
click at [248, 242] on img at bounding box center [247, 245] width 8 height 8
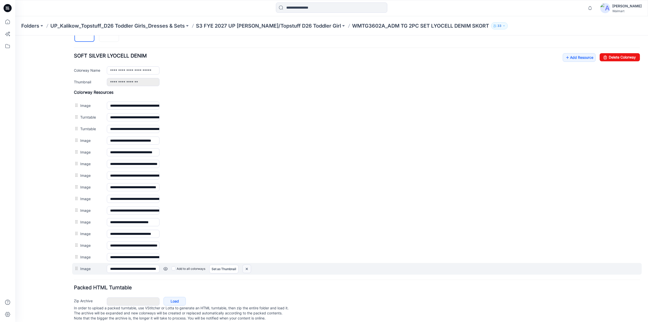
drag, startPoint x: 359, startPoint y: 57, endPoint x: 244, endPoint y: 264, distance: 236.8
click at [244, 264] on img at bounding box center [247, 268] width 8 height 8
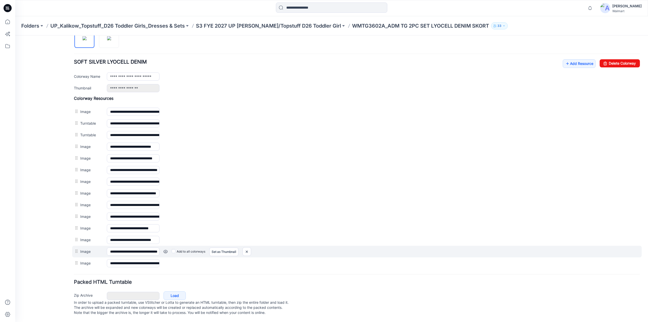
scroll to position [180, 0]
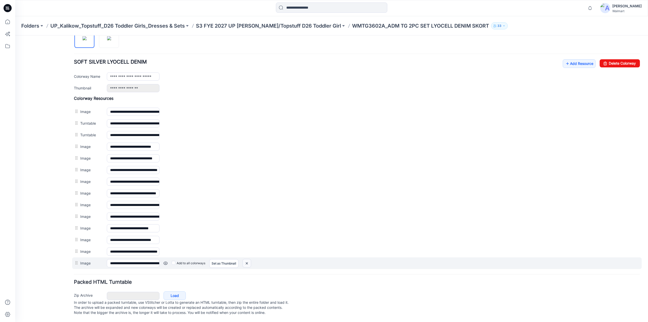
click at [246, 259] on img at bounding box center [247, 263] width 8 height 8
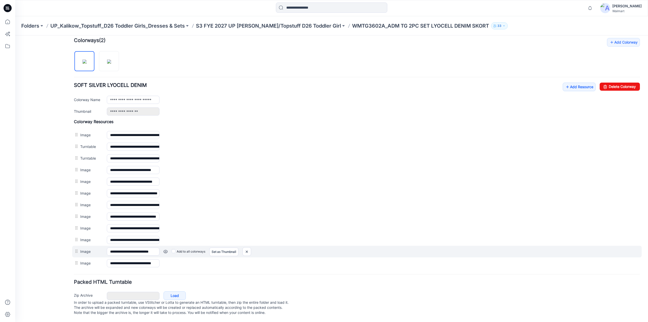
scroll to position [157, 0]
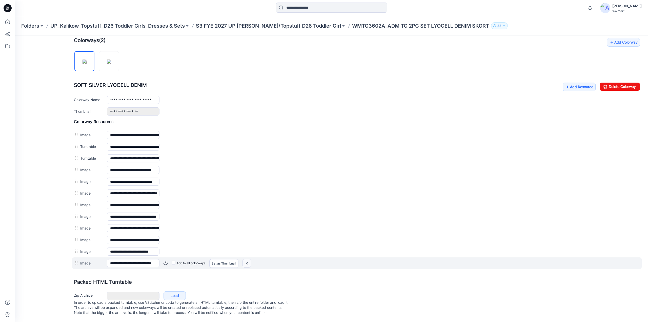
click at [246, 259] on img at bounding box center [247, 263] width 8 height 8
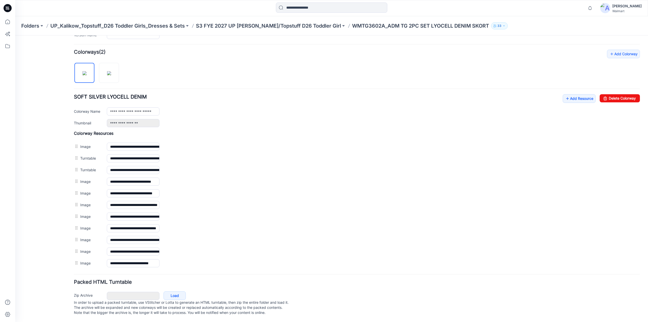
scroll to position [0, 0]
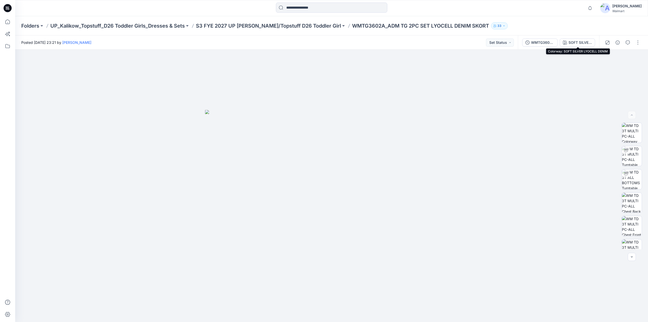
click at [586, 45] on div "SOFT SILVER LYOCELL DENIM" at bounding box center [579, 43] width 23 height 6
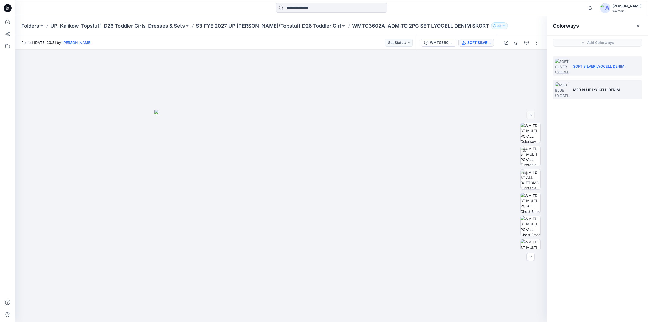
click at [591, 91] on p "MED BLUE LYOCELL DENIM" at bounding box center [596, 89] width 47 height 5
click at [585, 70] on li "SOFT SILVER LYOCELL DENIM" at bounding box center [597, 65] width 89 height 19
click at [584, 88] on p "MED BLUE LYOCELL DENIM" at bounding box center [596, 89] width 47 height 5
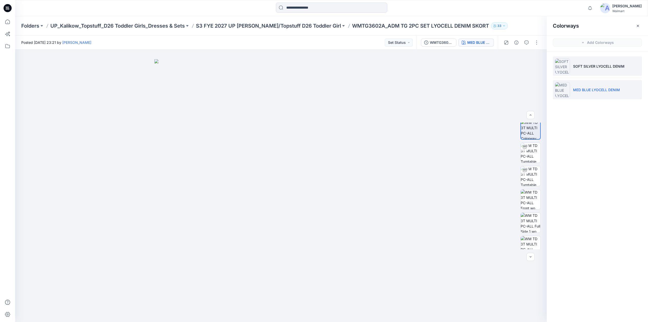
click at [582, 64] on p "SOFT SILVER LYOCELL DENIM" at bounding box center [598, 66] width 51 height 5
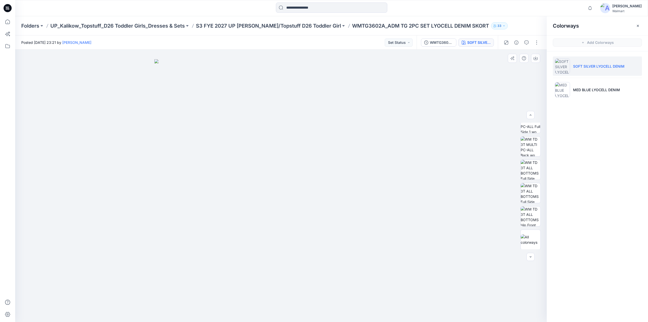
scroll to position [150, 0]
click at [536, 43] on button "button" at bounding box center [537, 42] width 8 height 8
click at [509, 68] on button "Edit" at bounding box center [515, 68] width 47 height 9
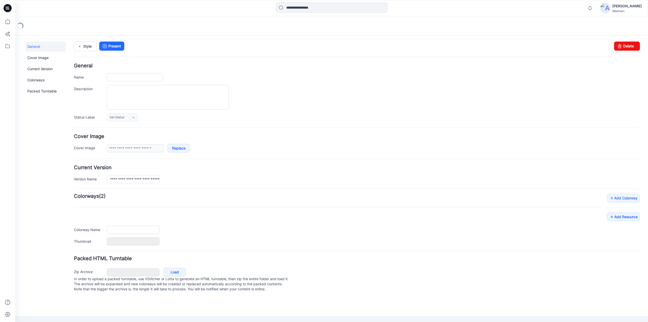
type input "**********"
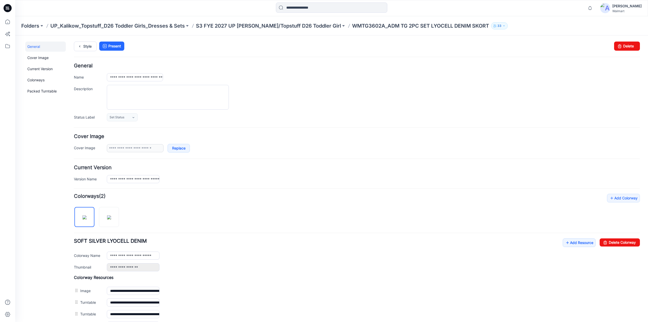
scroll to position [146, 0]
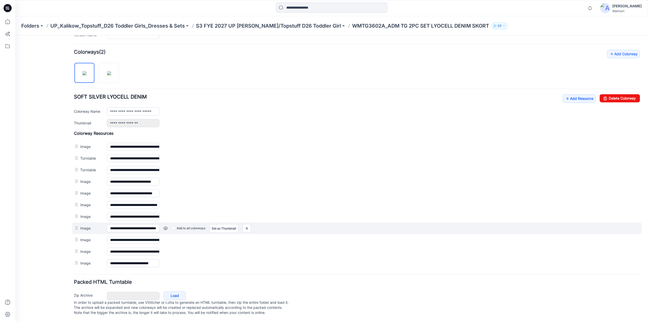
click at [166, 226] on link at bounding box center [165, 228] width 4 height 4
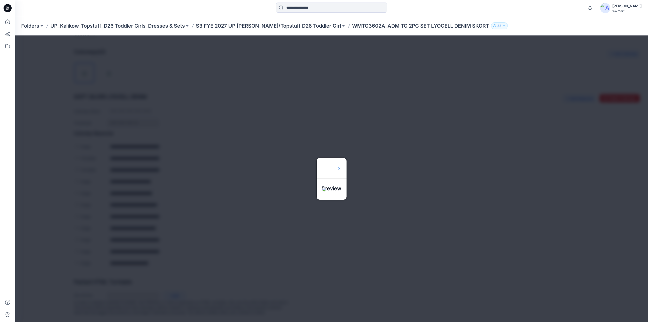
click at [341, 158] on div at bounding box center [339, 168] width 4 height 20
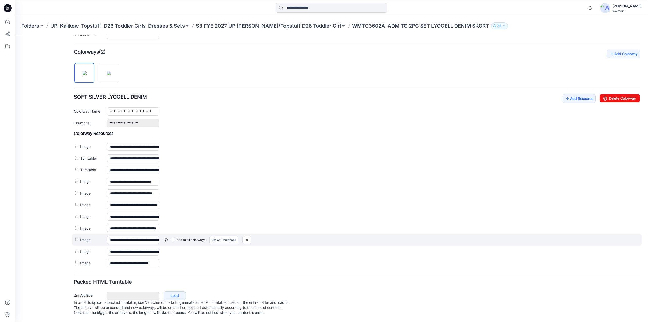
click at [164, 238] on link at bounding box center [165, 240] width 4 height 4
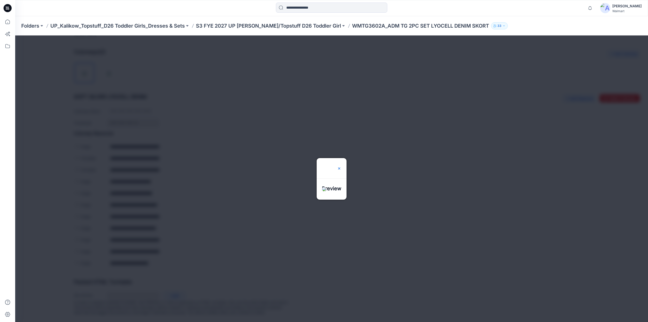
click at [341, 166] on img at bounding box center [339, 168] width 4 height 4
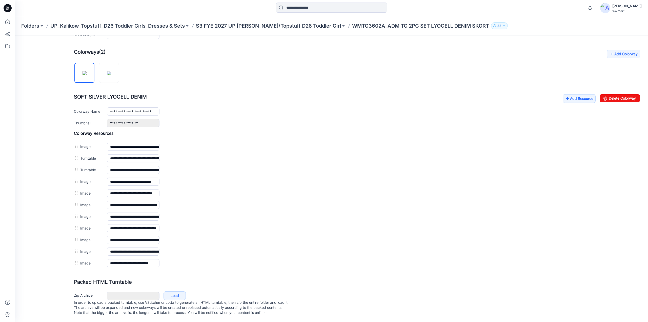
click at [240, 23] on p "S3 FYE 2027 UP [PERSON_NAME]/Topstuff D26 Toddler Girl" at bounding box center [268, 25] width 145 height 7
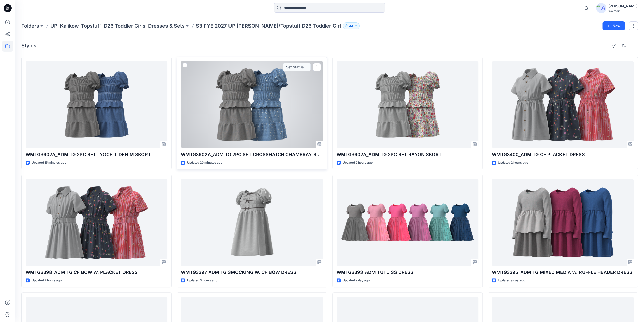
click at [250, 100] on div at bounding box center [252, 104] width 142 height 87
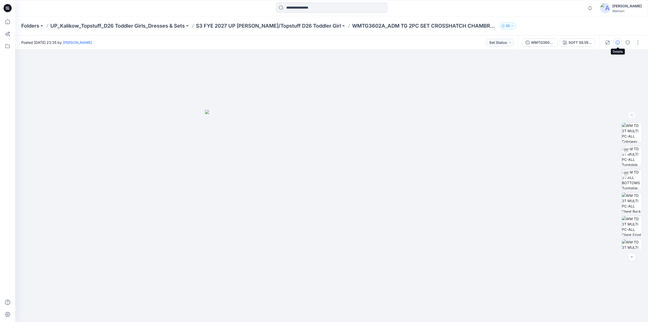
click at [621, 42] on button "button" at bounding box center [618, 42] width 8 height 8
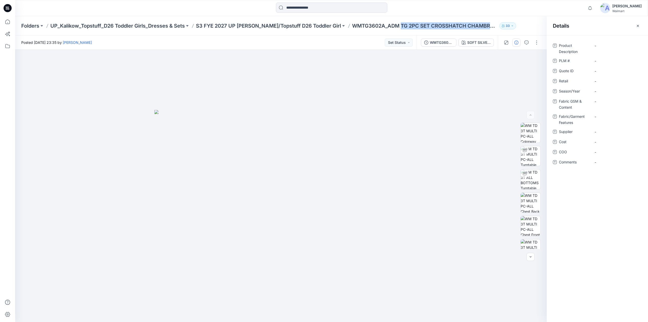
drag, startPoint x: 381, startPoint y: 28, endPoint x: 474, endPoint y: 32, distance: 92.2
click at [474, 32] on div "Folders UP_Kalikow_Topstuff_D26 Toddler Girls_Dresses & Sets S3 FYE 2027 UP [PE…" at bounding box center [331, 25] width 633 height 19
copy p "TG 2PC SET CROSSHATCH [PERSON_NAME]"
click at [599, 45] on Description "-" at bounding box center [617, 45] width 44 height 5
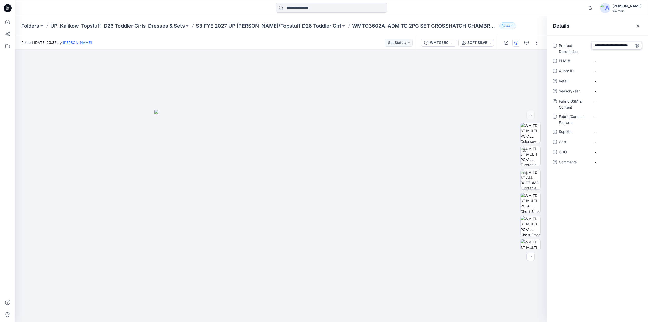
type textarea "**********"
drag, startPoint x: 333, startPoint y: 30, endPoint x: 364, endPoint y: 28, distance: 31.4
click at [364, 28] on div "Folders UP_Kalikow_Topstuff_D26 Toddler Girls_Dresses & Sets S3 FYE 2027 UP [PE…" at bounding box center [331, 25] width 633 height 19
copy p "WMTG3602A"
click at [611, 64] on div "-" at bounding box center [616, 61] width 51 height 8
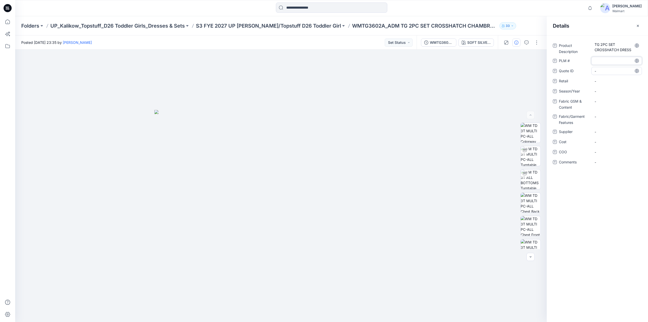
type textarea "*********"
click at [610, 71] on ID "-" at bounding box center [617, 70] width 44 height 5
type textarea "*********"
click at [608, 81] on span "-" at bounding box center [617, 80] width 44 height 5
type textarea "*********"
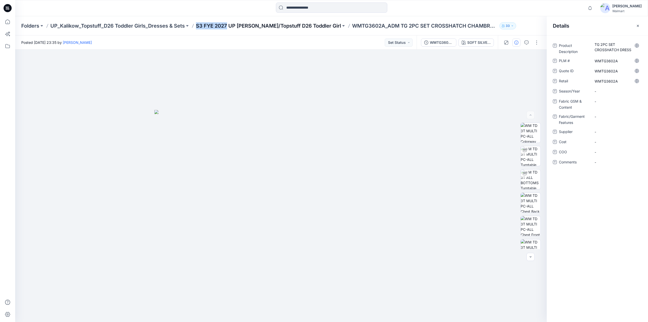
drag, startPoint x: 195, startPoint y: 28, endPoint x: 228, endPoint y: 29, distance: 32.2
click at [228, 29] on div "Folders UP_Kalikow_Topstuff_D26 Toddler Girls_Dresses & Sets S3 FYE 2027 UP [PE…" at bounding box center [311, 25] width 581 height 7
copy p "S3 FYE 2027"
click at [609, 91] on span "-" at bounding box center [617, 91] width 44 height 5
type textarea "**********"
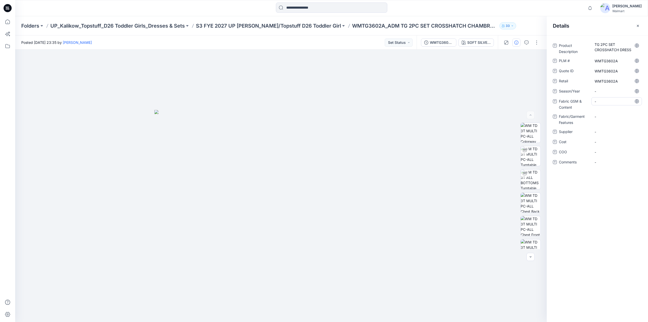
click at [600, 100] on Content "-" at bounding box center [617, 101] width 44 height 5
type textarea "**********"
drag, startPoint x: 197, startPoint y: 28, endPoint x: 228, endPoint y: 25, distance: 30.8
click at [228, 25] on div "Folders UP_Kalikow_Topstuff_D26 Toddler Girls_Dresses & Sets S3 FYE 2027 UP [PE…" at bounding box center [311, 25] width 581 height 7
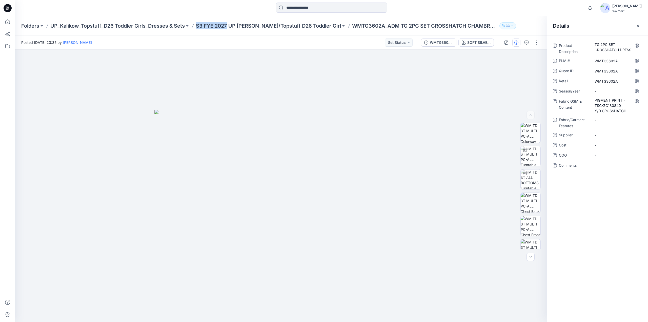
copy p "S3 FYE 2027"
click at [604, 93] on span "-" at bounding box center [617, 91] width 44 height 5
type textarea "**********"
click at [612, 95] on div "S3 FYE 2027" at bounding box center [616, 91] width 51 height 8
click at [601, 103] on Content "PIGMENT PRINT - TSC-ZC180840 Y/D CROSSHATCH CHAMBRAY 155 GSM WASH" at bounding box center [617, 105] width 44 height 16
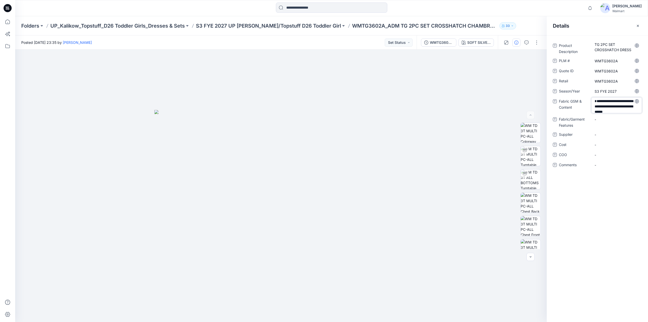
click at [601, 103] on textarea "**********" at bounding box center [616, 105] width 51 height 16
click at [595, 100] on textarea "**********" at bounding box center [616, 105] width 51 height 16
type textarea "**********"
click at [604, 121] on Features "-" at bounding box center [617, 119] width 44 height 5
type textarea "**********"
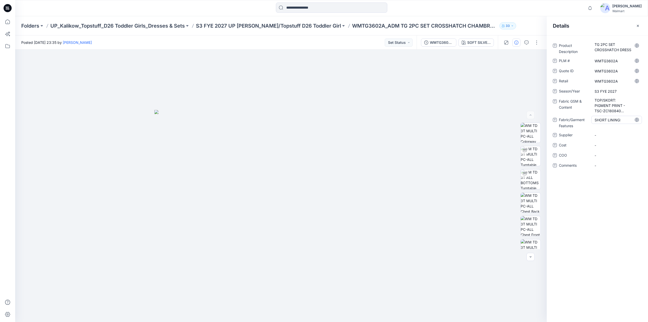
click at [622, 122] on Features "SHORT LINING:" at bounding box center [617, 119] width 44 height 5
type textarea "**********"
click at [611, 136] on span "-" at bounding box center [617, 138] width 44 height 5
type textarea "********"
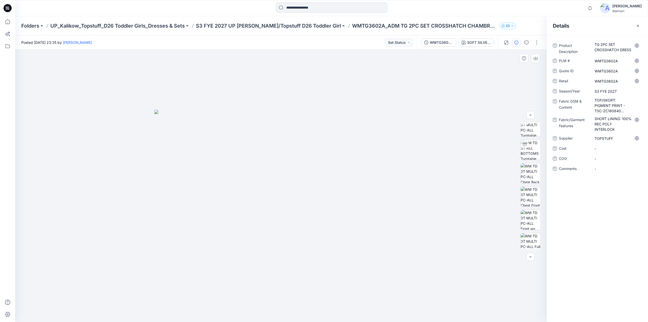
scroll to position [11, 0]
click at [279, 28] on p "S3 FYE 2027 UP [PERSON_NAME]/Topstuff D26 Toddler Girl" at bounding box center [268, 25] width 145 height 7
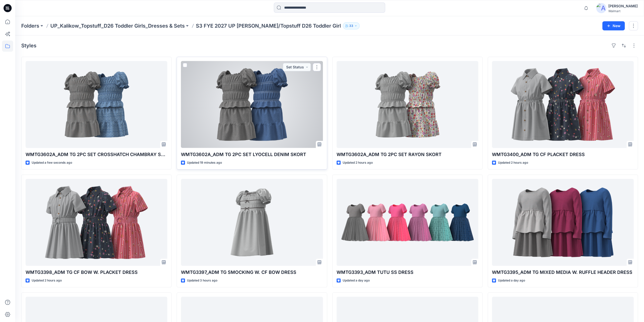
click at [265, 127] on div at bounding box center [252, 104] width 142 height 87
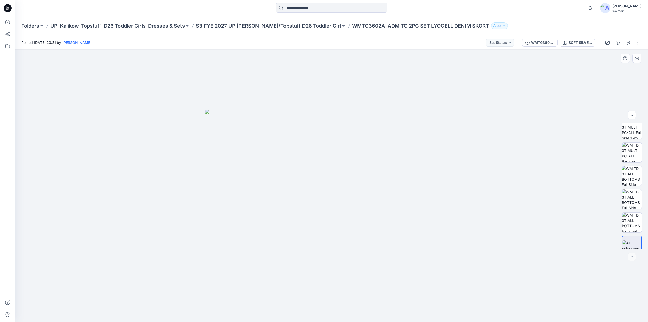
scroll to position [150, 0]
click at [578, 43] on div "SOFT SILVER LYOCELL DENIM" at bounding box center [579, 43] width 23 height 6
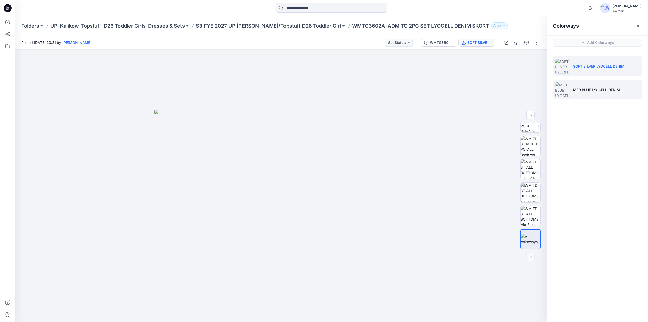
click at [591, 92] on li "MED BLUE LYOCELL DENIM" at bounding box center [597, 89] width 89 height 19
click at [283, 26] on p "S3 FYE 2027 UP [PERSON_NAME]/Topstuff D26 Toddler Girl" at bounding box center [268, 25] width 145 height 7
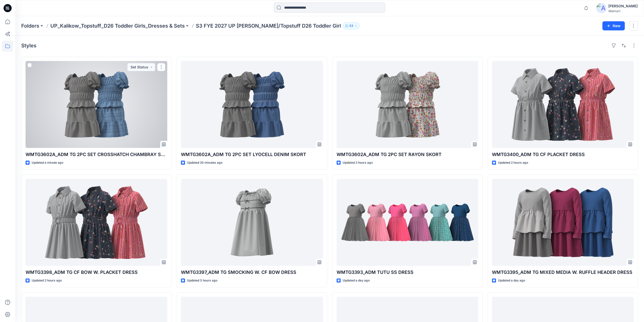
click at [116, 119] on div at bounding box center [97, 104] width 142 height 87
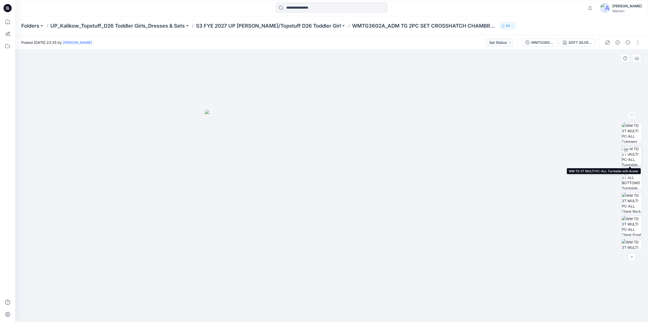
click at [631, 155] on img at bounding box center [632, 156] width 20 height 20
click at [628, 44] on icon "button" at bounding box center [628, 42] width 4 height 4
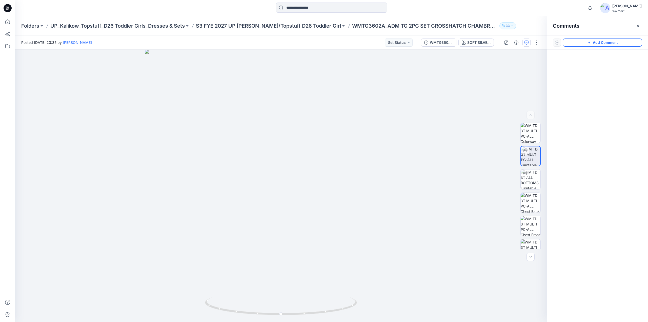
click at [584, 44] on button "Add Comment" at bounding box center [602, 42] width 79 height 8
click at [256, 120] on div "1 Cancel Post" at bounding box center [280, 186] width 531 height 272
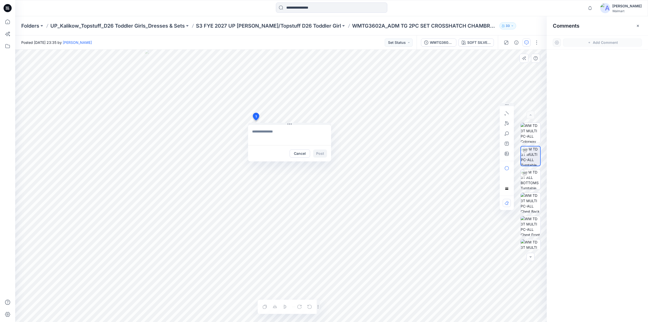
click at [256, 132] on textarea at bounding box center [289, 135] width 83 height 20
type textarea "*"
type textarea "**********"
click at [508, 152] on icon "button" at bounding box center [507, 154] width 4 height 4
type input"] "**********"
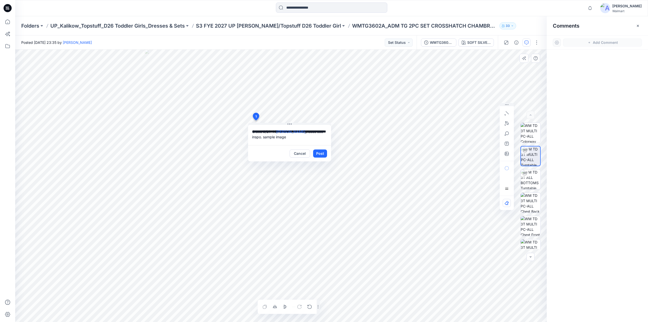
click at [239, 131] on div "**********" at bounding box center [280, 186] width 531 height 272
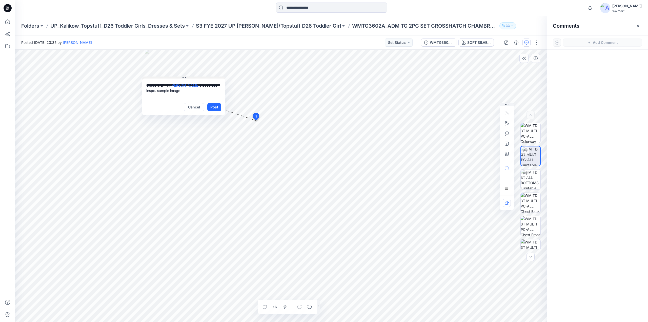
drag, startPoint x: 249, startPoint y: 124, endPoint x: 143, endPoint y: 77, distance: 115.5
click at [143, 77] on button at bounding box center [183, 77] width 83 height 3
click at [214, 106] on button "Post" at bounding box center [214, 107] width 14 height 8
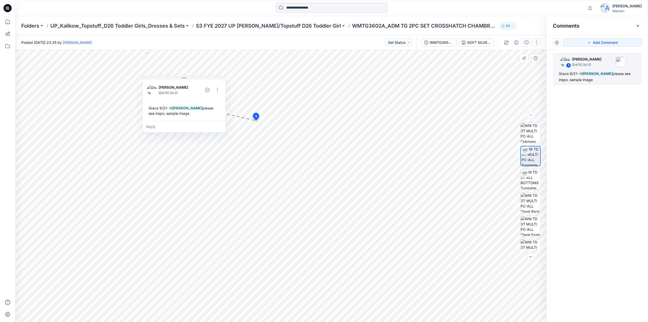
click at [536, 41] on button "button" at bounding box center [537, 42] width 8 height 8
click at [512, 70] on button "Edit" at bounding box center [515, 68] width 47 height 9
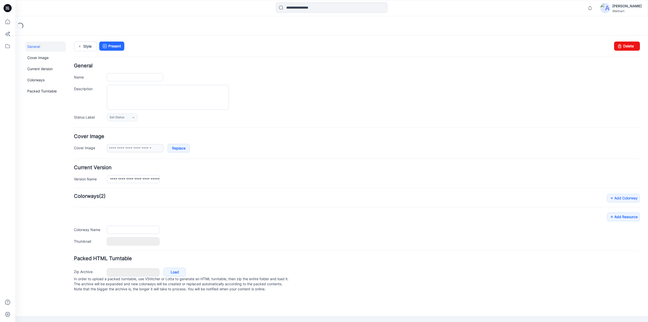
type input "**********"
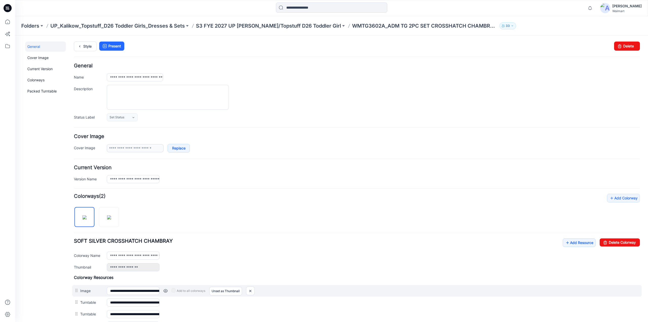
scroll to position [180, 0]
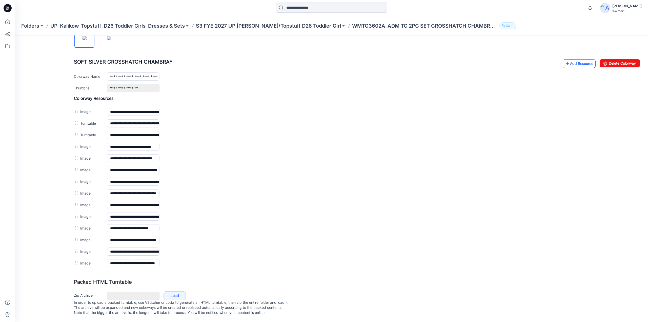
click at [576, 64] on link "Add Resource" at bounding box center [579, 63] width 33 height 9
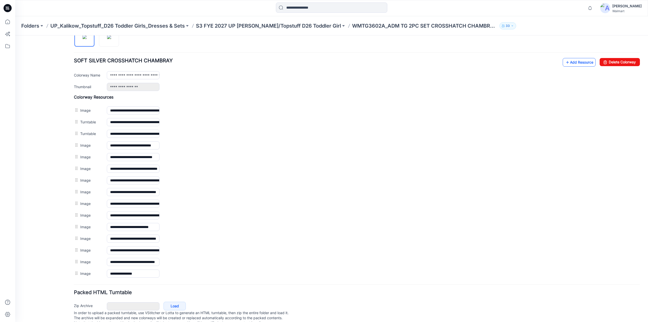
click at [578, 62] on link "Add Resource" at bounding box center [579, 62] width 33 height 9
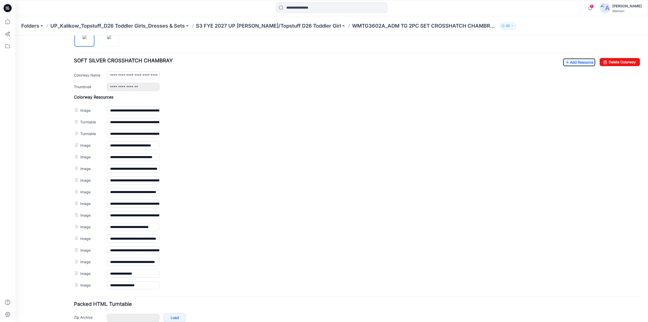
scroll to position [0, 0]
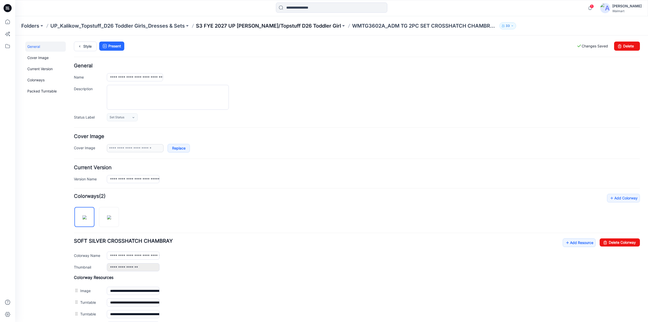
click at [250, 27] on p "S3 FYE 2027 UP [PERSON_NAME]/Topstuff D26 Toddler Girl" at bounding box center [268, 25] width 145 height 7
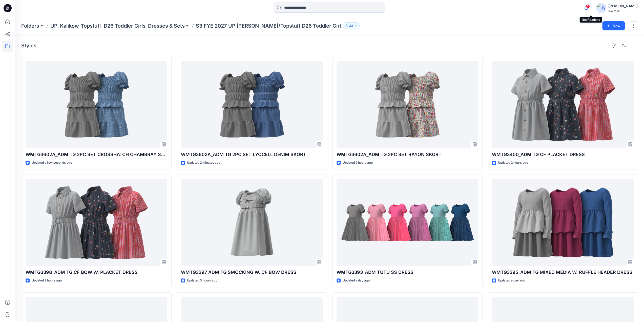
click at [588, 7] on icon "button" at bounding box center [586, 7] width 4 height 3
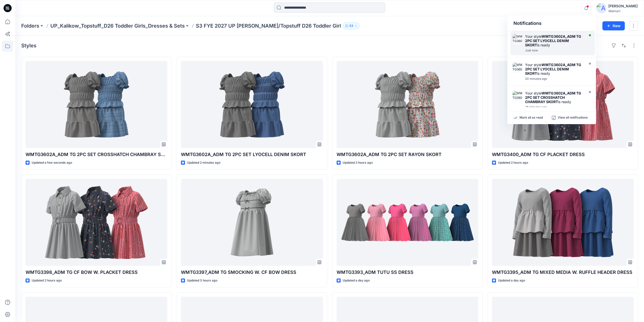
click at [546, 39] on strong "WMTG3602A_ADM TG 2PC SET LYOCELL DENIM SKORT" at bounding box center [553, 40] width 56 height 13
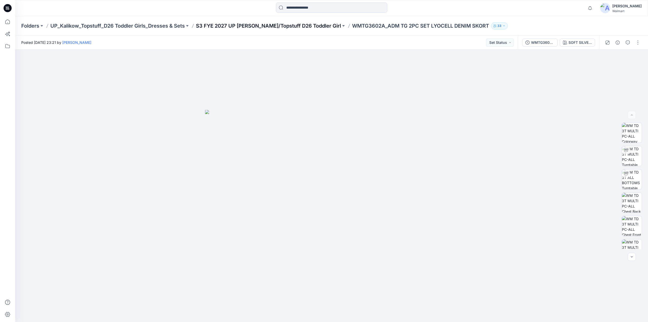
click at [227, 24] on p "S3 FYE 2027 UP [PERSON_NAME]/Topstuff D26 Toddler Girl" at bounding box center [268, 25] width 145 height 7
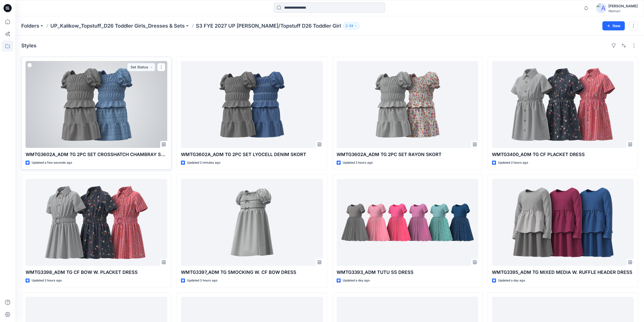
click at [106, 116] on div at bounding box center [97, 104] width 142 height 87
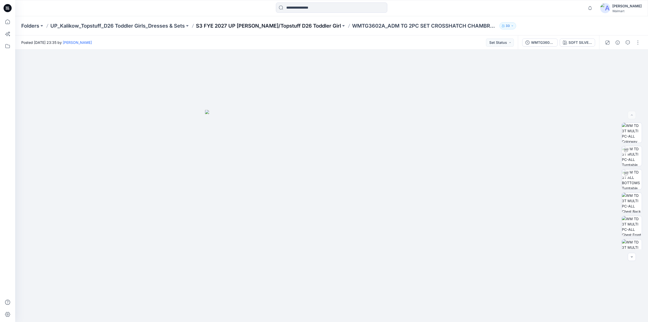
click at [271, 25] on p "S3 FYE 2027 UP [PERSON_NAME]/Topstuff D26 Toddler Girl" at bounding box center [268, 25] width 145 height 7
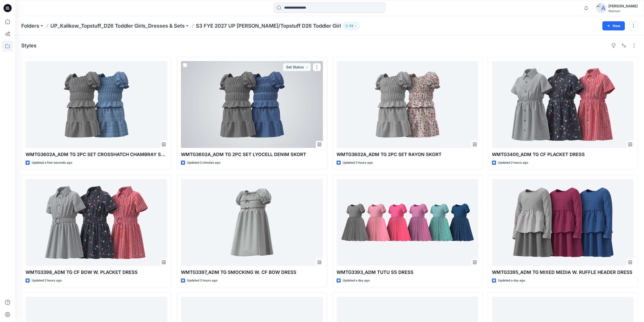
click at [253, 108] on div at bounding box center [252, 104] width 142 height 87
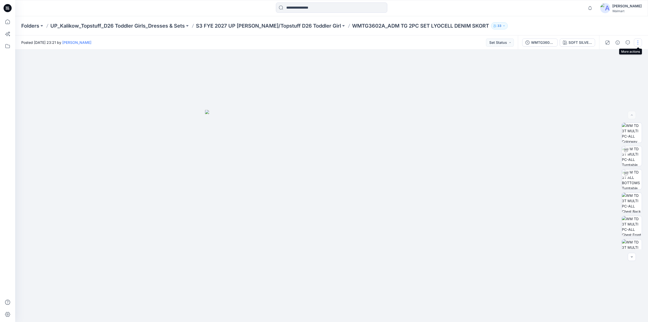
click at [637, 42] on button "button" at bounding box center [638, 42] width 8 height 8
click at [605, 67] on p "Edit" at bounding box center [605, 68] width 6 height 5
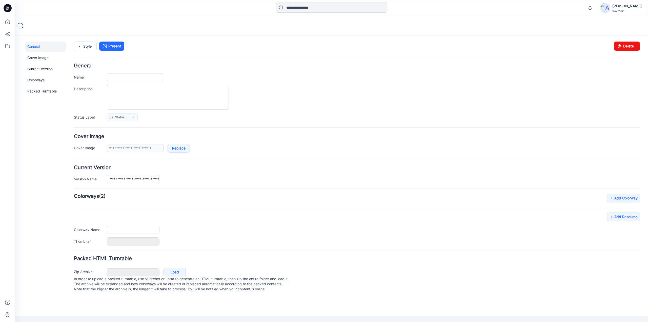
type input "**********"
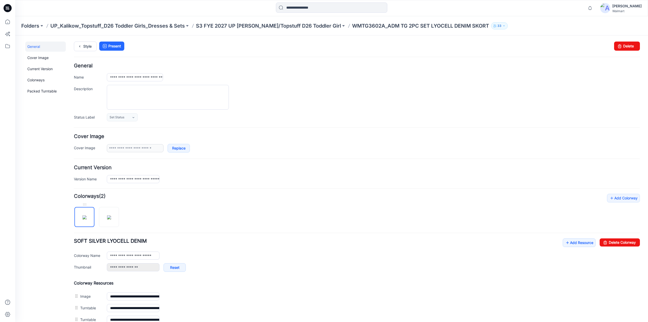
click at [83, 216] on img at bounding box center [85, 217] width 4 height 4
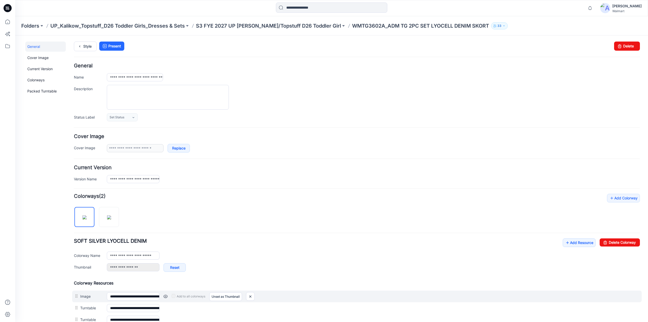
click at [165, 295] on link at bounding box center [165, 296] width 4 height 4
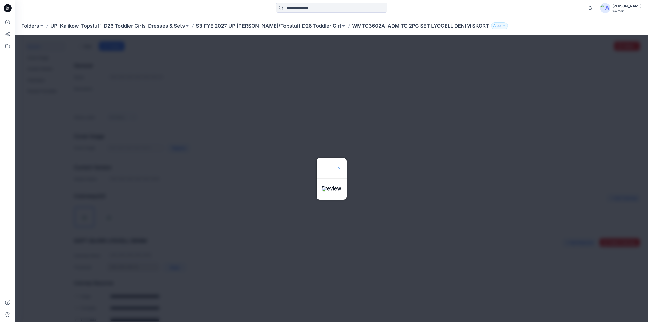
click at [341, 166] on img at bounding box center [339, 168] width 4 height 4
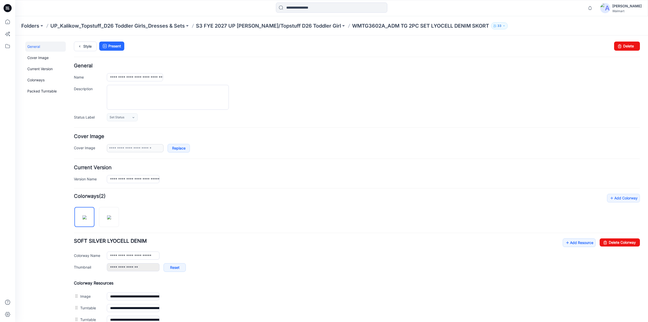
scroll to position [209, 0]
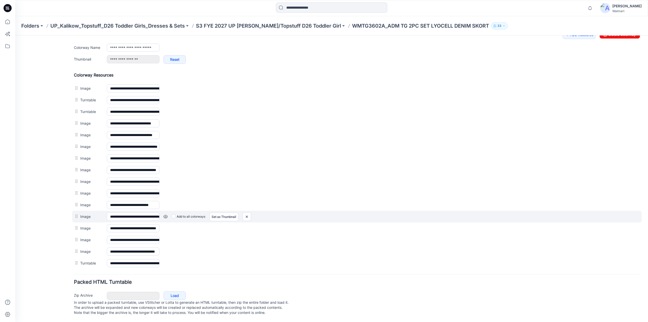
click at [163, 214] on link at bounding box center [165, 216] width 4 height 4
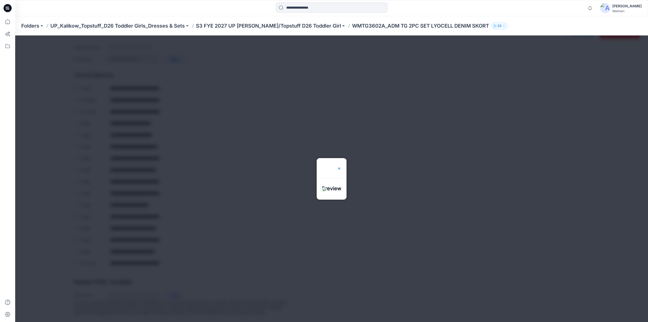
click at [341, 166] on img at bounding box center [339, 168] width 4 height 4
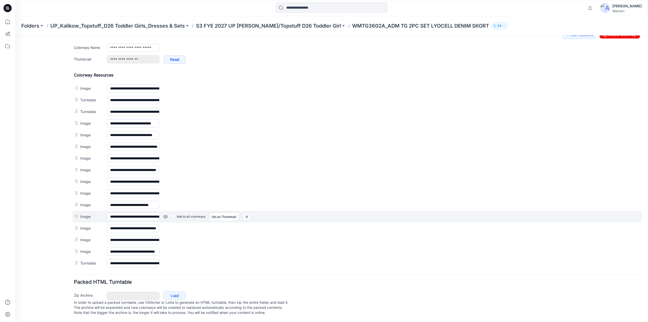
click at [248, 212] on img at bounding box center [247, 216] width 8 height 8
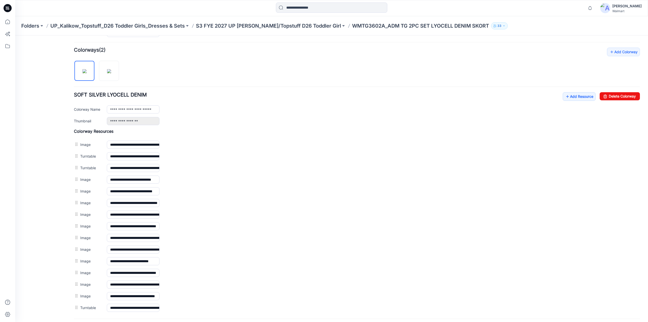
scroll to position [0, 0]
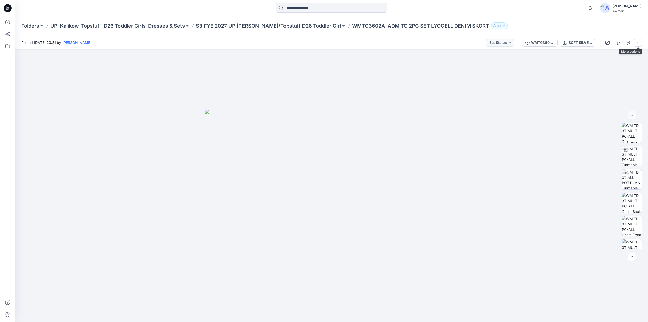
click at [638, 42] on button "button" at bounding box center [638, 42] width 8 height 8
click at [609, 65] on button "Edit" at bounding box center [616, 68] width 47 height 9
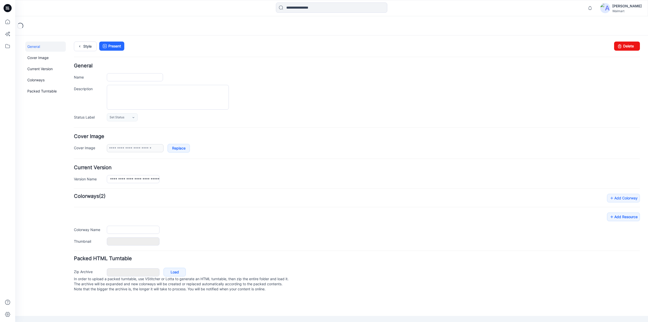
type input "**********"
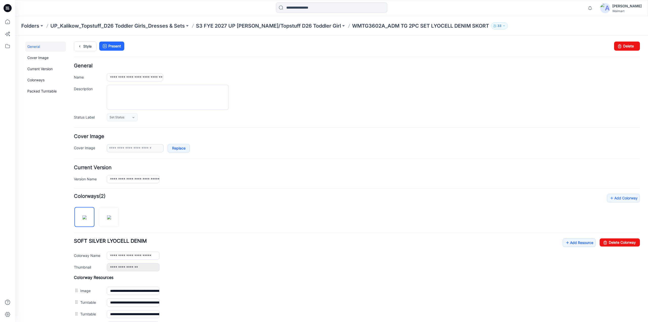
scroll to position [192, 0]
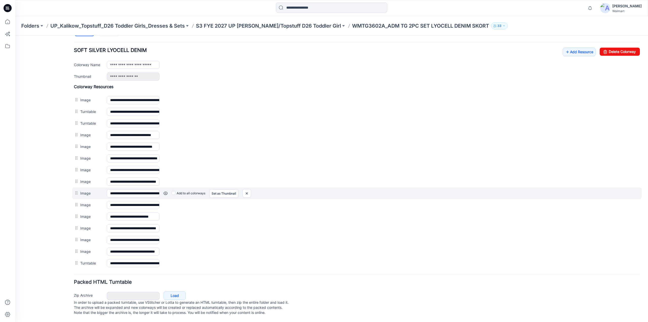
click at [165, 191] on link at bounding box center [165, 193] width 4 height 4
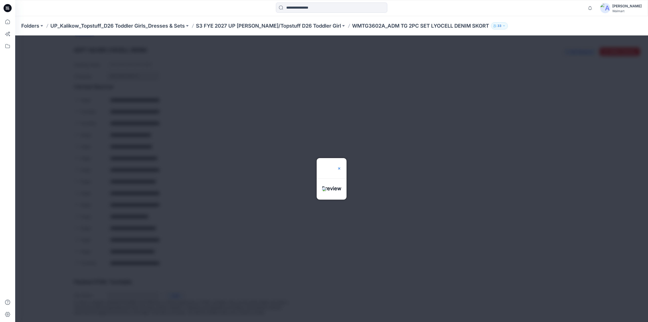
click at [341, 166] on img at bounding box center [339, 168] width 4 height 4
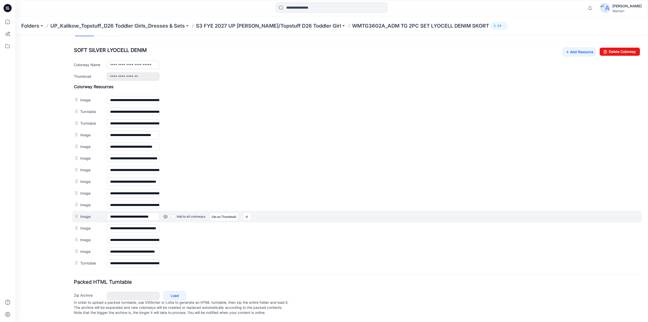
click at [166, 214] on link at bounding box center [165, 216] width 4 height 4
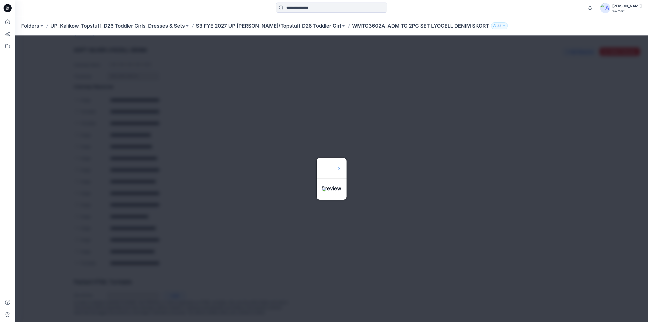
click at [341, 166] on img at bounding box center [339, 168] width 4 height 4
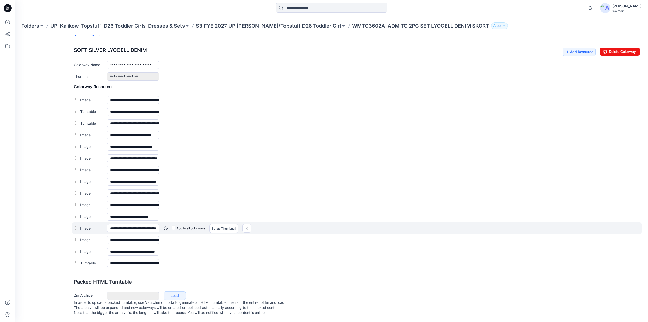
click at [166, 226] on link at bounding box center [165, 228] width 4 height 4
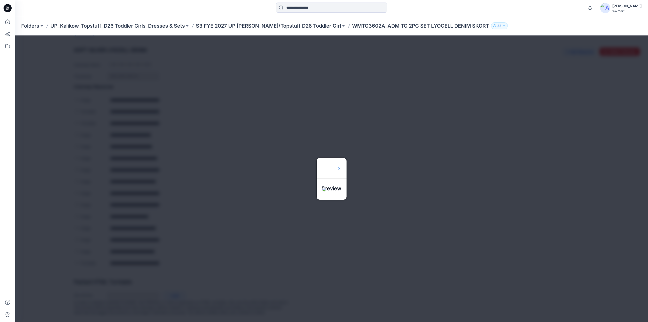
click at [341, 166] on img at bounding box center [339, 168] width 4 height 4
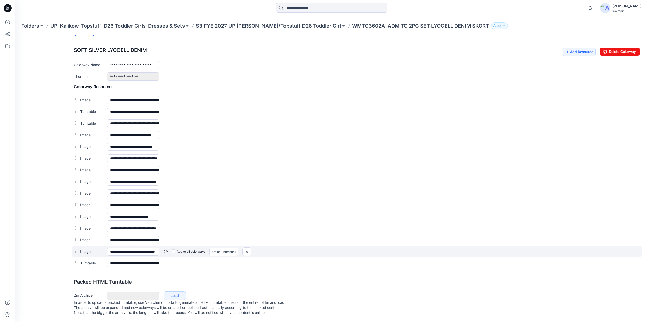
click at [164, 249] on link at bounding box center [165, 251] width 4 height 4
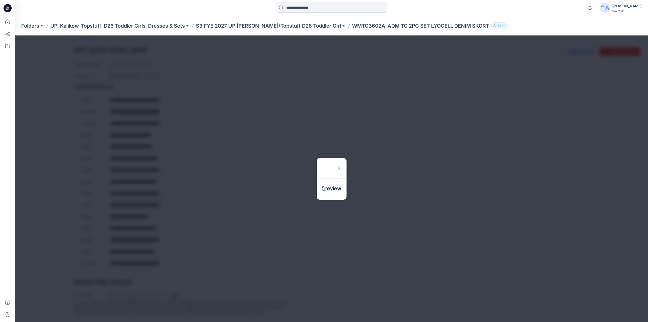
click at [341, 166] on img at bounding box center [339, 168] width 4 height 4
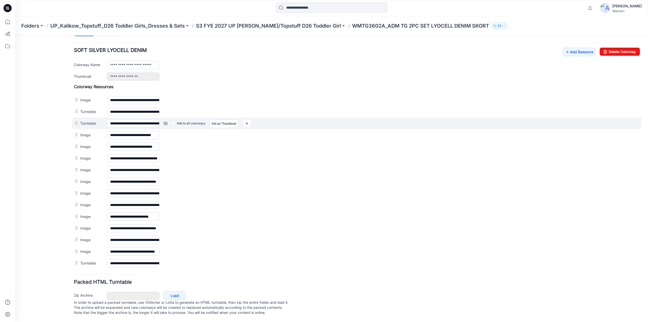
click at [165, 121] on link at bounding box center [165, 123] width 4 height 4
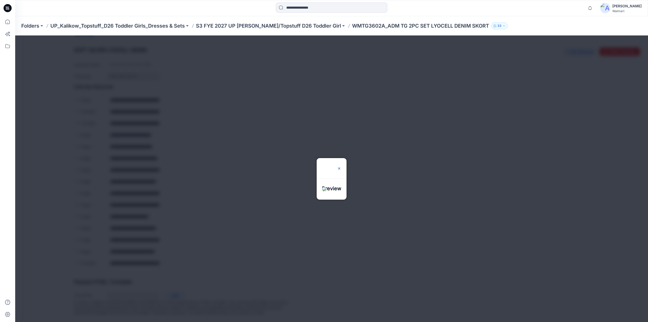
click at [341, 166] on img at bounding box center [339, 168] width 4 height 4
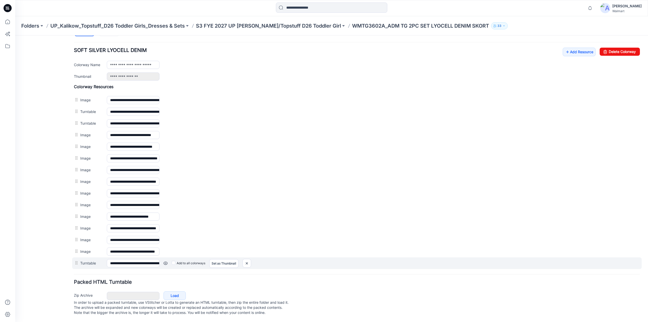
click at [167, 261] on link at bounding box center [165, 263] width 4 height 4
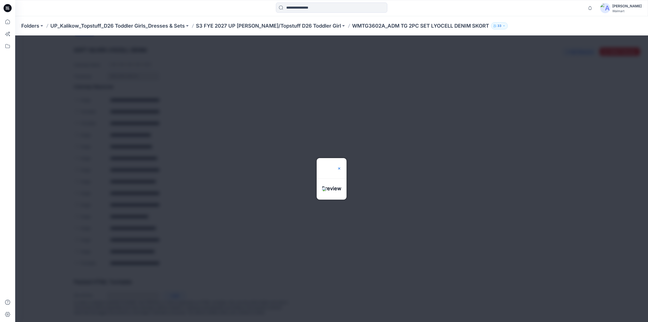
click at [341, 166] on img at bounding box center [339, 168] width 4 height 4
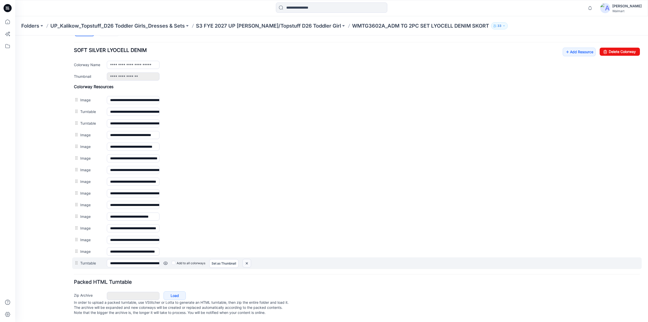
drag, startPoint x: 247, startPoint y: 259, endPoint x: 363, endPoint y: 58, distance: 232.8
click at [247, 259] on img at bounding box center [247, 263] width 8 height 8
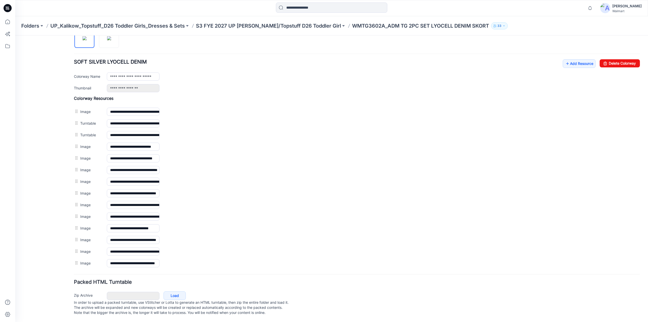
scroll to position [0, 0]
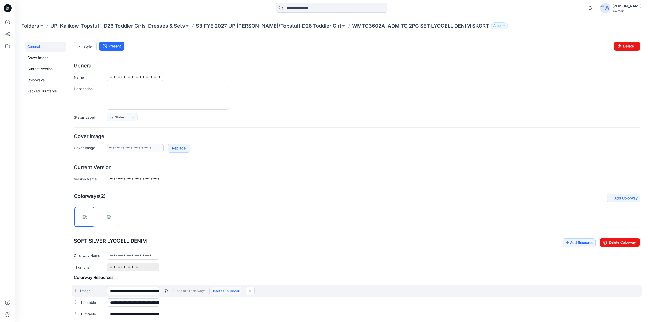
click at [234, 290] on link "Unset as Thumbnail" at bounding box center [225, 291] width 33 height 9
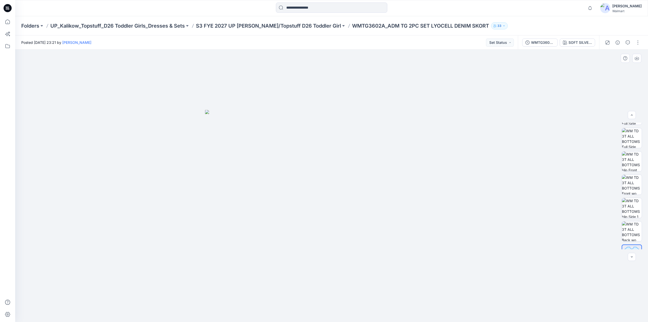
scroll to position [220, 0]
click at [629, 239] on img at bounding box center [631, 238] width 19 height 19
click at [631, 256] on div at bounding box center [632, 257] width 8 height 8
click at [582, 42] on div "SOFT SILVER LYOCELL DENIM" at bounding box center [579, 43] width 23 height 6
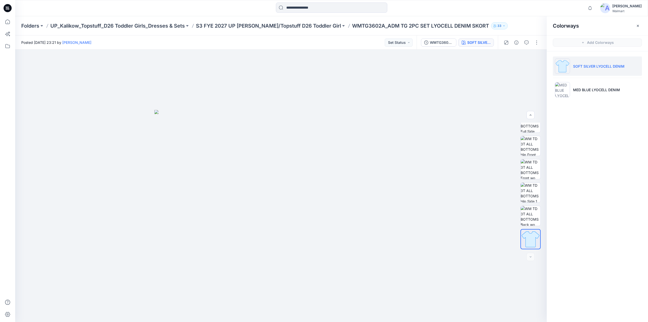
click at [578, 67] on p "SOFT SILVER LYOCELL DENIM" at bounding box center [598, 66] width 51 height 5
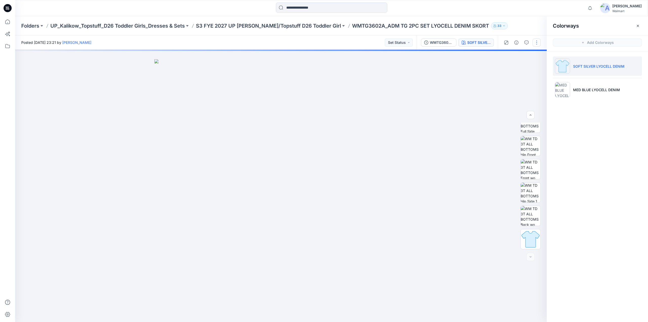
click at [534, 43] on button "button" at bounding box center [537, 42] width 8 height 8
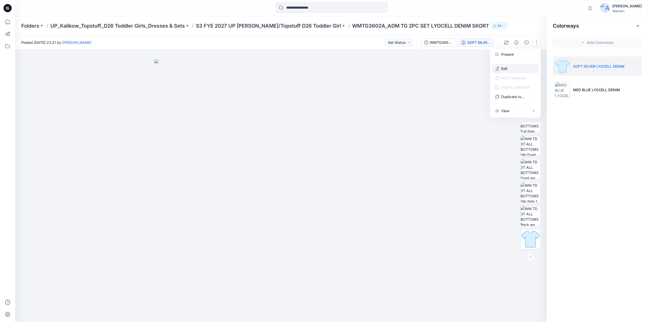
click at [513, 68] on button "Edit" at bounding box center [515, 68] width 47 height 9
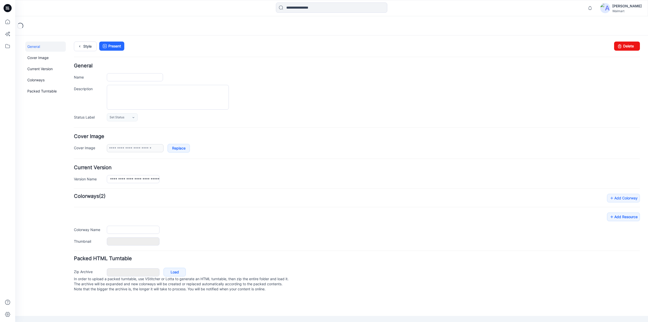
type input "**********"
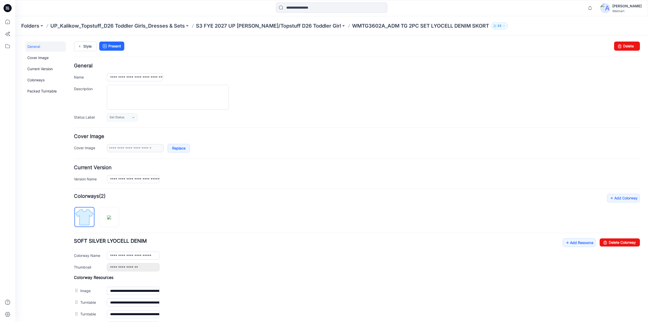
scroll to position [180, 0]
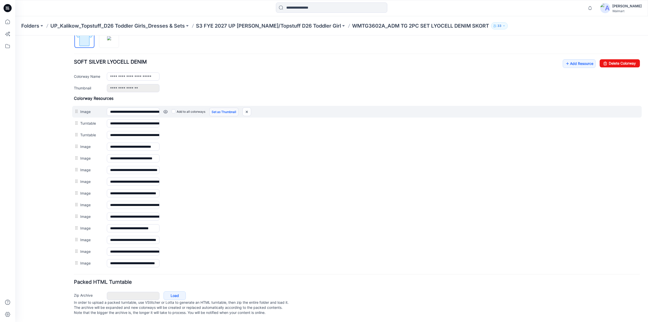
click at [231, 109] on link "Set as Thumbnail" at bounding box center [223, 112] width 29 height 9
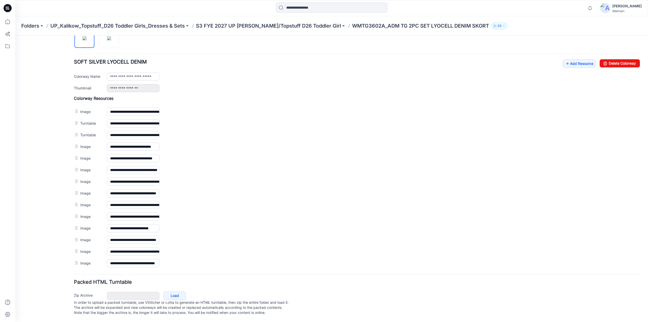
scroll to position [0, 0]
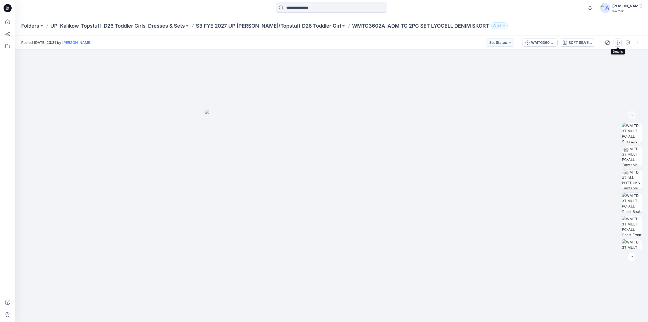
click at [617, 43] on icon "button" at bounding box center [618, 42] width 4 height 4
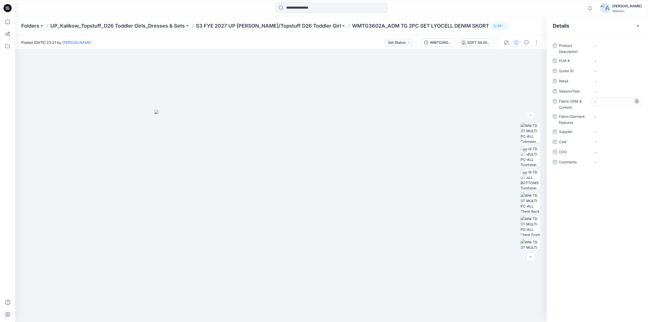
click at [603, 98] on div "-" at bounding box center [616, 101] width 51 height 8
type textarea "**********"
click at [619, 101] on Content "TOP/SKORT:" at bounding box center [617, 101] width 44 height 5
type textarea "**********"
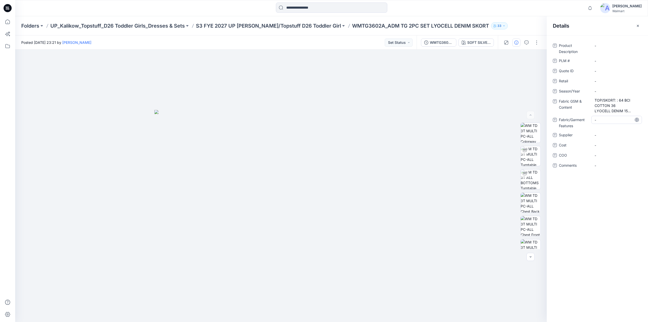
click at [601, 118] on Features "-" at bounding box center [617, 119] width 44 height 5
type textarea "**********"
click at [625, 119] on Features "SHORT LINING:" at bounding box center [617, 119] width 44 height 5
type textarea "**********"
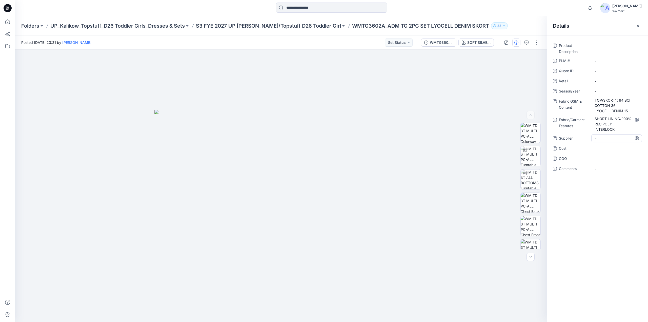
click at [600, 138] on span "-" at bounding box center [617, 138] width 44 height 5
type textarea "********"
drag, startPoint x: 381, startPoint y: 28, endPoint x: 470, endPoint y: 26, distance: 88.4
click at [470, 26] on p "WMTG3602A_ADM TG 2PC SET LYOCELL DENIM SKORT" at bounding box center [420, 25] width 137 height 7
copy p "TG 2PC SET LYOCELL DENIM SKORT"
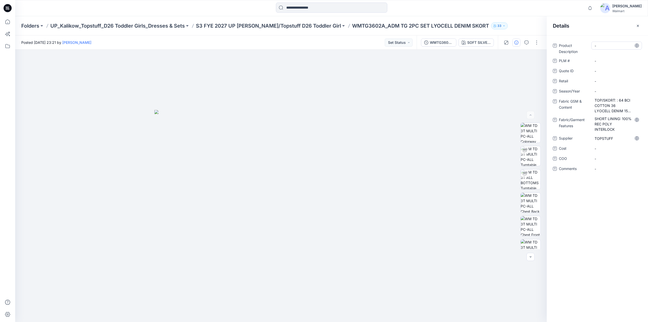
click at [610, 46] on Description "-" at bounding box center [617, 45] width 44 height 5
type textarea "**********"
click at [603, 62] on \ "-" at bounding box center [617, 60] width 44 height 5
drag, startPoint x: 330, startPoint y: 28, endPoint x: 365, endPoint y: 26, distance: 35.2
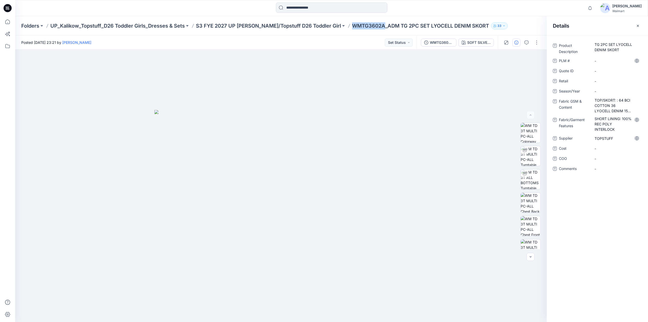
click at [365, 26] on div "Folders UP_Kalikow_Topstuff_D26 Toddler Girls_Dresses & Sets S3 FYE 2027 UP Kal…" at bounding box center [311, 25] width 581 height 7
copy p "WMTG3602A"
click at [609, 57] on div "-" at bounding box center [616, 61] width 51 height 8
type textarea "*********"
click at [607, 73] on ID "-" at bounding box center [617, 70] width 44 height 5
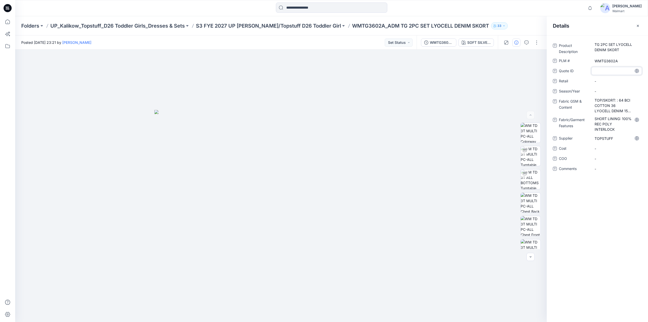
type textarea "*********"
click at [604, 80] on span "-" at bounding box center [617, 80] width 44 height 5
type textarea "*********"
drag, startPoint x: 194, startPoint y: 28, endPoint x: 228, endPoint y: 25, distance: 33.5
click at [228, 25] on div "Folders UP_Kalikow_Topstuff_D26 Toddler Girls_Dresses & Sets S3 FYE 2027 UP Kal…" at bounding box center [311, 25] width 581 height 7
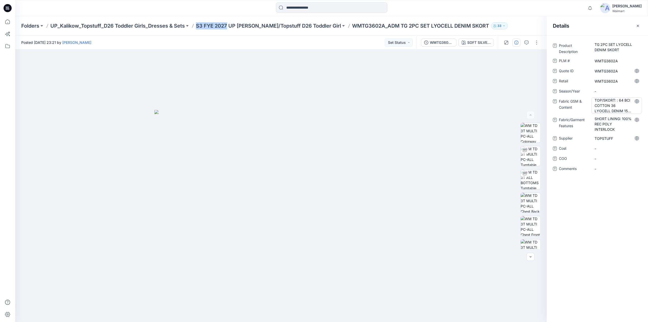
copy p "S3 FYE 2027"
click at [609, 90] on span "-" at bounding box center [617, 91] width 44 height 5
type textarea "**********"
click at [533, 154] on img at bounding box center [531, 156] width 20 height 20
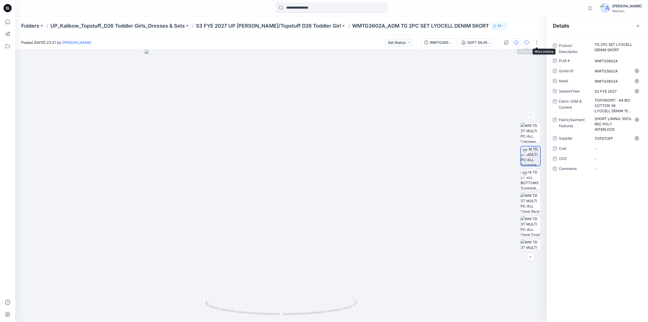
click at [527, 44] on icon "button" at bounding box center [526, 42] width 4 height 4
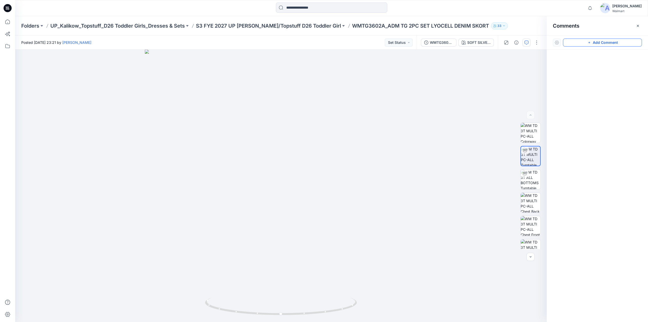
click at [603, 43] on button "Add Comment" at bounding box center [602, 42] width 79 height 8
click at [256, 120] on div "1" at bounding box center [280, 186] width 531 height 272
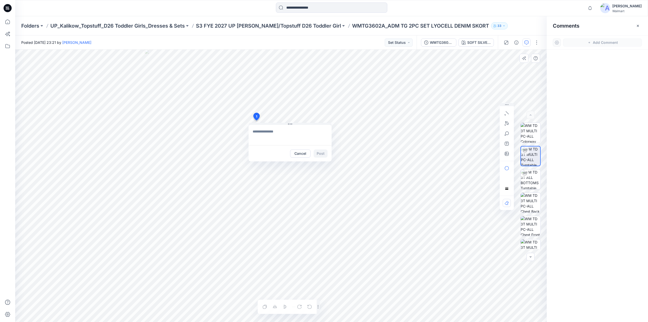
click at [255, 131] on textarea at bounding box center [290, 135] width 83 height 20
type textarea "*"
type textarea "**********"
click at [504, 154] on button "button" at bounding box center [507, 154] width 8 height 8
type input"] "**********"
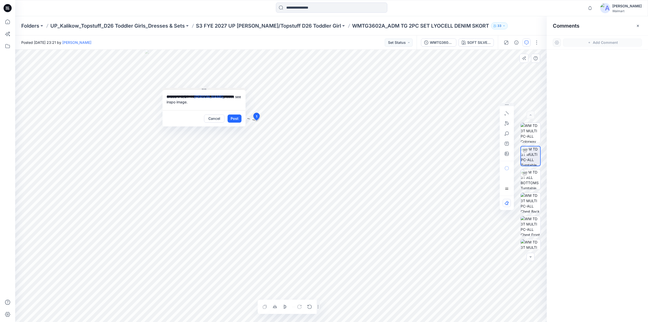
drag, startPoint x: 259, startPoint y: 124, endPoint x: 173, endPoint y: 89, distance: 92.9
click at [173, 89] on button at bounding box center [203, 89] width 83 height 3
click at [232, 118] on button "Post" at bounding box center [235, 118] width 14 height 8
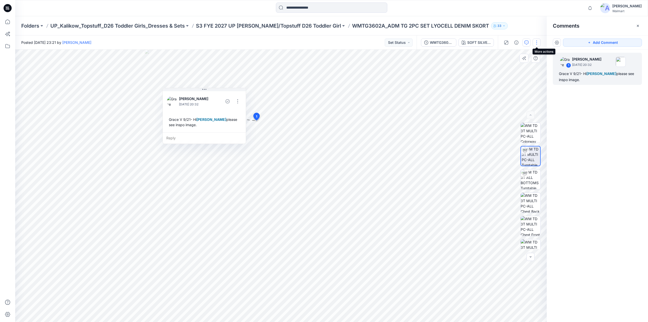
click at [535, 42] on button "button" at bounding box center [537, 42] width 8 height 8
click at [508, 70] on button "Edit" at bounding box center [515, 68] width 47 height 9
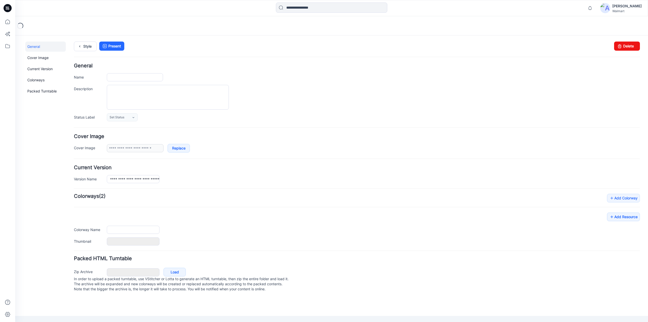
type input "**********"
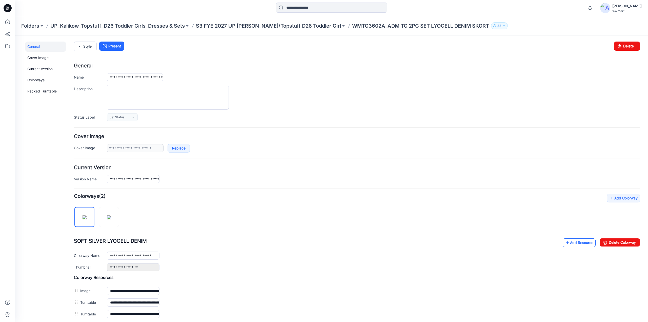
click at [570, 240] on link "Add Resource" at bounding box center [579, 242] width 33 height 9
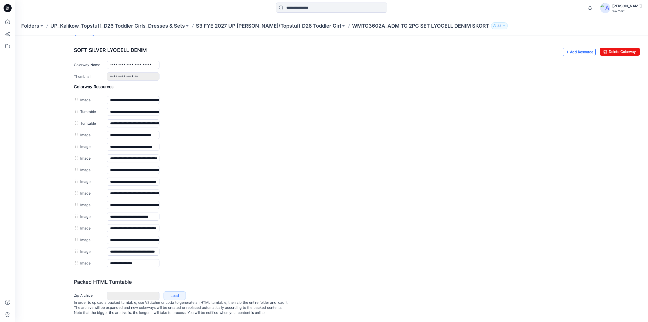
click at [575, 49] on link "Add Resource" at bounding box center [579, 52] width 33 height 9
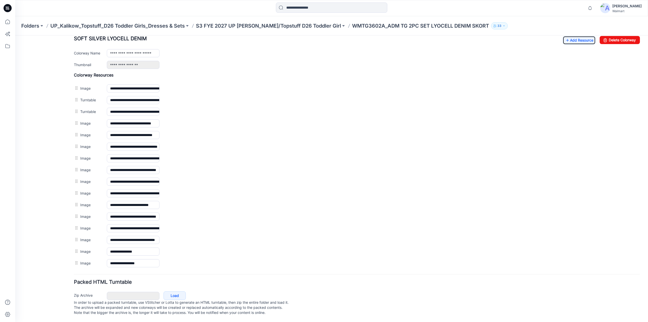
scroll to position [0, 0]
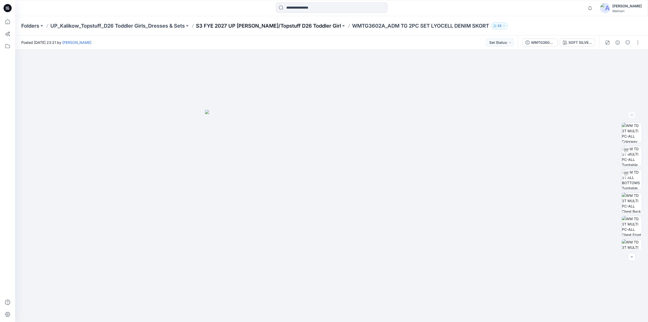
click at [238, 23] on p "S3 FYE 2027 UP [PERSON_NAME]/Topstuff D26 Toddler Girl" at bounding box center [268, 25] width 145 height 7
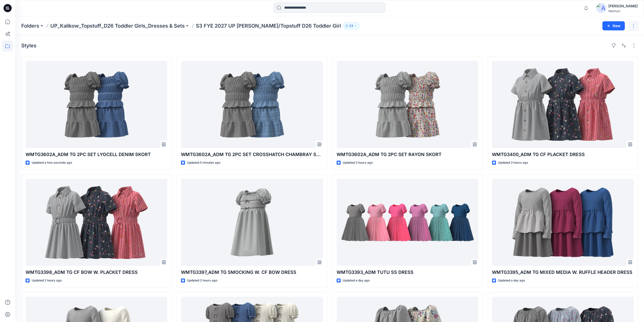
click at [635, 25] on button "button" at bounding box center [633, 25] width 9 height 9
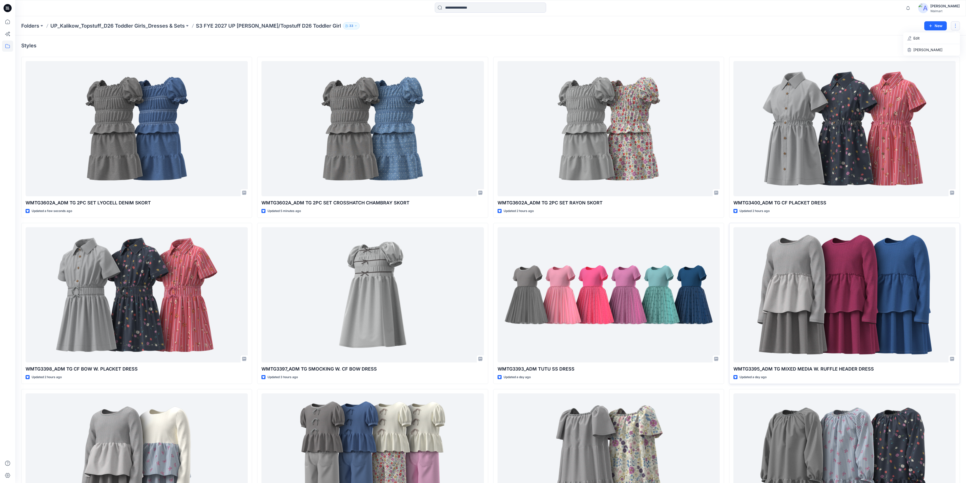
drag, startPoint x: 642, startPoint y: 0, endPoint x: 958, endPoint y: 309, distance: 441.7
click at [648, 309] on div "WMTG3395_ADM TG MIXED MEDIA W. RUFFLE HEADER DRESS Updated a day ago" at bounding box center [844, 303] width 231 height 161
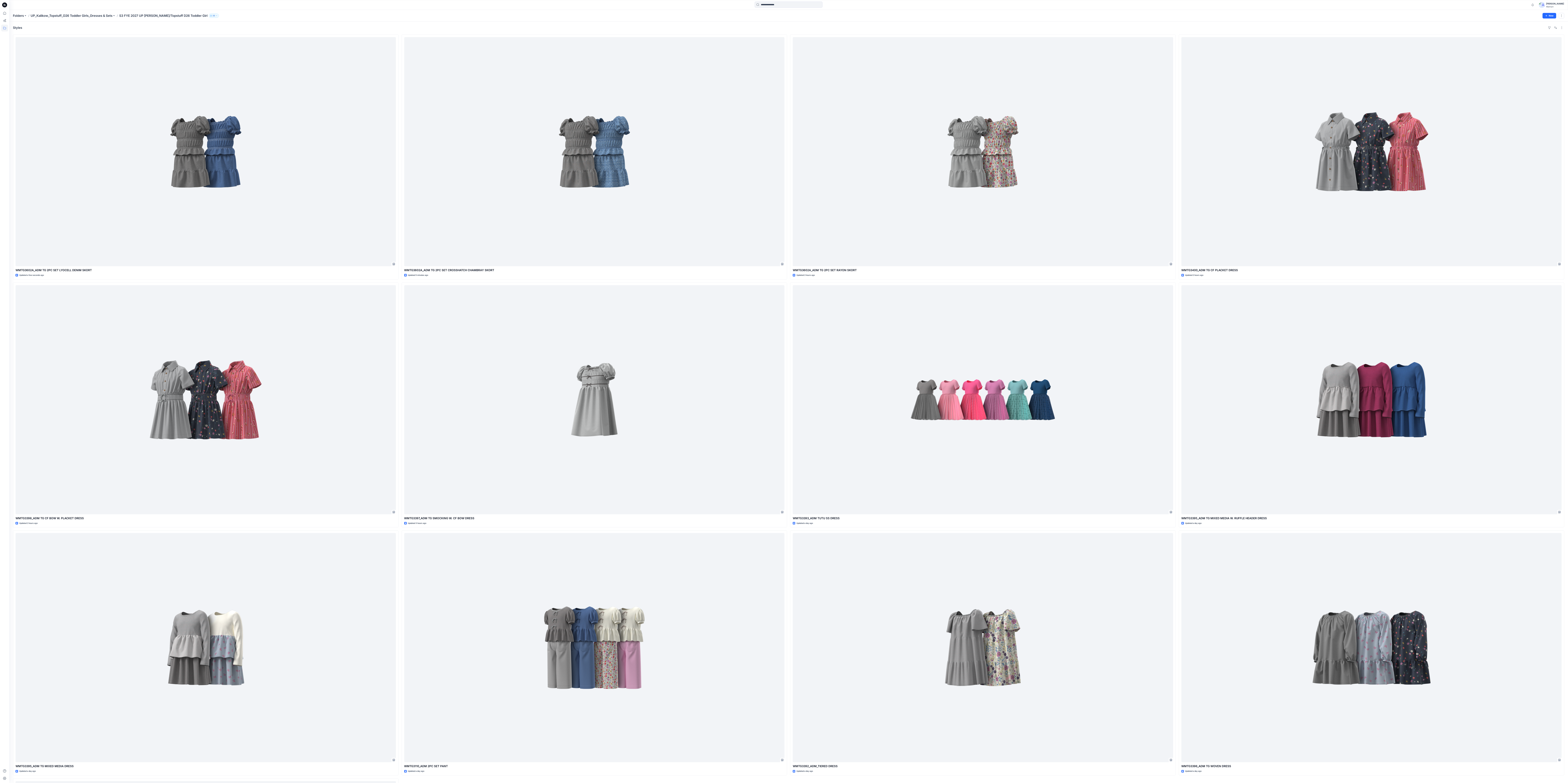
drag, startPoint x: 587, startPoint y: 0, endPoint x: 1285, endPoint y: 24, distance: 698.4
click at [394, 24] on div "Styles WMTG3602A_ADM TG 2PC SET LYOCELL DENIM SKORT Updated a few seconds ago W…" at bounding box center [788, 524] width 1559 height 1006
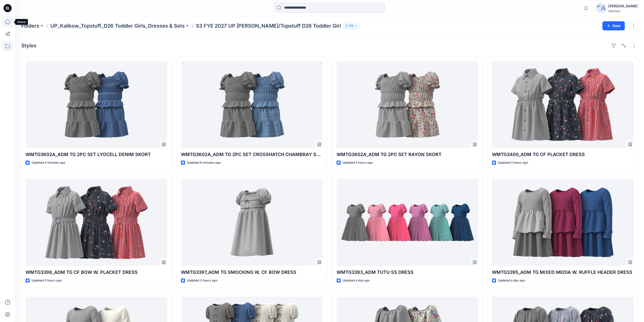
click at [8, 23] on icon at bounding box center [7, 22] width 0 height 1
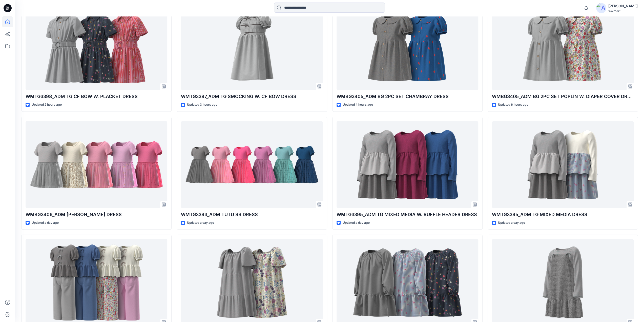
scroll to position [324, 0]
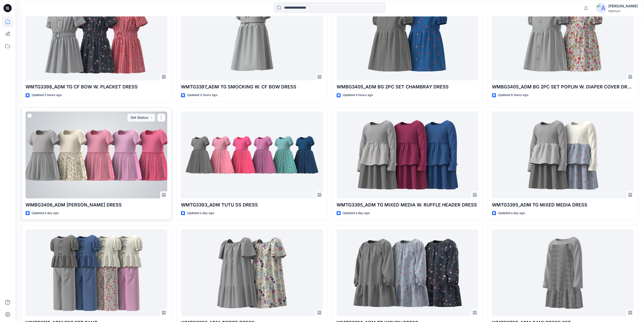
click at [109, 162] on div at bounding box center [97, 154] width 142 height 87
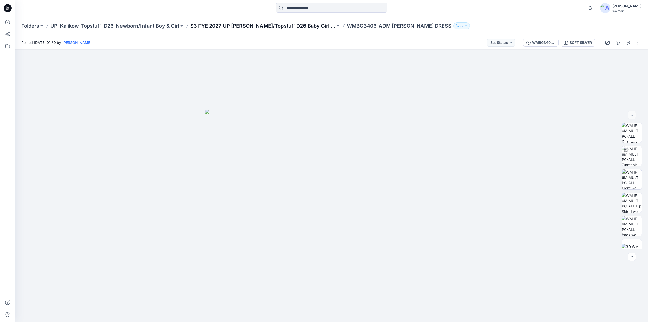
click at [261, 27] on p "S3 FYE 2027 UP [PERSON_NAME]/Topstuff D26 Baby Girl & Boy" at bounding box center [262, 25] width 145 height 7
